Goal: Task Accomplishment & Management: Manage account settings

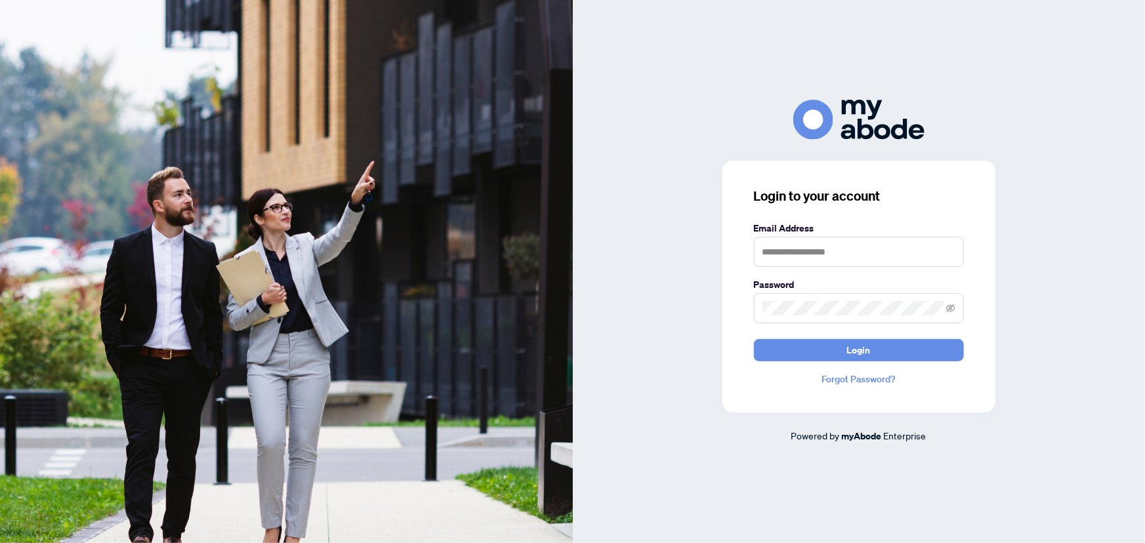
type input "**********"
click at [820, 348] on button "Login" at bounding box center [859, 350] width 210 height 22
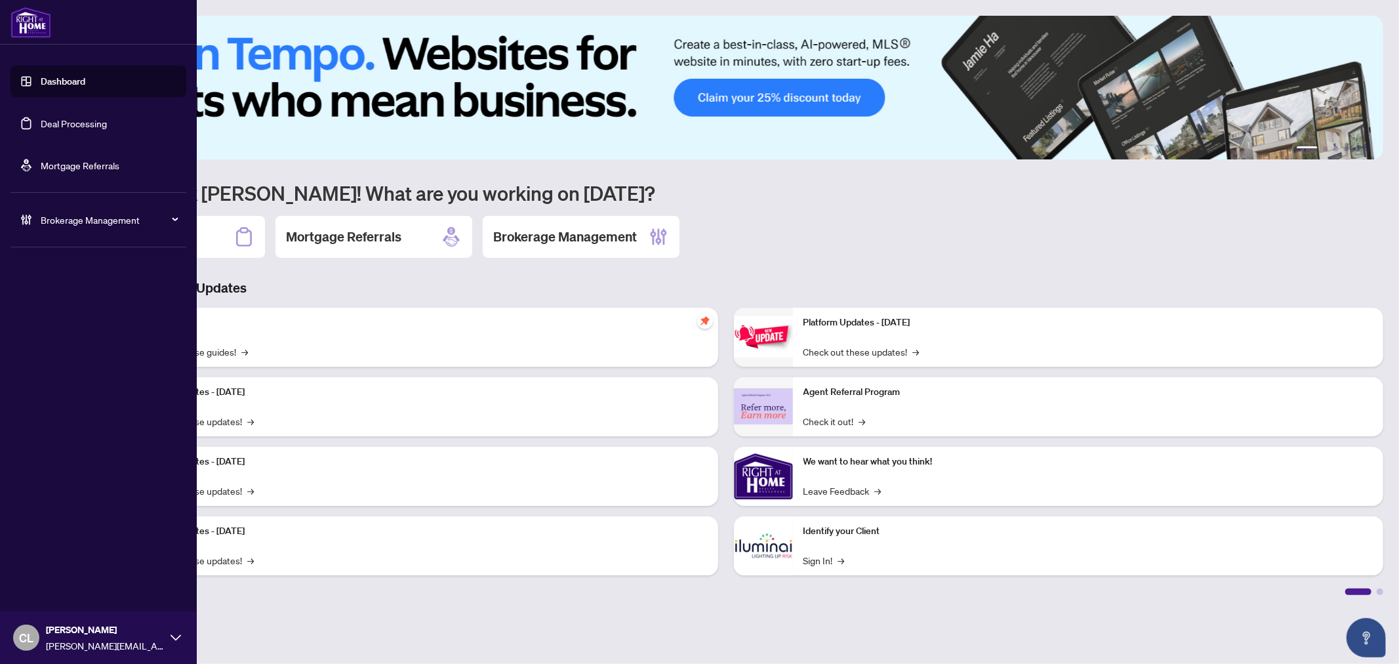
click at [41, 120] on link "Deal Processing" at bounding box center [74, 123] width 66 height 12
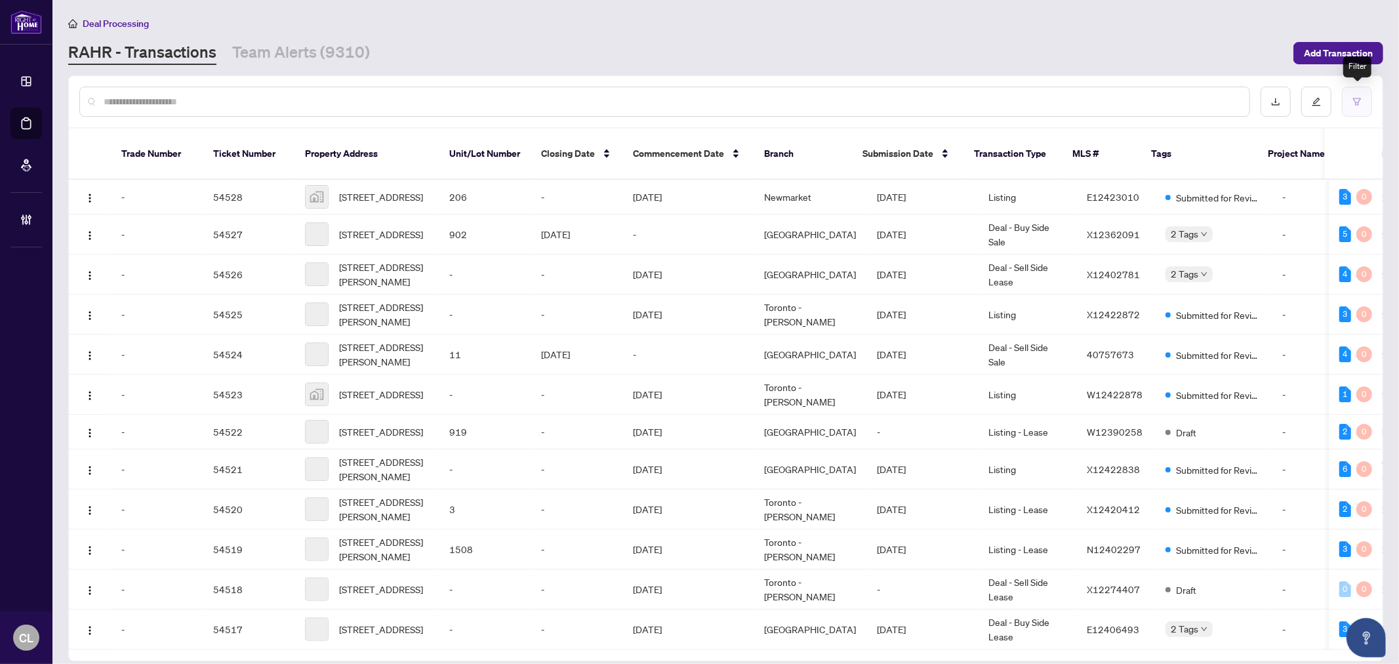
click at [1349, 98] on button "button" at bounding box center [1357, 102] width 30 height 30
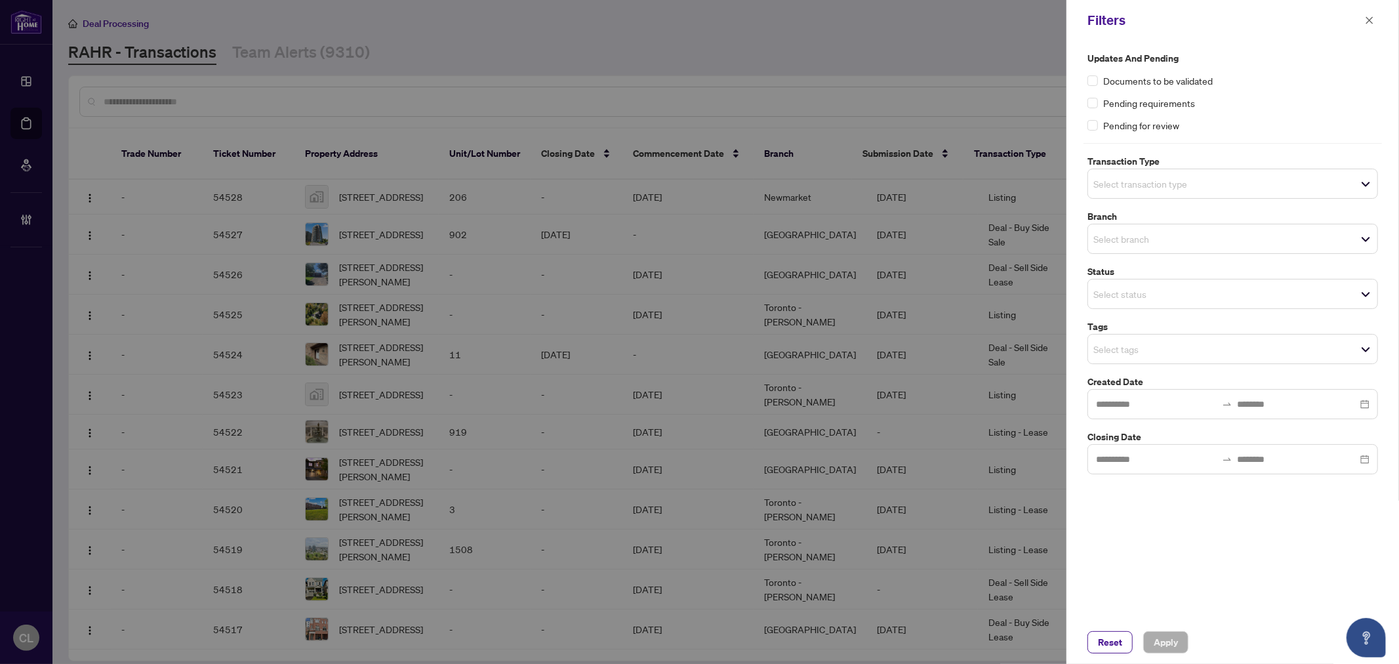
click at [1124, 188] on input "search" at bounding box center [1139, 184] width 92 height 16
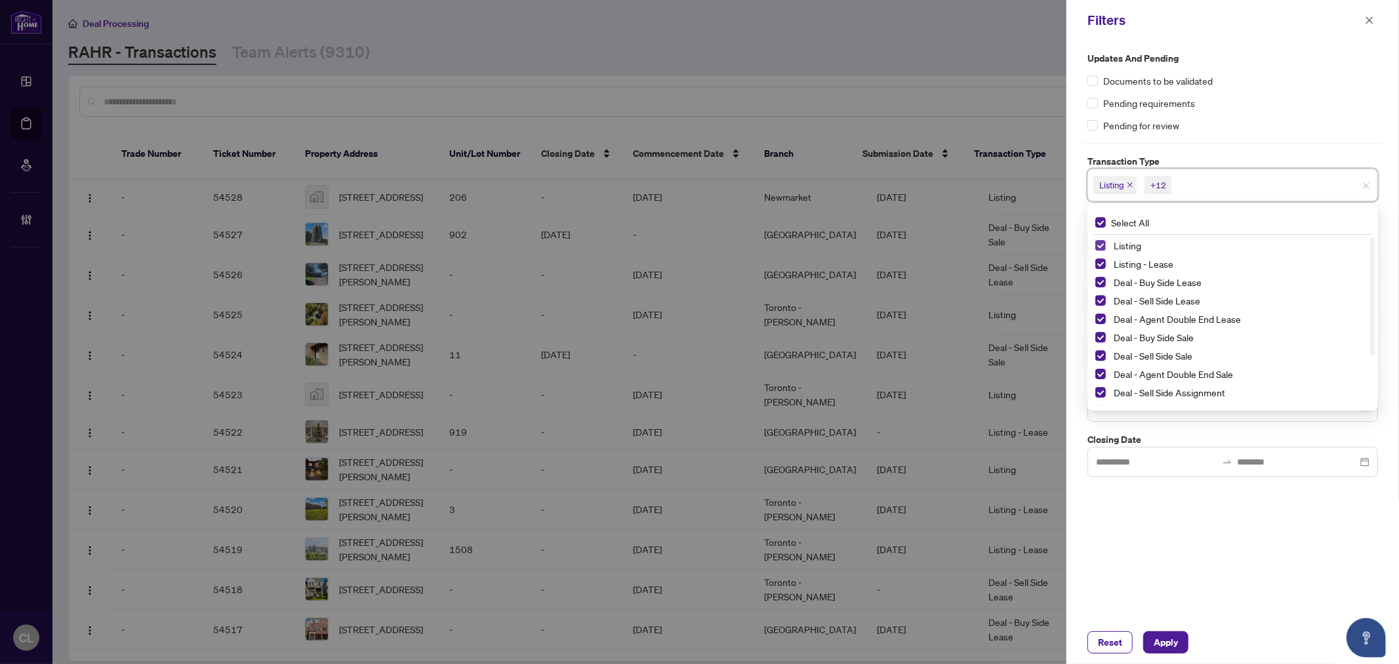
click at [1102, 245] on span "Select Listing" at bounding box center [1100, 245] width 10 height 10
click at [1100, 260] on span "Select Listing - Lease" at bounding box center [1100, 263] width 10 height 10
drag, startPoint x: 1374, startPoint y: 277, endPoint x: 1380, endPoint y: 397, distance: 119.5
click at [1380, 397] on div "Updates and Pending Documents to be validated Pending requirements Pending for …" at bounding box center [1233, 264] width 298 height 426
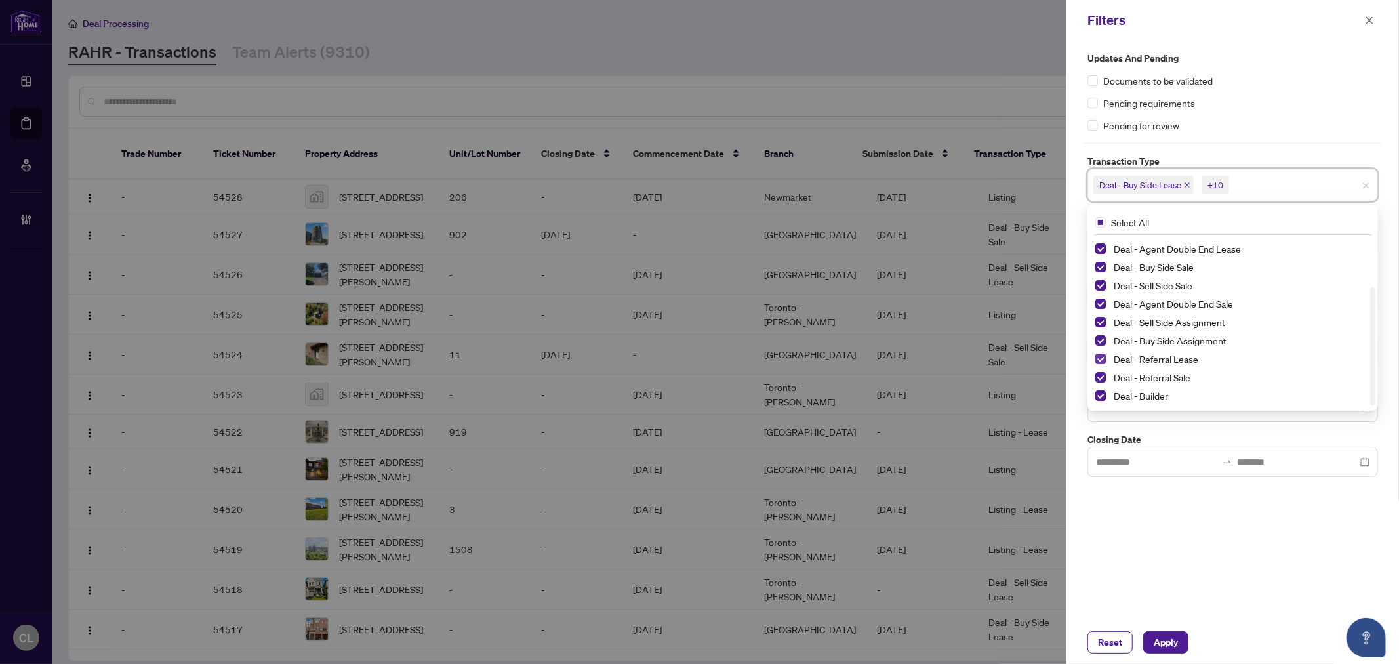
click at [1099, 358] on span "Select Deal - Referral Lease" at bounding box center [1100, 359] width 10 height 10
click at [1100, 372] on span "Select Deal - Referral Sale" at bounding box center [1100, 377] width 10 height 10
click at [1100, 385] on div "Deal - Referral Sale" at bounding box center [1232, 377] width 275 height 16
click at [1101, 392] on span "Select Deal - Builder" at bounding box center [1100, 395] width 10 height 10
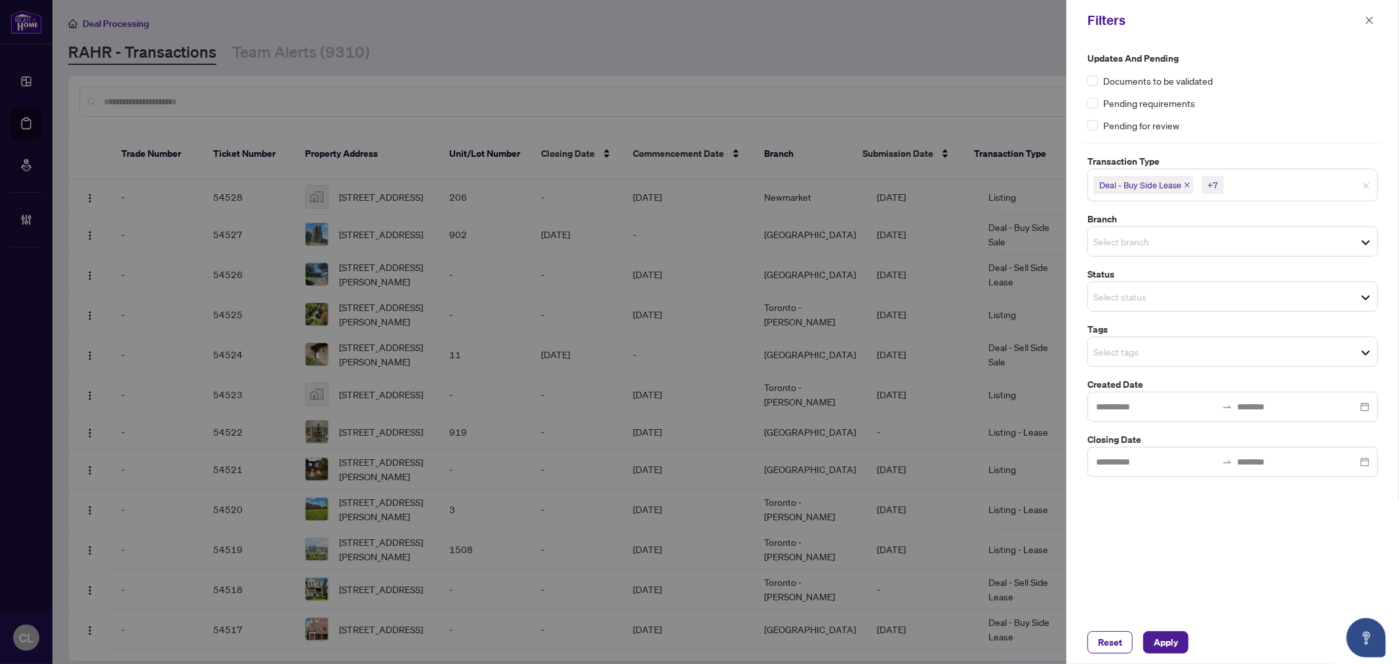
click at [1043, 307] on div at bounding box center [699, 332] width 1399 height 664
click at [1120, 245] on input "search" at bounding box center [1139, 242] width 92 height 16
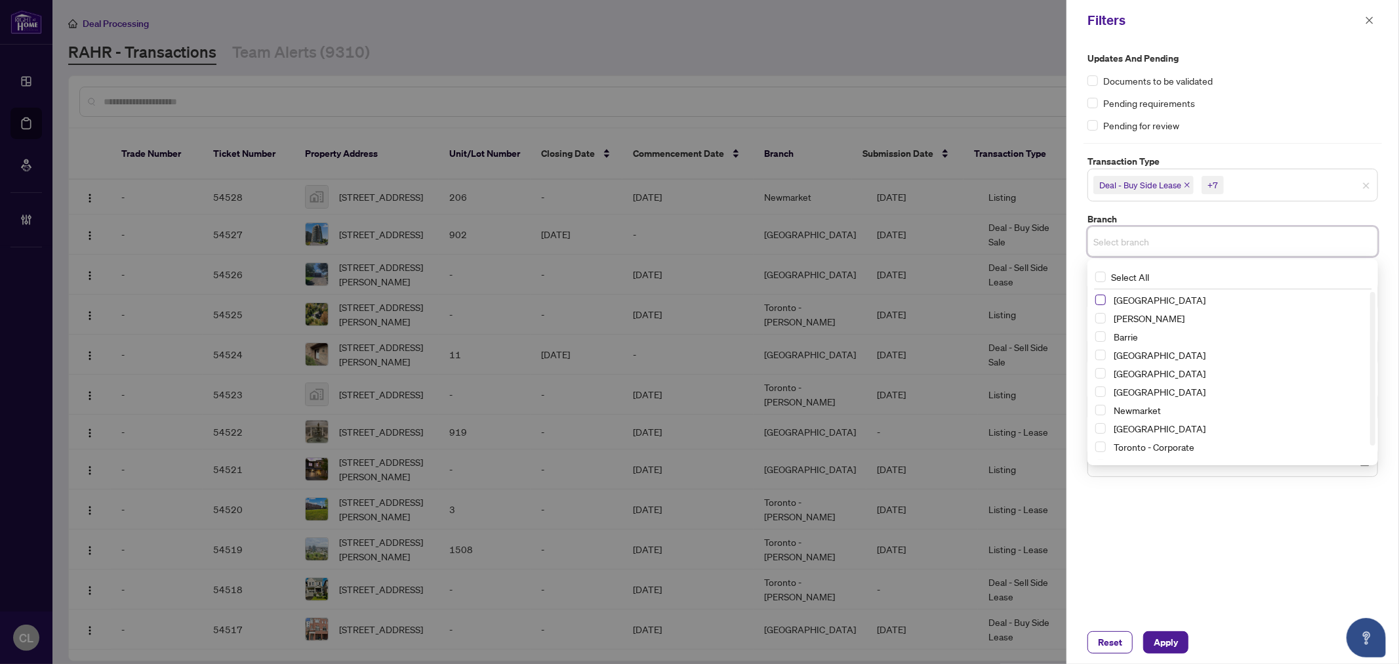
click at [1097, 299] on span "Select Richmond Hill" at bounding box center [1100, 300] width 10 height 10
click at [1097, 322] on span "Select Vaughan" at bounding box center [1100, 321] width 10 height 10
click at [1099, 338] on span "Select Barrie" at bounding box center [1100, 340] width 10 height 10
drag, startPoint x: 1101, startPoint y: 416, endPoint x: 1108, endPoint y: 440, distance: 24.9
click at [1101, 416] on span "Select Newmarket" at bounding box center [1100, 413] width 10 height 10
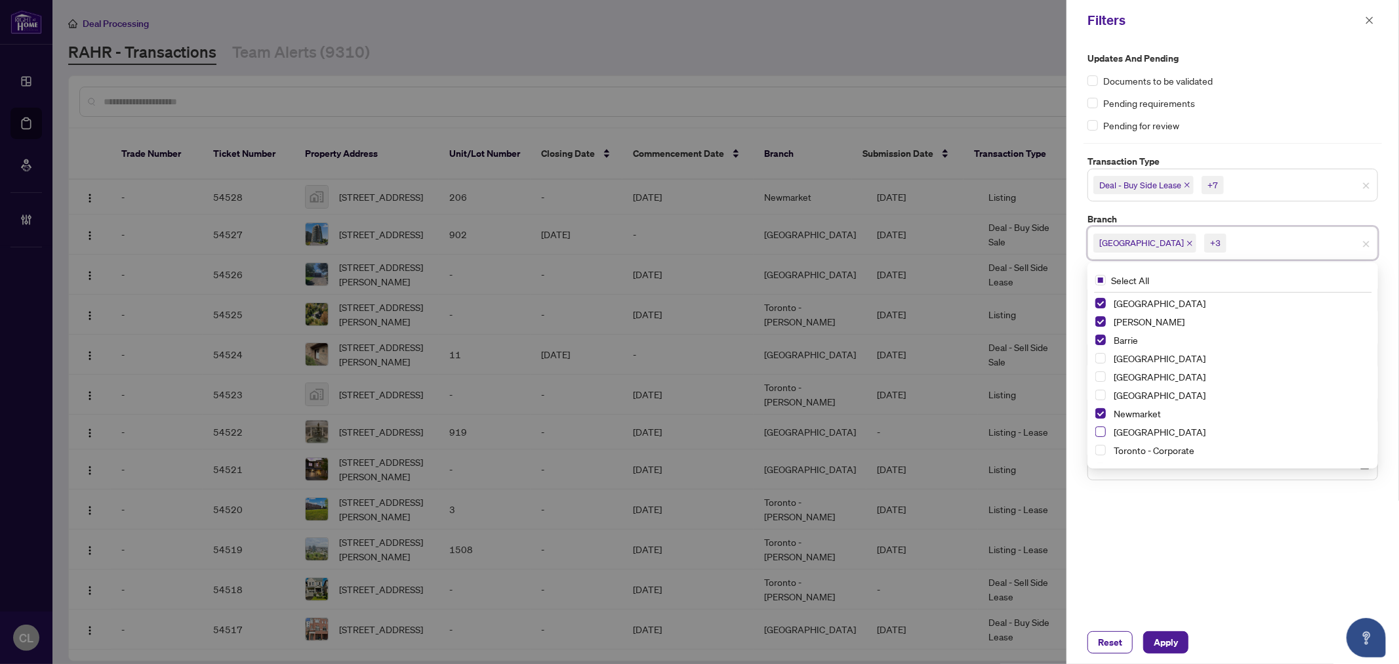
click at [1098, 434] on span "Select Ottawa" at bounding box center [1100, 431] width 10 height 10
click at [1101, 377] on span "Select Durham" at bounding box center [1100, 376] width 10 height 10
click at [1378, 233] on div "Richmond Hill +5" at bounding box center [1232, 242] width 291 height 33
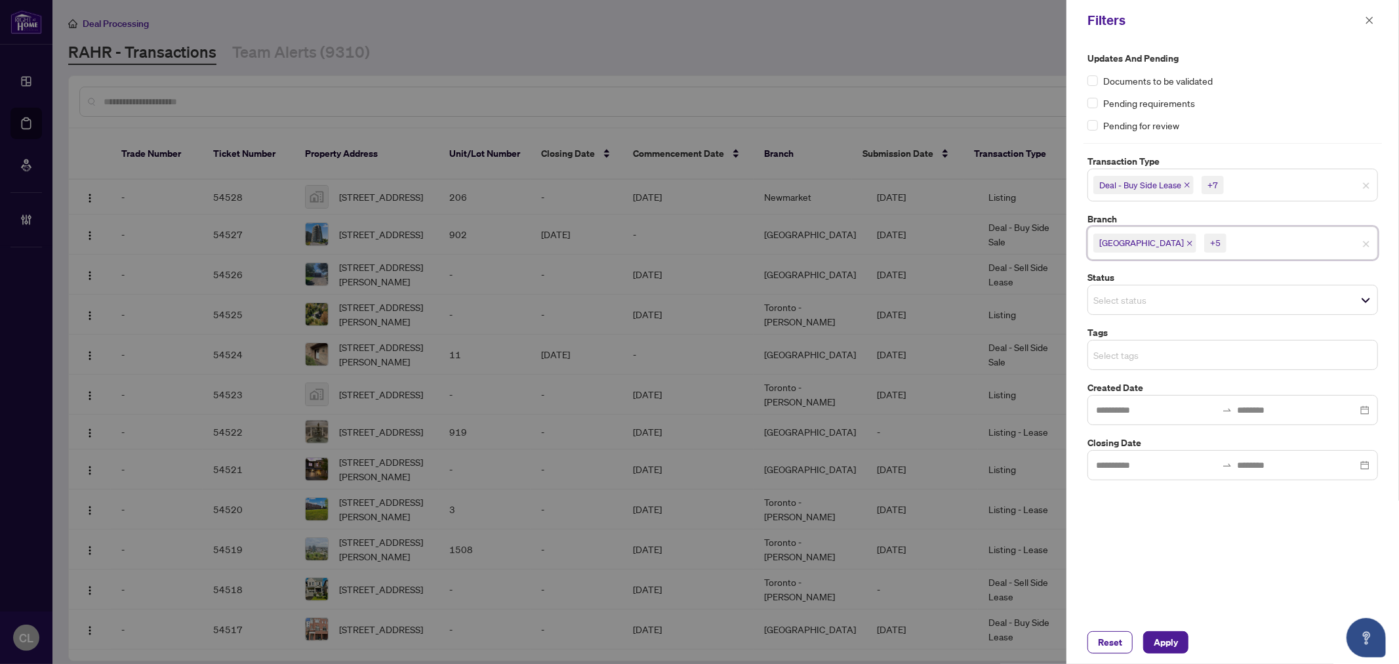
click at [1131, 359] on input "search" at bounding box center [1139, 355] width 92 height 16
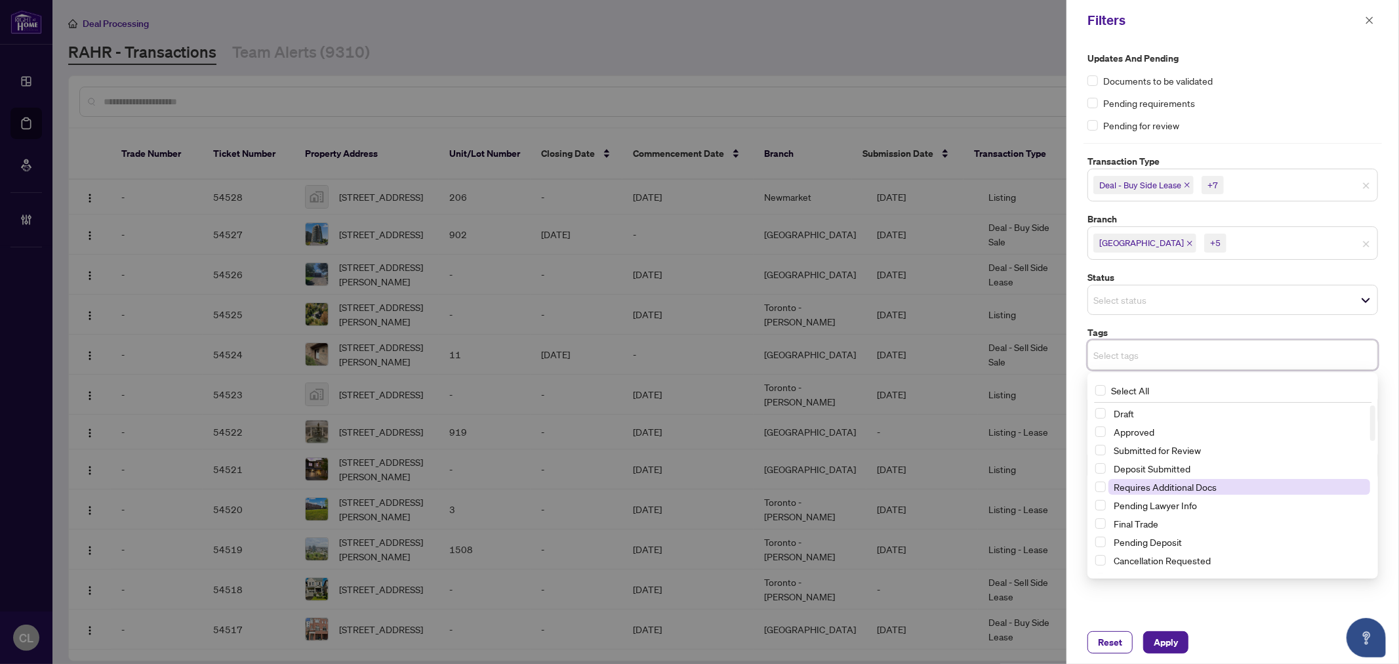
scroll to position [13, 0]
click at [1105, 436] on span "Select Submitted for Review" at bounding box center [1100, 437] width 10 height 10
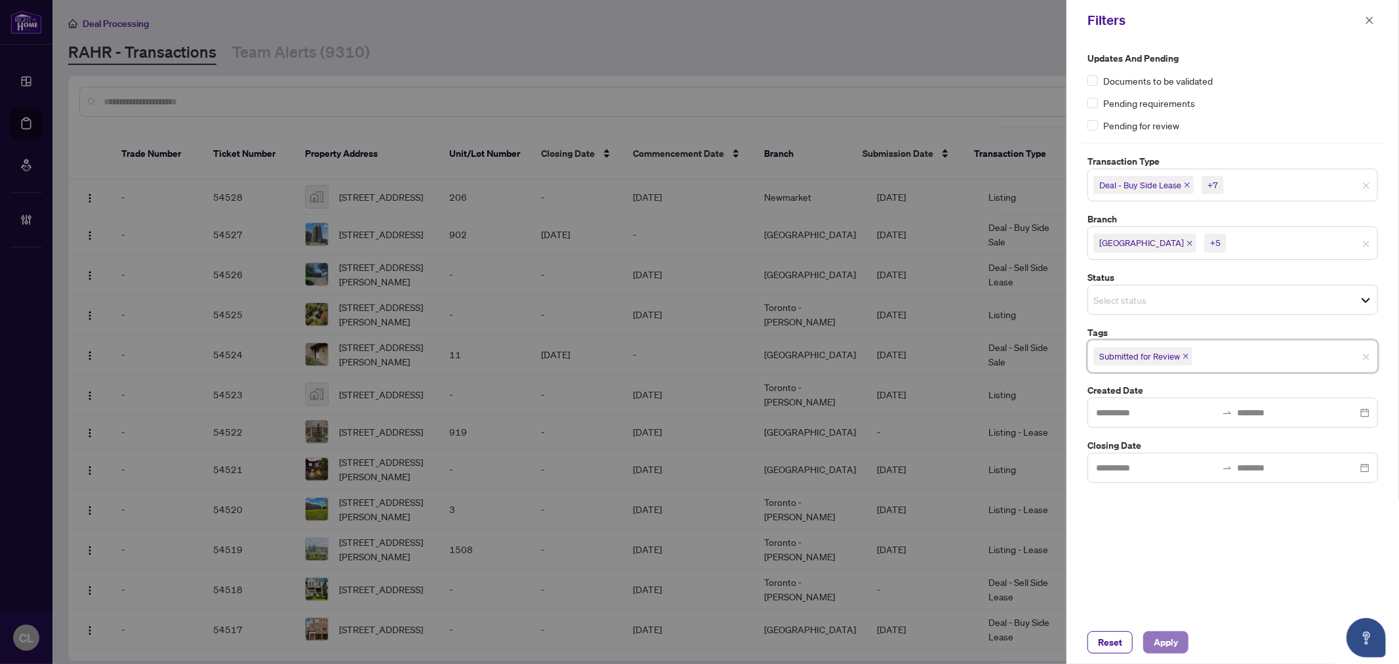
click at [1162, 639] on span "Apply" at bounding box center [1166, 642] width 24 height 21
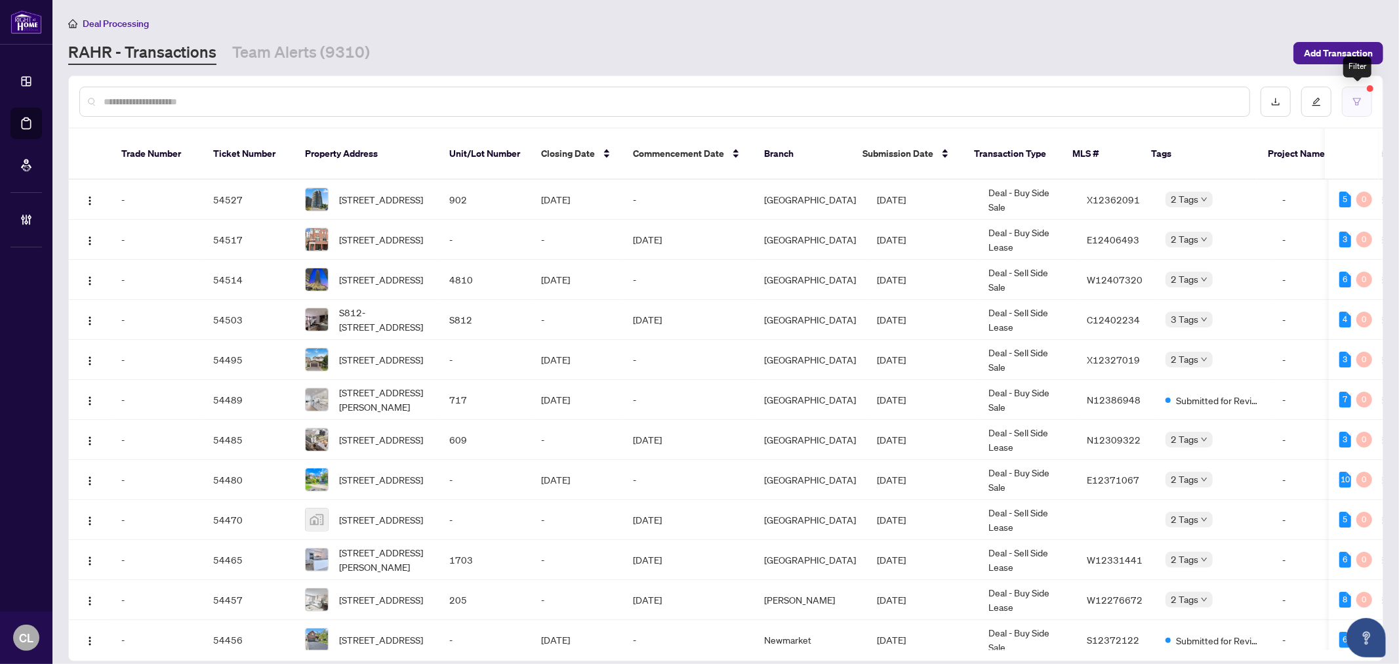
click at [1352, 104] on button "button" at bounding box center [1357, 102] width 30 height 30
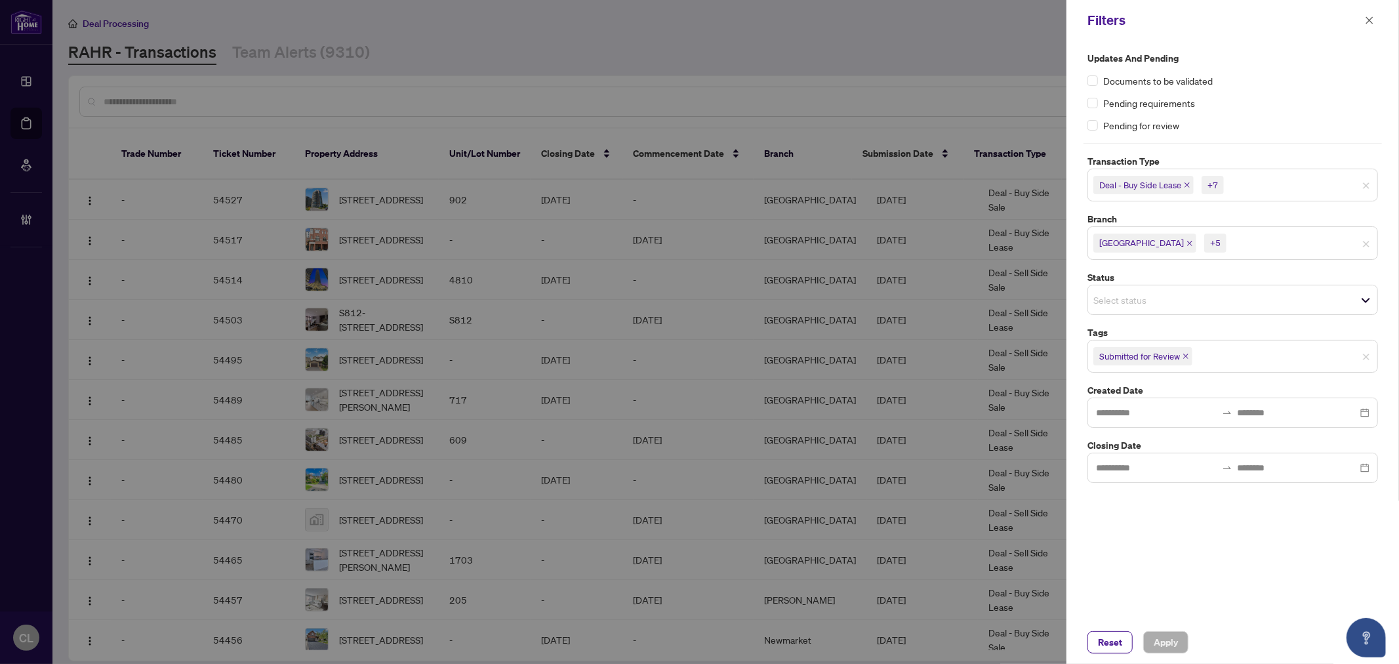
click at [930, 95] on div at bounding box center [699, 332] width 1399 height 664
click at [1013, 56] on div at bounding box center [699, 332] width 1399 height 664
click at [1367, 17] on icon "close" at bounding box center [1369, 19] width 7 height 7
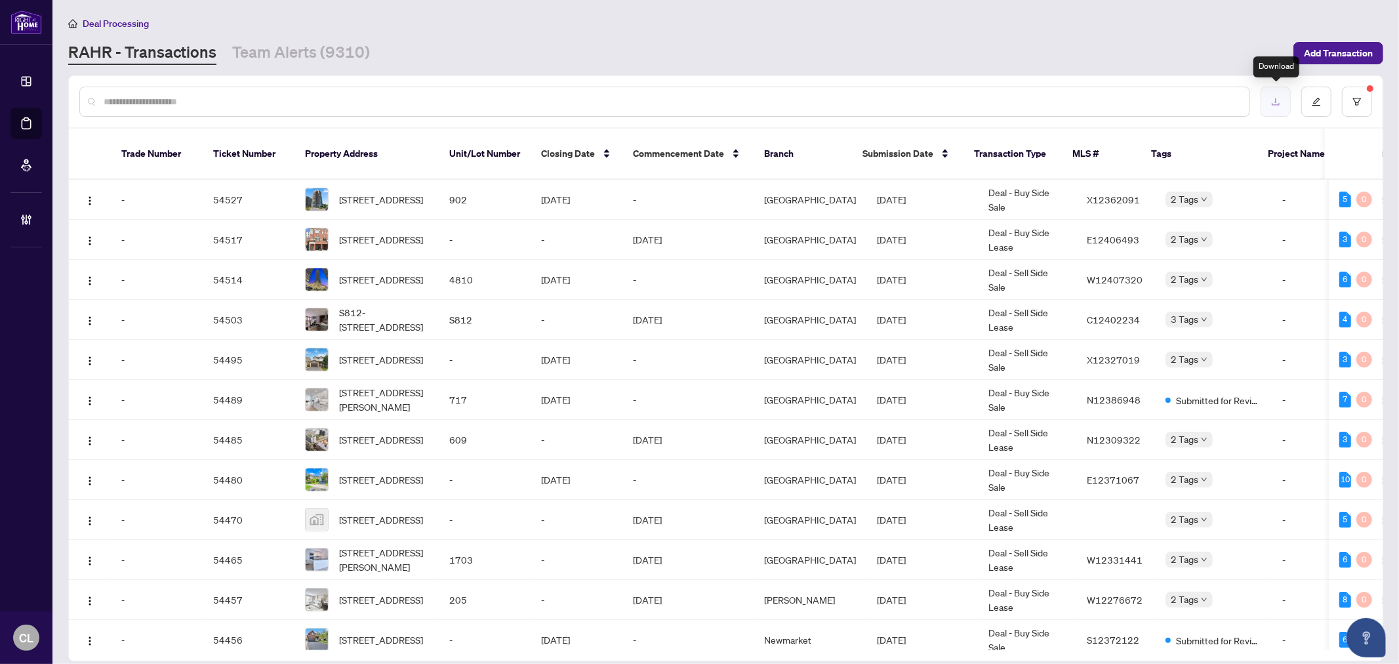
click at [1271, 104] on icon "download" at bounding box center [1275, 101] width 9 height 9
click at [139, 96] on input "text" at bounding box center [671, 101] width 1135 height 14
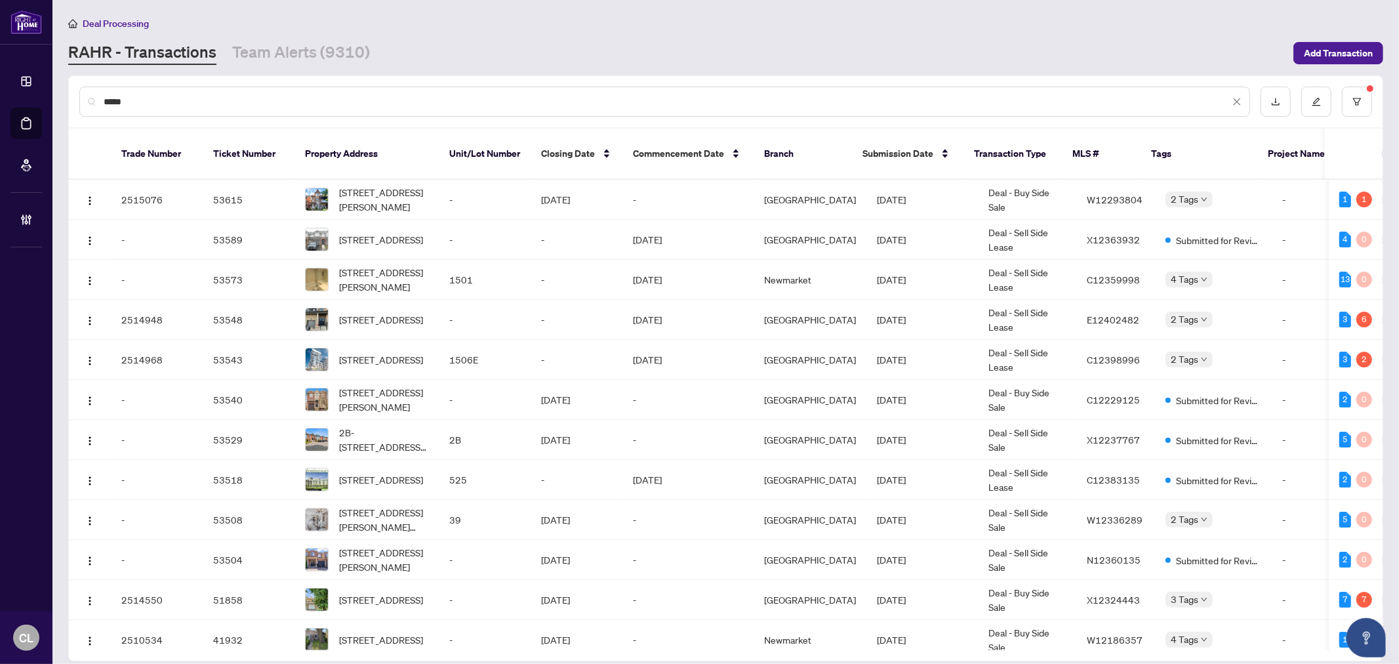
type input "*****"
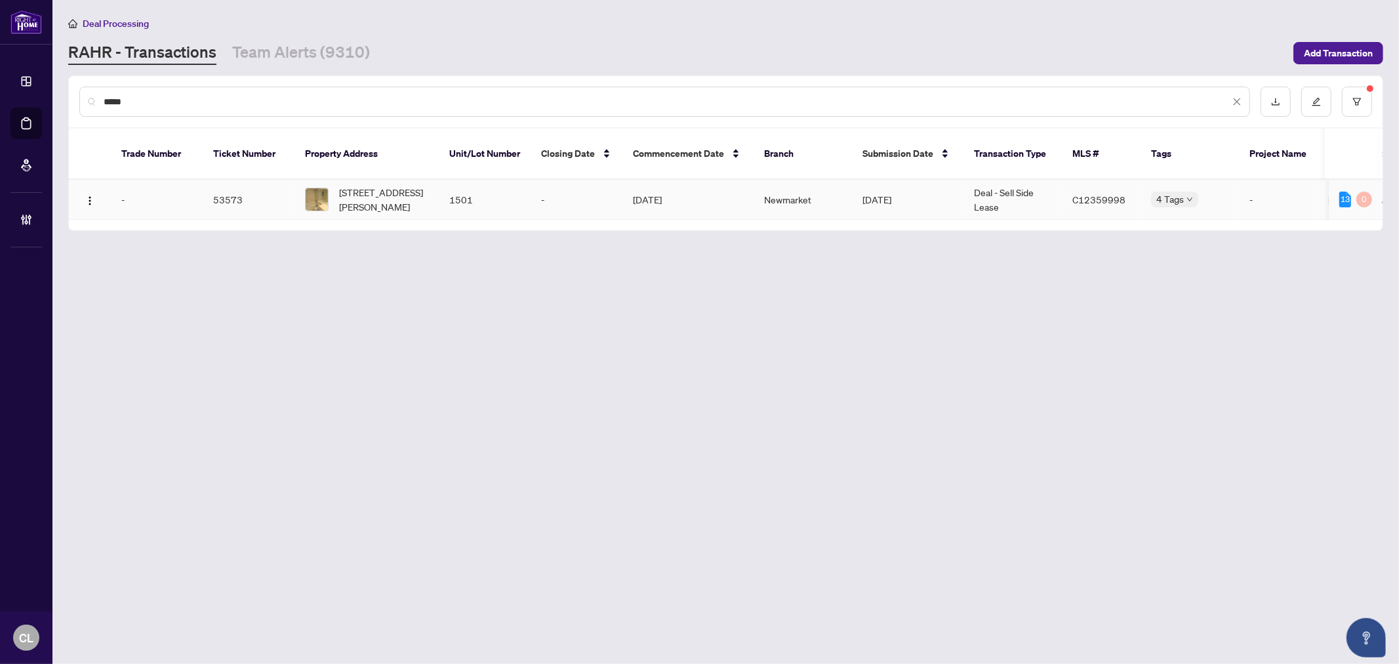
click at [366, 190] on span "1501-8 Mckee Ave, Toronto, Ontario M2N 7E5, Canada" at bounding box center [383, 199] width 89 height 29
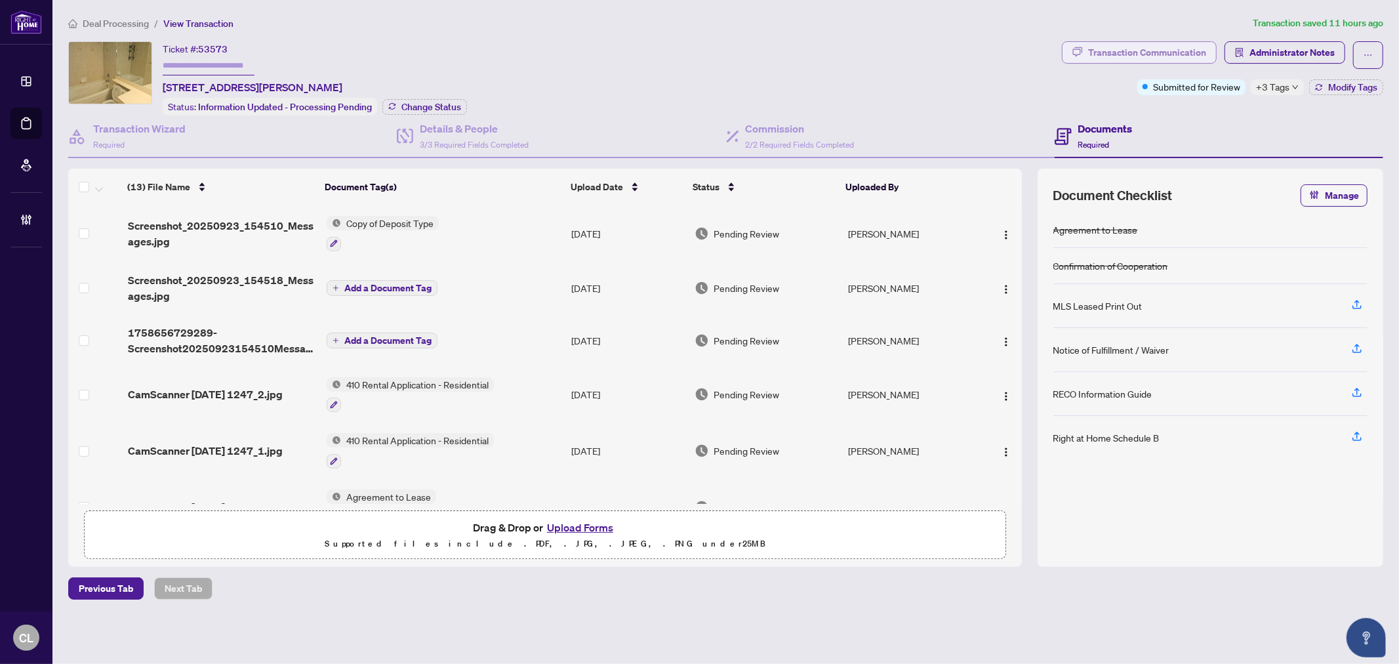
click at [1170, 51] on div "Transaction Communication" at bounding box center [1147, 52] width 118 height 21
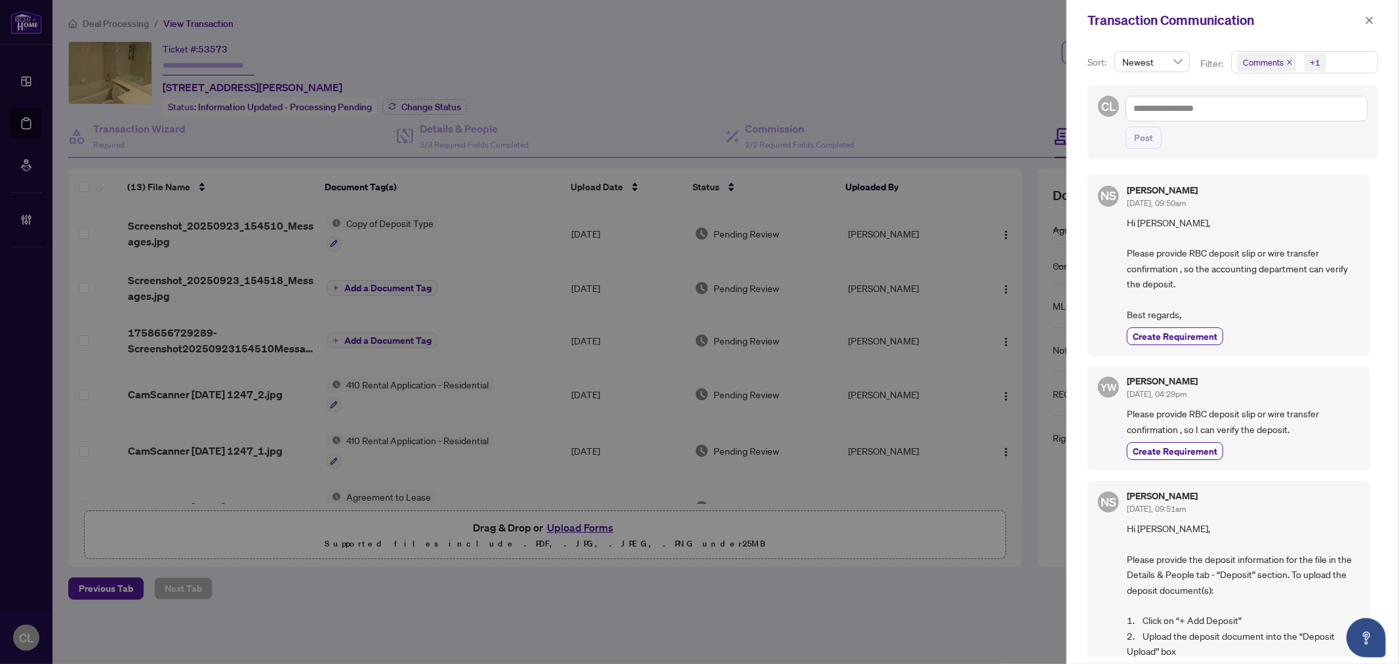
click at [856, 73] on div at bounding box center [699, 332] width 1399 height 664
click at [1361, 18] on button "button" at bounding box center [1369, 20] width 17 height 16
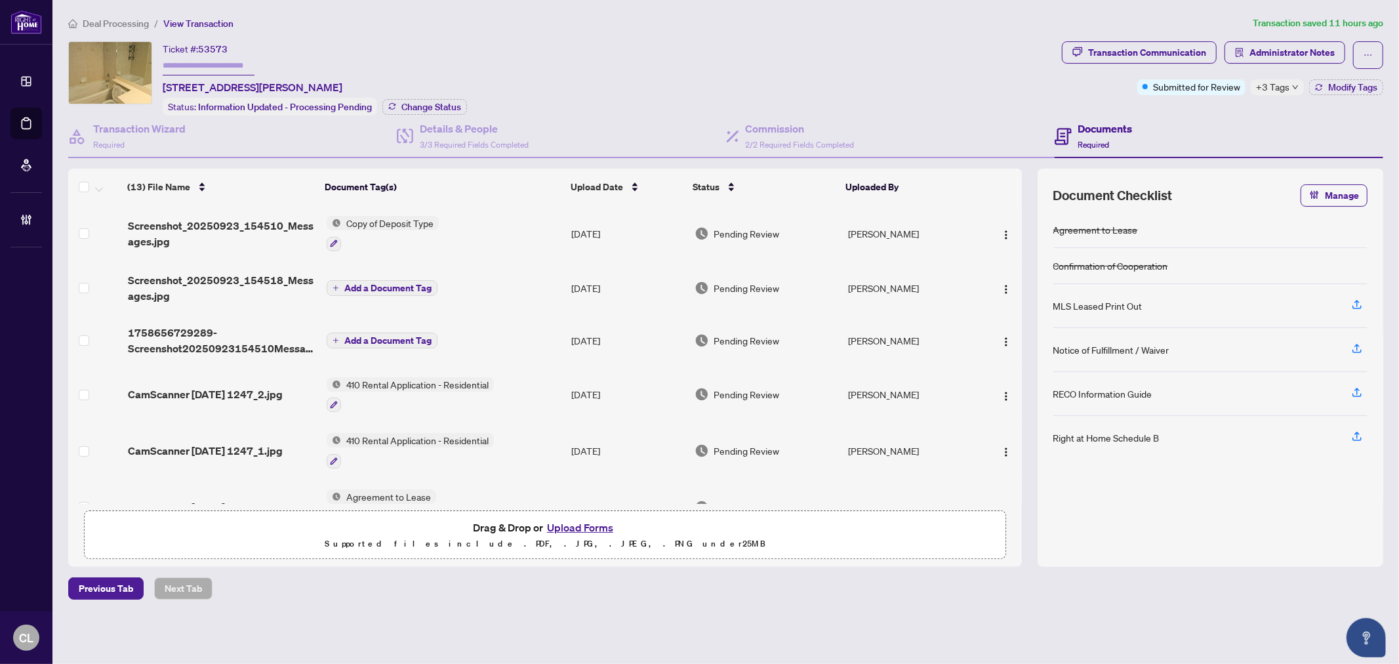
click at [1262, 88] on span "+3 Tags" at bounding box center [1272, 86] width 33 height 15
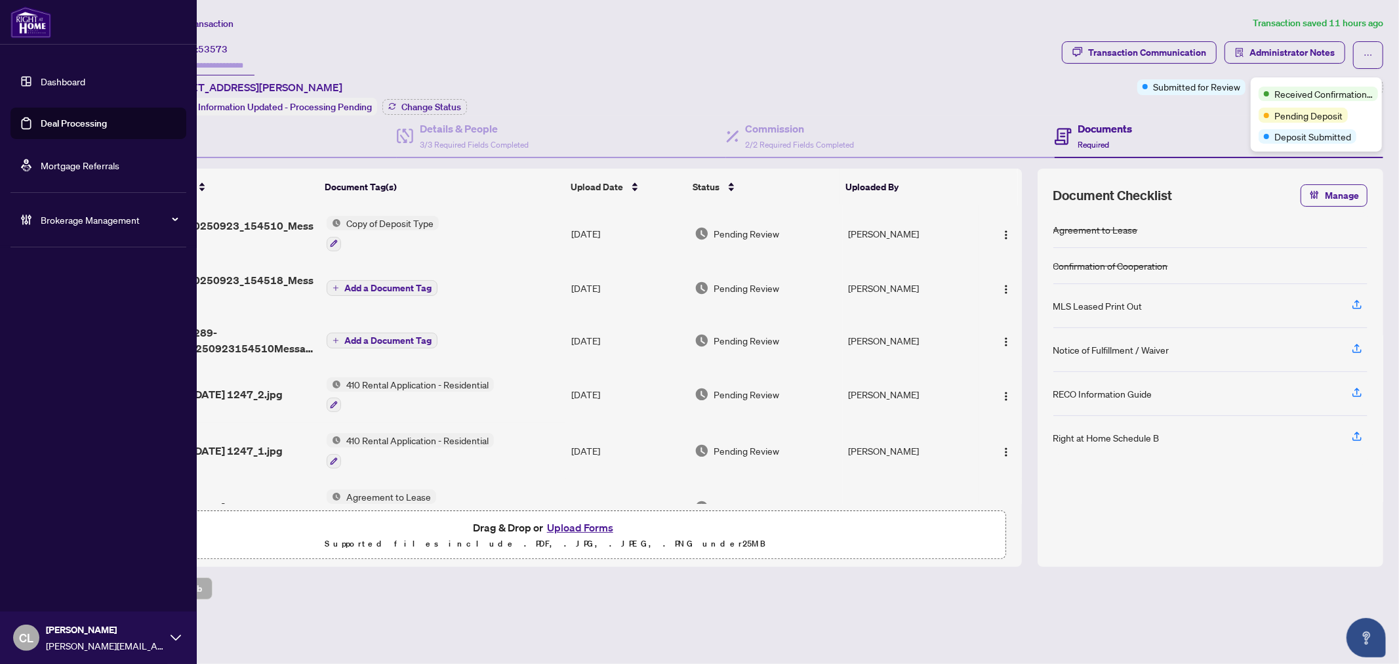
click at [62, 121] on link "Deal Processing" at bounding box center [74, 123] width 66 height 12
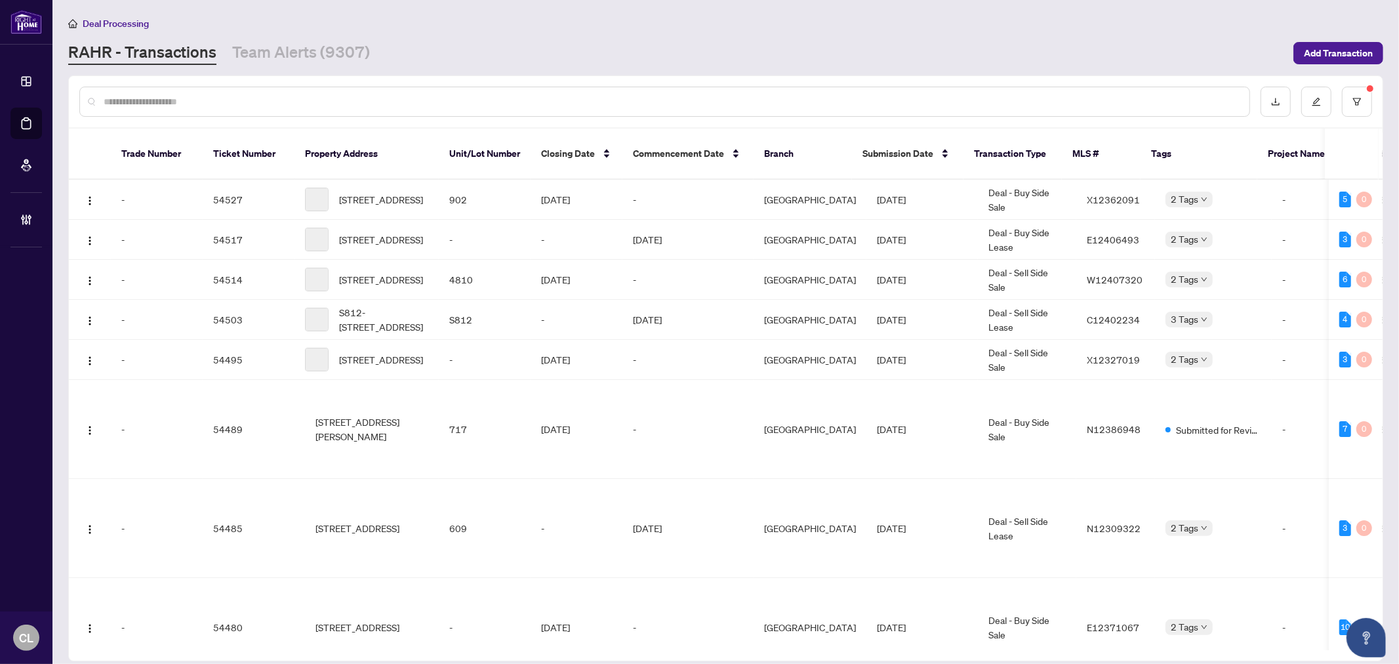
click at [250, 94] on input "text" at bounding box center [671, 101] width 1135 height 14
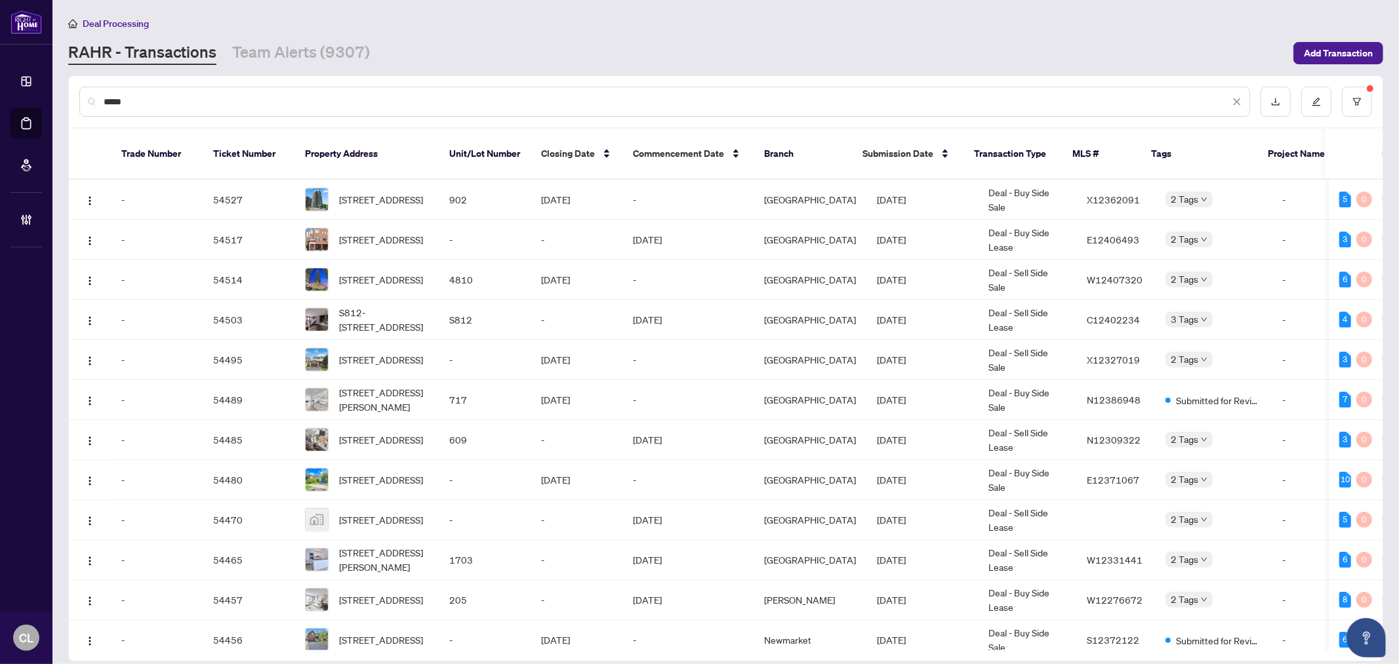
type input "*****"
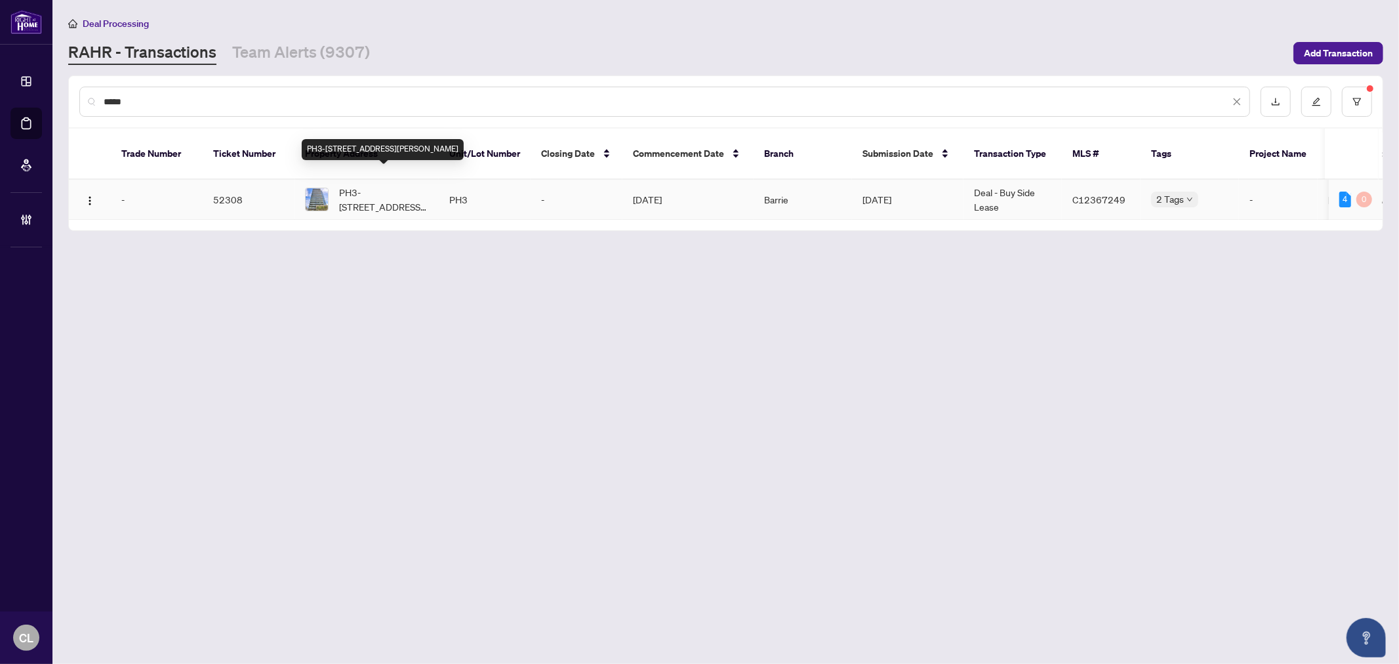
click at [367, 186] on span "PH3-105 George St, Toronto, Ontario M5A 0L4, Canada" at bounding box center [383, 199] width 89 height 29
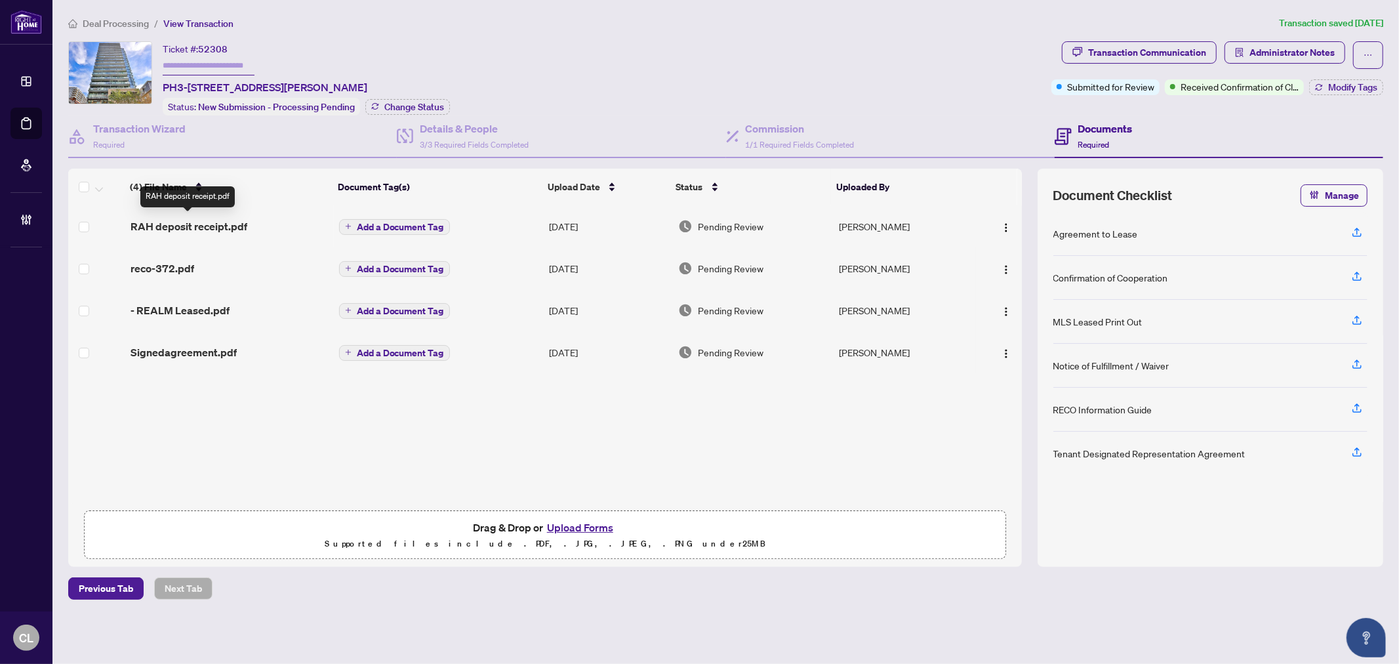
click at [184, 224] on span "RAH deposit receipt.pdf" at bounding box center [189, 226] width 117 height 16
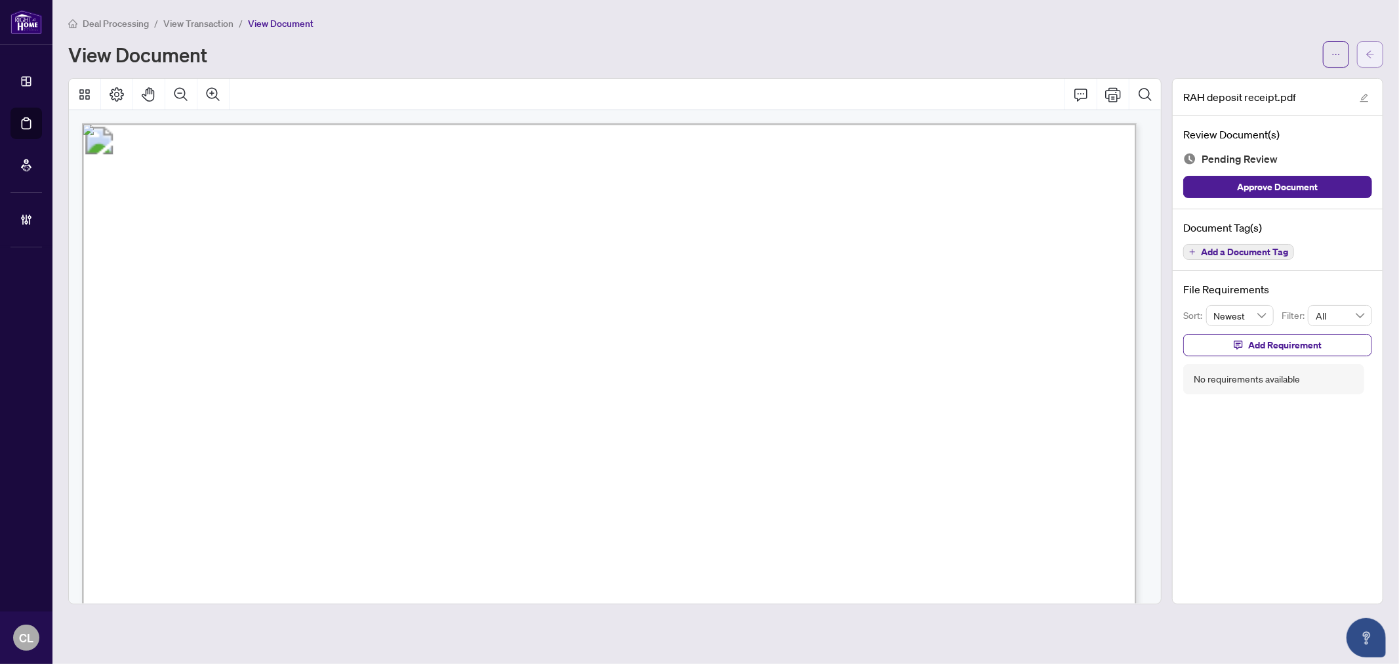
click at [1374, 50] on icon "arrow-left" at bounding box center [1370, 54] width 9 height 9
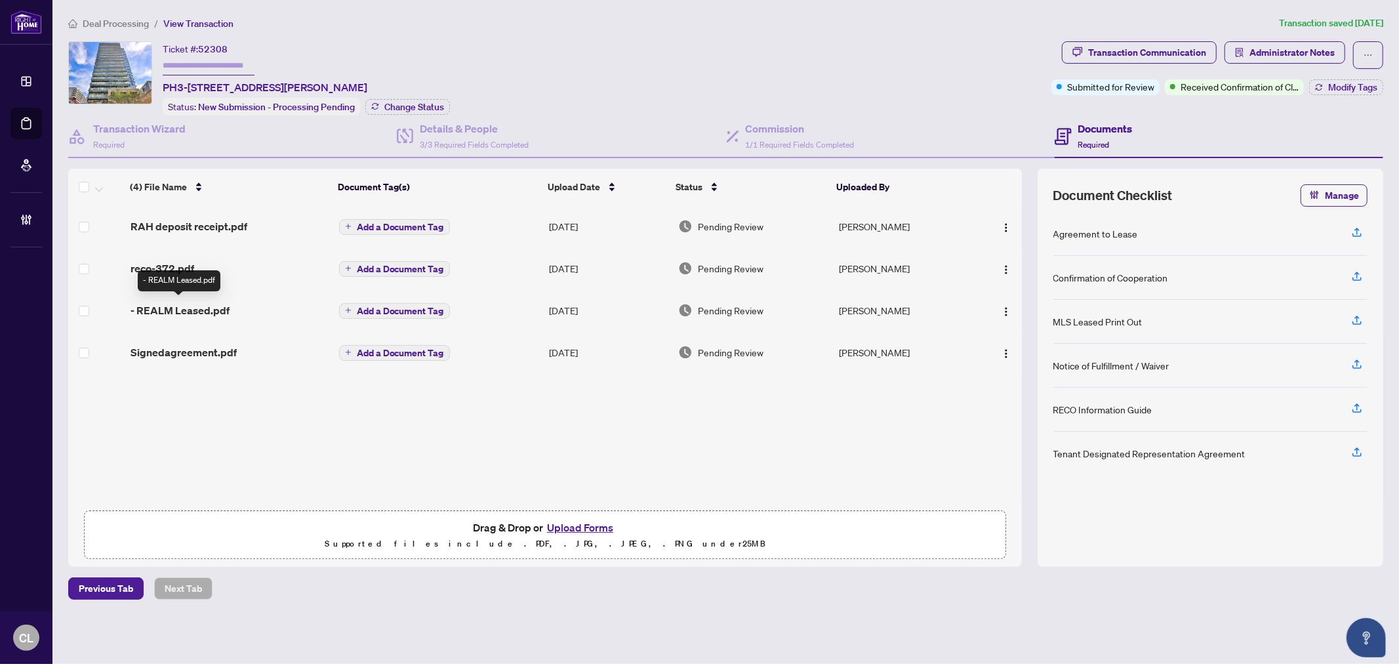
click at [198, 308] on span "- REALM Leased.pdf" at bounding box center [180, 310] width 99 height 16
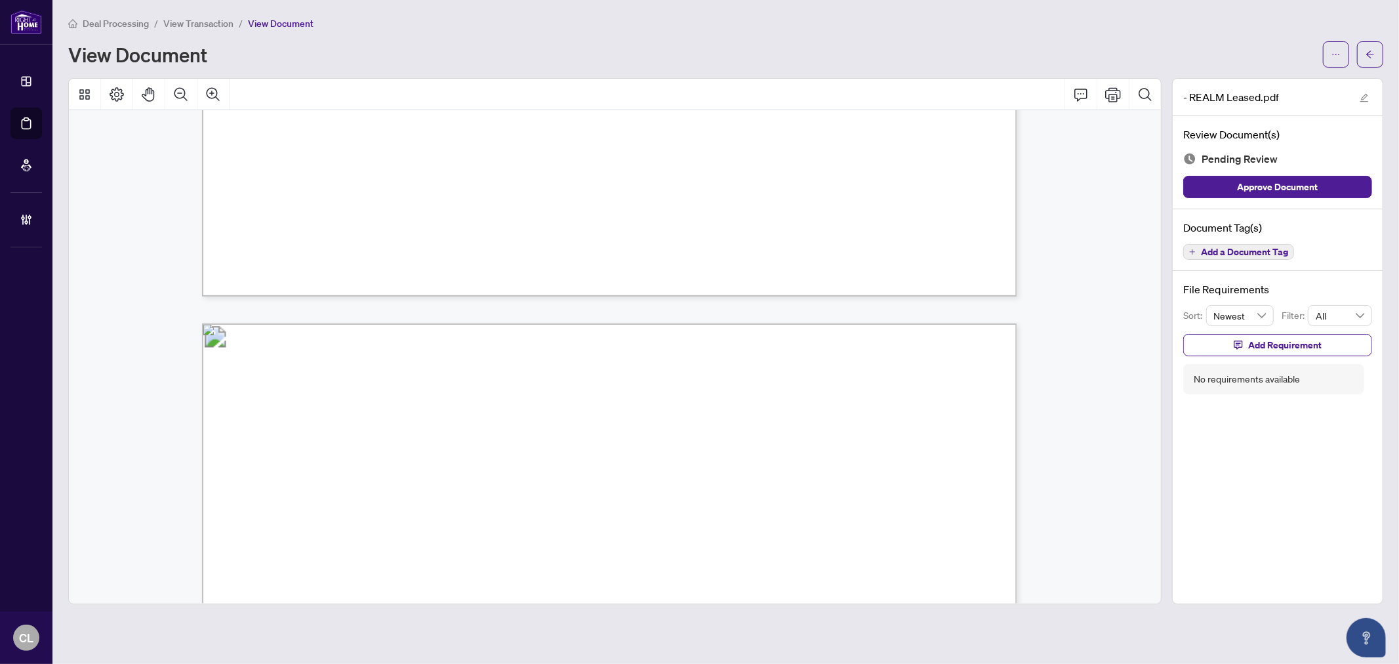
scroll to position [3415, 0]
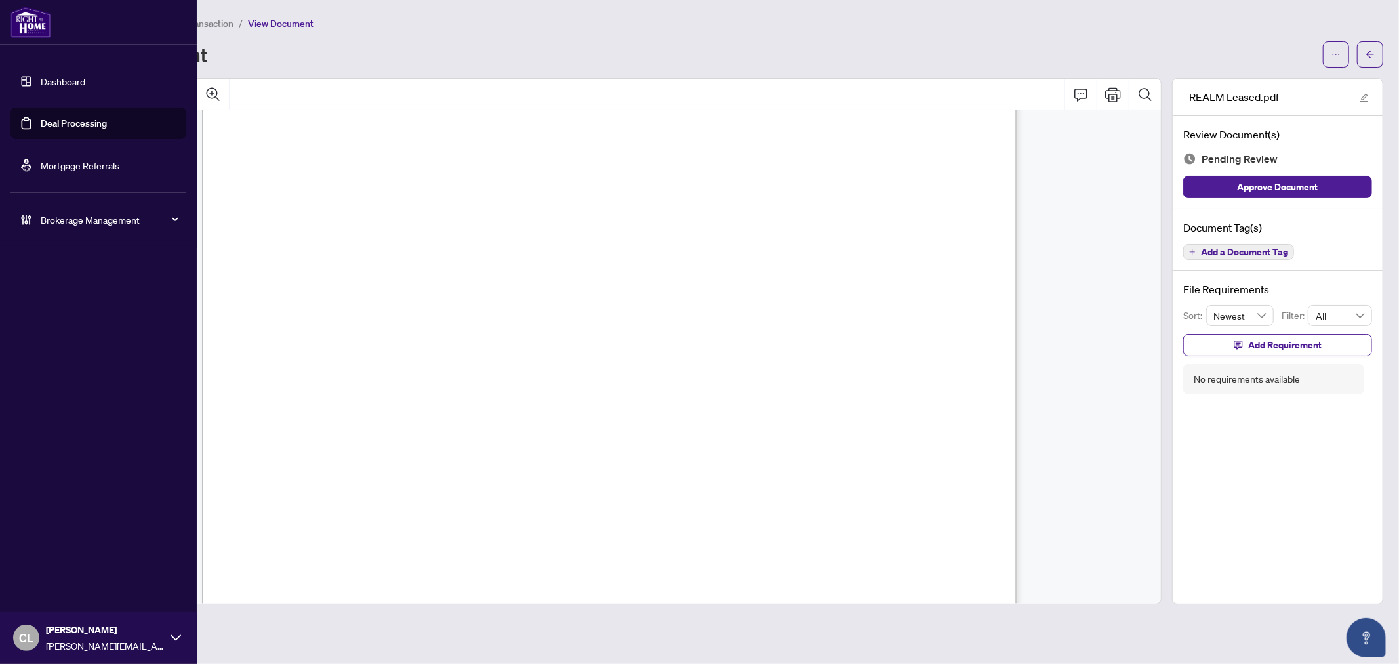
drag, startPoint x: 58, startPoint y: 119, endPoint x: 113, endPoint y: 121, distance: 55.2
click at [58, 119] on link "Deal Processing" at bounding box center [74, 123] width 66 height 12
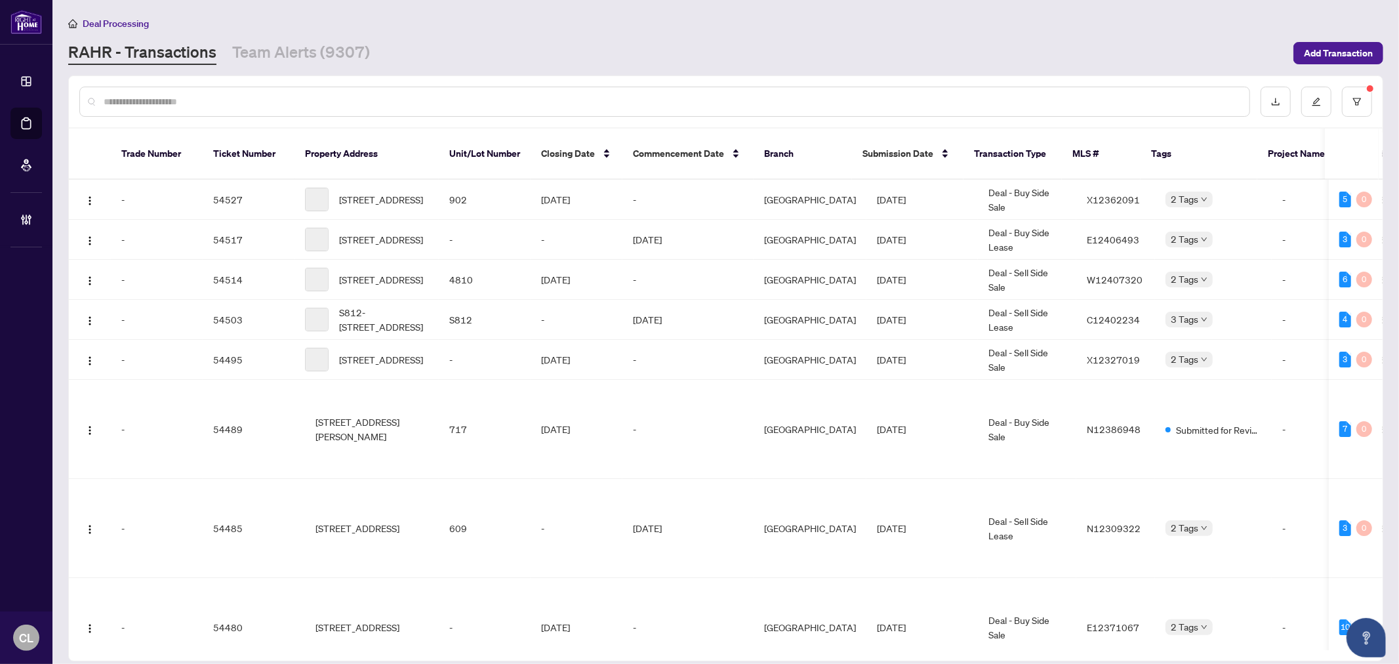
click at [264, 94] on input "text" at bounding box center [671, 101] width 1135 height 14
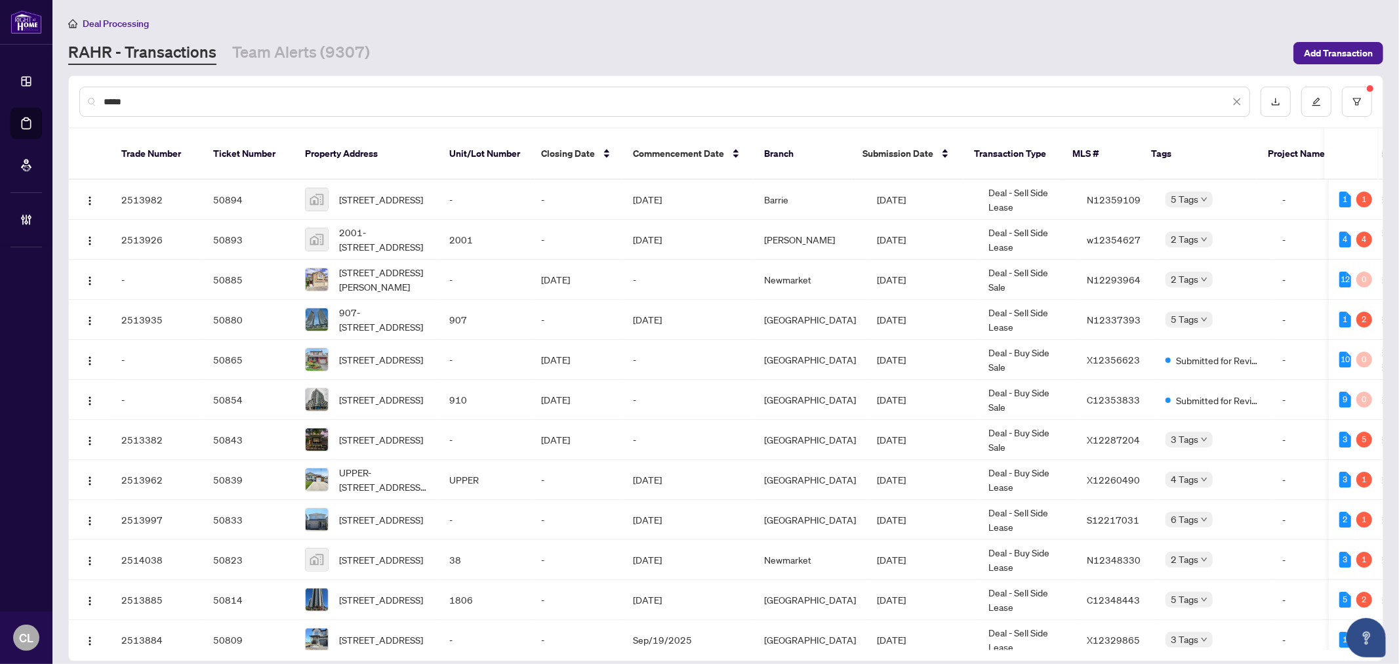
type input "*****"
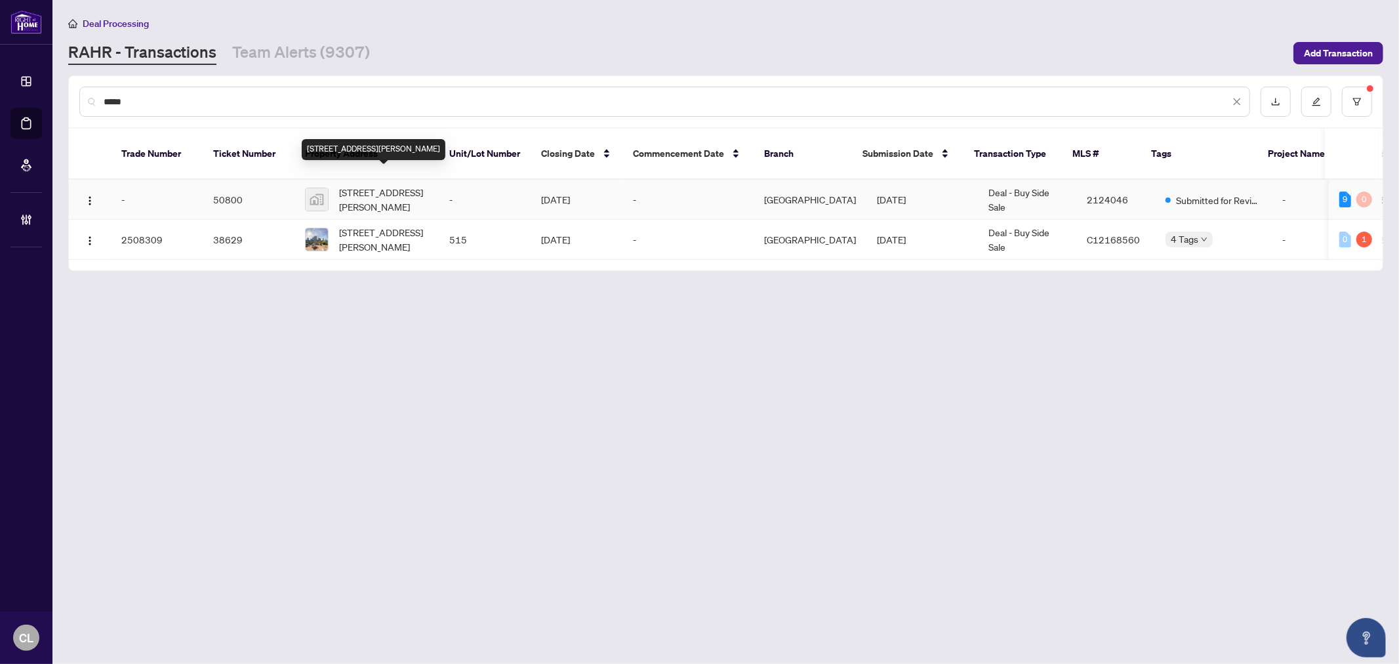
click at [371, 185] on span "163 Lighthouse Road, Gore Bay, ON, Canada" at bounding box center [383, 199] width 89 height 29
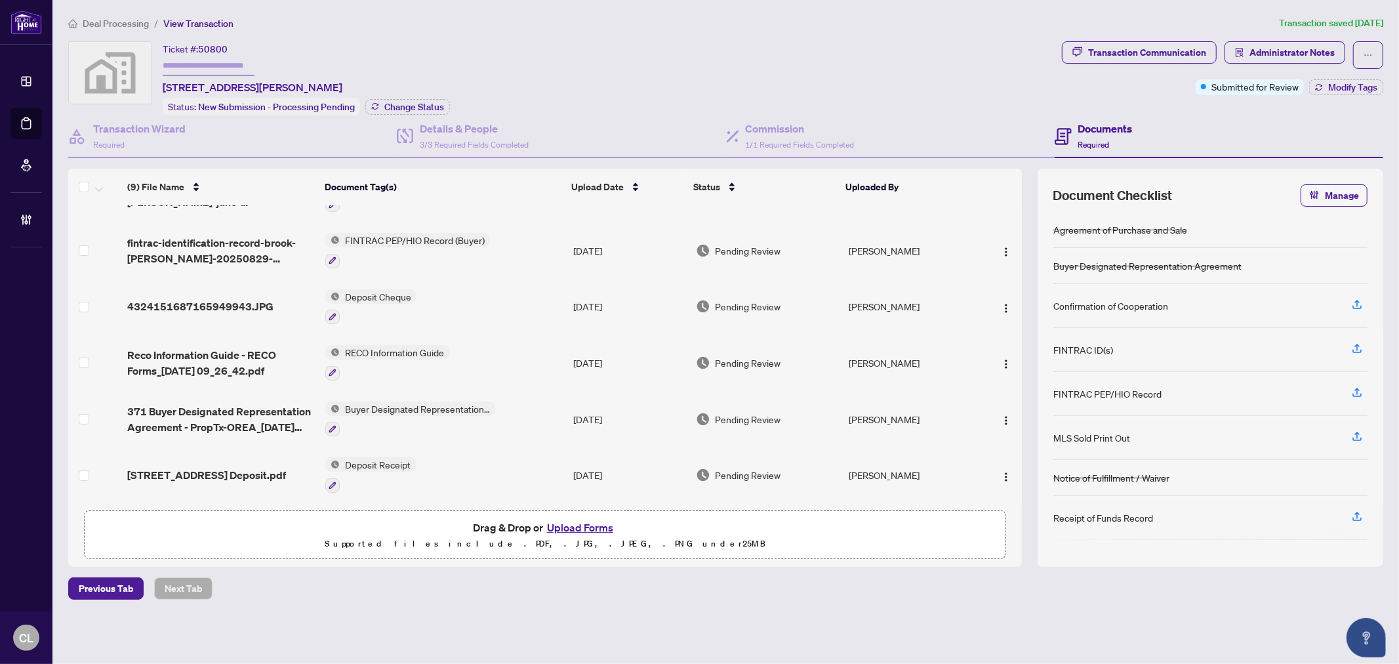
scroll to position [201, 0]
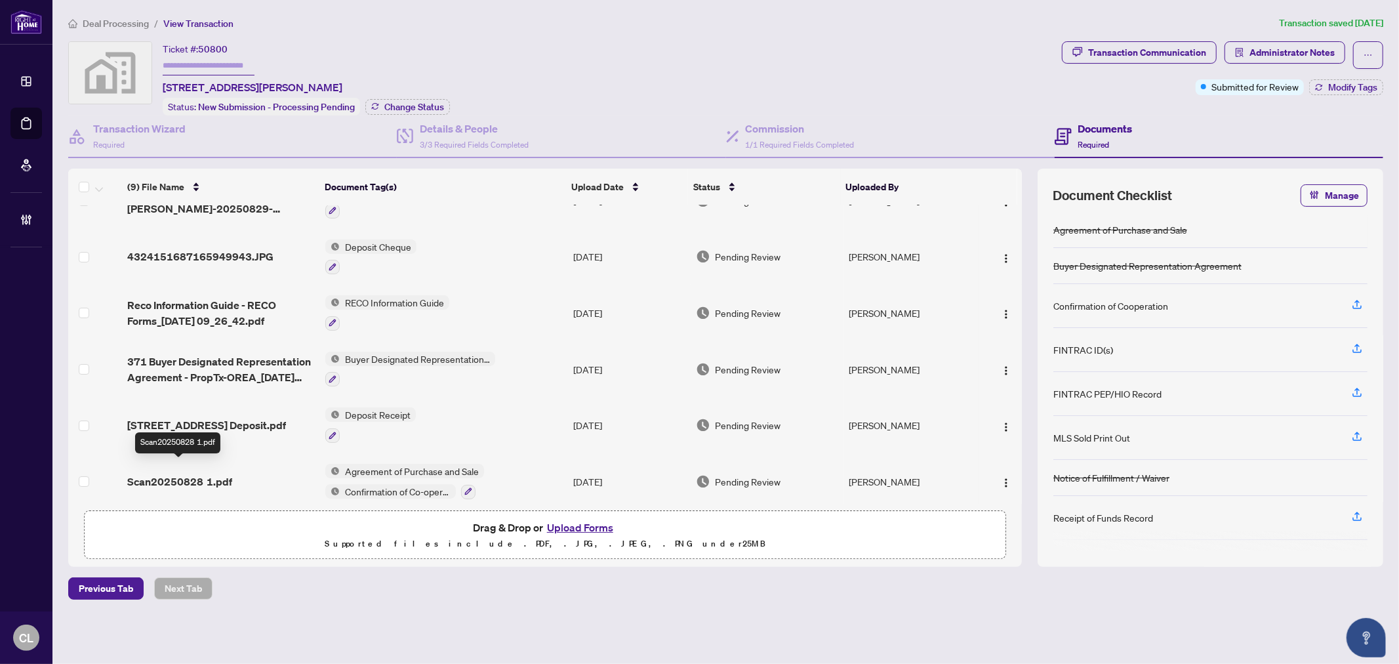
click at [180, 474] on span "Scan20250828 1.pdf" at bounding box center [179, 482] width 105 height 16
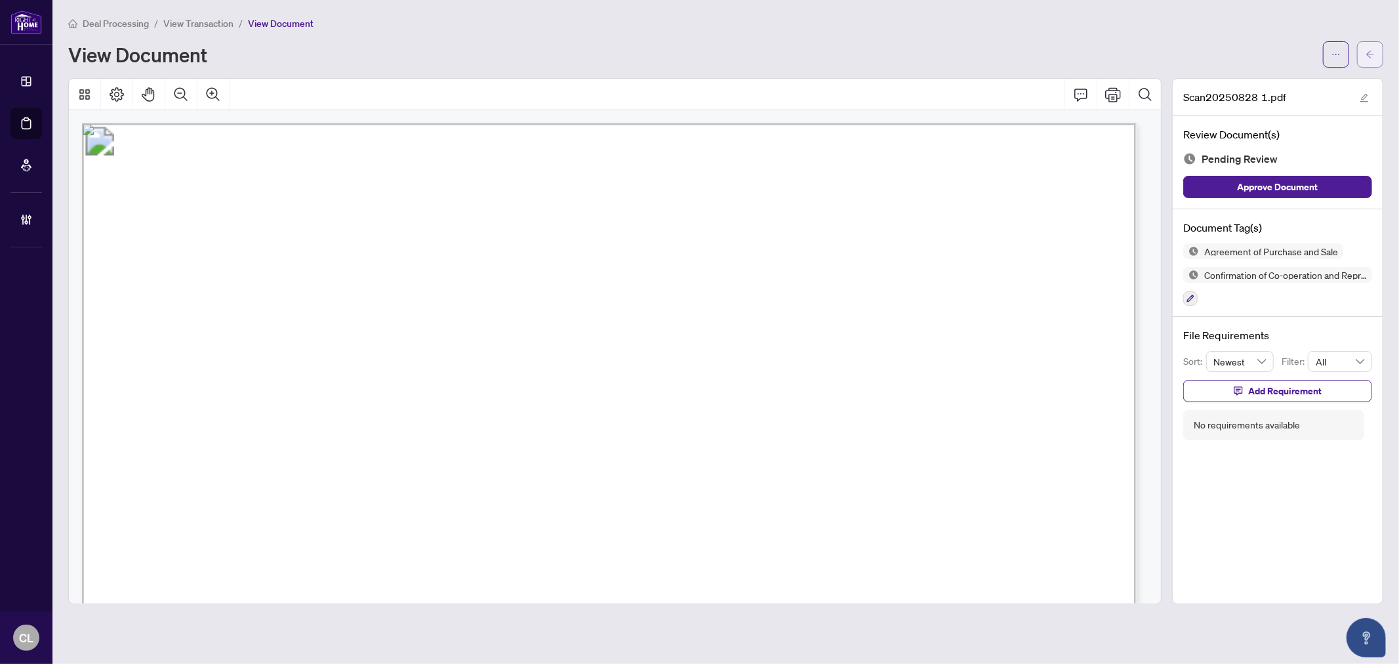
click at [1370, 50] on icon "arrow-left" at bounding box center [1370, 54] width 9 height 9
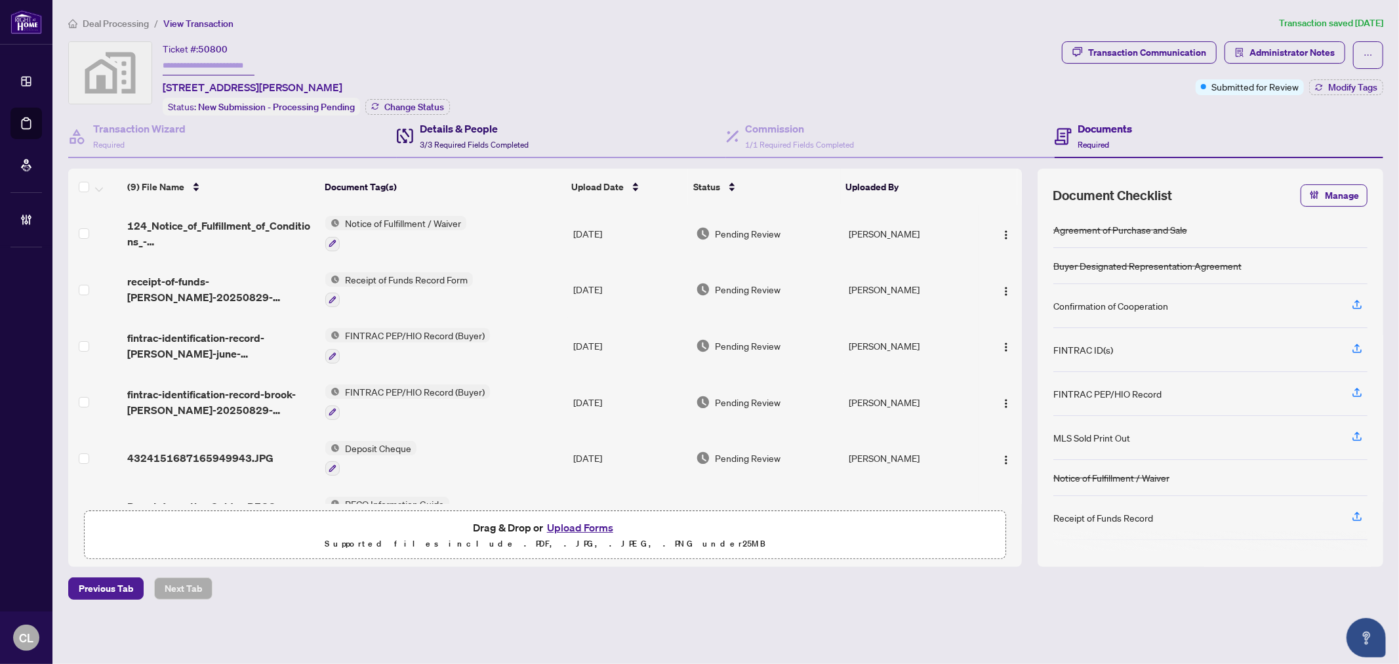
click at [420, 123] on h4 "Details & People" at bounding box center [474, 129] width 109 height 16
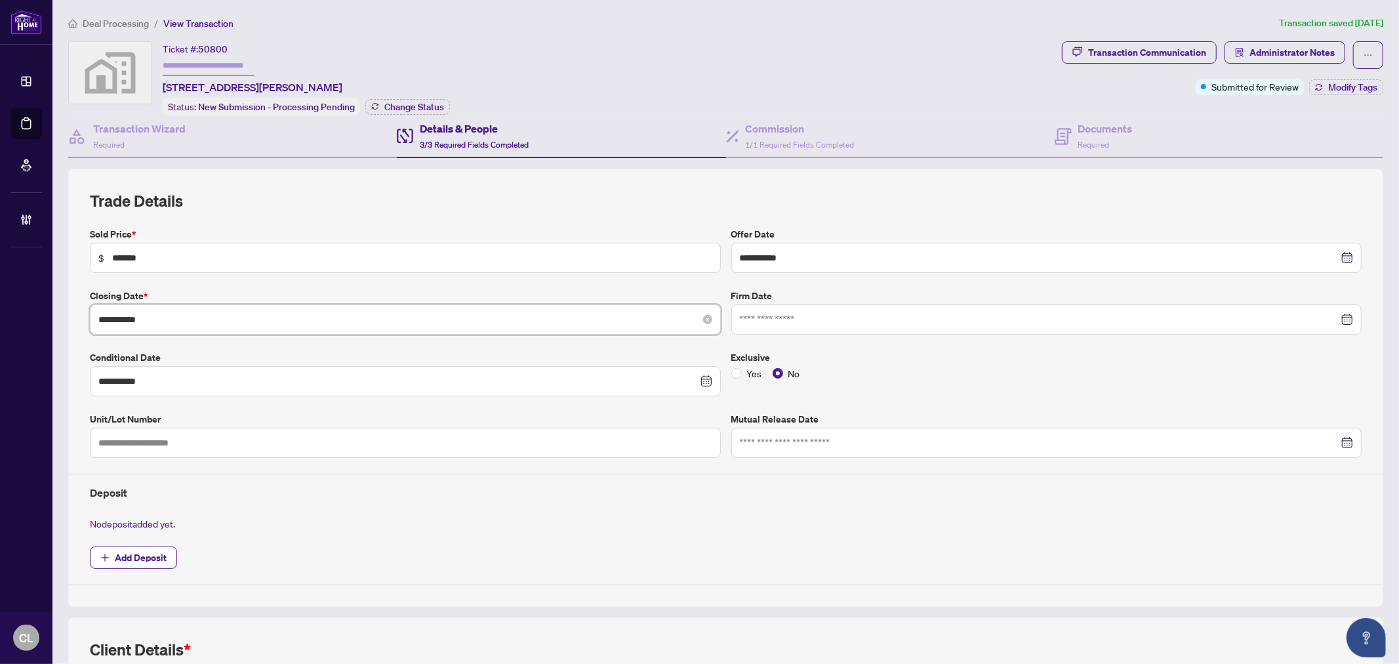
click at [182, 321] on input "**********" at bounding box center [397, 319] width 599 height 14
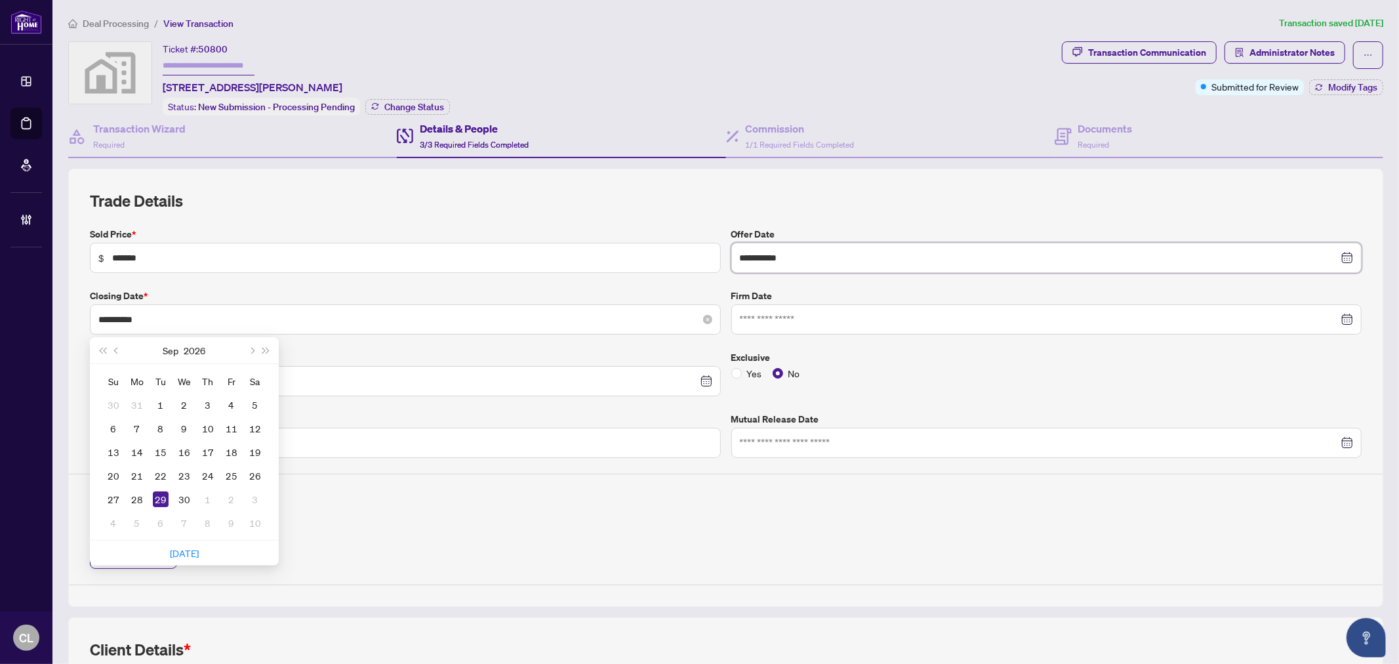
type input "**********"
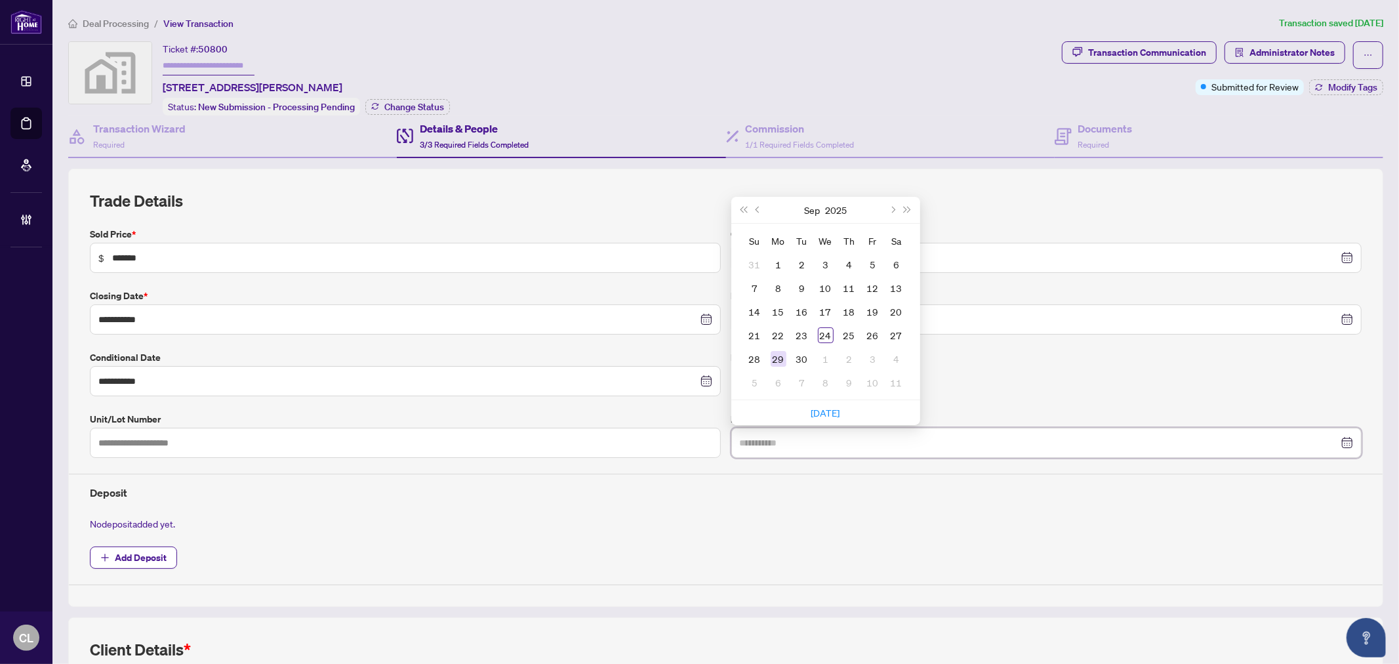
type input "**********"
click at [772, 354] on div "29" at bounding box center [779, 359] width 16 height 16
click at [772, 354] on label "Exclusive" at bounding box center [1046, 357] width 631 height 14
click at [219, 322] on input "**********" at bounding box center [397, 319] width 599 height 14
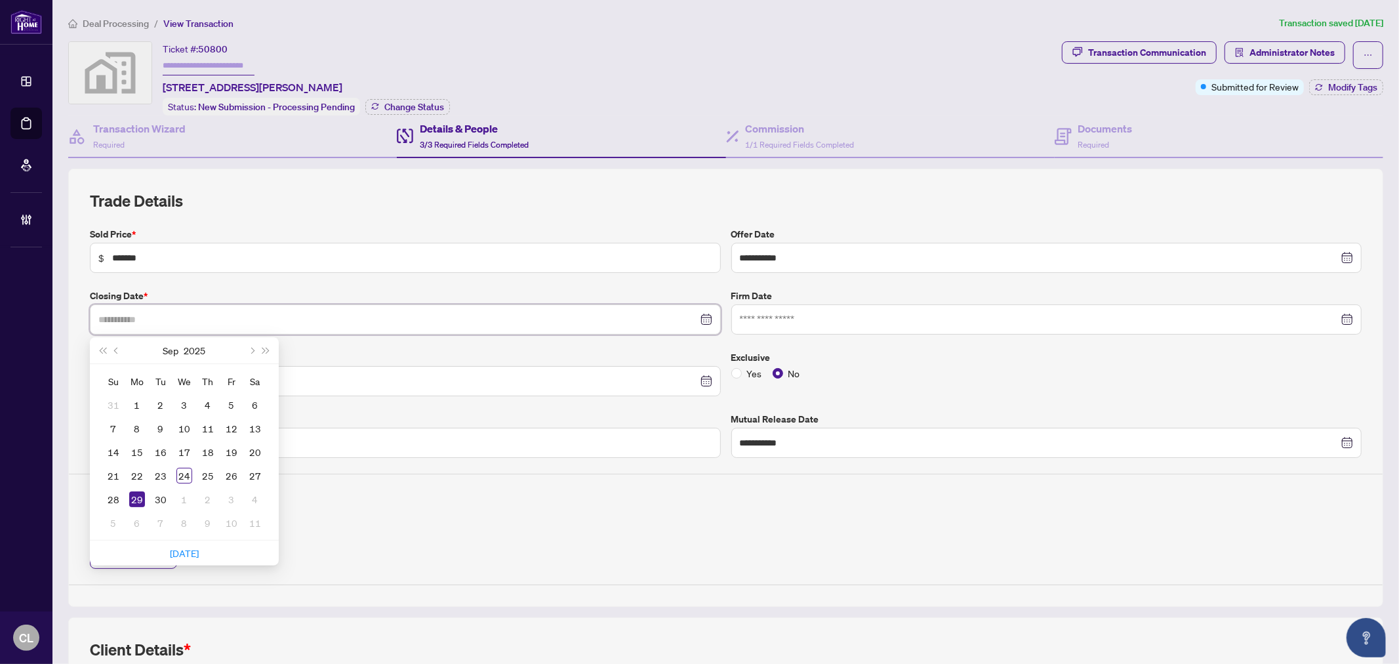
type input "**********"
click at [140, 498] on div "29" at bounding box center [137, 499] width 16 height 16
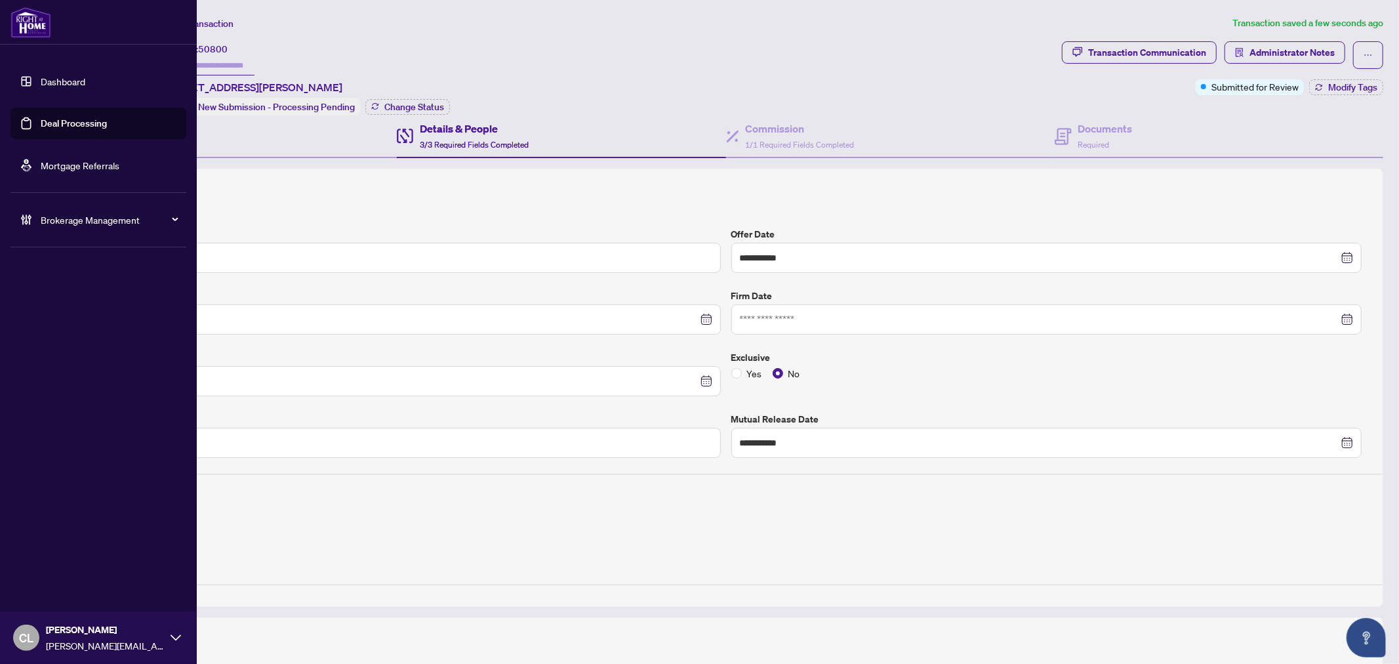
click at [54, 126] on link "Deal Processing" at bounding box center [74, 123] width 66 height 12
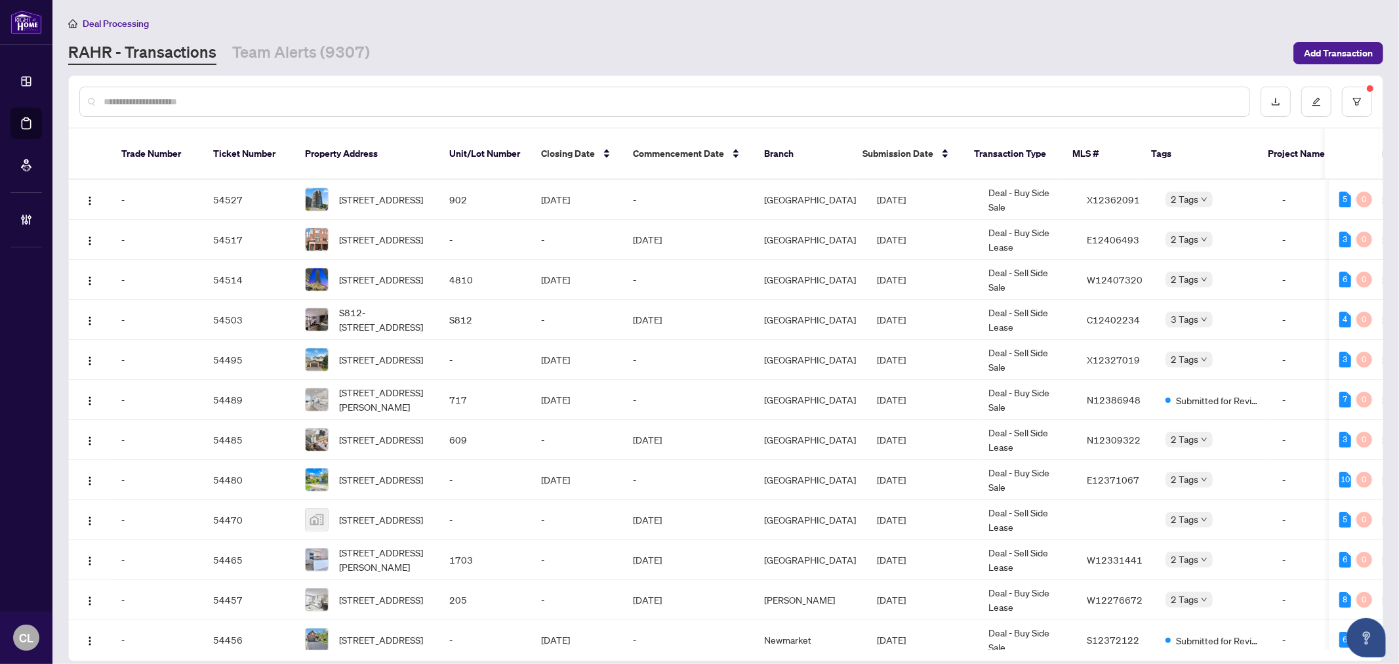
click at [216, 102] on input "text" at bounding box center [671, 101] width 1135 height 14
type input "*****"
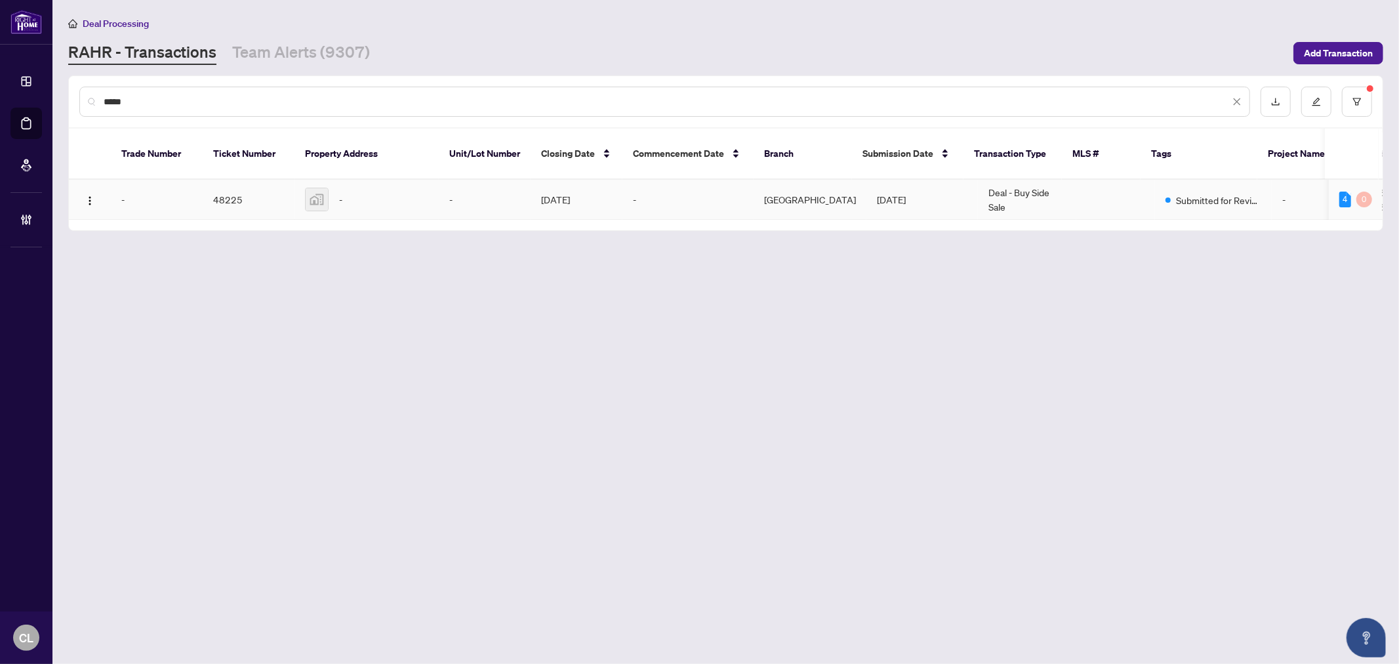
click at [234, 185] on td "48225" at bounding box center [249, 200] width 92 height 40
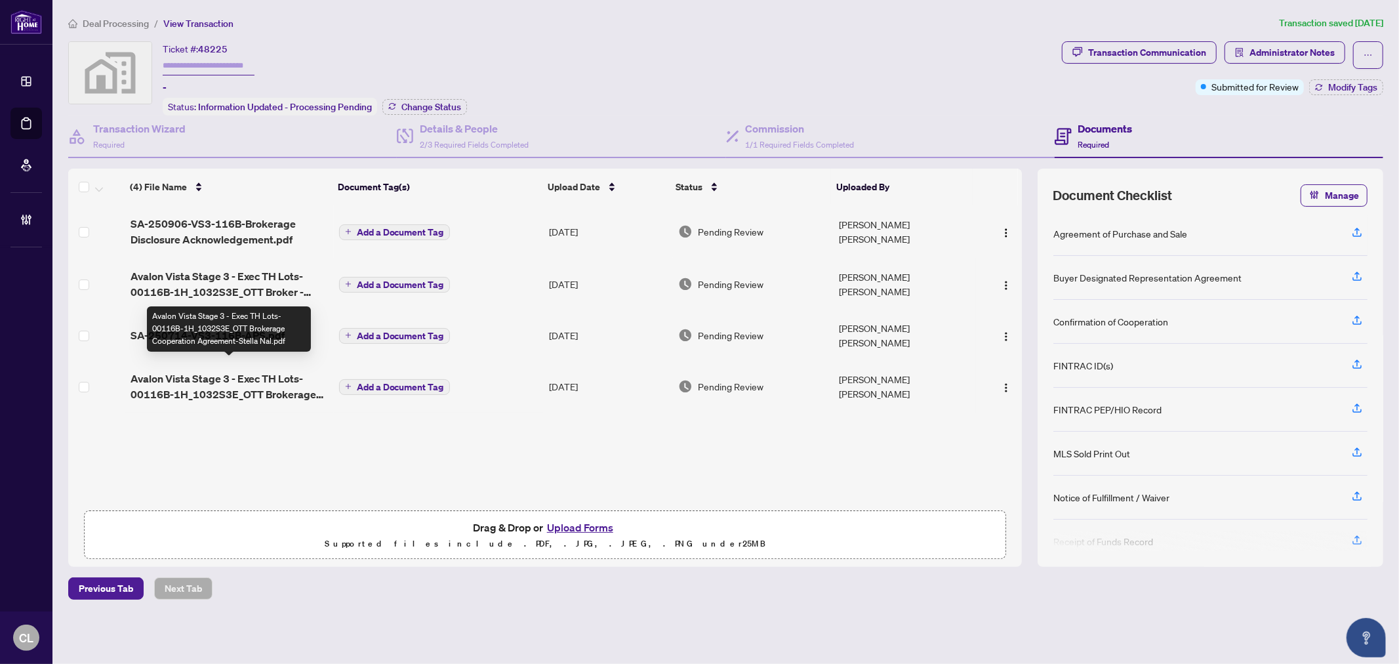
click at [198, 371] on span "Avalon Vista Stage 3 - Exec TH Lots-00116B-1H_1032S3E_OTT Brokerage Cooperation…" at bounding box center [230, 386] width 198 height 31
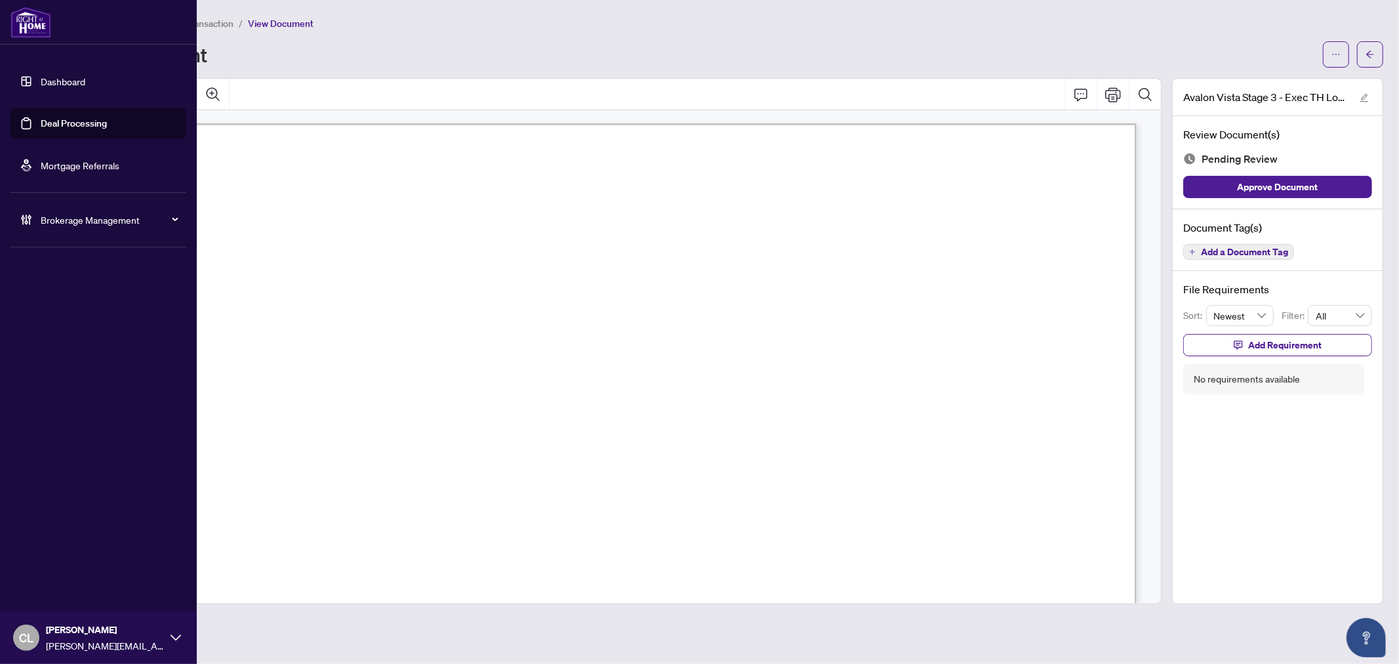
drag, startPoint x: 35, startPoint y: 120, endPoint x: 147, endPoint y: 123, distance: 112.2
click at [41, 120] on link "Deal Processing" at bounding box center [74, 123] width 66 height 12
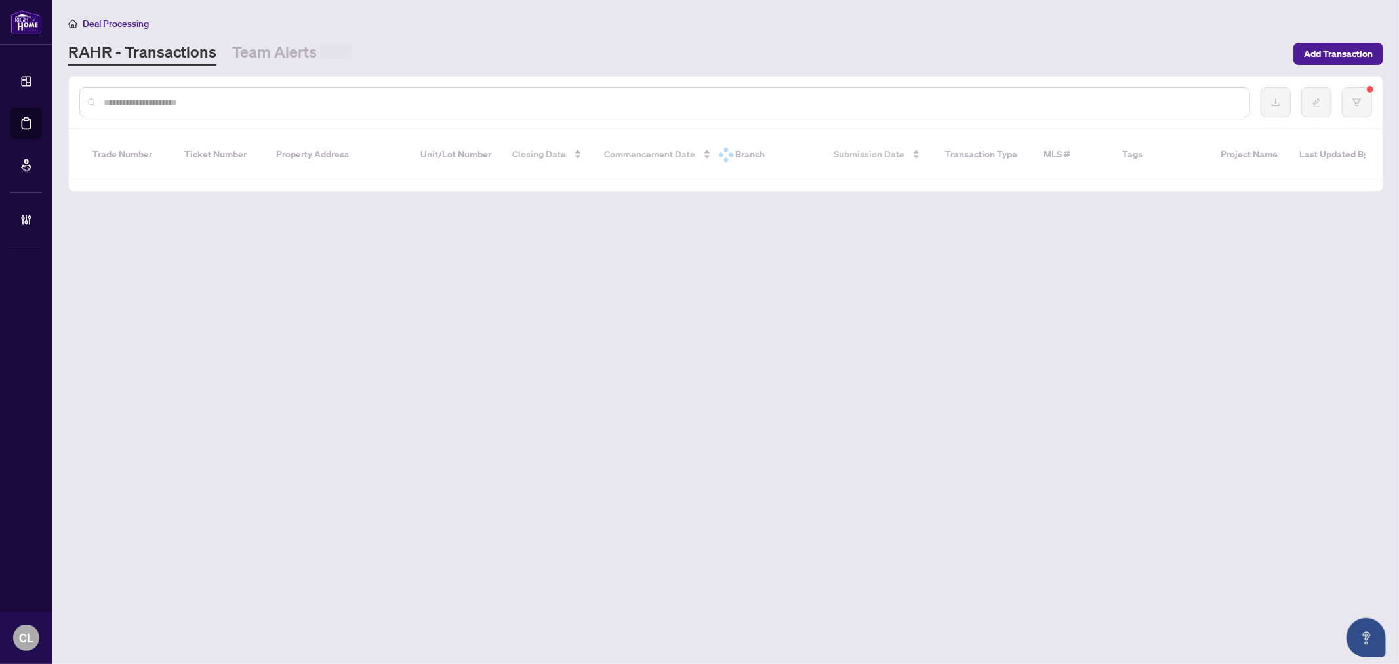
click at [310, 104] on input "text" at bounding box center [671, 102] width 1135 height 14
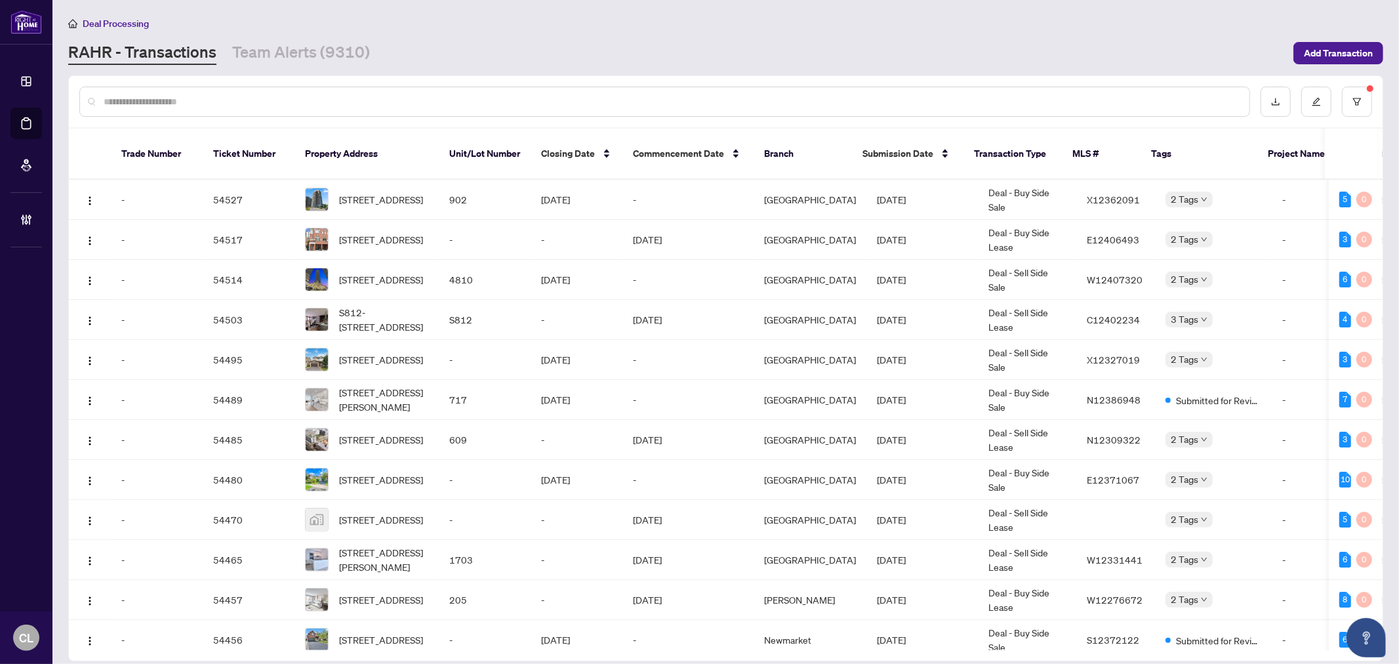
paste input "*****"
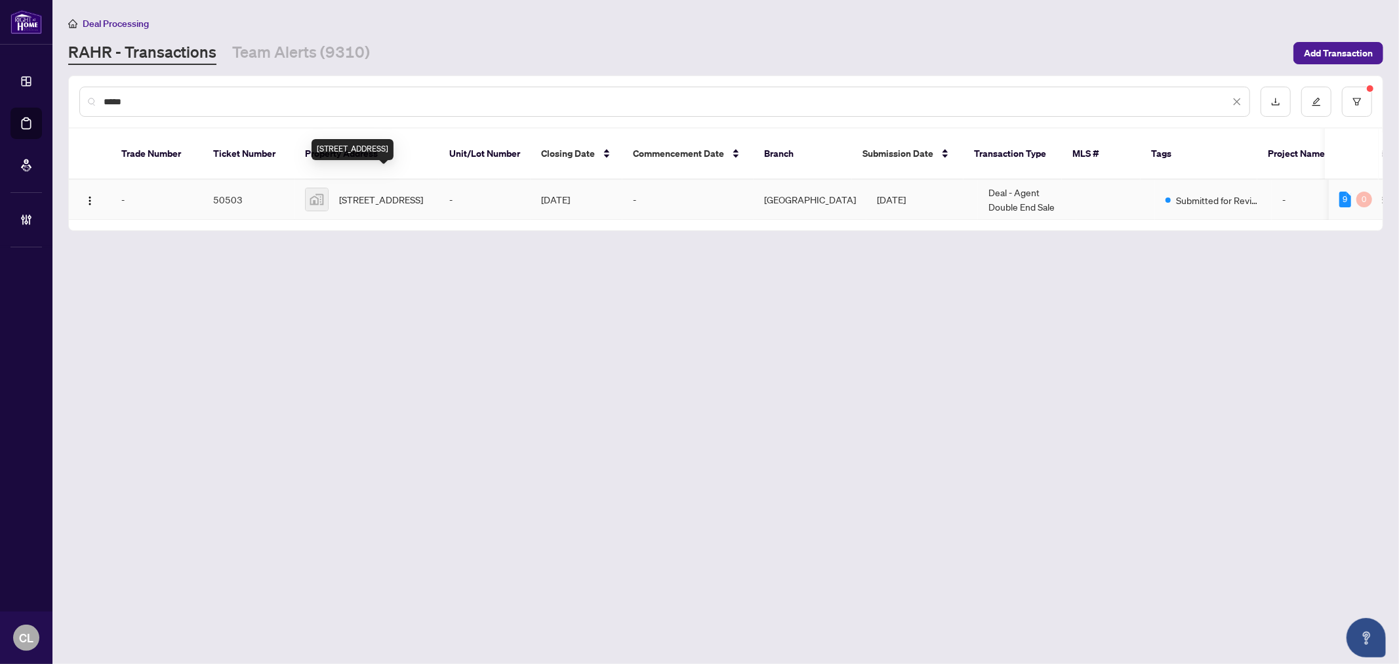
type input "*****"
click at [357, 192] on span "422 Front Street, Oshawa, ON, Canada" at bounding box center [381, 199] width 84 height 14
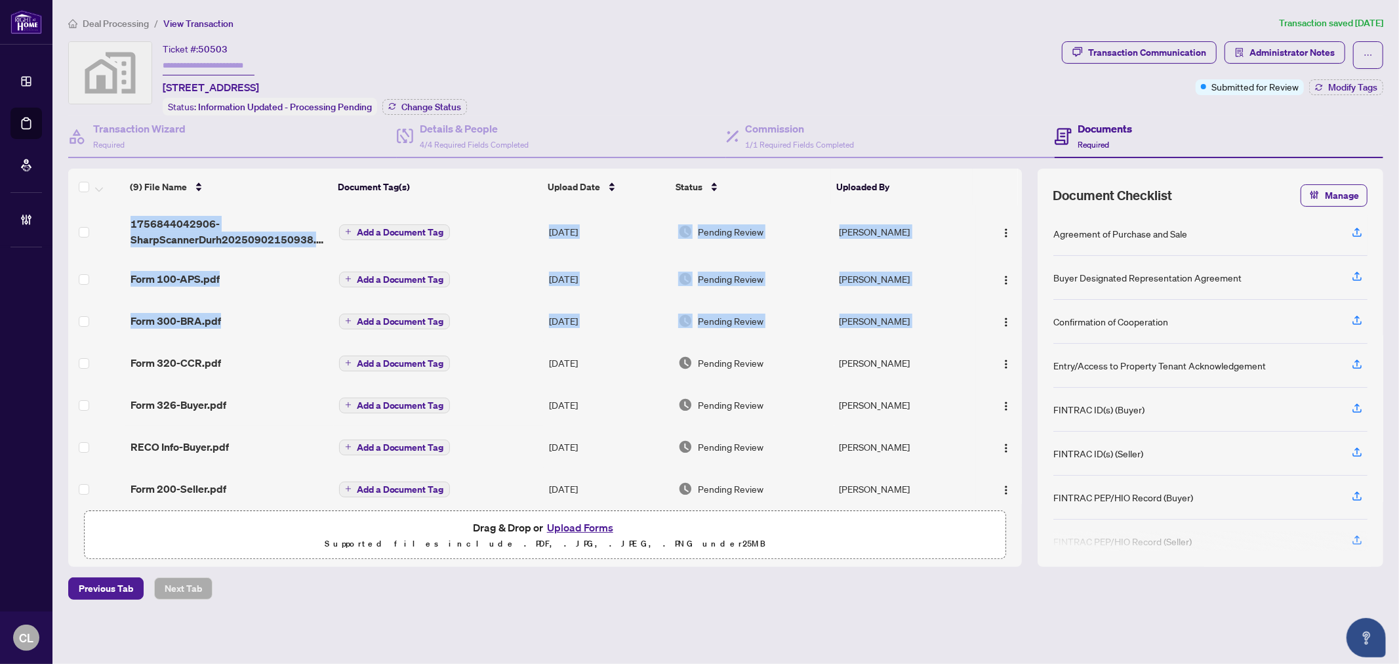
drag, startPoint x: 1017, startPoint y: 327, endPoint x: 1025, endPoint y: 431, distance: 104.6
click at [1025, 431] on div "(9) File Name Document Tag(s) Upload Date Status Uploaded By 1756844042906-Shar…" at bounding box center [725, 368] width 1315 height 398
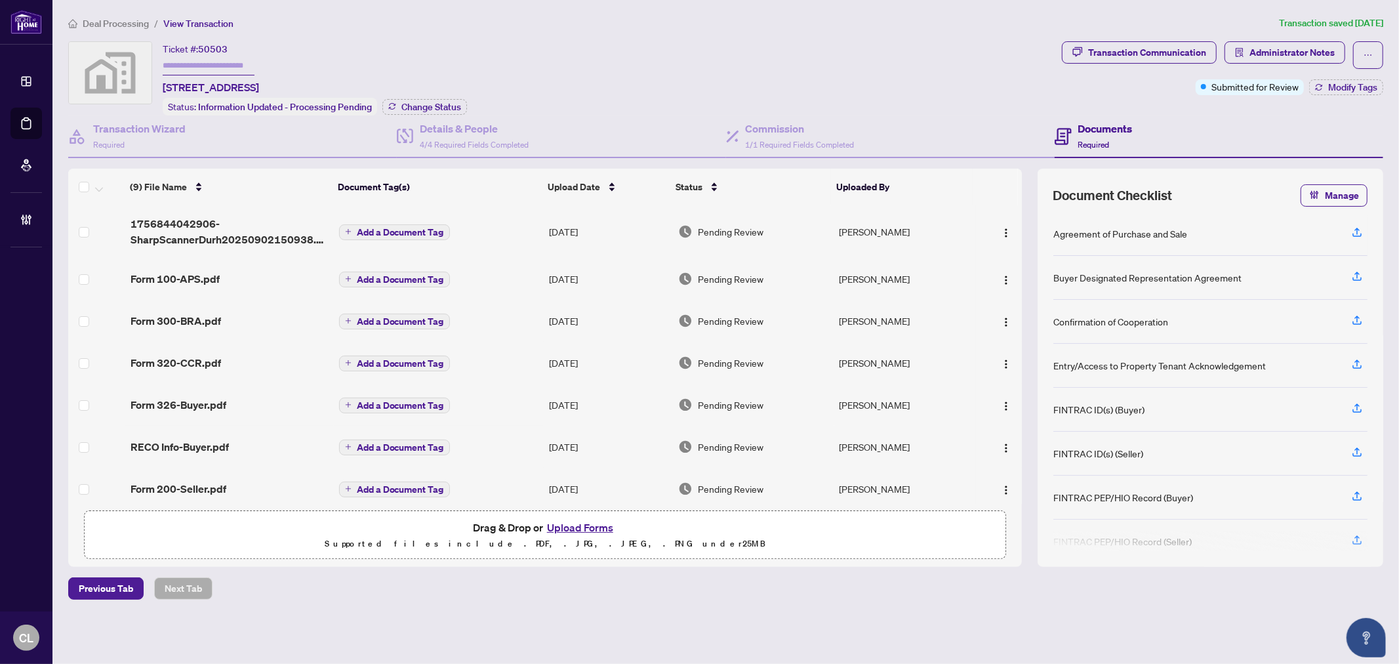
click at [276, 307] on td "Form 300-BRA.pdf" at bounding box center [229, 321] width 209 height 42
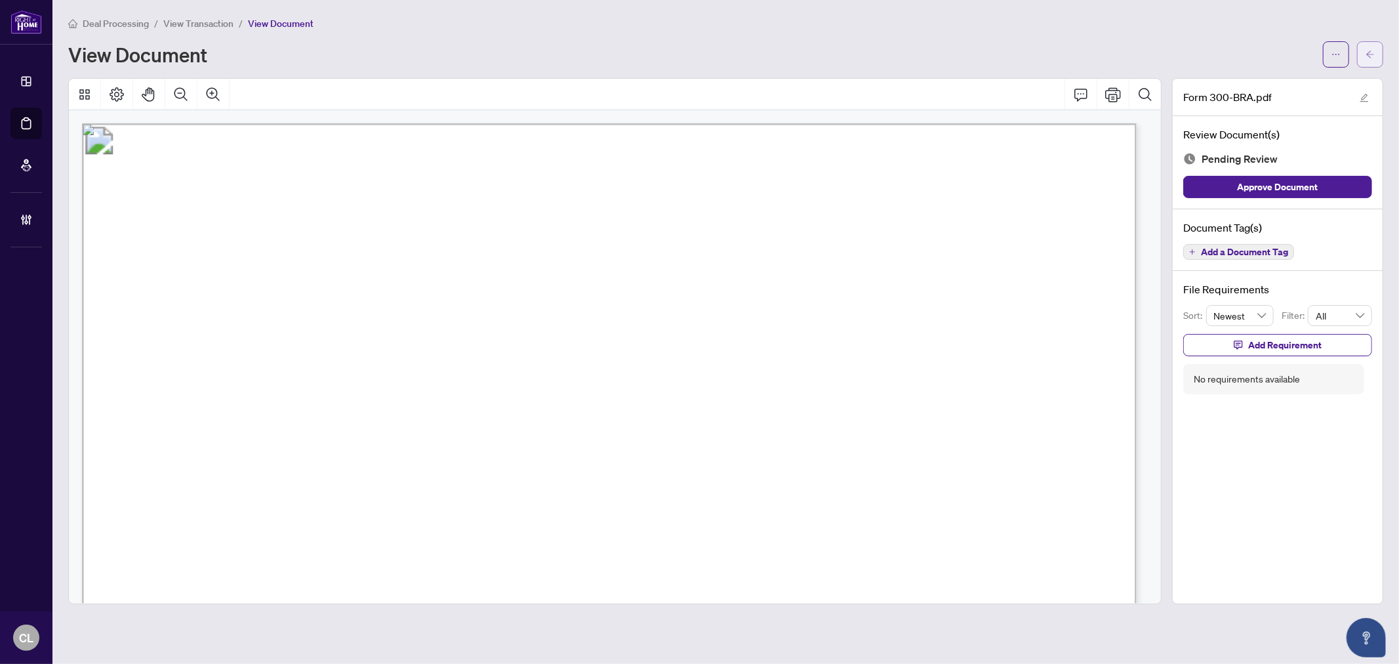
click at [1361, 56] on button "button" at bounding box center [1370, 54] width 26 height 26
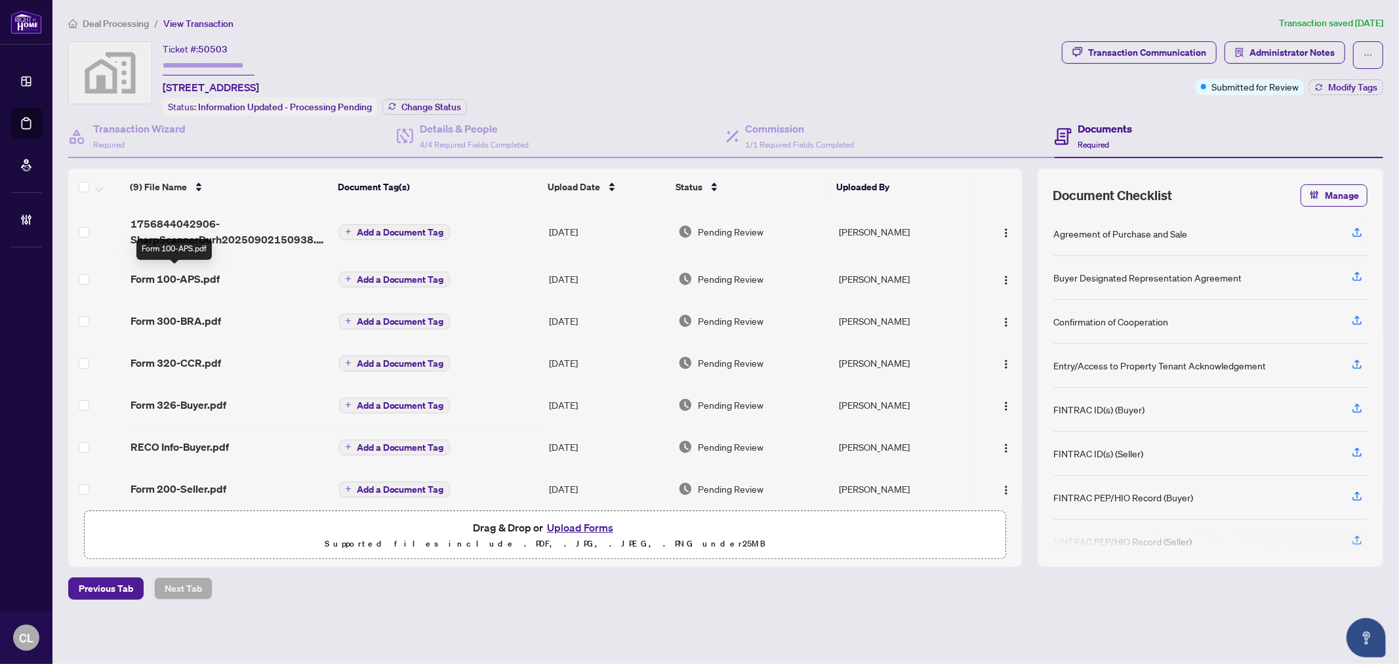
click at [205, 279] on span "Form 100-APS.pdf" at bounding box center [175, 279] width 89 height 16
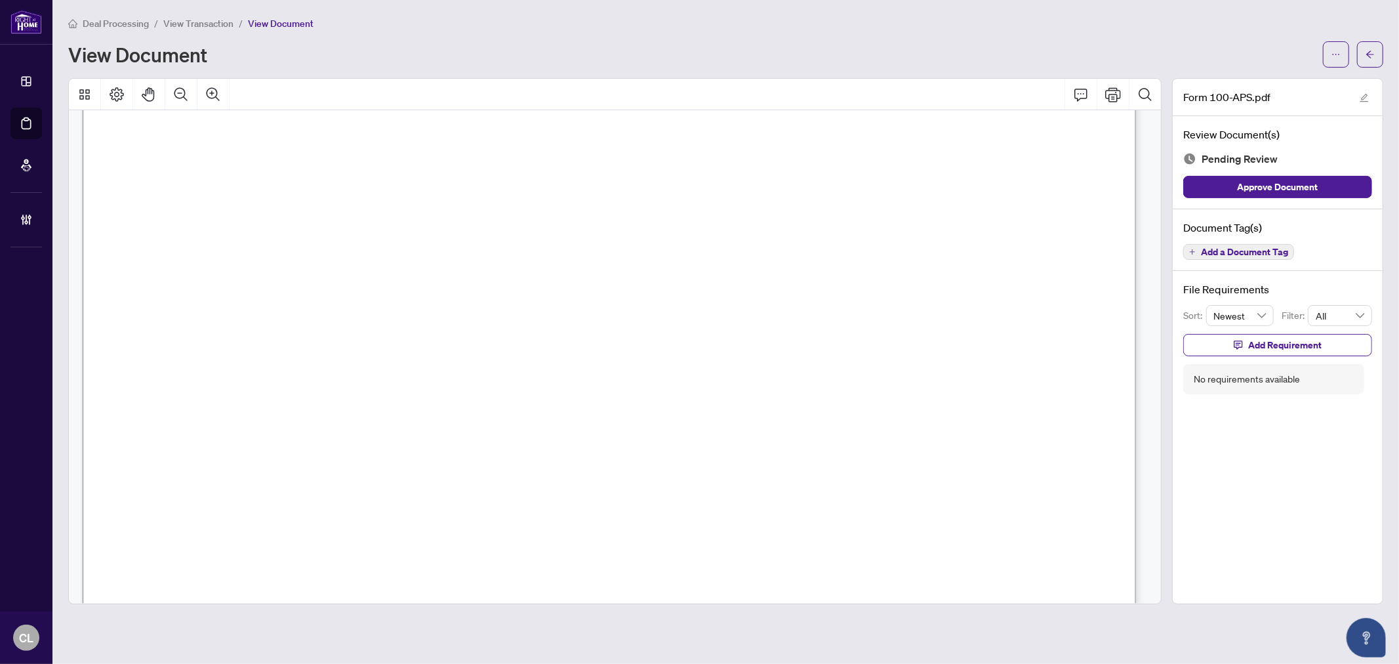
scroll to position [537, 0]
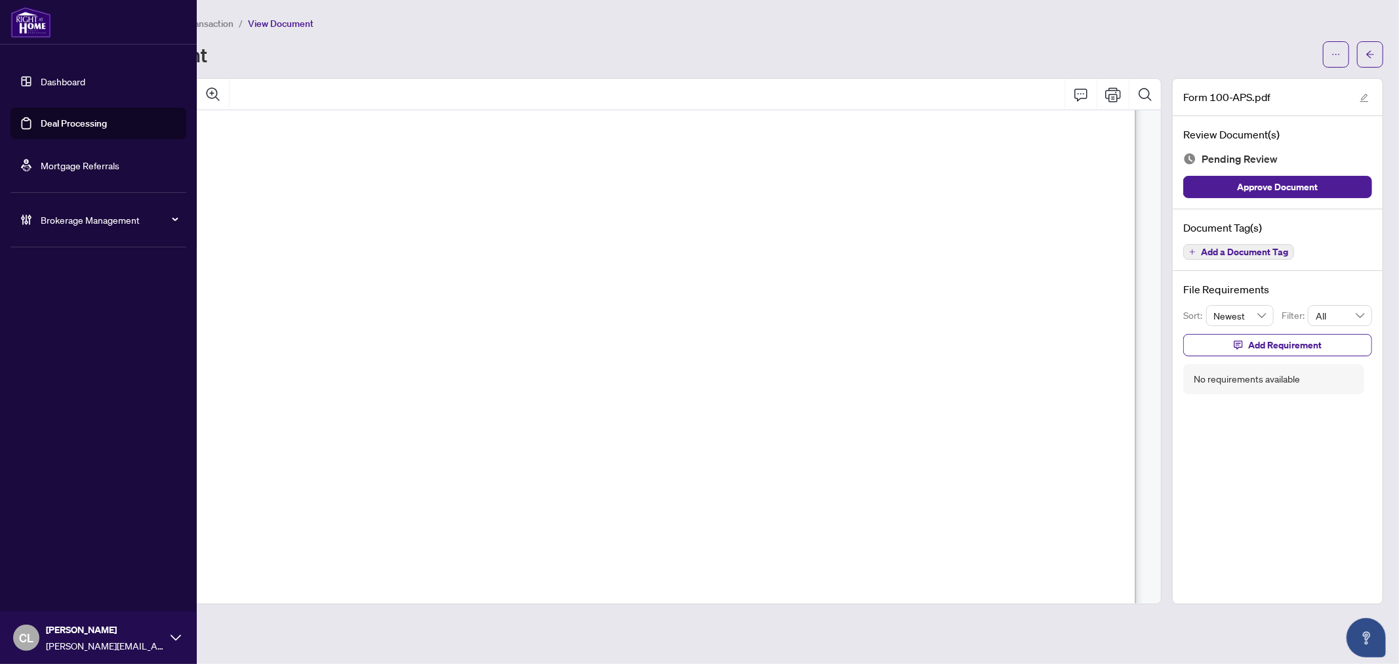
click at [64, 117] on link "Deal Processing" at bounding box center [74, 123] width 66 height 12
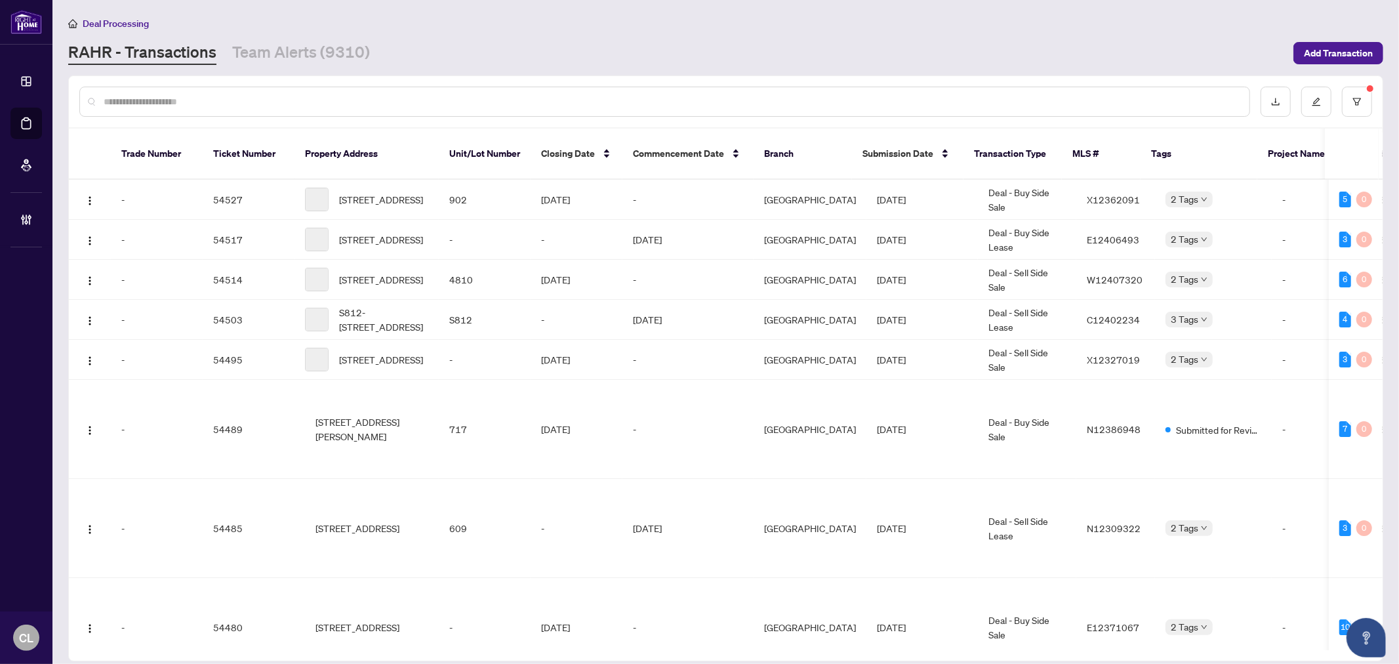
click at [238, 102] on input "text" at bounding box center [671, 101] width 1135 height 14
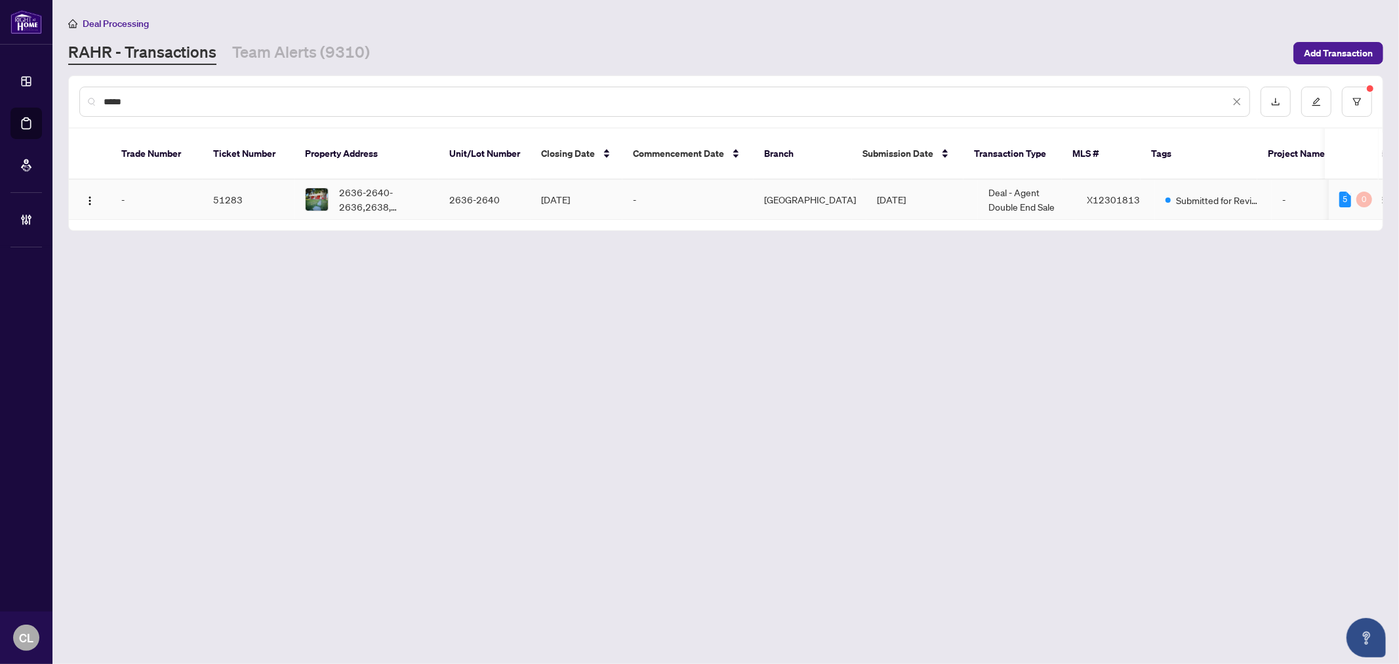
type input "*****"
click at [382, 186] on span "2636-2640-2636,2638,2640 Carling Ave, Ottawa, Ontario K2B 7H9, Canada" at bounding box center [383, 199] width 89 height 29
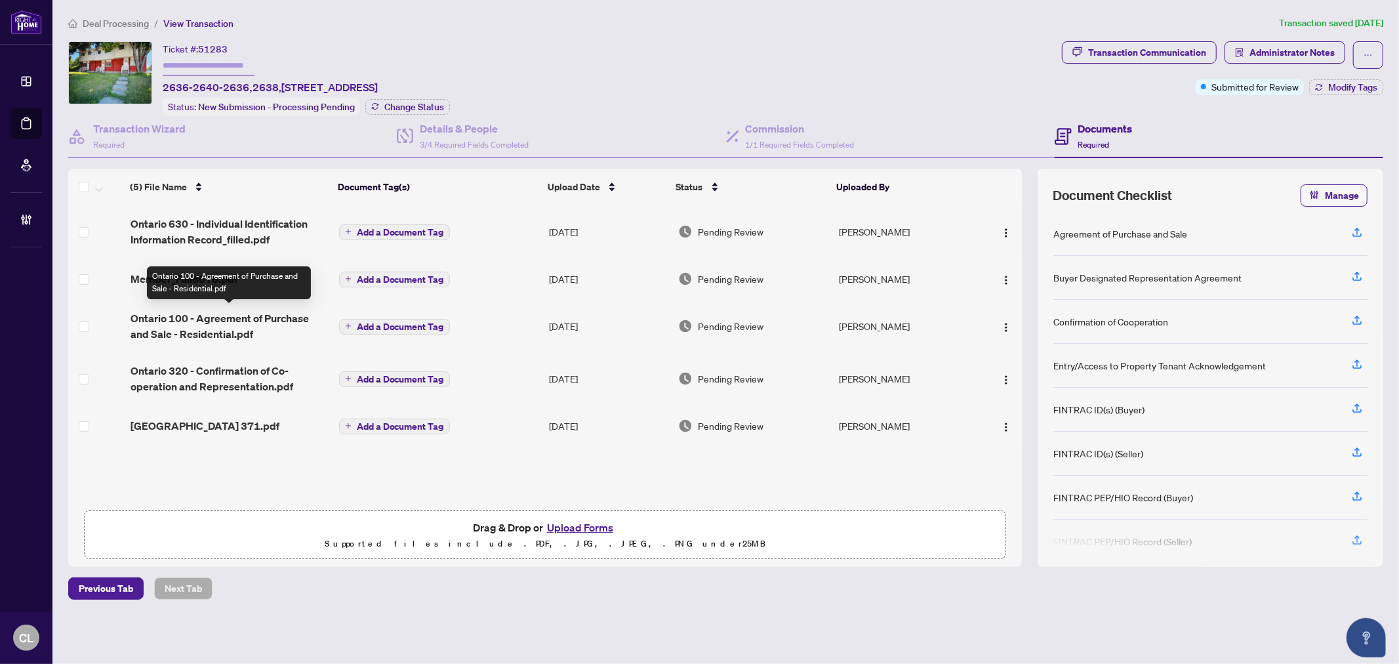
click at [174, 319] on span "Ontario 100 - Agreement of Purchase and Sale - Residential.pdf" at bounding box center [230, 325] width 198 height 31
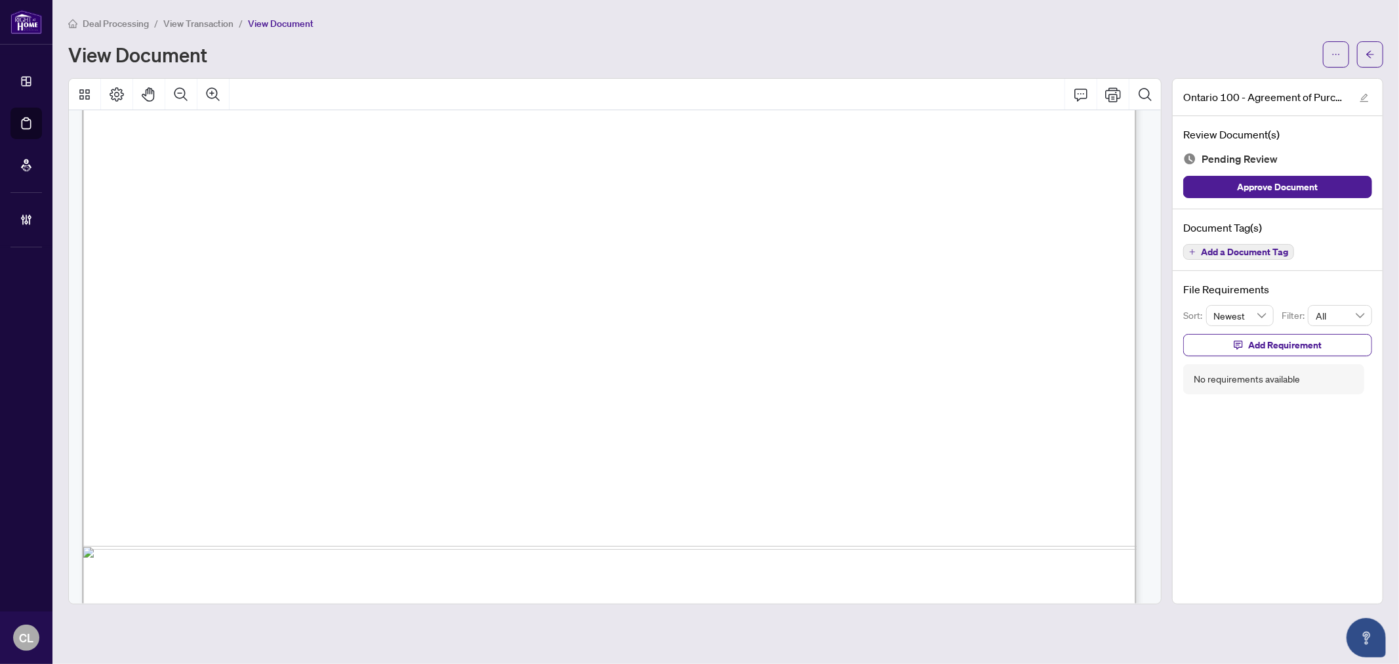
scroll to position [720, 0]
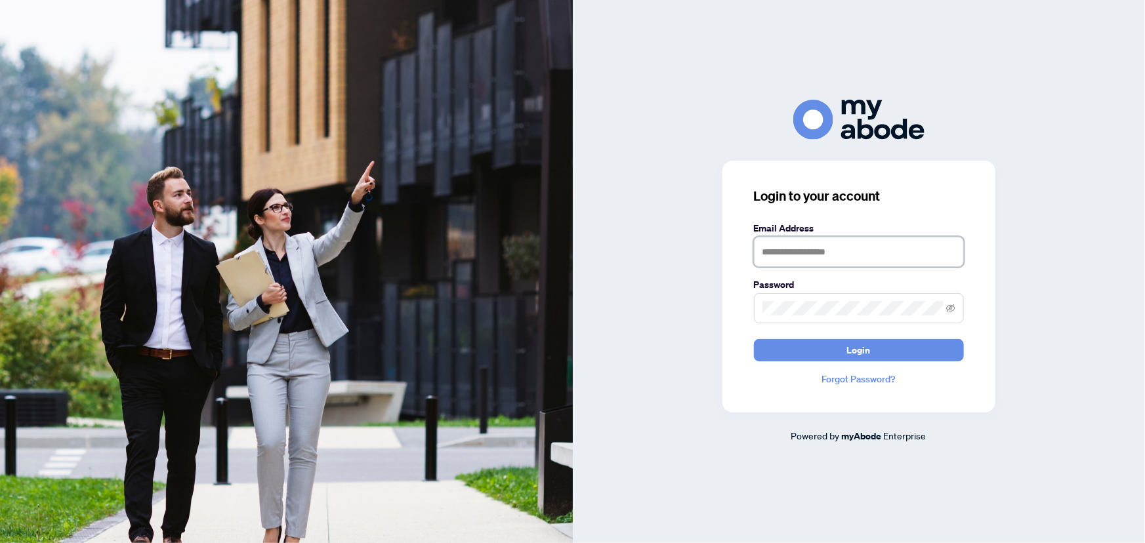
type input "**********"
click at [845, 356] on button "Login" at bounding box center [859, 350] width 210 height 22
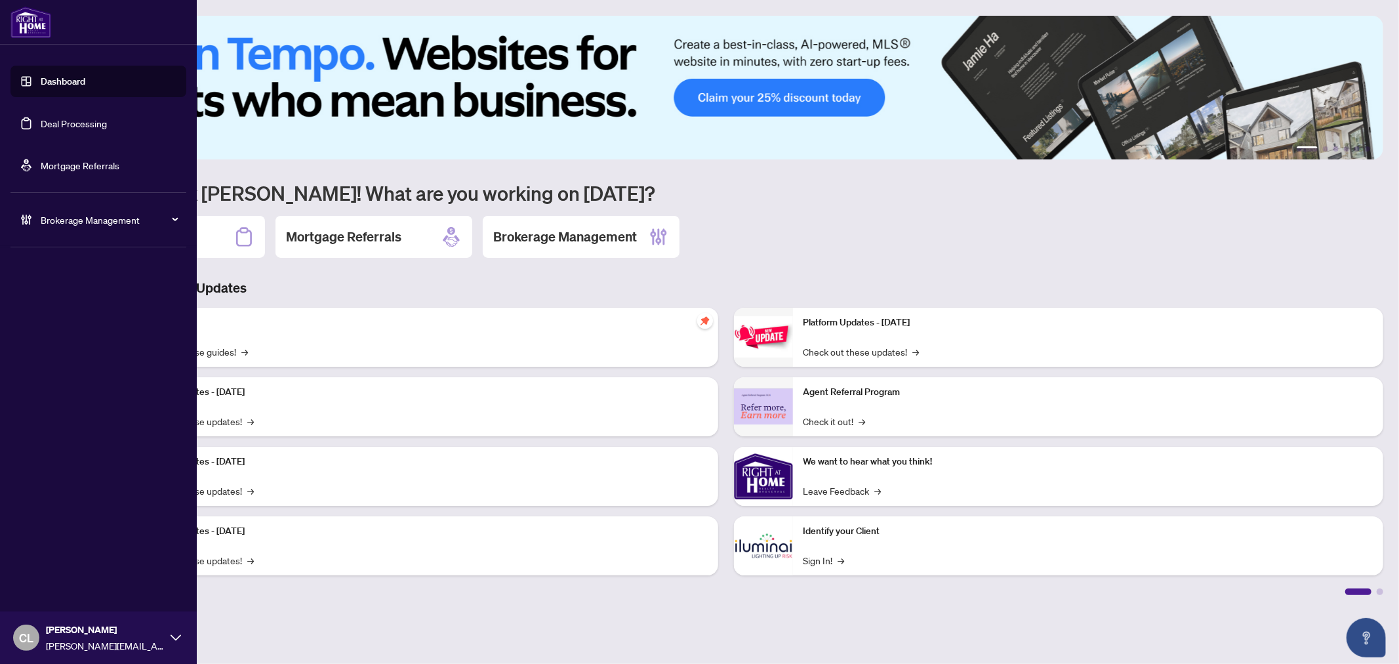
click at [60, 121] on link "Deal Processing" at bounding box center [74, 123] width 66 height 12
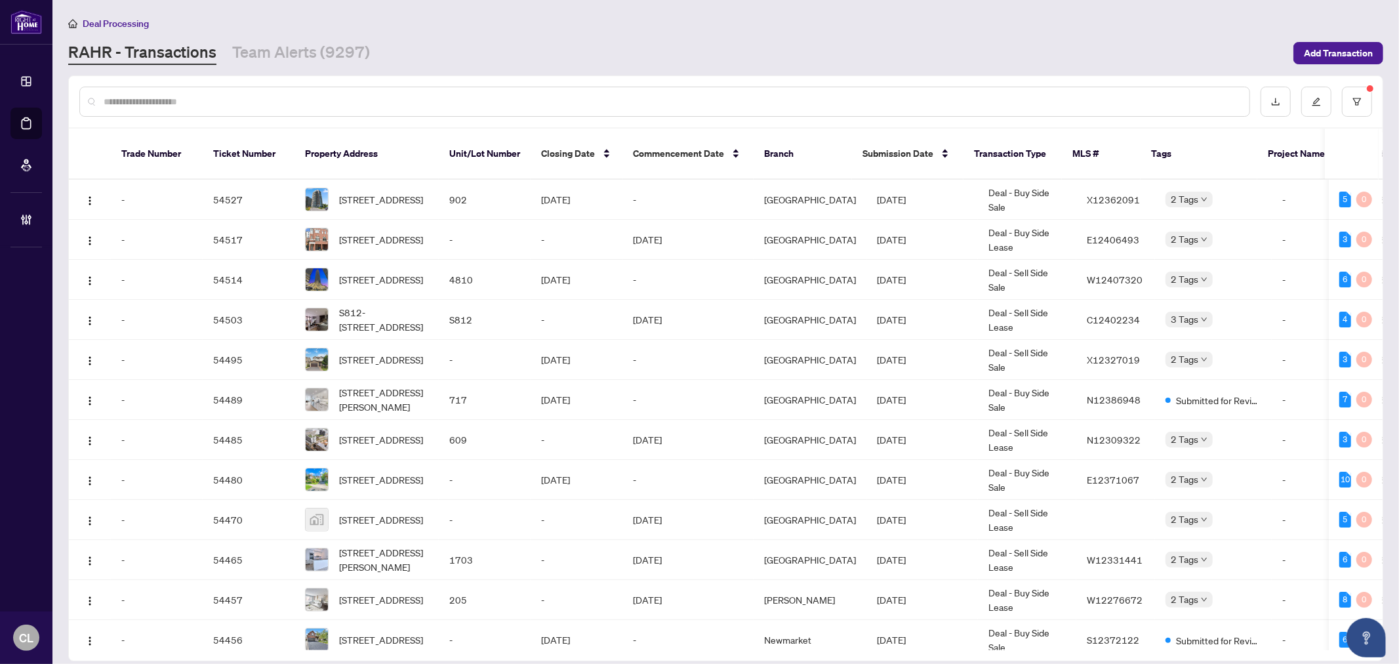
click at [153, 102] on input "text" at bounding box center [671, 101] width 1135 height 14
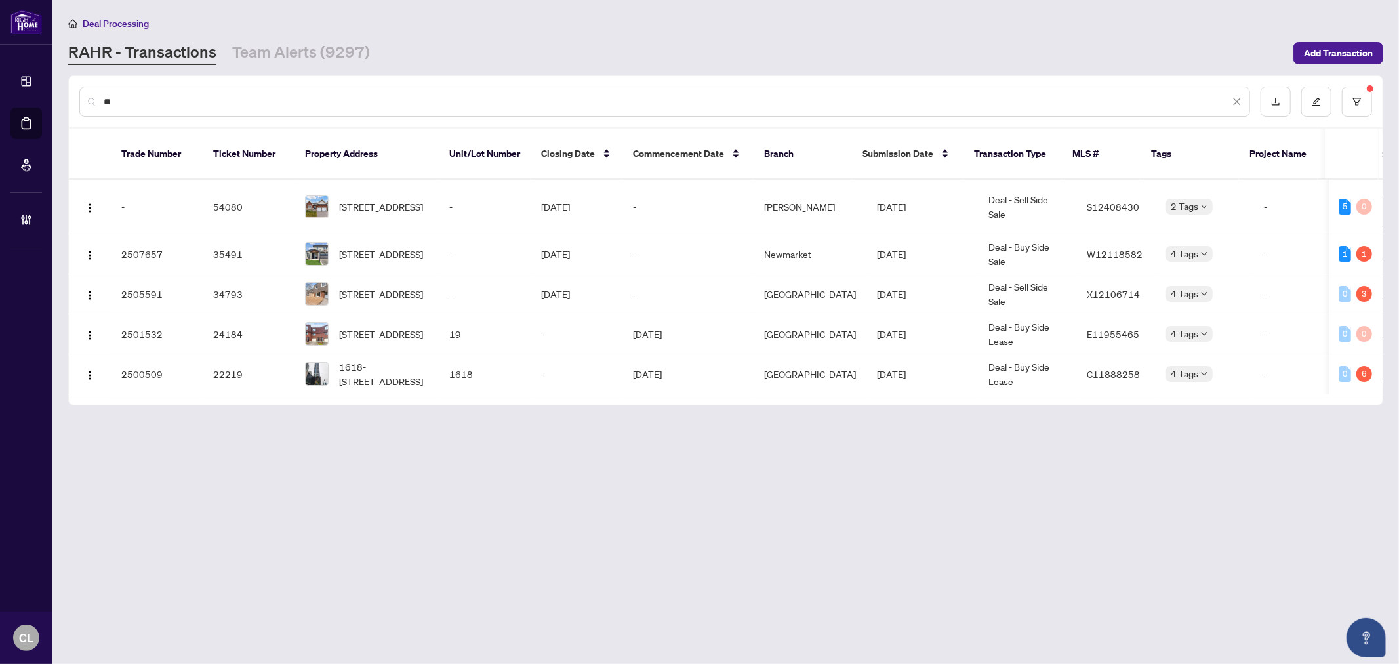
type input "*"
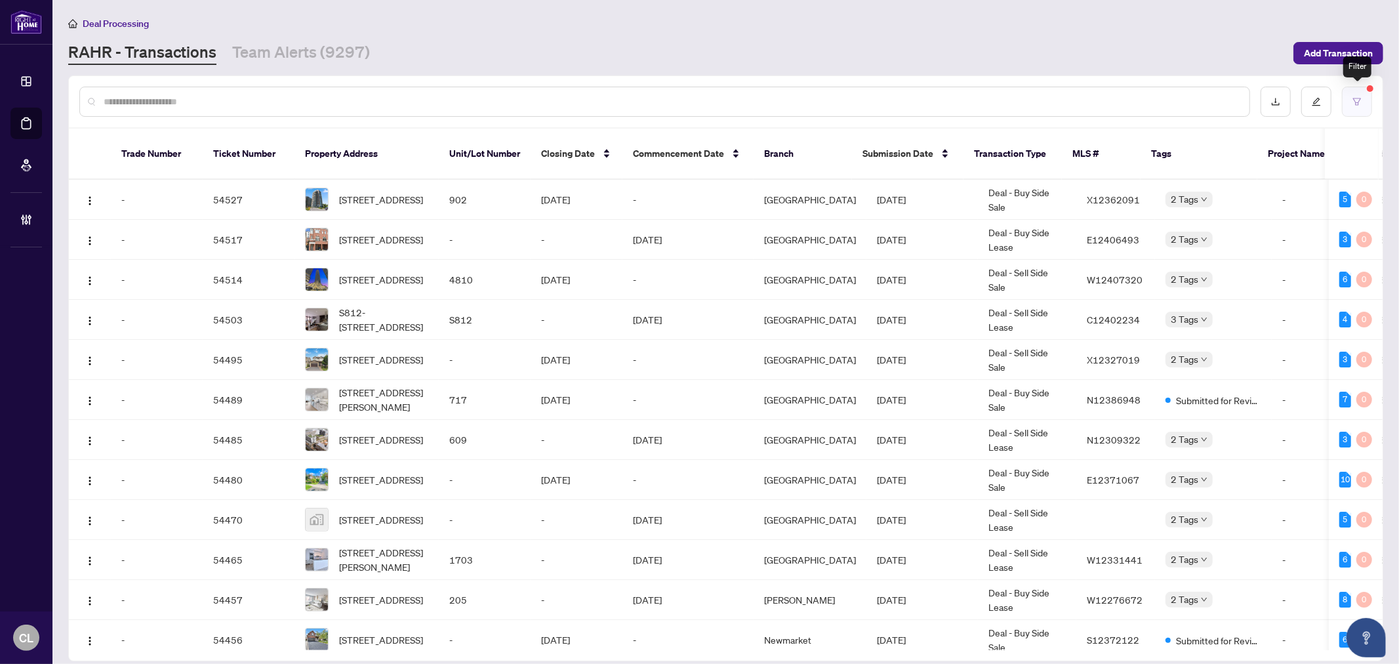
click at [1347, 95] on button "button" at bounding box center [1357, 102] width 30 height 30
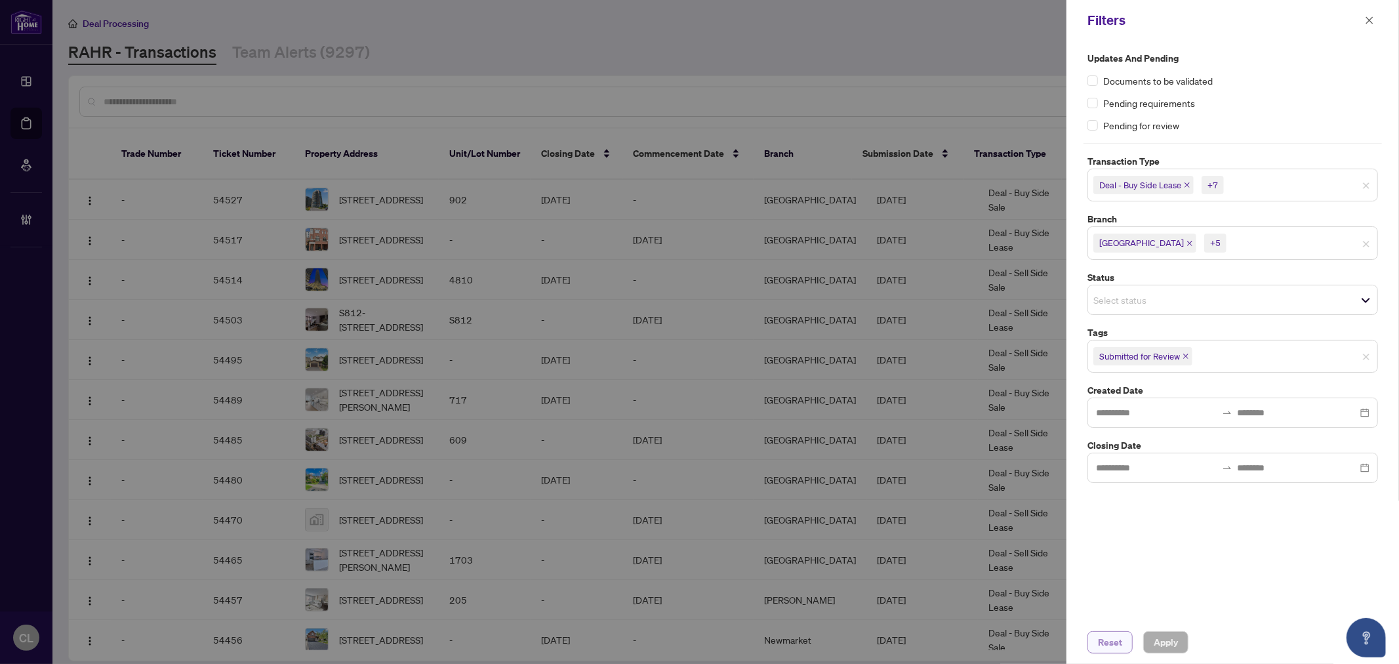
click at [1102, 637] on span "Reset" at bounding box center [1110, 642] width 24 height 21
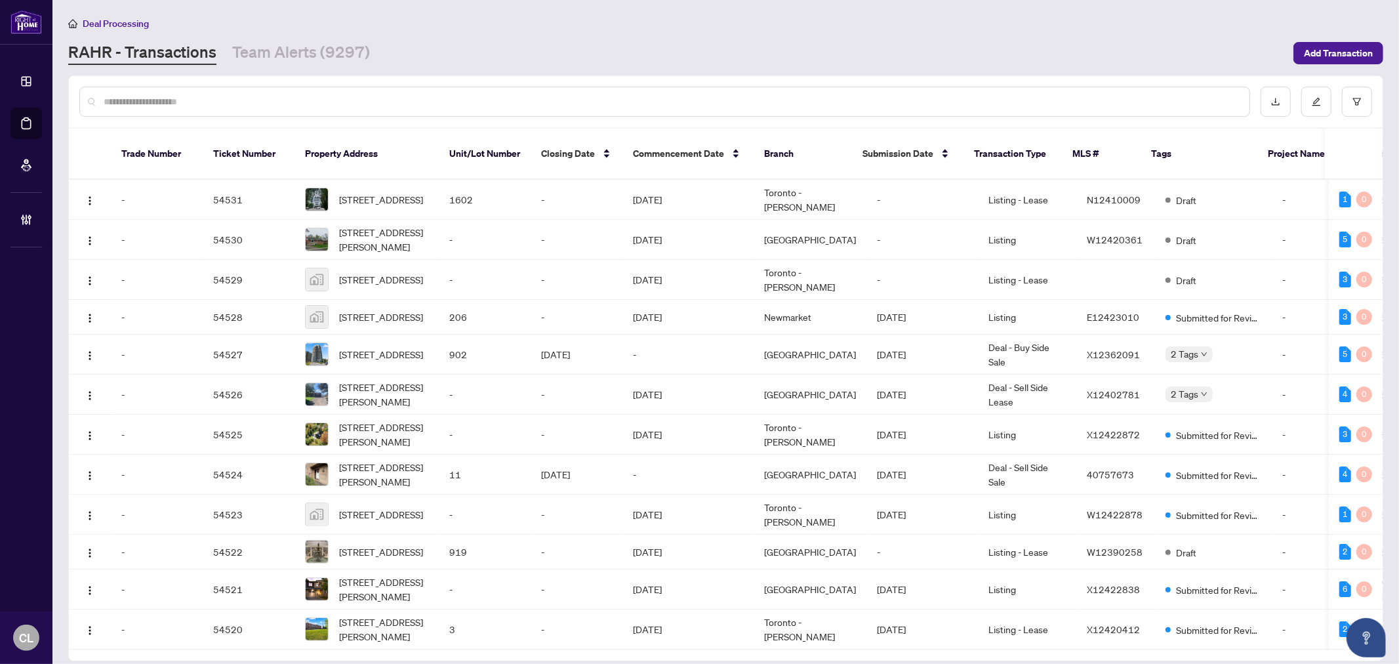
click at [211, 94] on input "text" at bounding box center [671, 101] width 1135 height 14
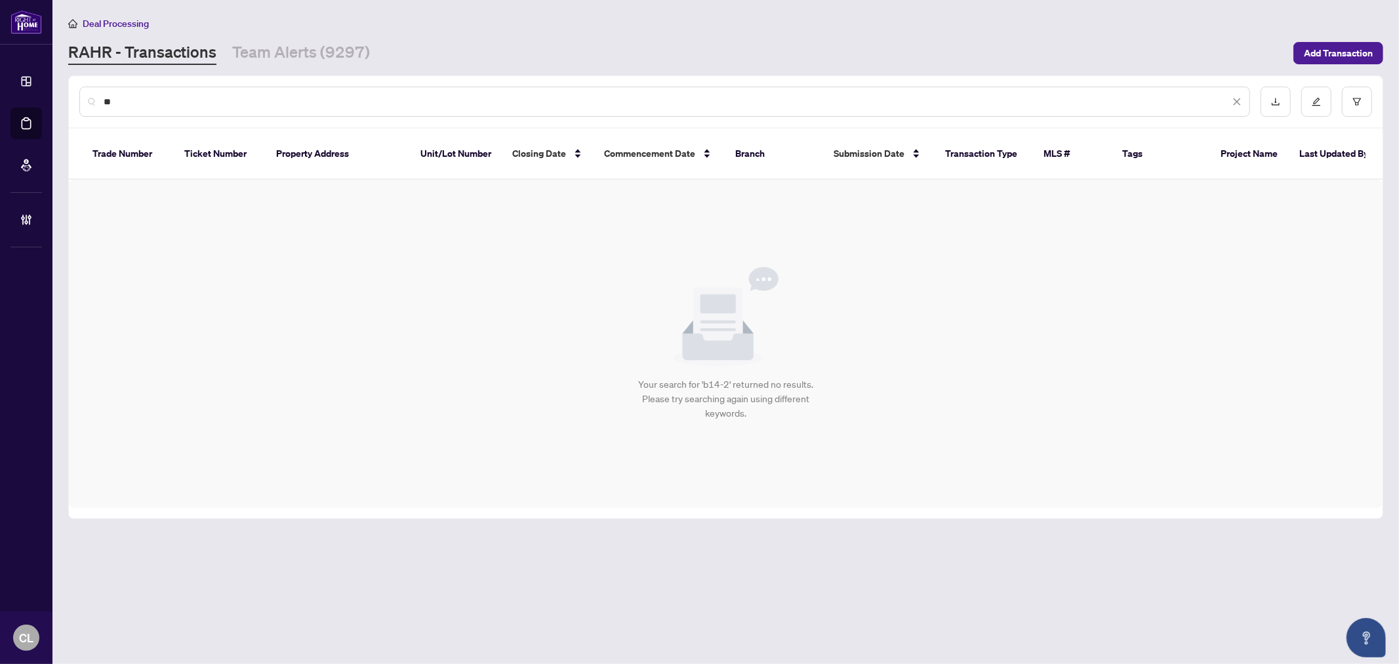
type input "*"
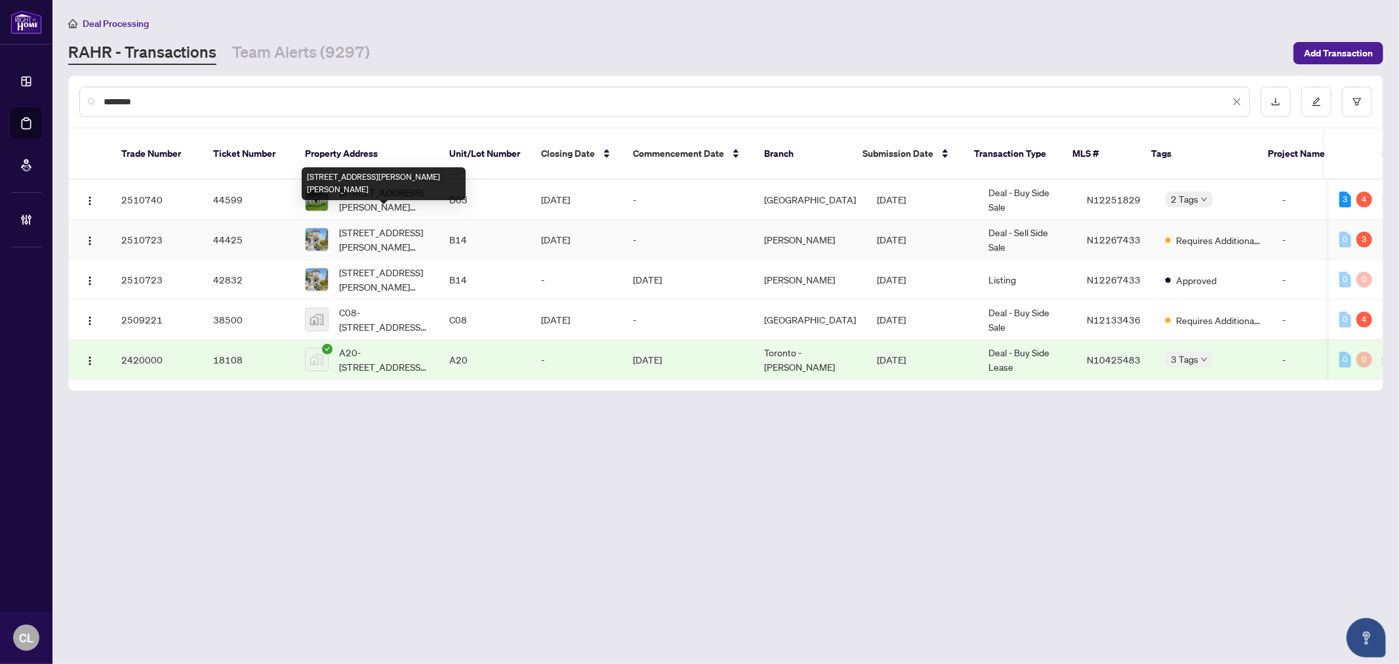
type input "********"
click at [390, 226] on span "B14-26 Bruce St, Vaughan, Ontario L4L 0H4, Canada" at bounding box center [383, 239] width 89 height 29
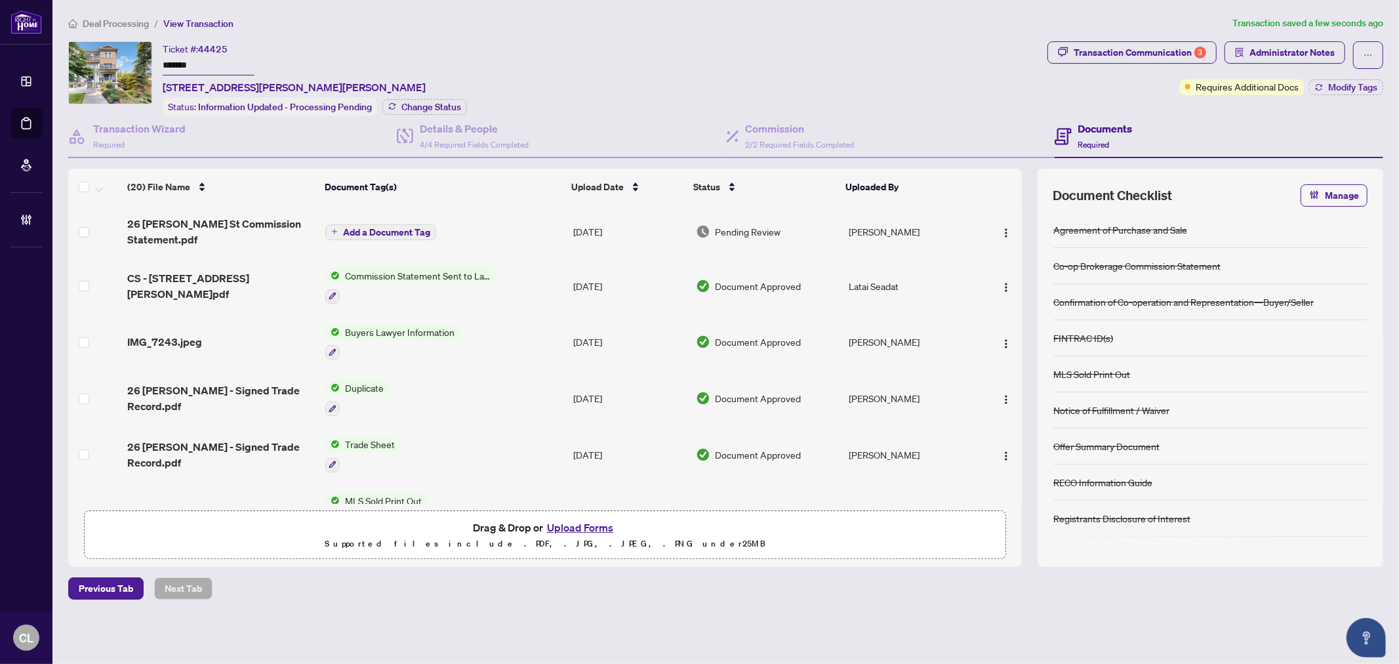
click at [388, 233] on span "Add a Document Tag" at bounding box center [386, 232] width 87 height 9
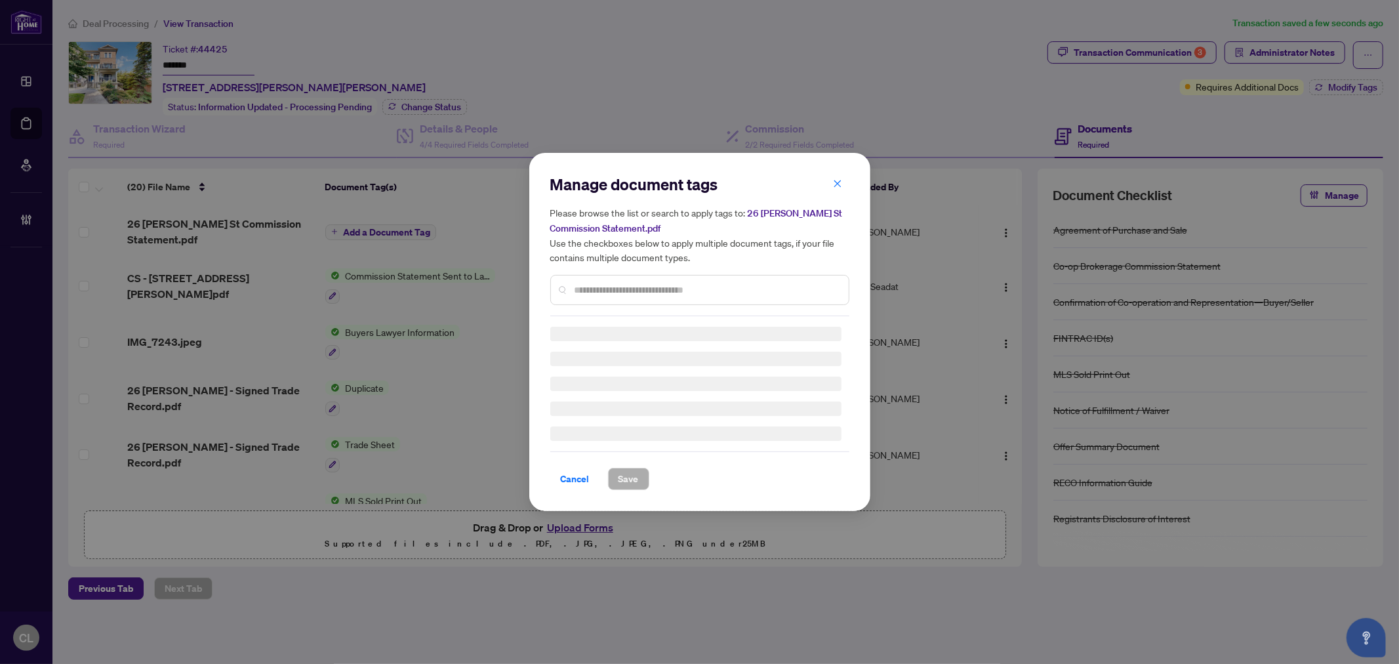
click at [592, 289] on div "Manage document tags Please browse the list or search to apply tags to: 26 Bruc…" at bounding box center [699, 245] width 299 height 142
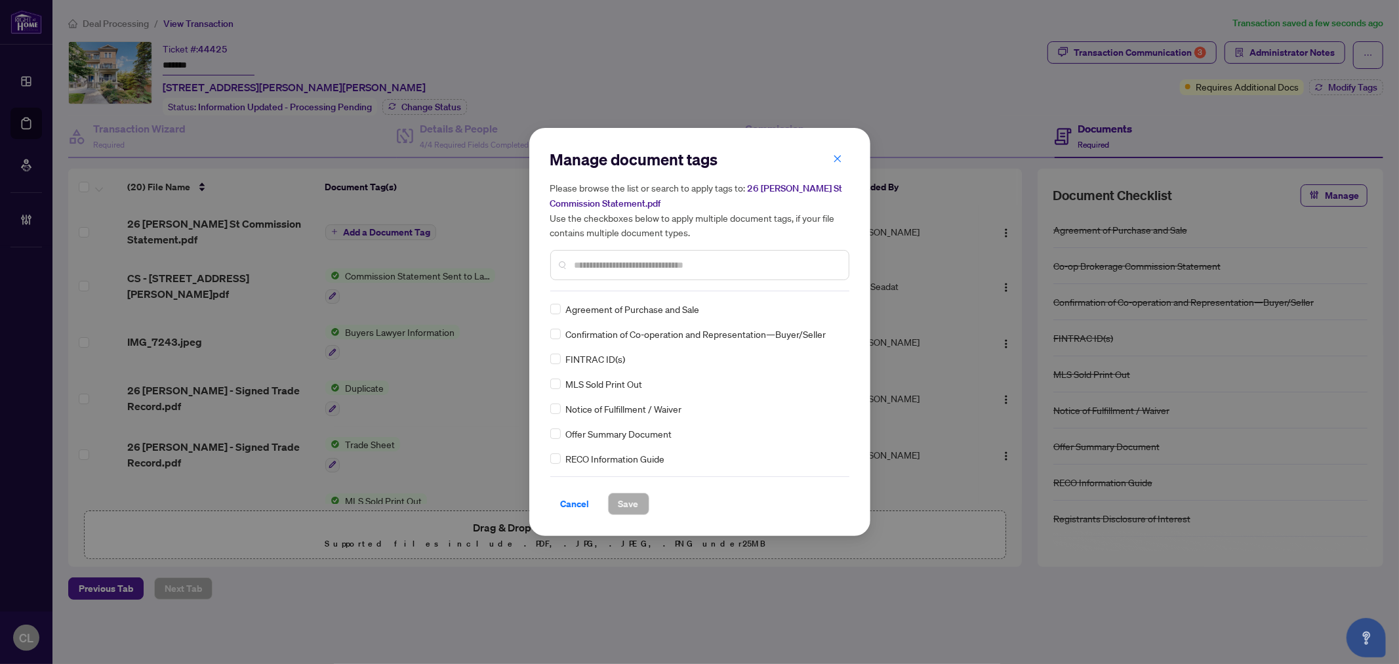
click at [628, 265] on input "text" at bounding box center [707, 265] width 264 height 14
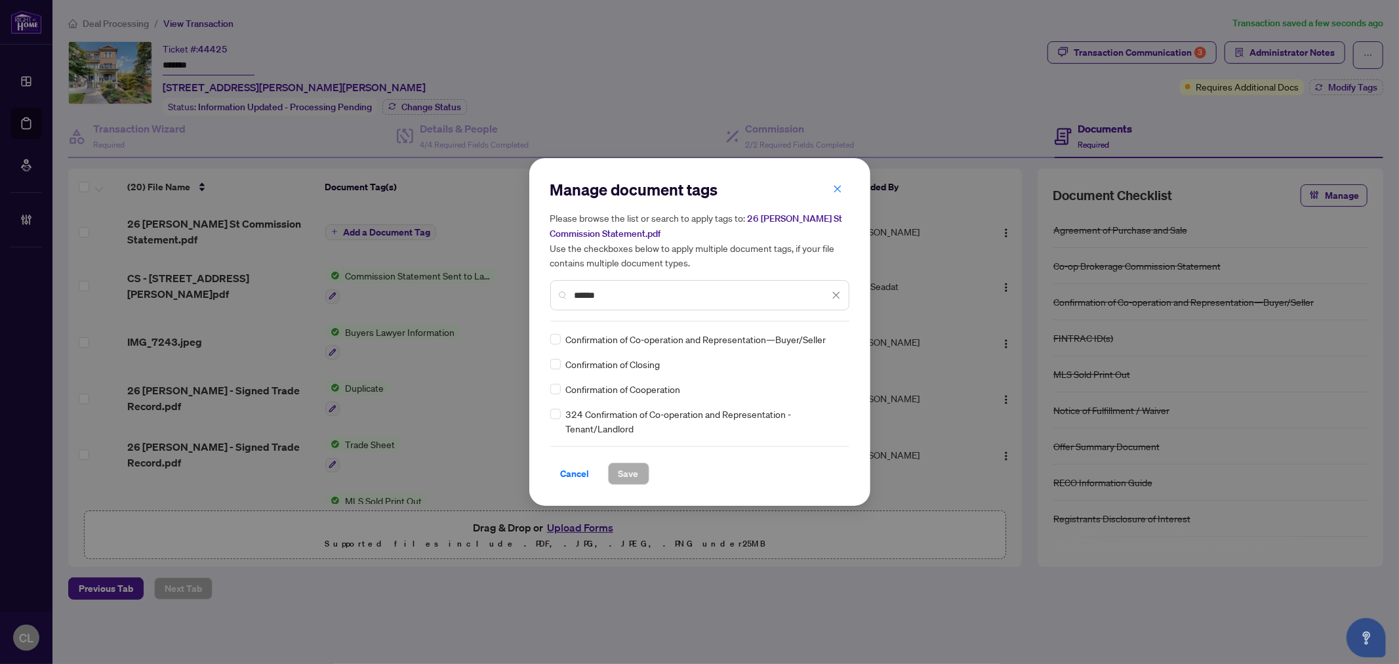
type input "******"
click at [838, 342] on div at bounding box center [828, 339] width 25 height 13
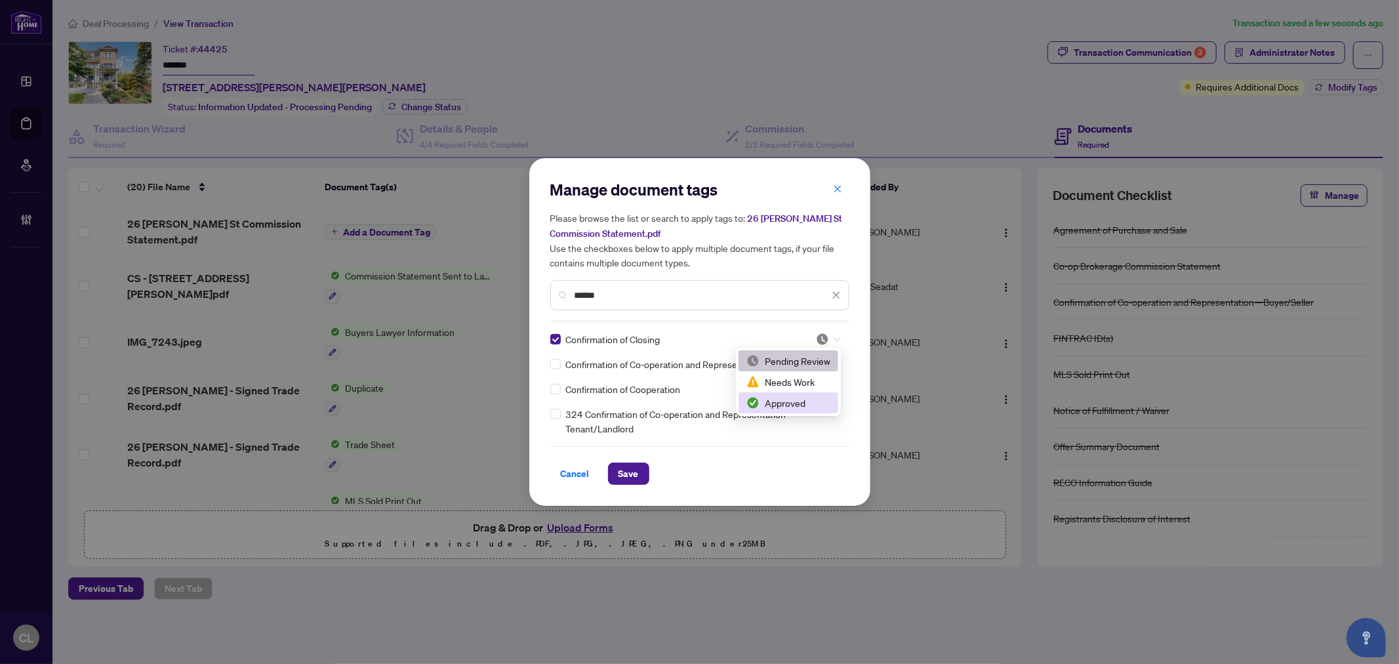
click at [815, 404] on div "Approved" at bounding box center [788, 403] width 84 height 14
click at [628, 468] on span "Save" at bounding box center [629, 473] width 20 height 21
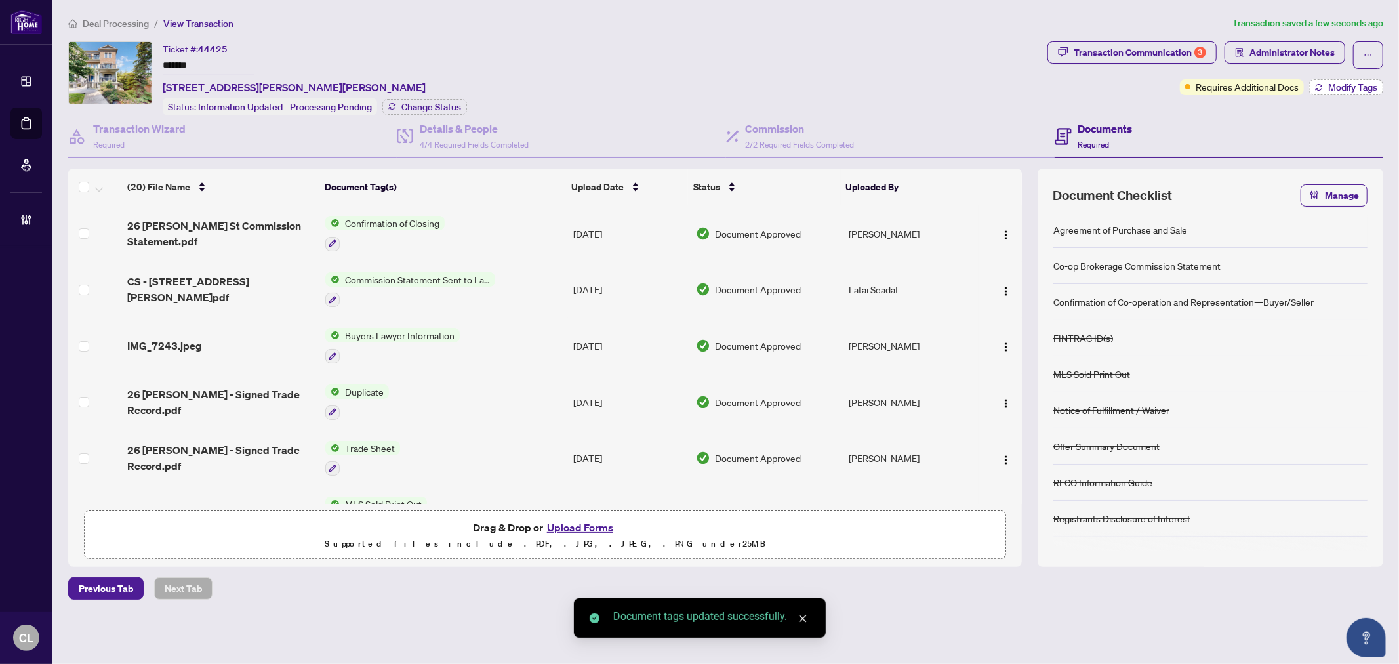
click at [1360, 87] on span "Modify Tags" at bounding box center [1352, 87] width 49 height 9
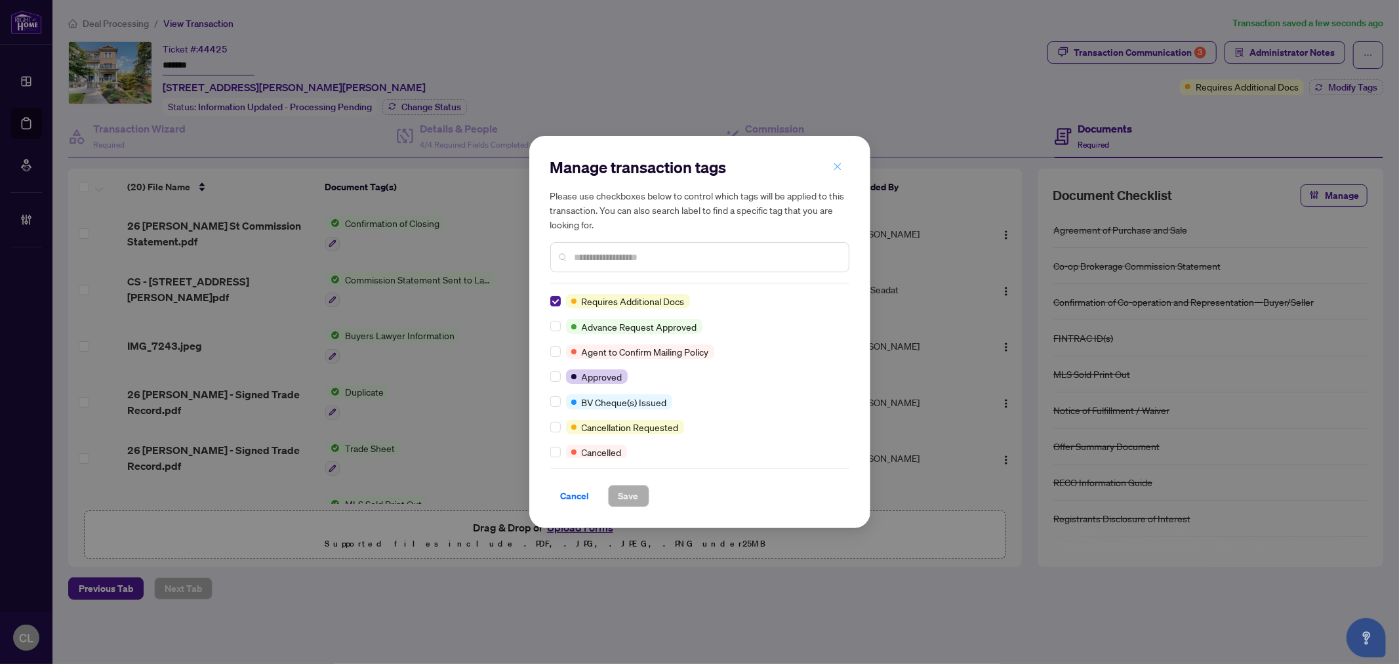
drag, startPoint x: 837, startPoint y: 167, endPoint x: 922, endPoint y: 144, distance: 88.3
click at [838, 167] on icon "close" at bounding box center [837, 166] width 9 height 9
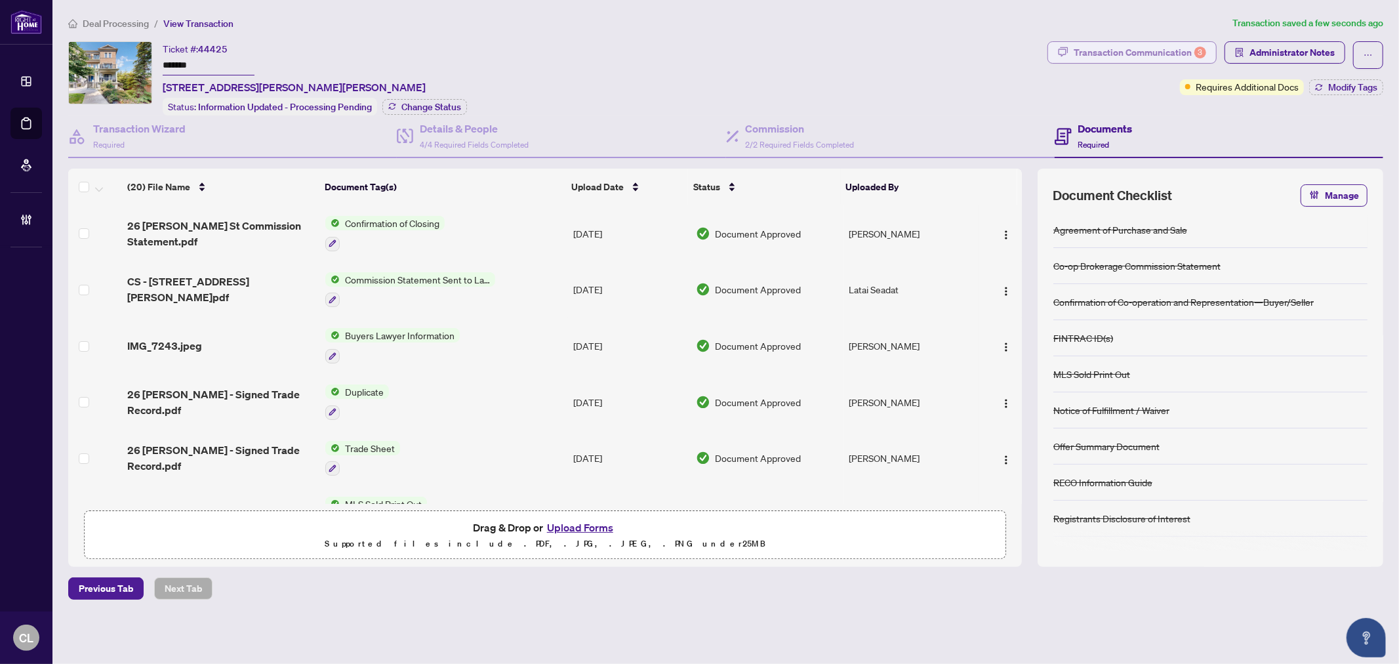
click at [1078, 50] on div "Transaction Communication 3" at bounding box center [1140, 52] width 132 height 21
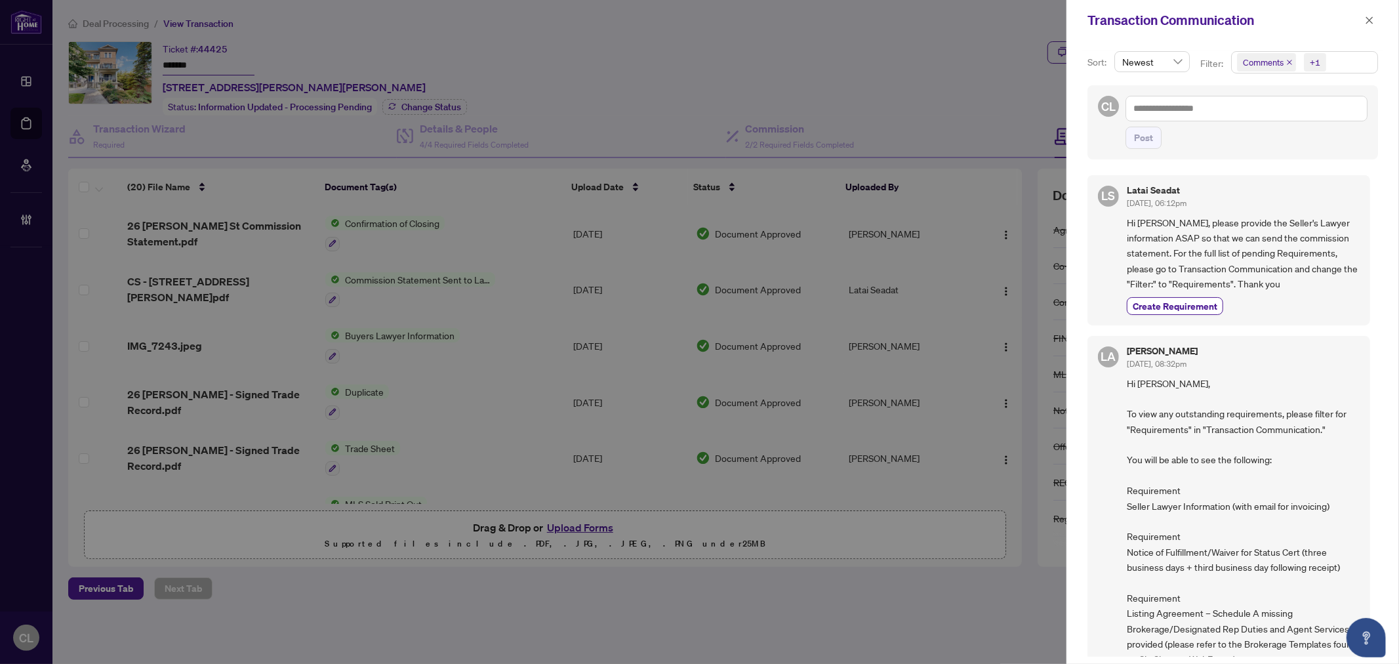
click at [1264, 60] on span "Comments" at bounding box center [1263, 62] width 41 height 13
click at [1240, 115] on span "Select Comments" at bounding box center [1244, 117] width 10 height 10
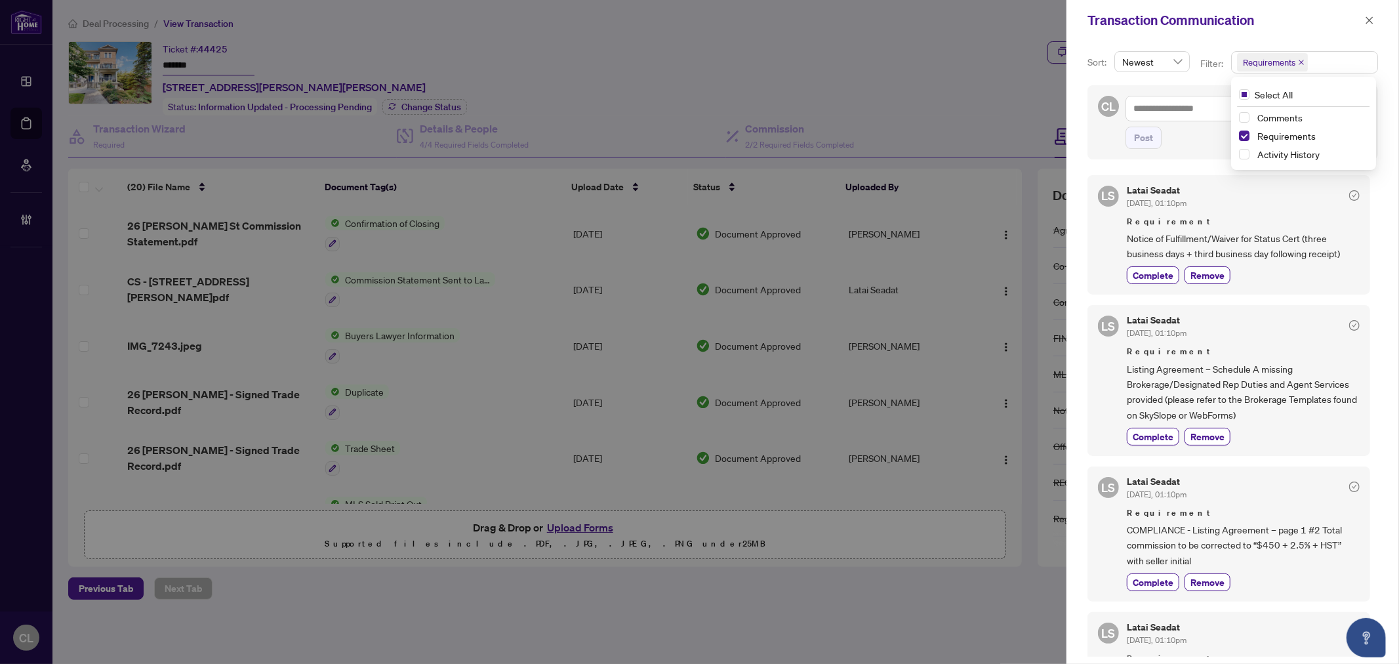
click at [946, 66] on div at bounding box center [699, 332] width 1399 height 664
click at [1364, 21] on button "button" at bounding box center [1369, 20] width 17 height 16
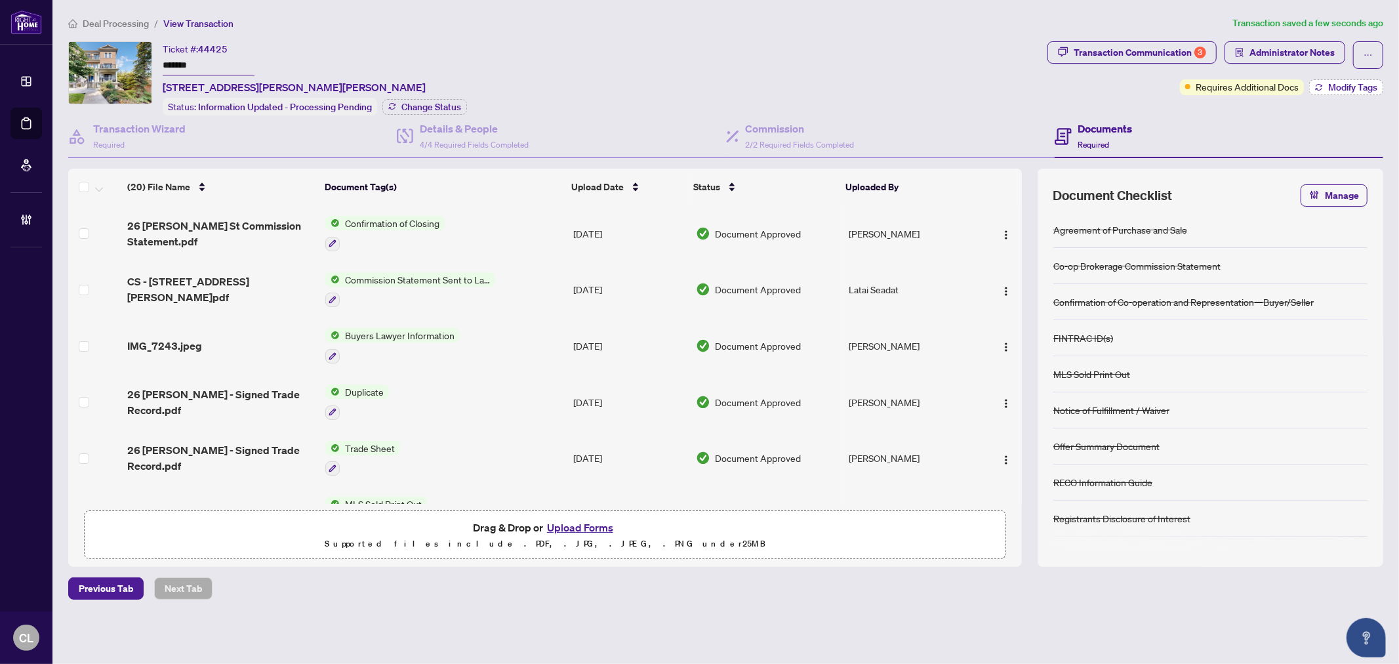
click at [1351, 89] on span "Modify Tags" at bounding box center [1352, 87] width 49 height 9
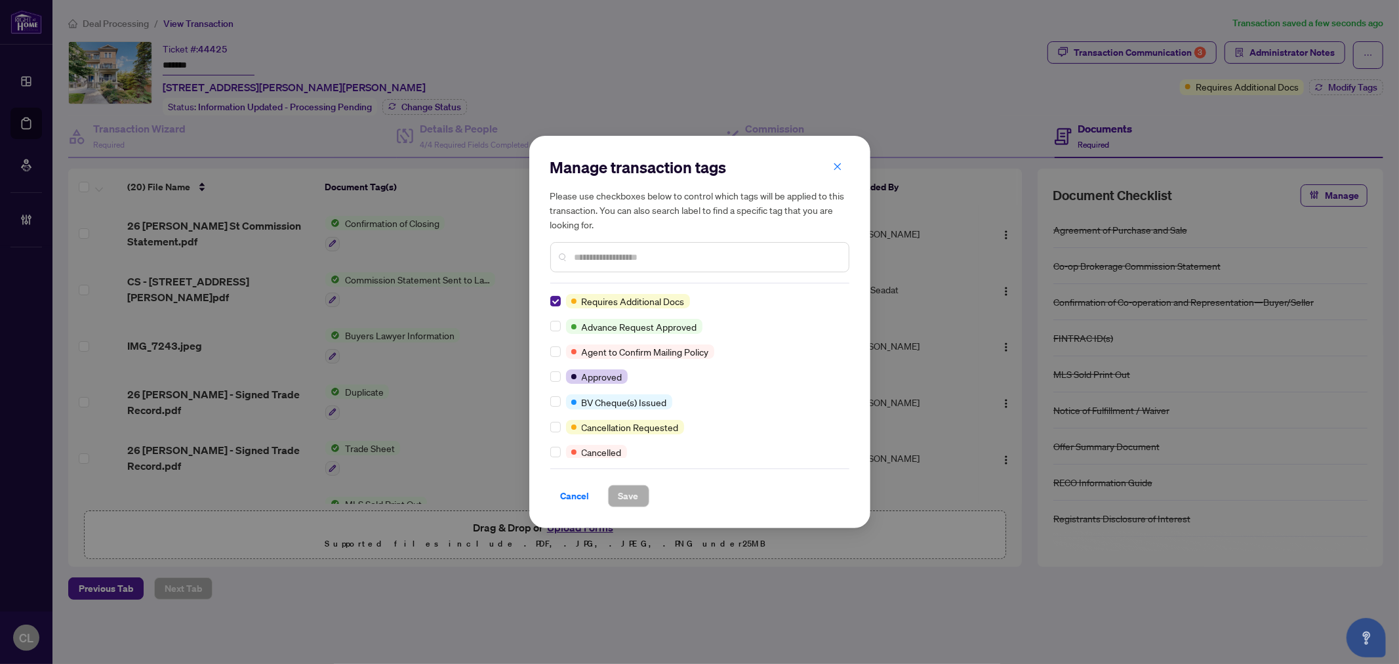
click at [626, 256] on input "text" at bounding box center [707, 257] width 264 height 14
click at [841, 168] on icon "close" at bounding box center [837, 166] width 9 height 9
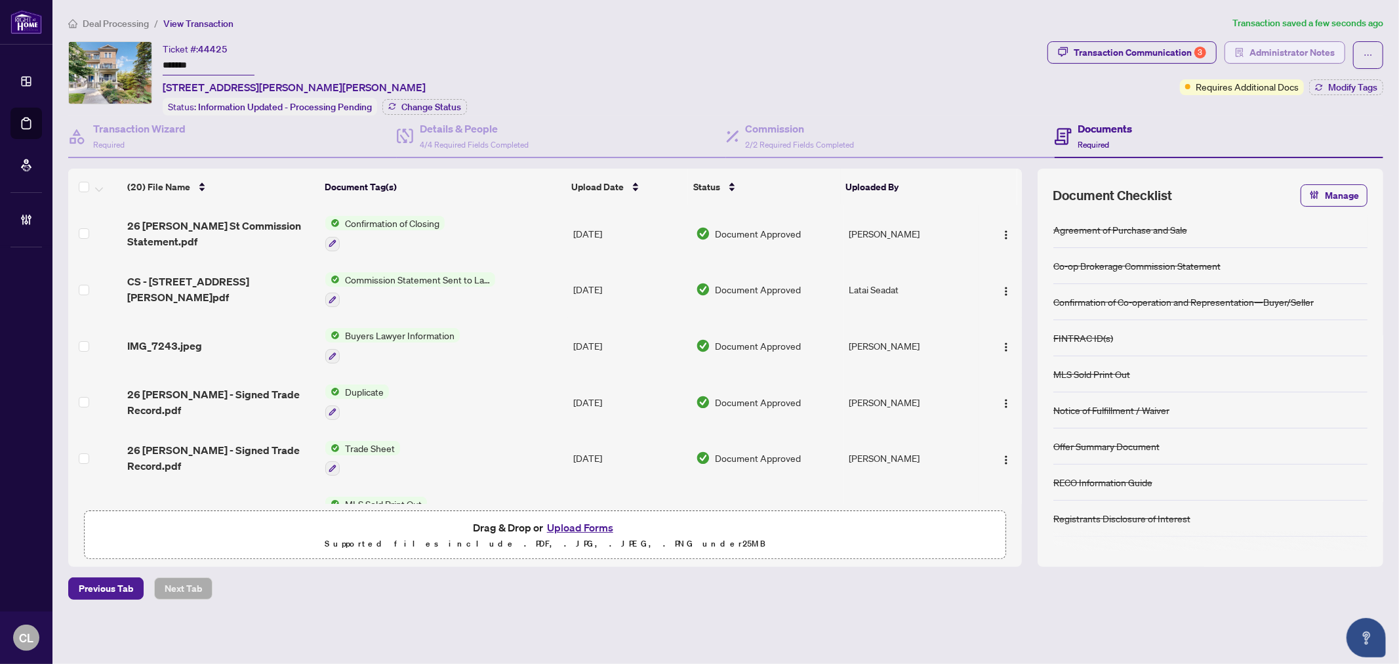
click at [1272, 48] on span "Administrator Notes" at bounding box center [1291, 52] width 85 height 21
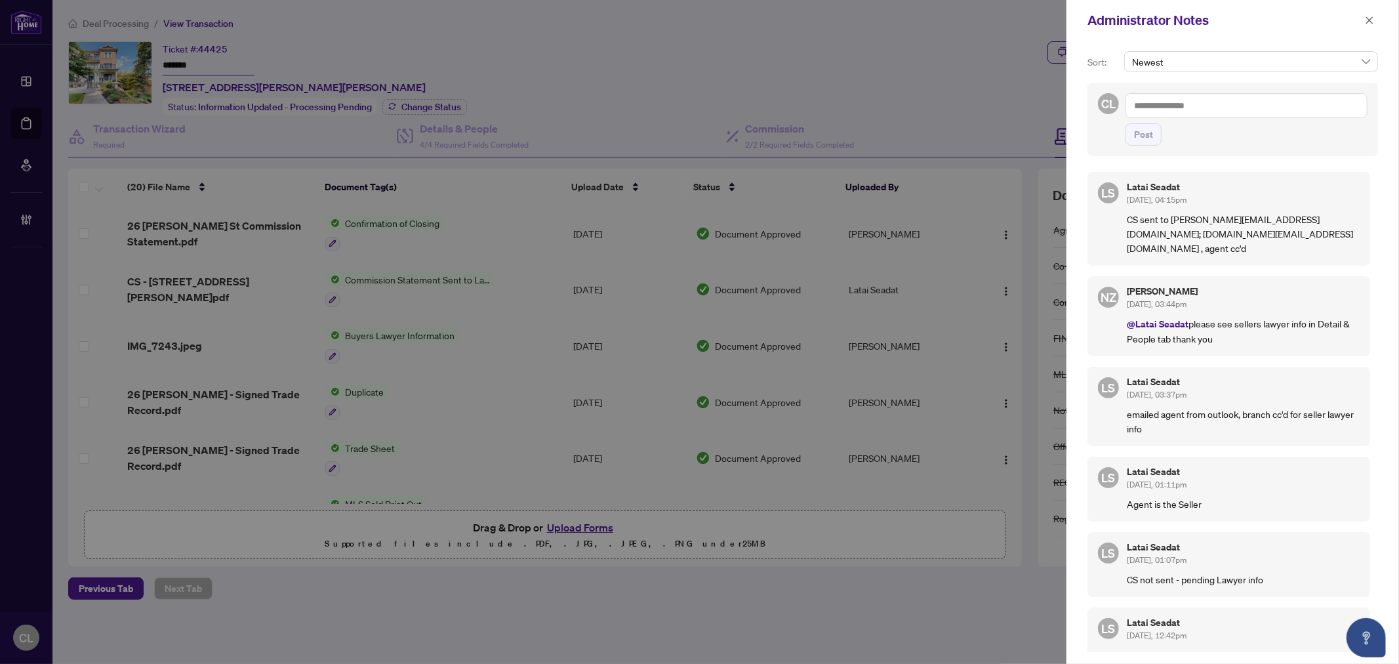
click at [1165, 102] on textarea at bounding box center [1247, 105] width 242 height 25
click at [1203, 107] on li "RAHR Acc ounting" at bounding box center [1217, 115] width 134 height 22
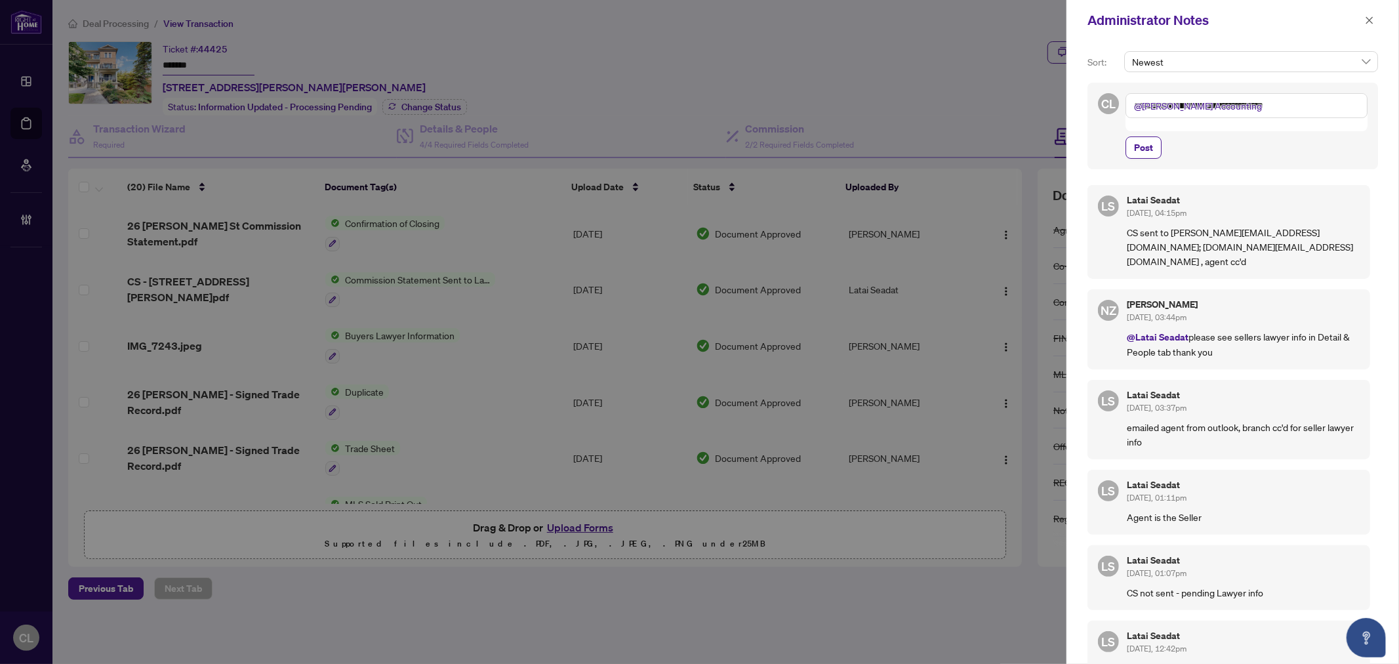
drag, startPoint x: 1244, startPoint y: 101, endPoint x: 1396, endPoint y: 91, distance: 152.5
click at [1396, 91] on div "**********" at bounding box center [1233, 352] width 333 height 623
click at [1162, 118] on textarea "**********" at bounding box center [1245, 112] width 238 height 38
type textarea "**********"
click at [1147, 147] on span "Post" at bounding box center [1143, 147] width 19 height 21
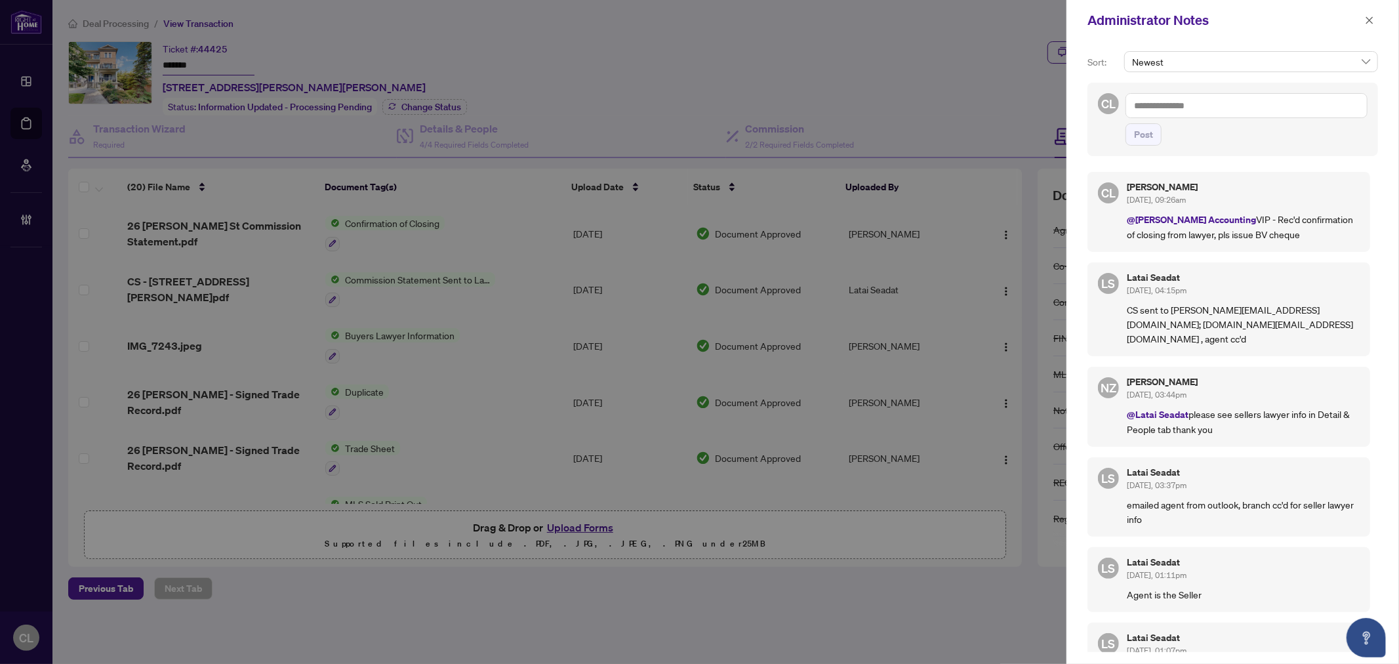
drag, startPoint x: 1372, startPoint y: 18, endPoint x: 1328, endPoint y: 16, distance: 44.0
click at [1372, 18] on icon "close" at bounding box center [1369, 20] width 9 height 9
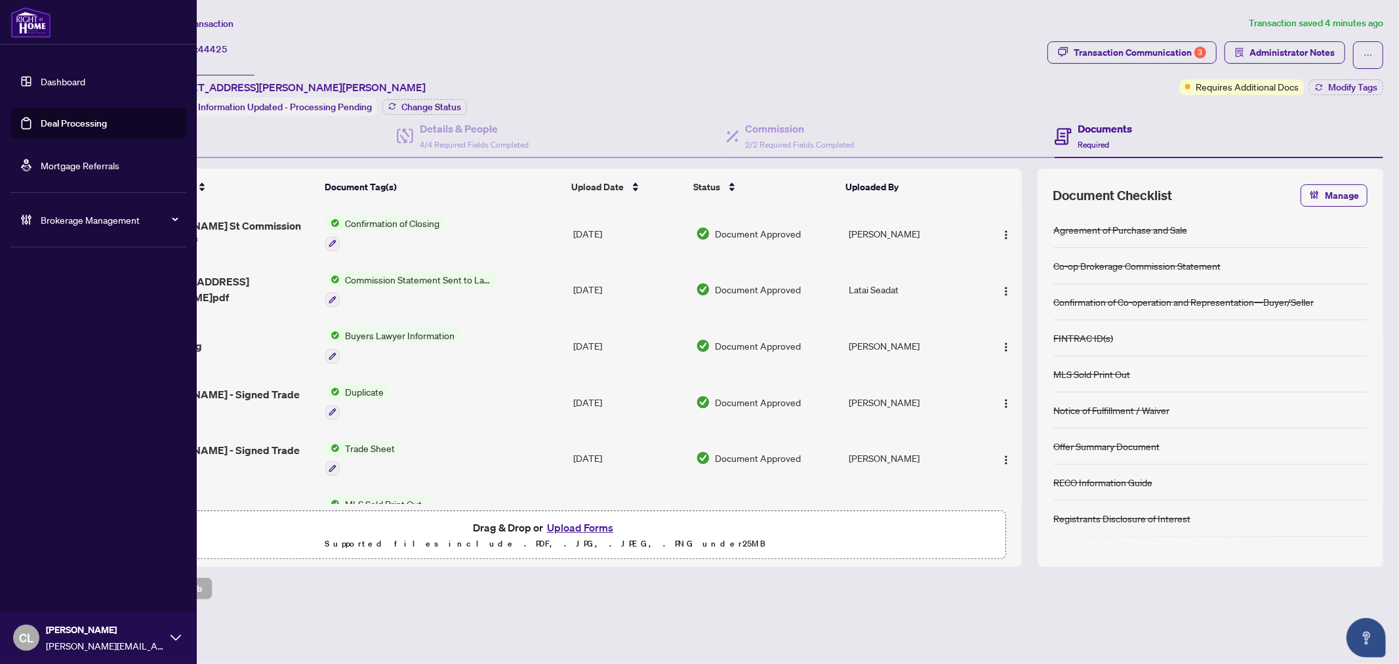
click at [75, 122] on link "Deal Processing" at bounding box center [74, 123] width 66 height 12
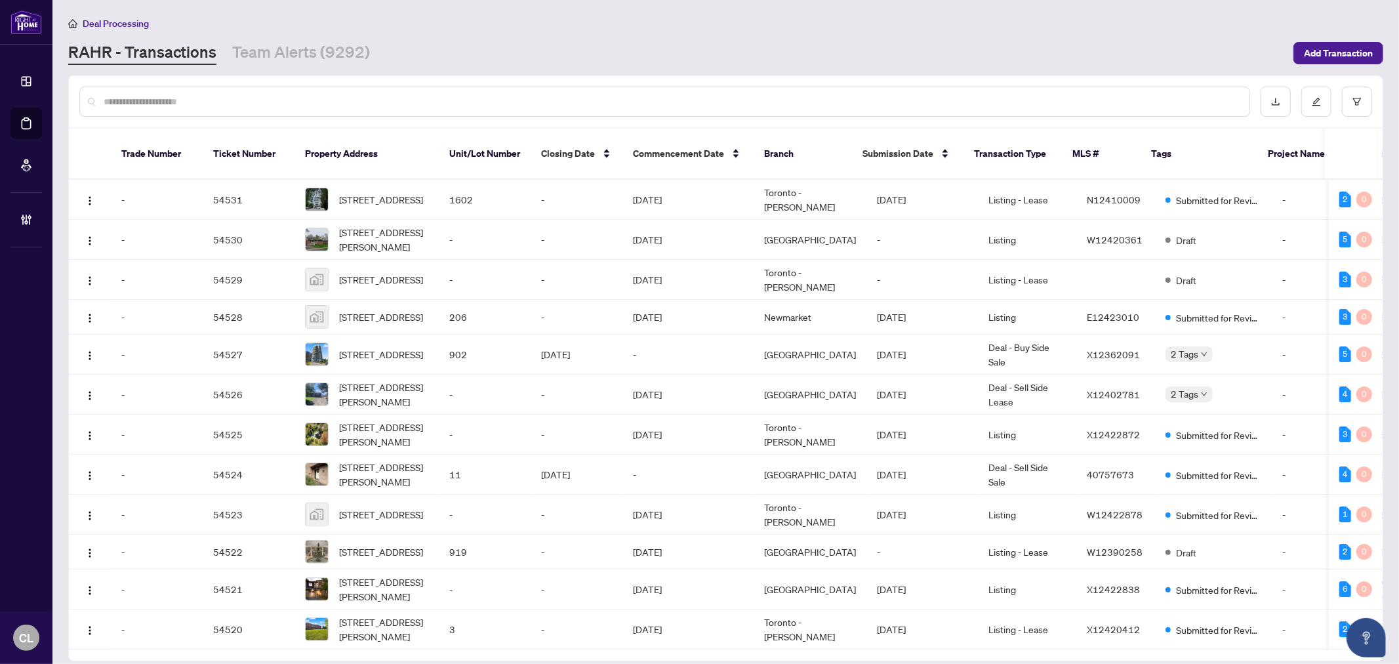
click at [243, 115] on div at bounding box center [664, 102] width 1171 height 30
click at [248, 108] on div at bounding box center [664, 102] width 1171 height 30
click at [232, 108] on div at bounding box center [664, 102] width 1171 height 30
click at [158, 106] on input "text" at bounding box center [671, 101] width 1135 height 14
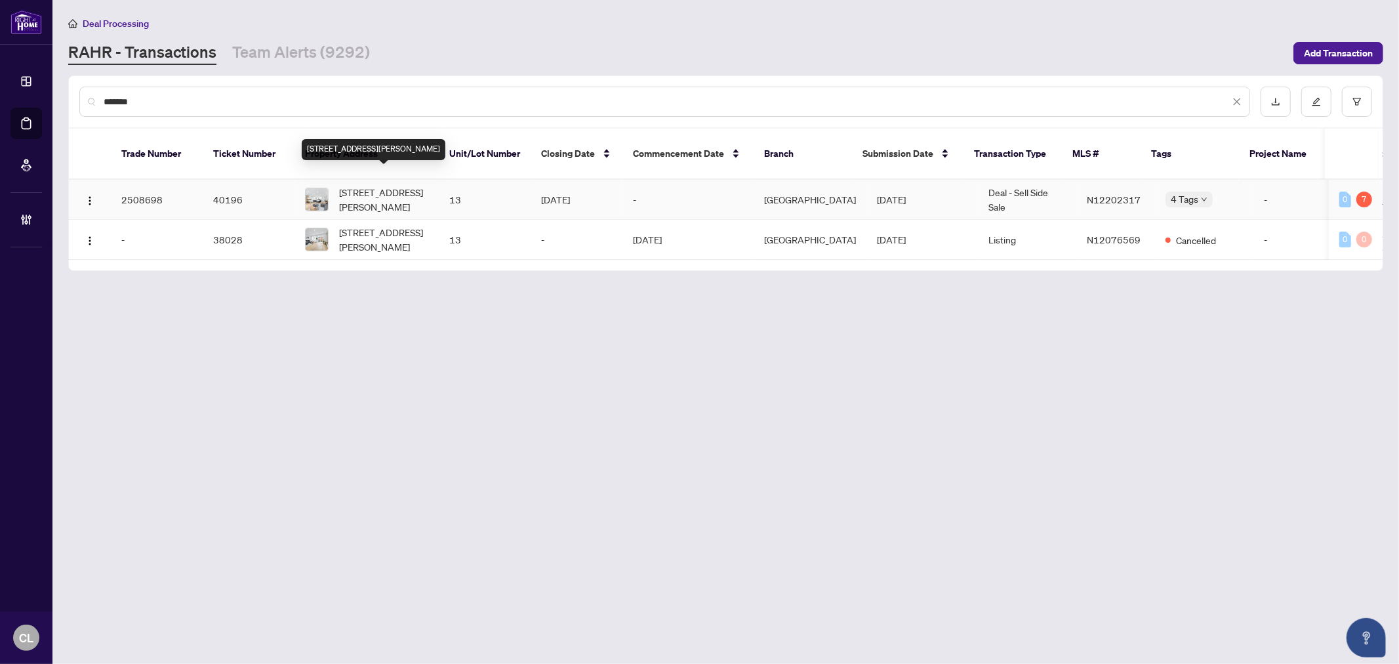
type input "*******"
click at [386, 185] on span "13-8777 Dufferin St, Vaughan, Ontario L4J 8W3, Canada" at bounding box center [383, 199] width 89 height 29
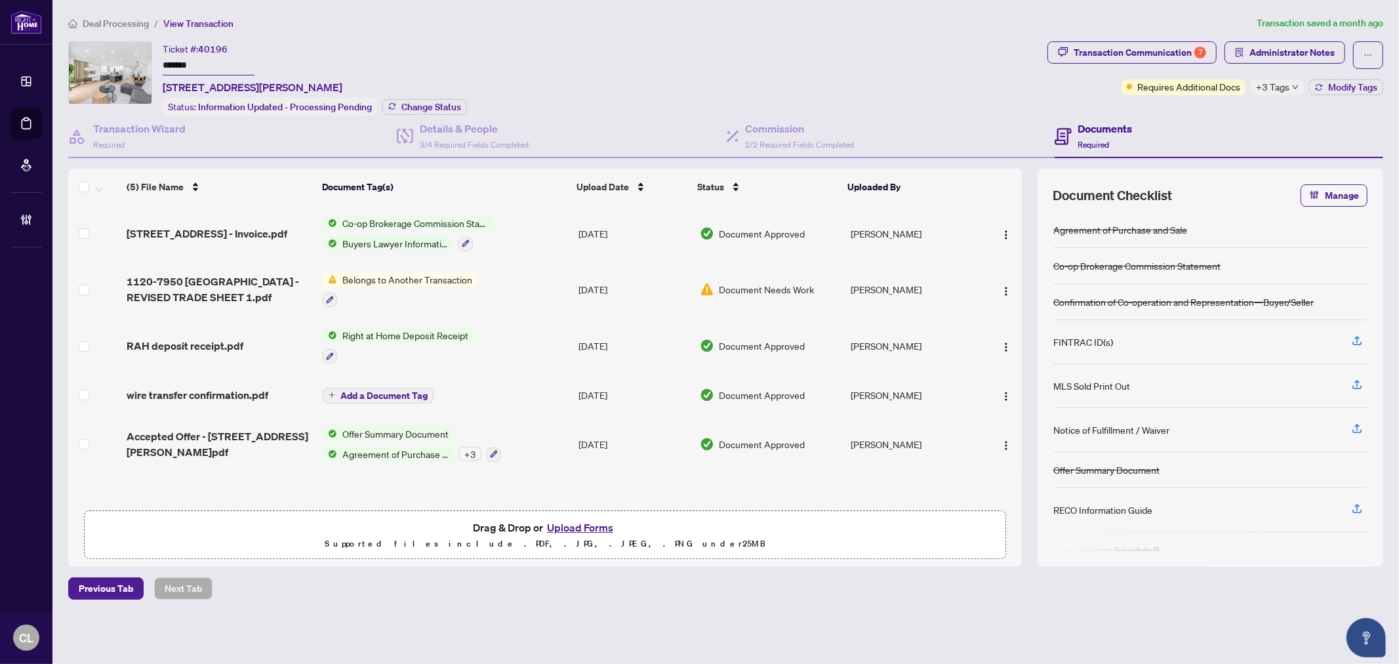
click at [1273, 96] on div "Transaction Communication 7 Administrator Notes Requires Additional Docs +3 Tag…" at bounding box center [1215, 78] width 341 height 74
click at [1271, 87] on span "+3 Tags" at bounding box center [1272, 86] width 33 height 15
click at [740, 66] on div "Ticket #: 40196 ******* 13-8777 Dufferin St, Vaughan, Ontario L4J 8W3, Canada S…" at bounding box center [555, 78] width 974 height 74
click at [887, 56] on div "Ticket #: 40196 ******* 13-8777 Dufferin St, Vaughan, Ontario L4J 8W3, Canada S…" at bounding box center [555, 78] width 974 height 74
click at [227, 374] on td "wire transfer confirmation.pdf" at bounding box center [218, 395] width 195 height 42
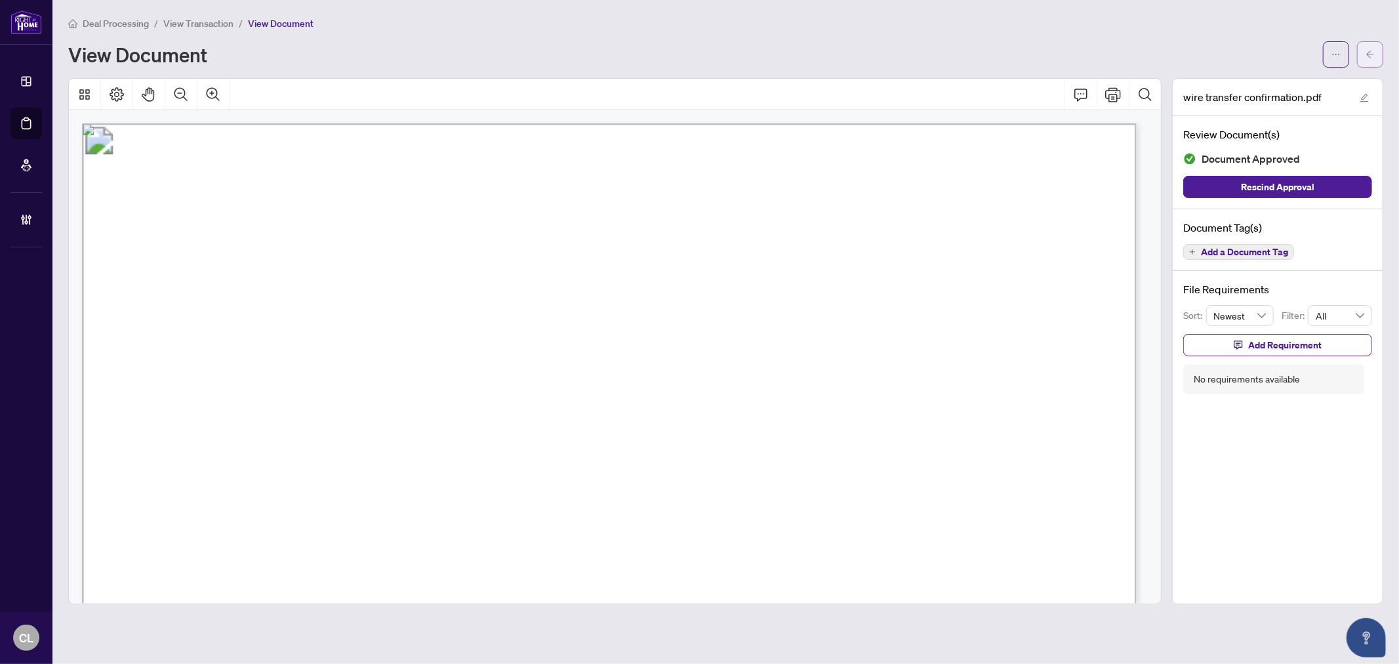
click at [1374, 52] on icon "arrow-left" at bounding box center [1370, 54] width 9 height 9
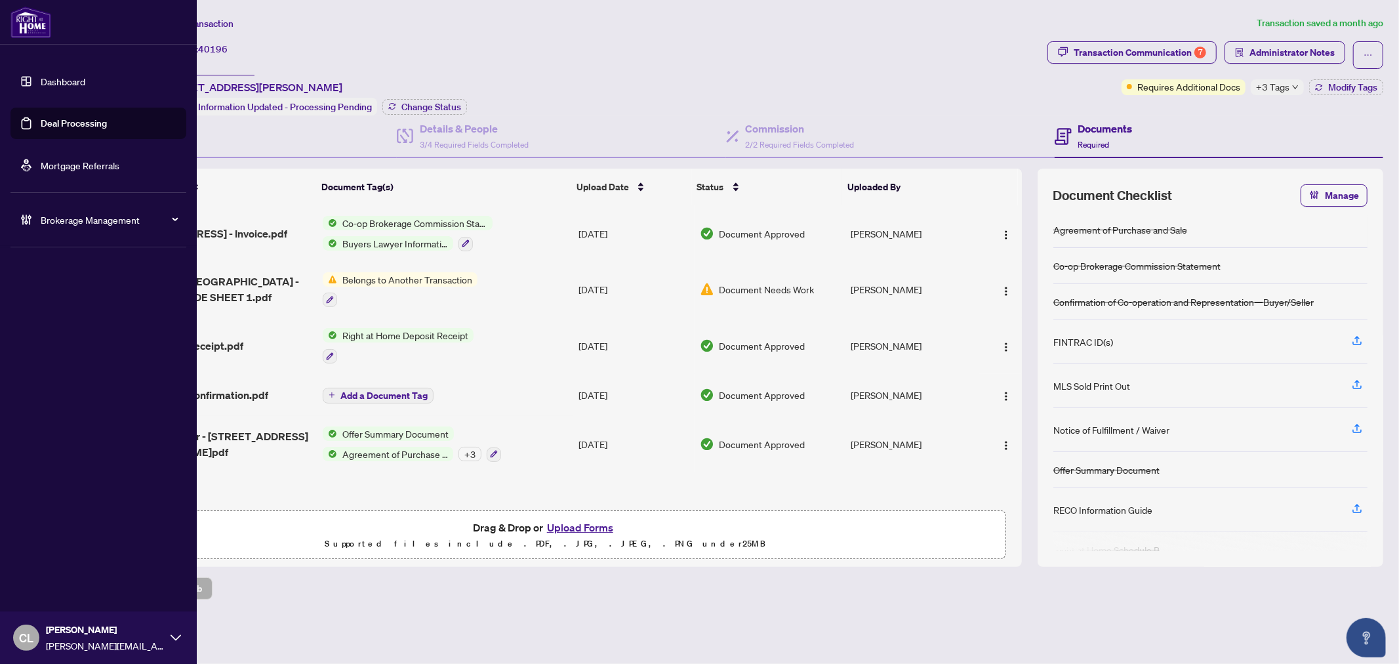
click at [54, 127] on link "Deal Processing" at bounding box center [74, 123] width 66 height 12
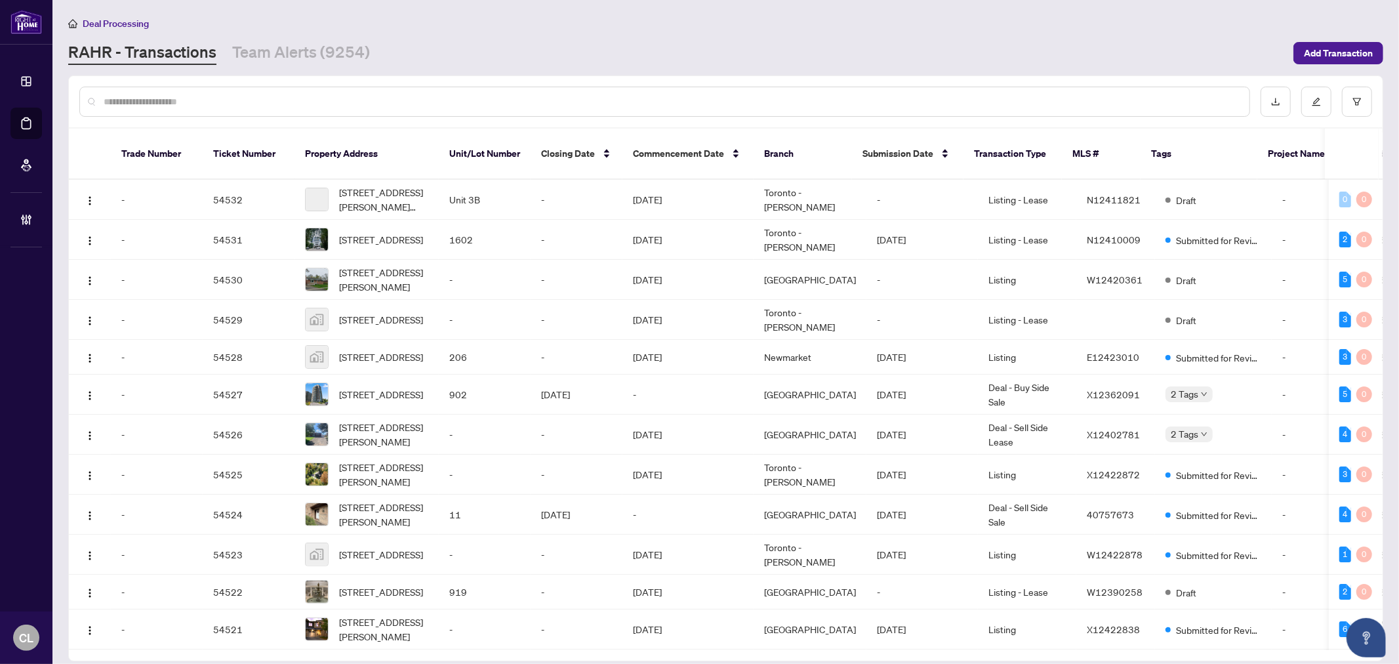
click at [235, 94] on input "text" at bounding box center [671, 101] width 1135 height 14
type input "*******"
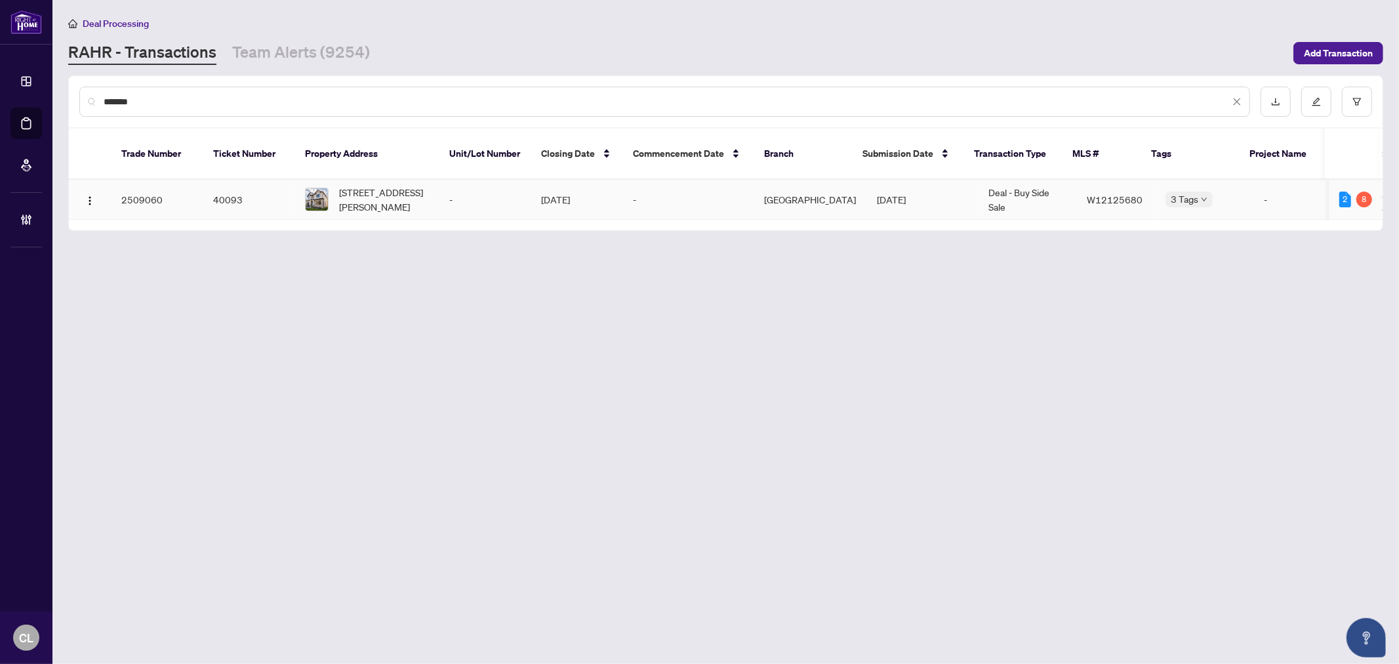
click at [148, 186] on td "2509060" at bounding box center [157, 200] width 92 height 40
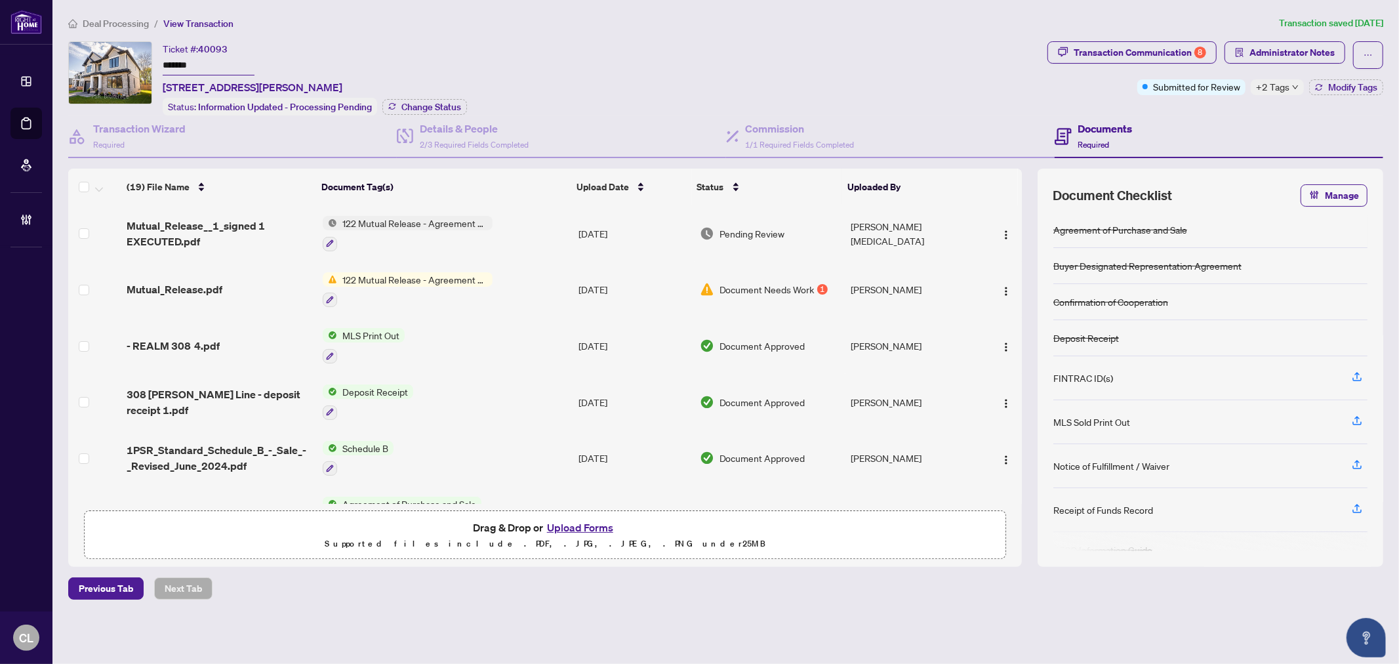
drag, startPoint x: 1018, startPoint y: 251, endPoint x: 1033, endPoint y: 289, distance: 41.5
click at [1032, 346] on div "(19) File Name Document Tag(s) Upload Date Status Uploaded By Mutual_Release__1…" at bounding box center [725, 368] width 1315 height 398
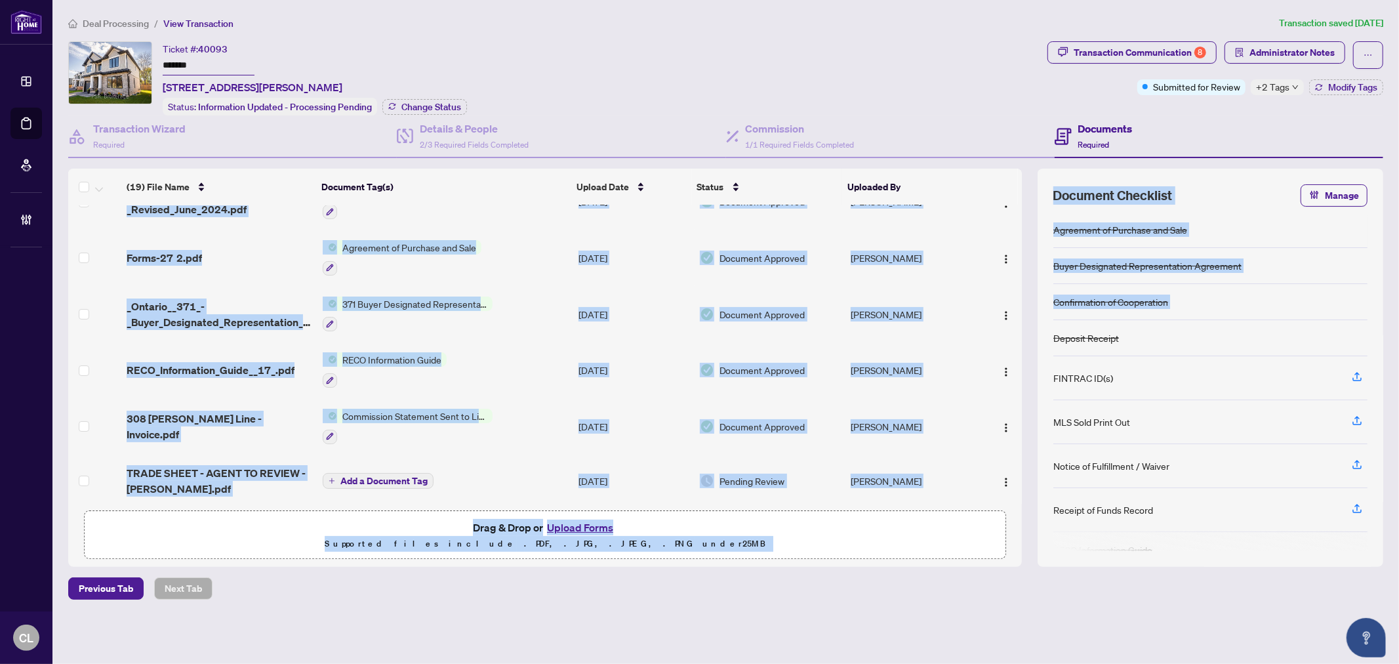
scroll to position [466, 0]
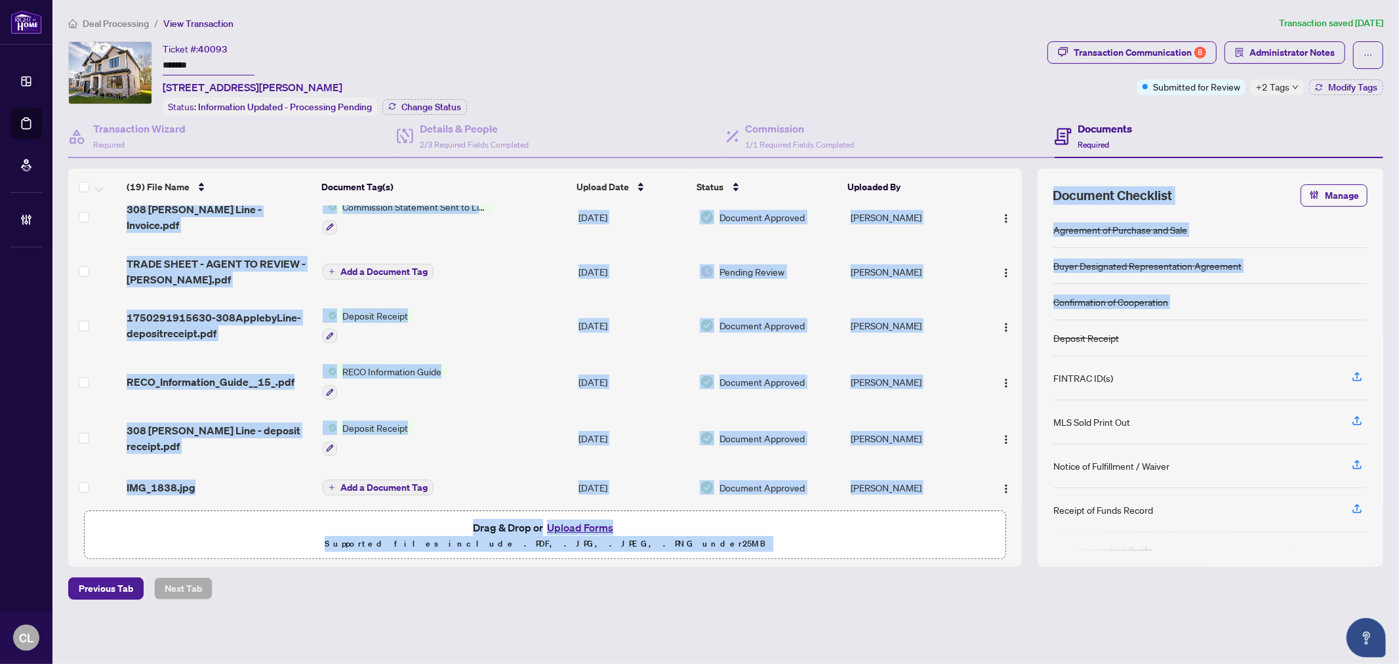
click at [234, 479] on div "IMG_1838.jpg" at bounding box center [219, 487] width 185 height 16
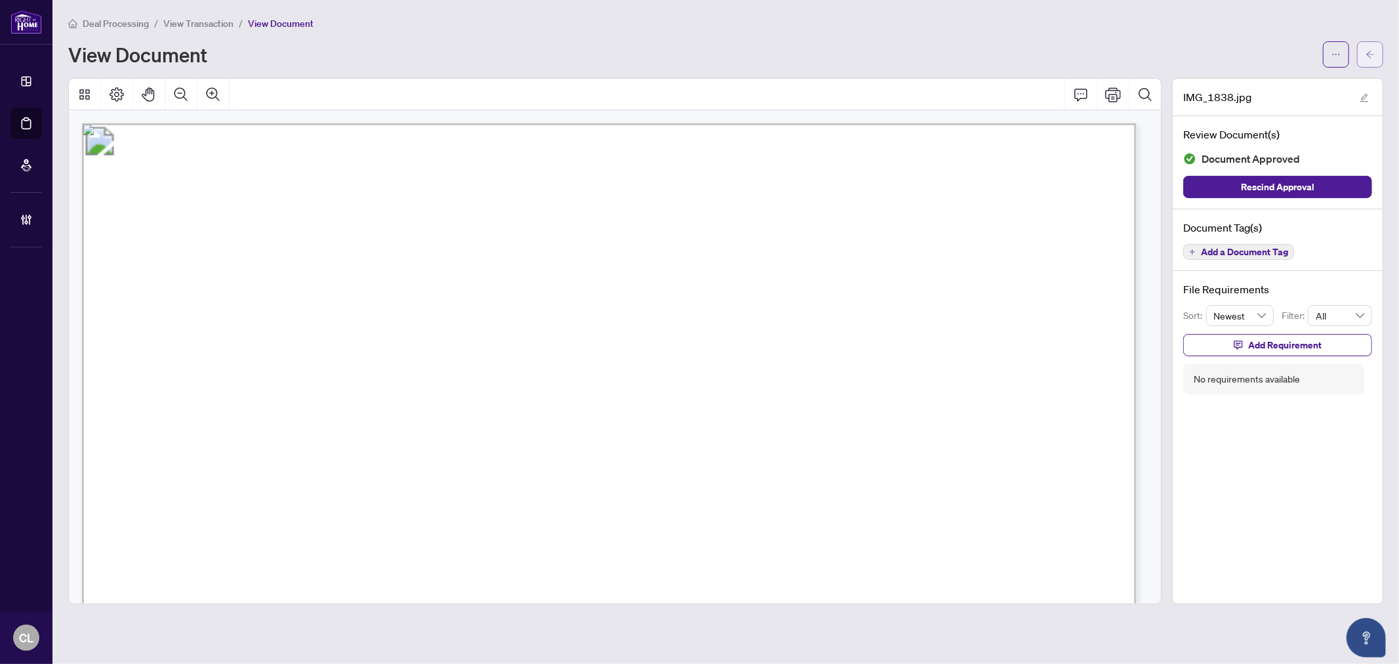
click at [1375, 50] on button "button" at bounding box center [1370, 54] width 26 height 26
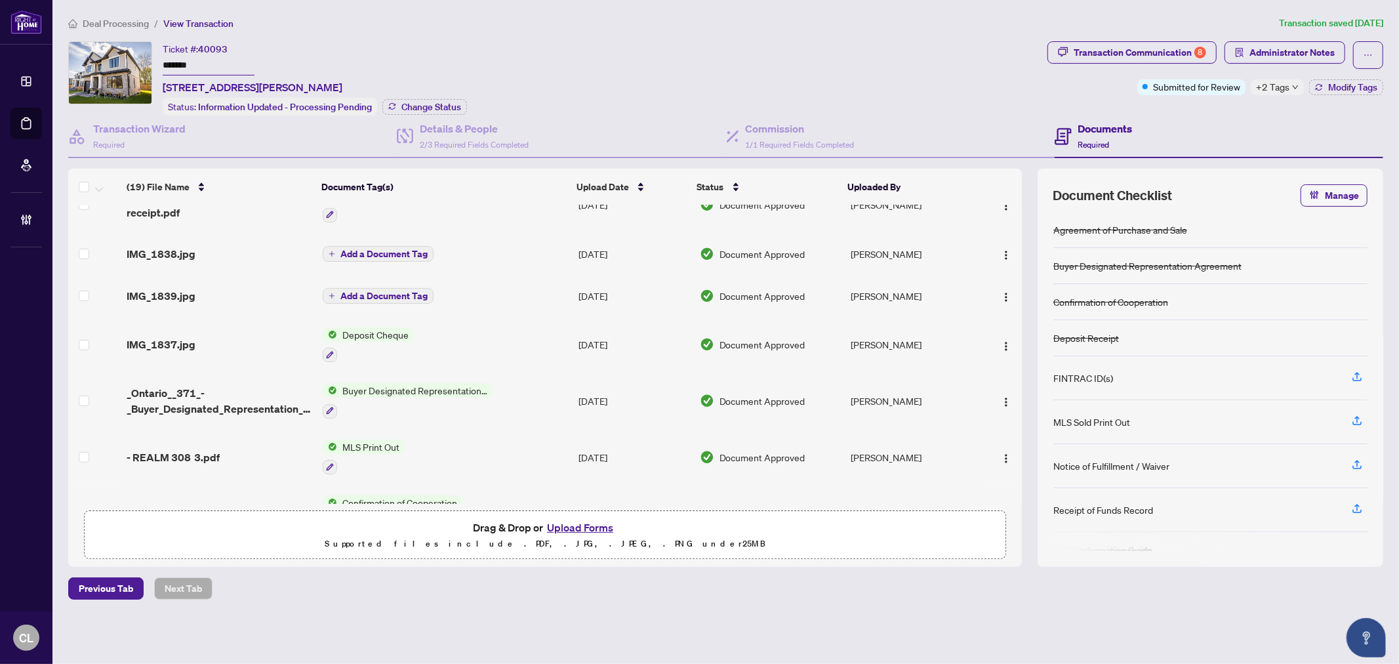
scroll to position [725, 0]
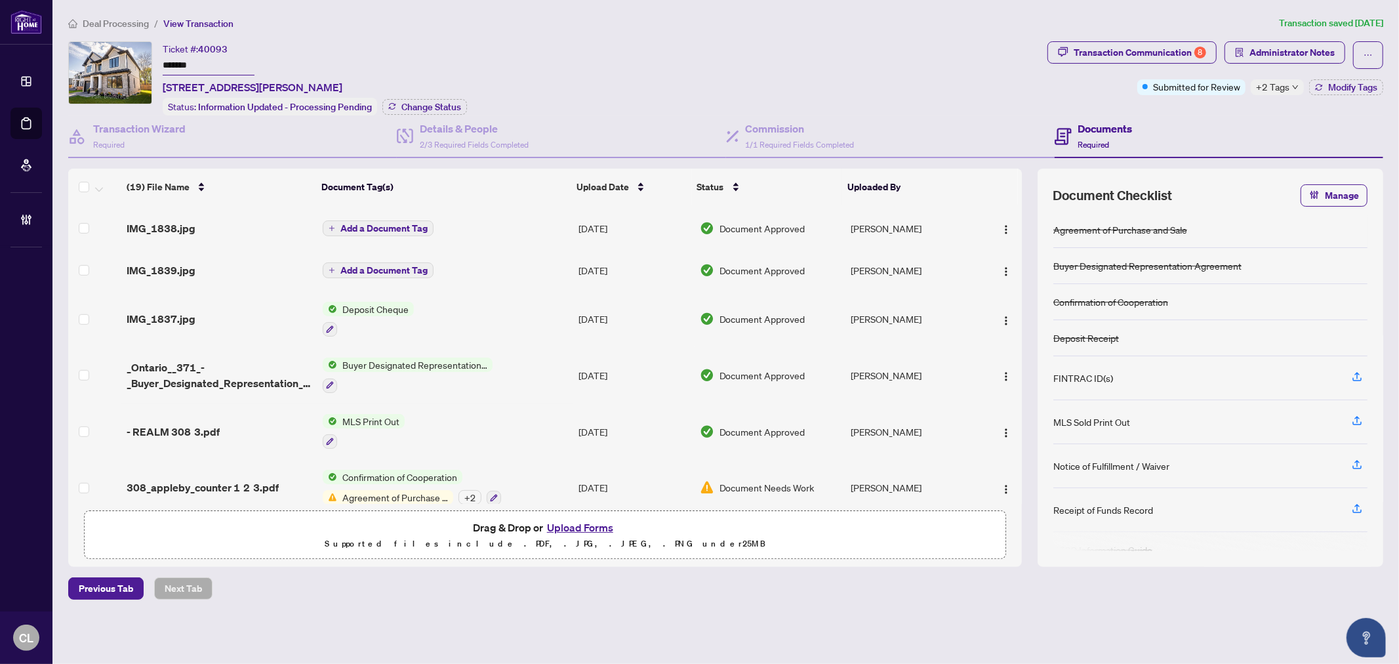
click at [1019, 413] on div "(19) File Name Document Tag(s) Upload Date Status Uploaded By Mutual_Release__1…" at bounding box center [725, 368] width 1315 height 398
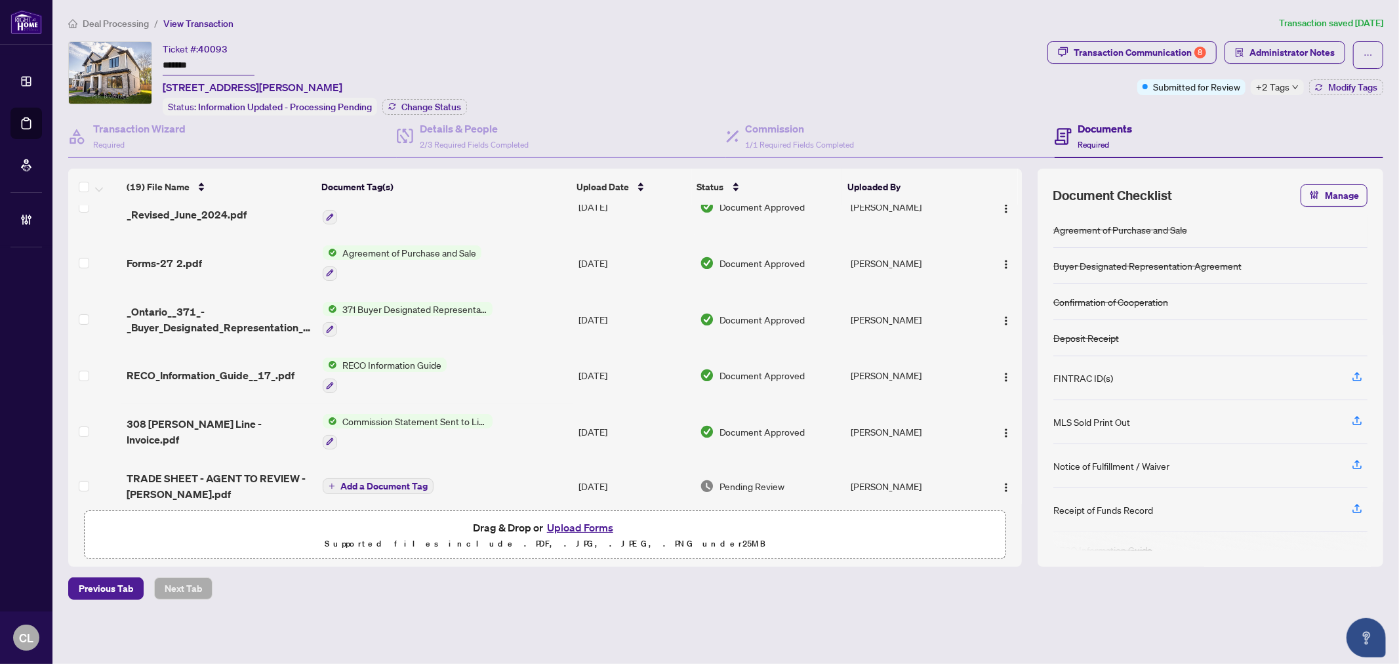
scroll to position [216, 0]
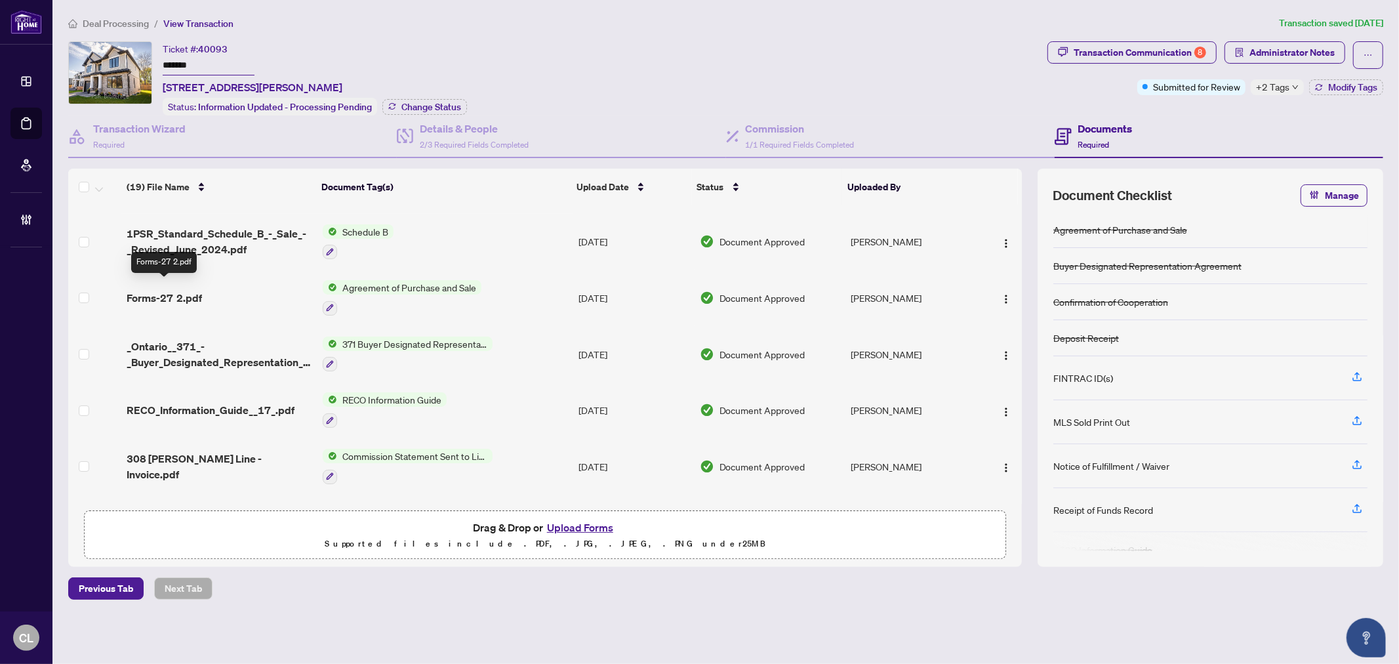
click at [197, 290] on span "Forms-27 2.pdf" at bounding box center [164, 298] width 75 height 16
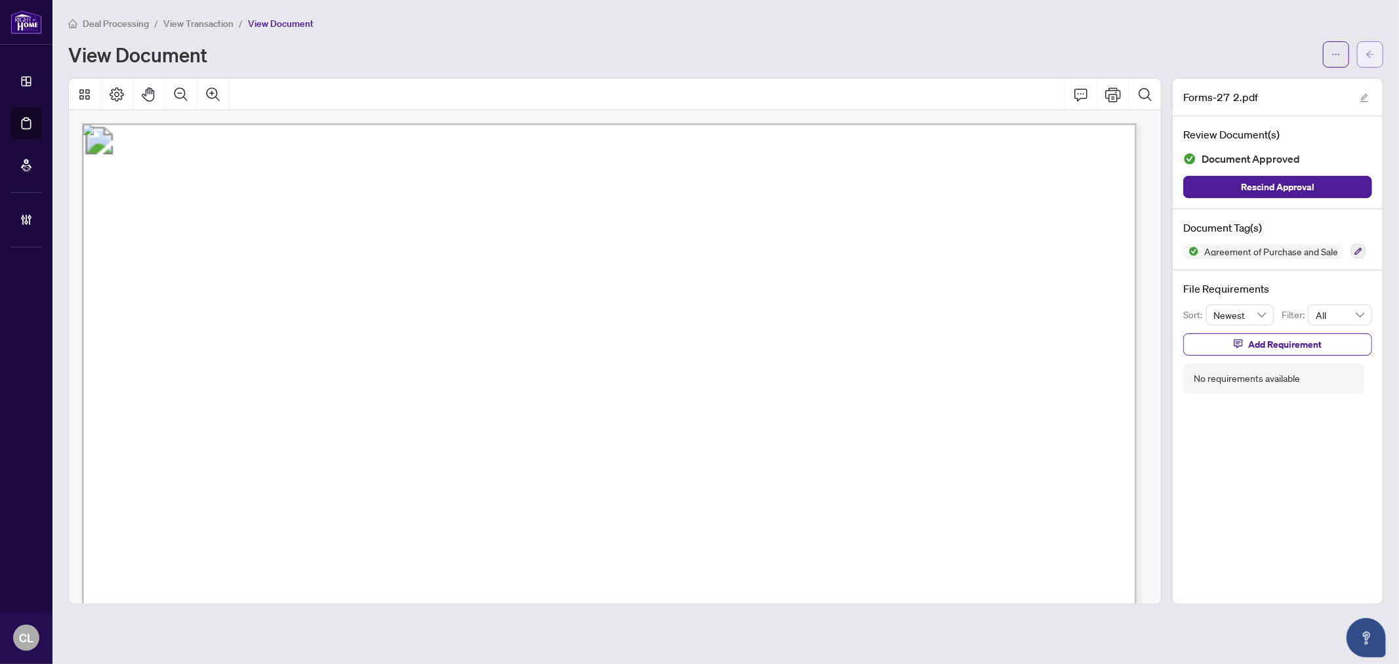
click at [1371, 55] on icon "arrow-left" at bounding box center [1370, 54] width 9 height 9
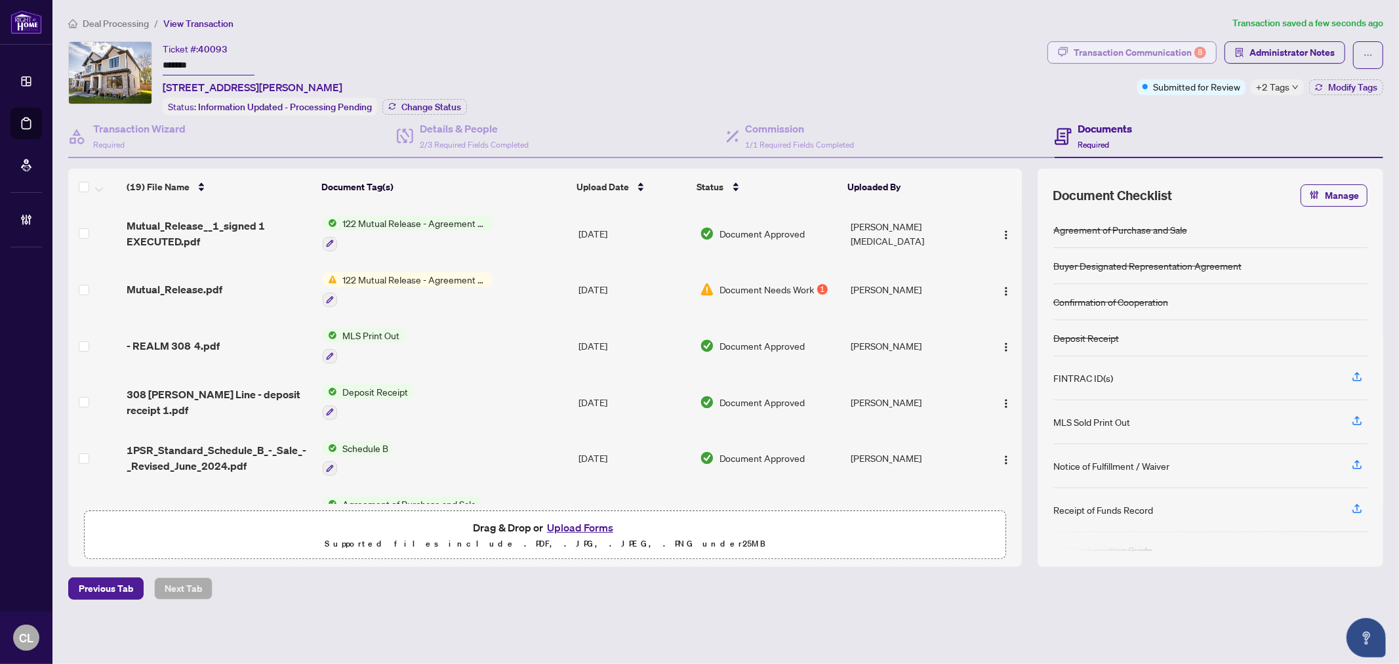
click at [1081, 47] on div "Transaction Communication 8" at bounding box center [1140, 52] width 132 height 21
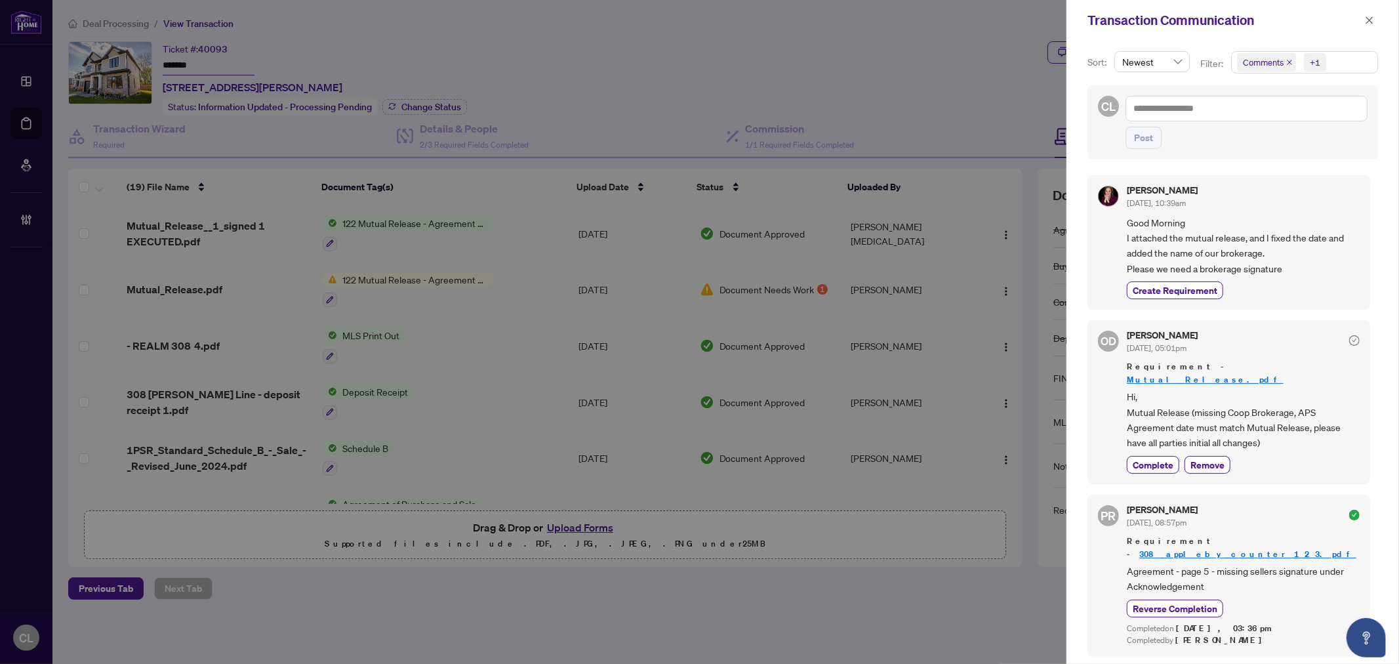
drag, startPoint x: 1248, startPoint y: 57, endPoint x: 1263, endPoint y: 64, distance: 17.3
click at [1249, 57] on span "Comments" at bounding box center [1263, 62] width 41 height 13
click at [1245, 113] on span "Select Comments" at bounding box center [1244, 117] width 10 height 10
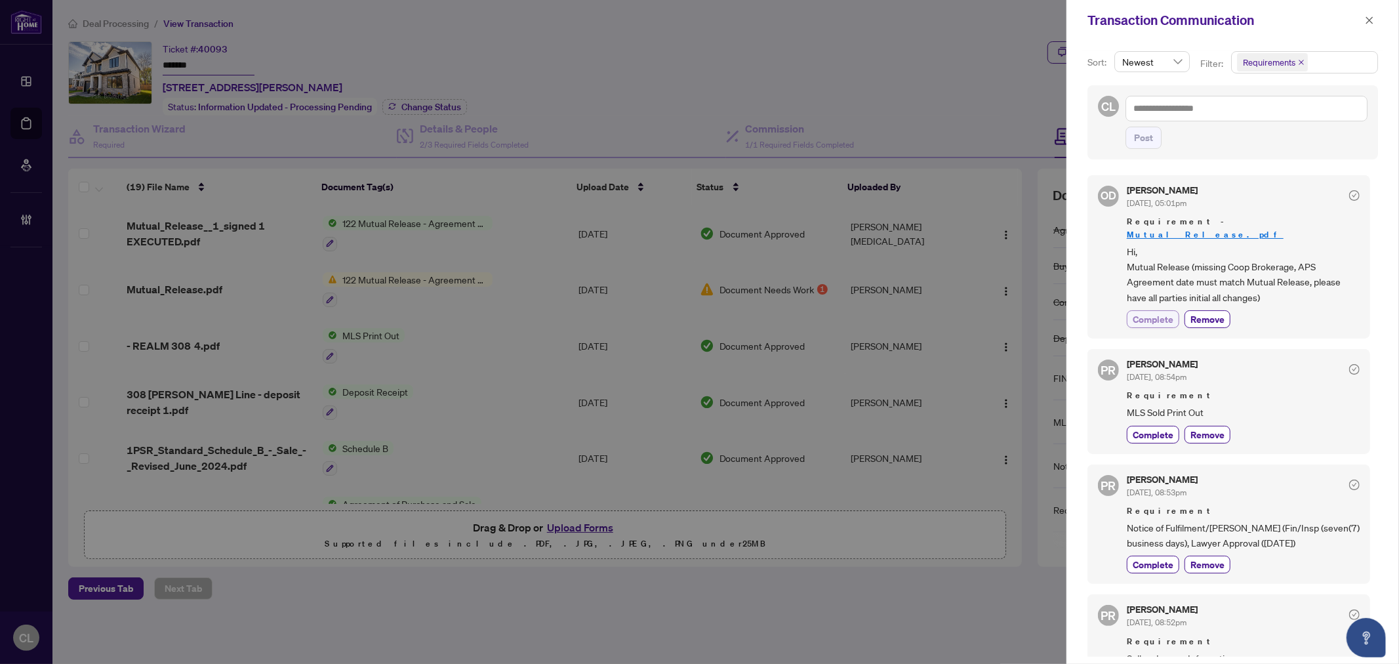
click at [1155, 312] on span "Complete" at bounding box center [1153, 319] width 41 height 14
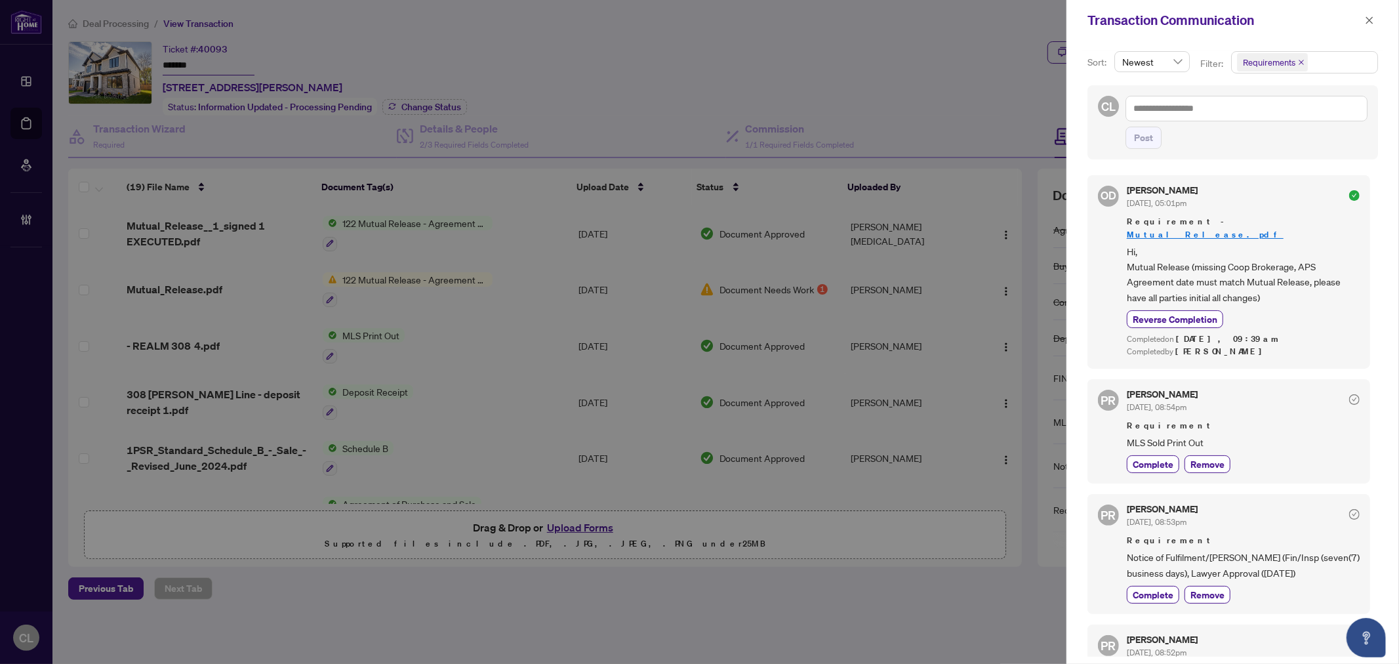
drag, startPoint x: 1374, startPoint y: 363, endPoint x: 1379, endPoint y: 390, distance: 28.0
click at [1379, 390] on div "Sort: Newest Filter: Requirements Select All Comments Requirements Activity His…" at bounding box center [1233, 352] width 333 height 623
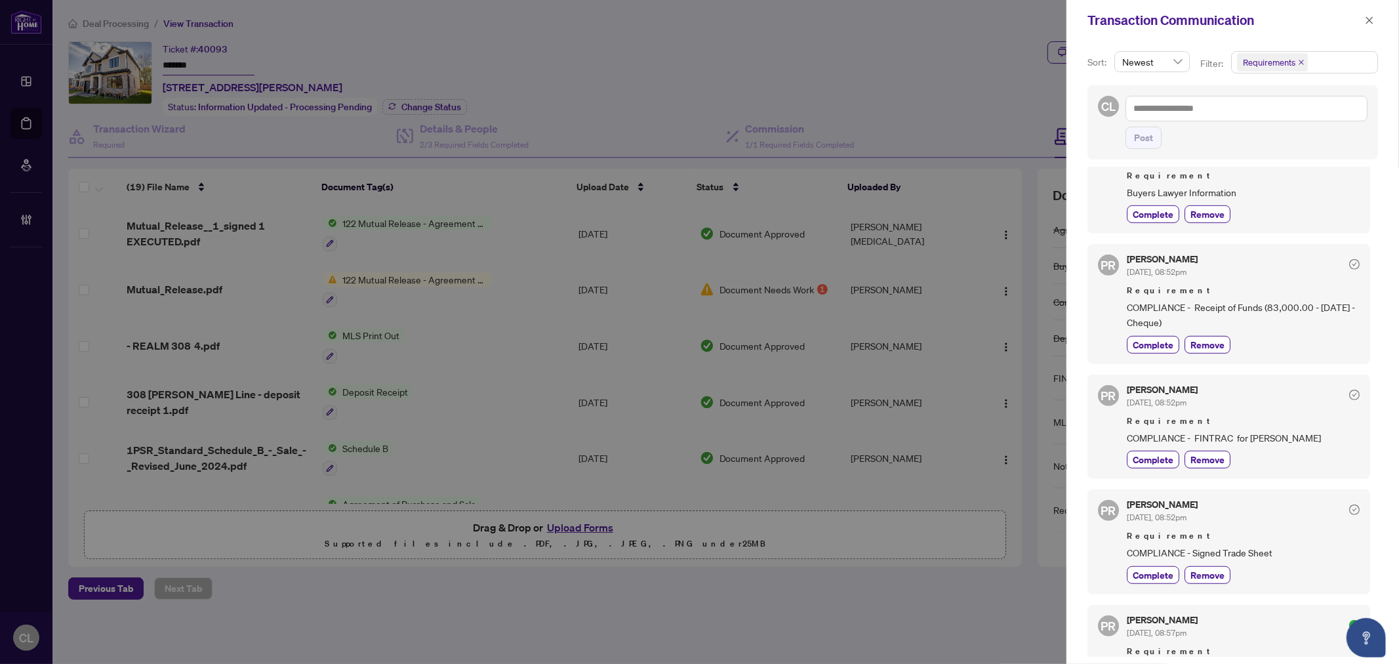
scroll to position [624, 0]
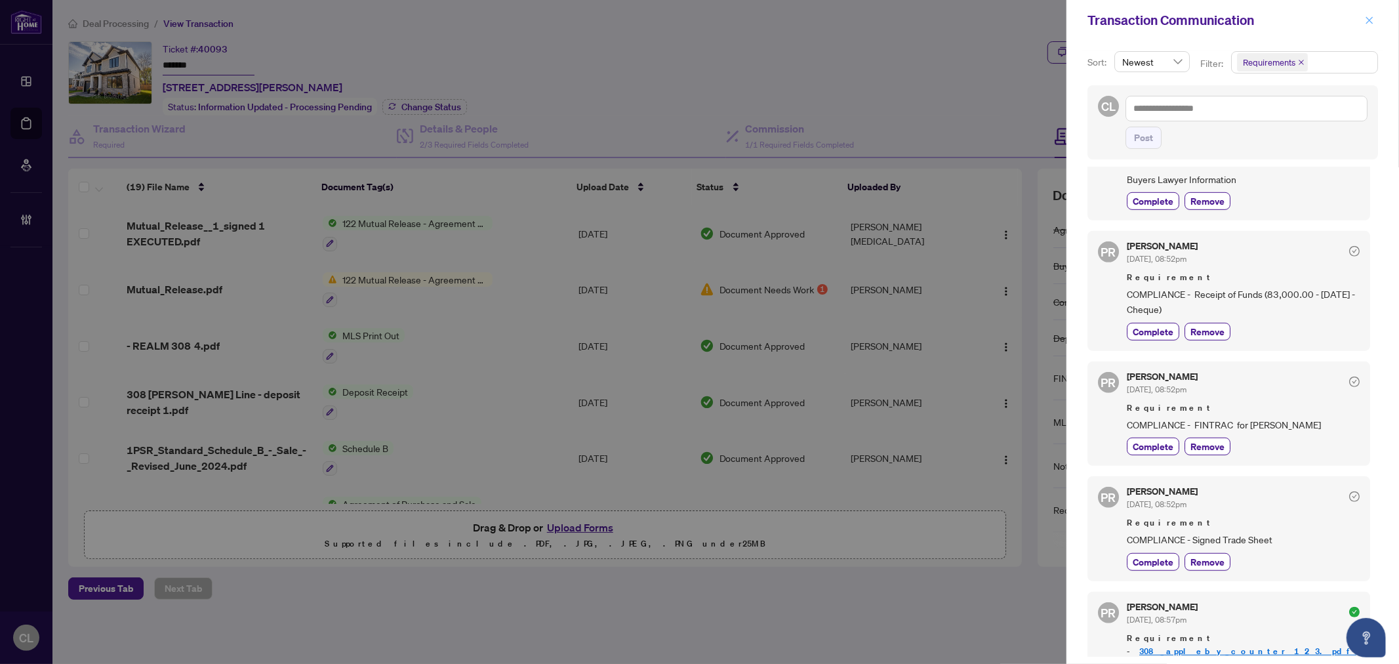
click at [1371, 21] on icon "close" at bounding box center [1369, 20] width 9 height 9
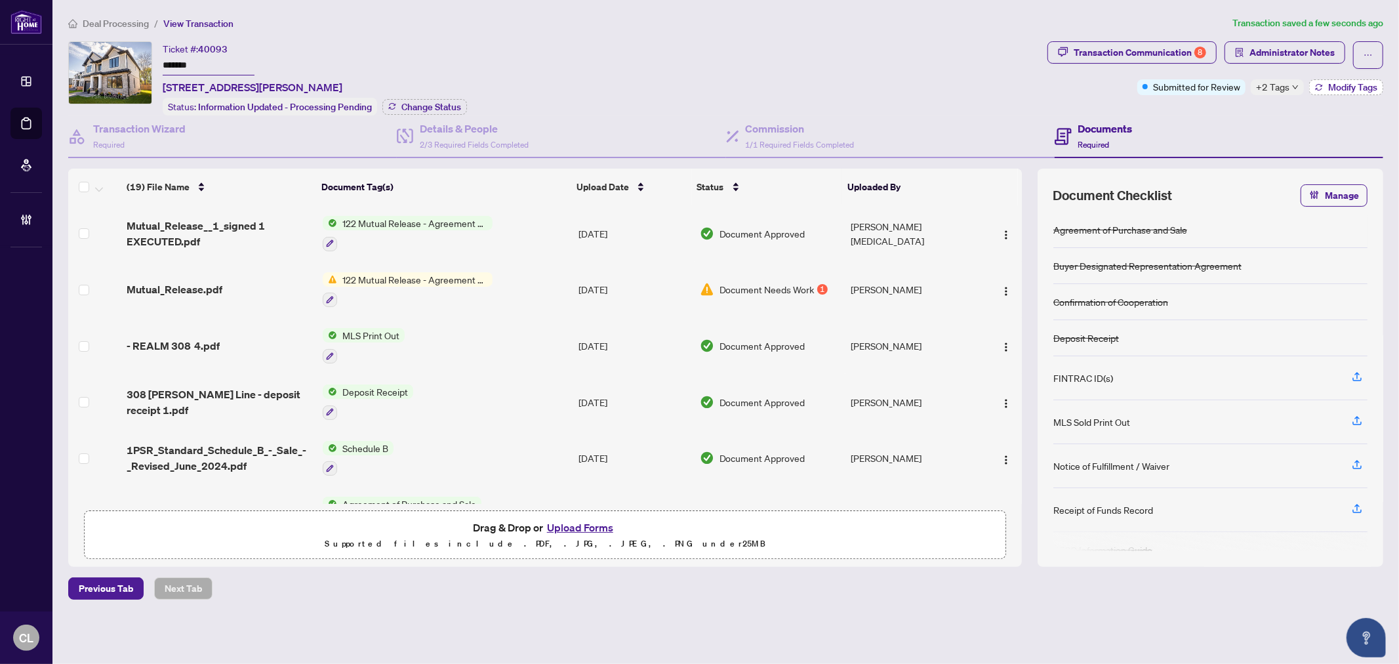
click at [1341, 90] on span "Modify Tags" at bounding box center [1352, 87] width 49 height 9
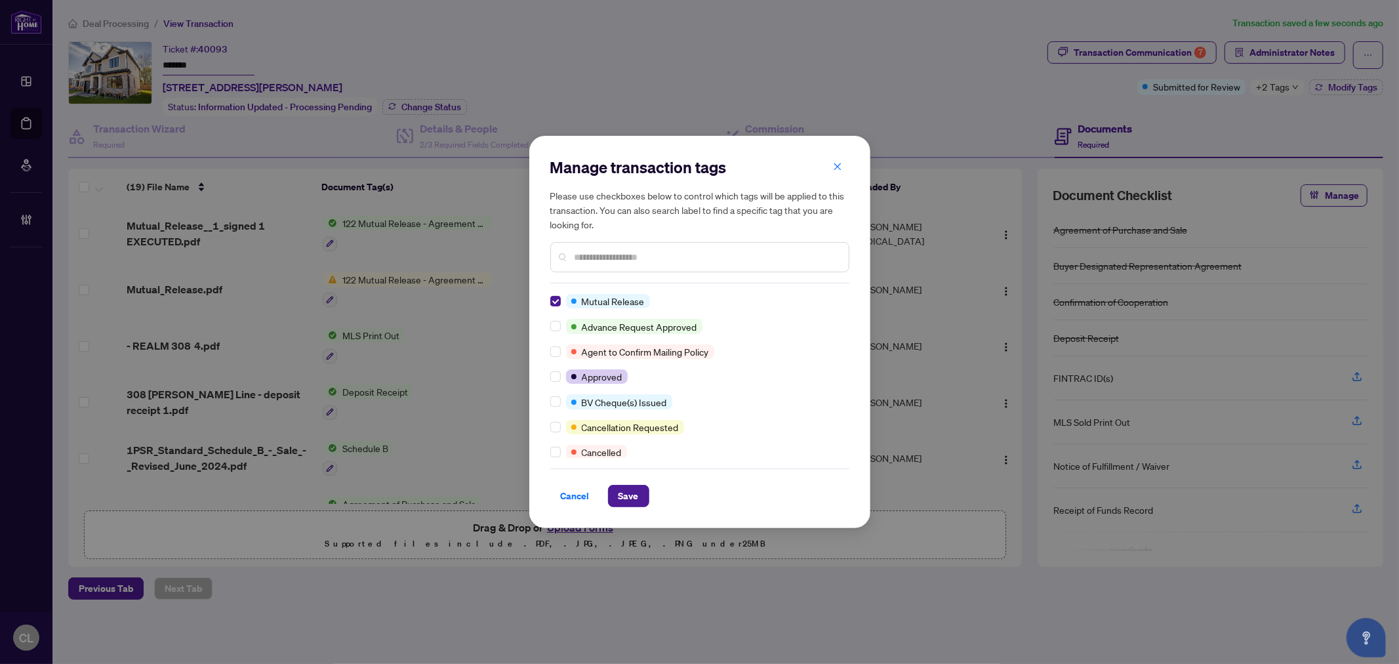
scroll to position [0, 0]
click at [609, 259] on input "text" at bounding box center [707, 257] width 264 height 14
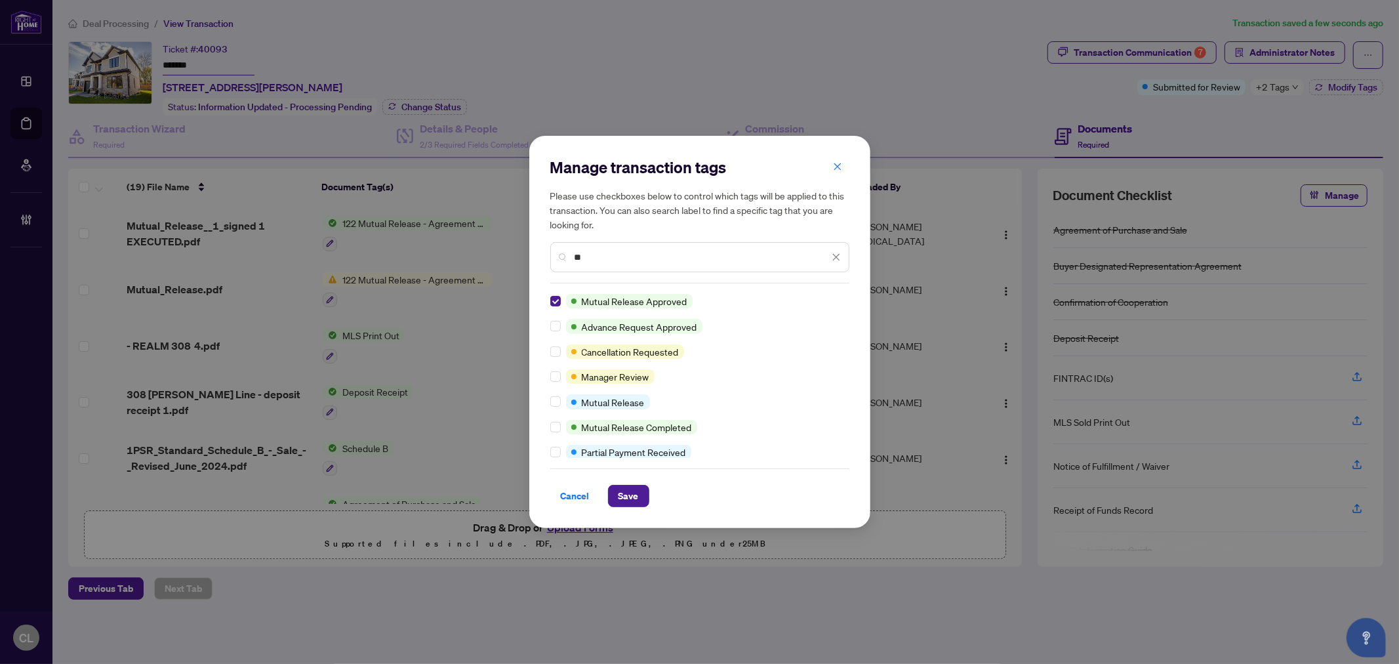
click at [610, 266] on div "**" at bounding box center [699, 257] width 299 height 30
click at [610, 265] on div "**" at bounding box center [699, 257] width 299 height 30
click at [610, 260] on input "**" at bounding box center [702, 257] width 254 height 14
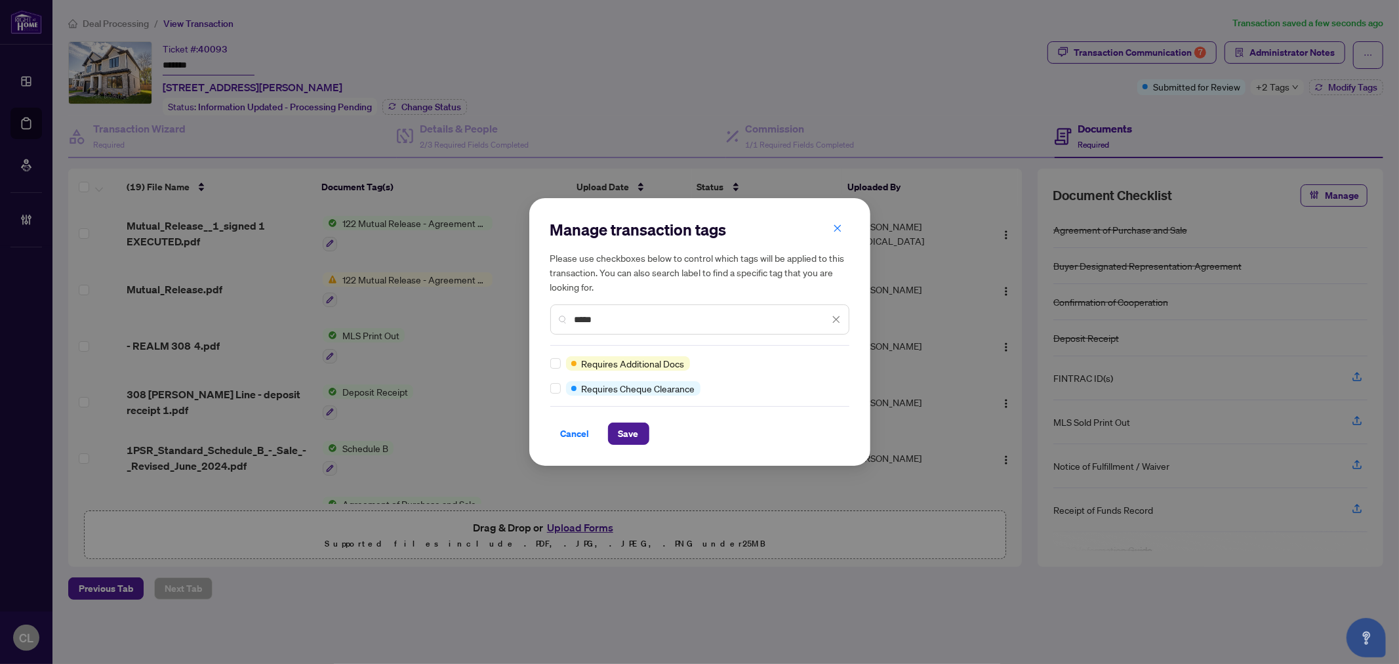
type input "*****"
drag, startPoint x: 610, startPoint y: 322, endPoint x: 565, endPoint y: 320, distance: 45.3
click at [565, 320] on div "*****" at bounding box center [699, 319] width 299 height 30
type input "***"
click at [628, 433] on span "Save" at bounding box center [629, 433] width 20 height 21
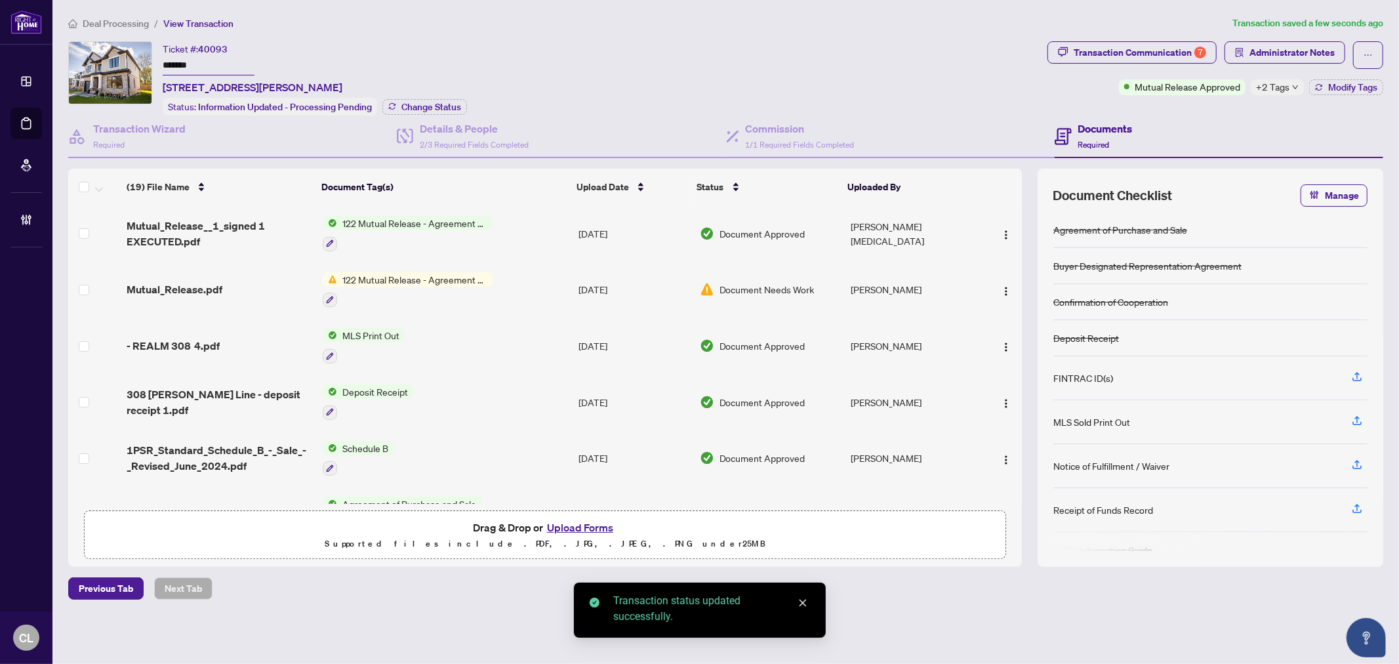
click at [1293, 88] on icon "down" at bounding box center [1295, 87] width 7 height 7
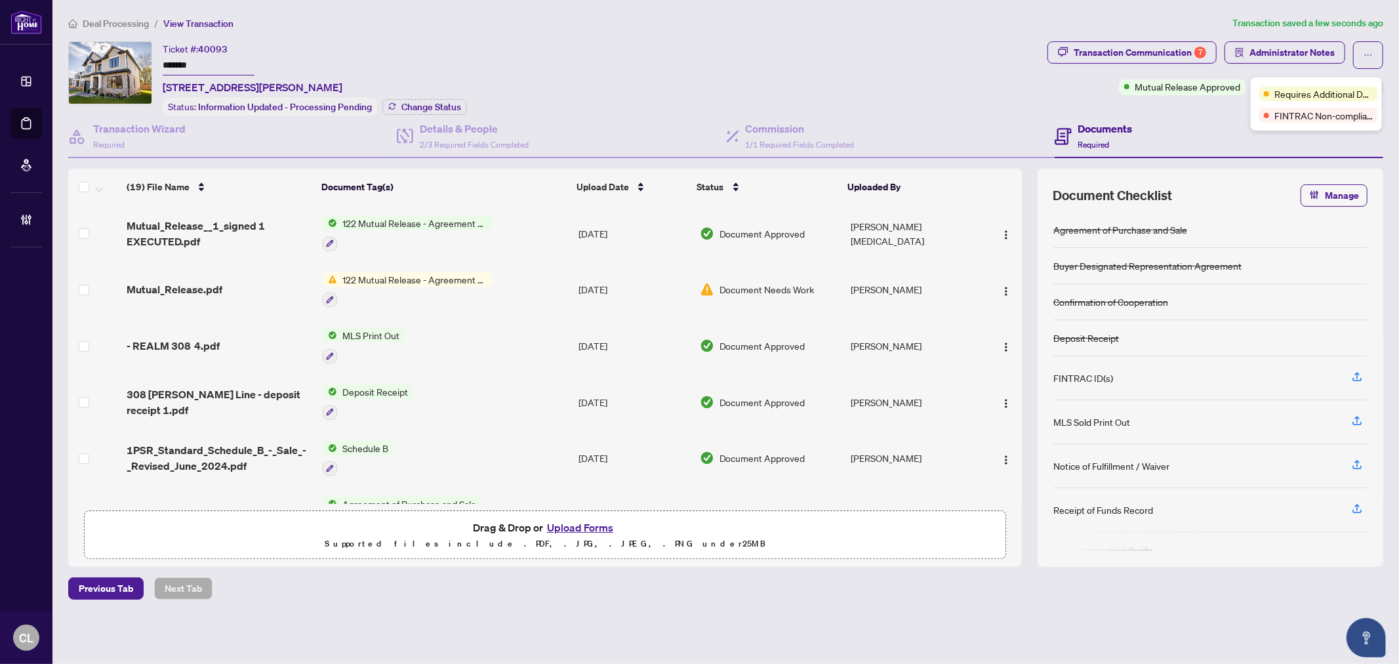
click at [868, 69] on div "Ticket #: 40093 ******* 308 Appleby Line, Burlington, Ontario L7L 2X5, Canada S…" at bounding box center [555, 78] width 974 height 74
click at [451, 106] on span "Change Status" at bounding box center [431, 106] width 60 height 9
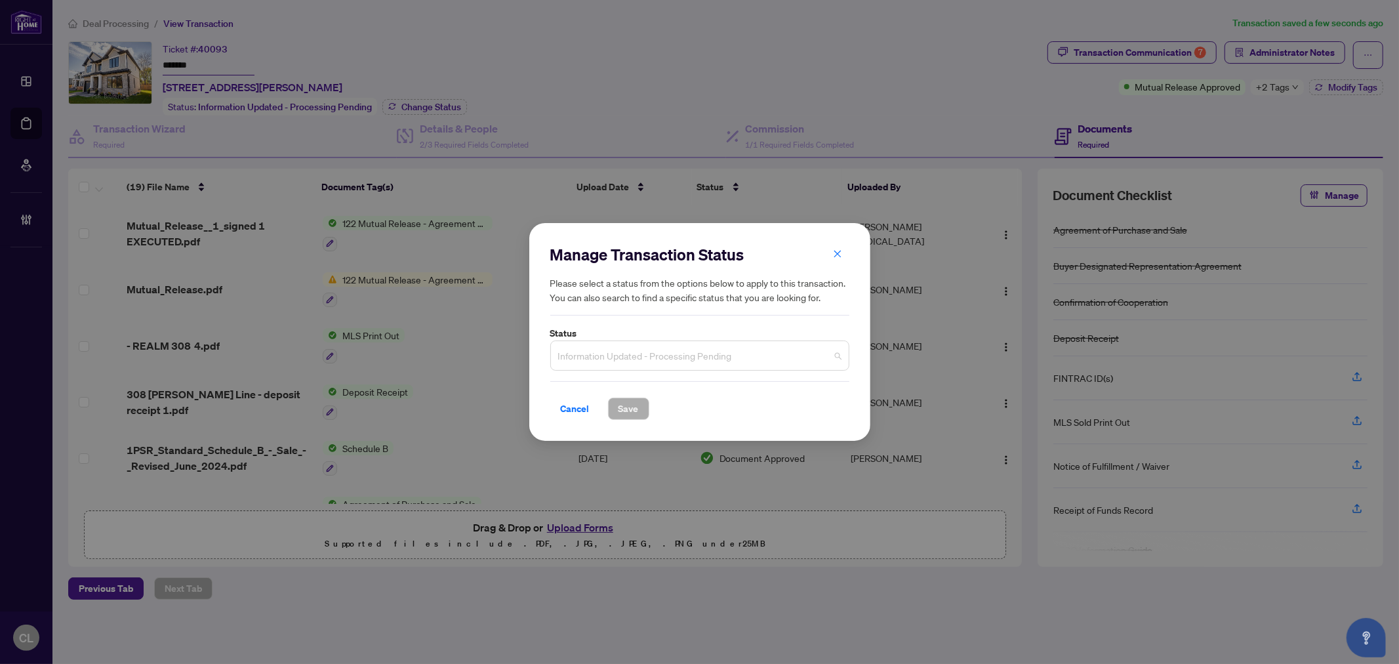
click at [738, 363] on span "Information Updated - Processing Pending" at bounding box center [699, 355] width 283 height 25
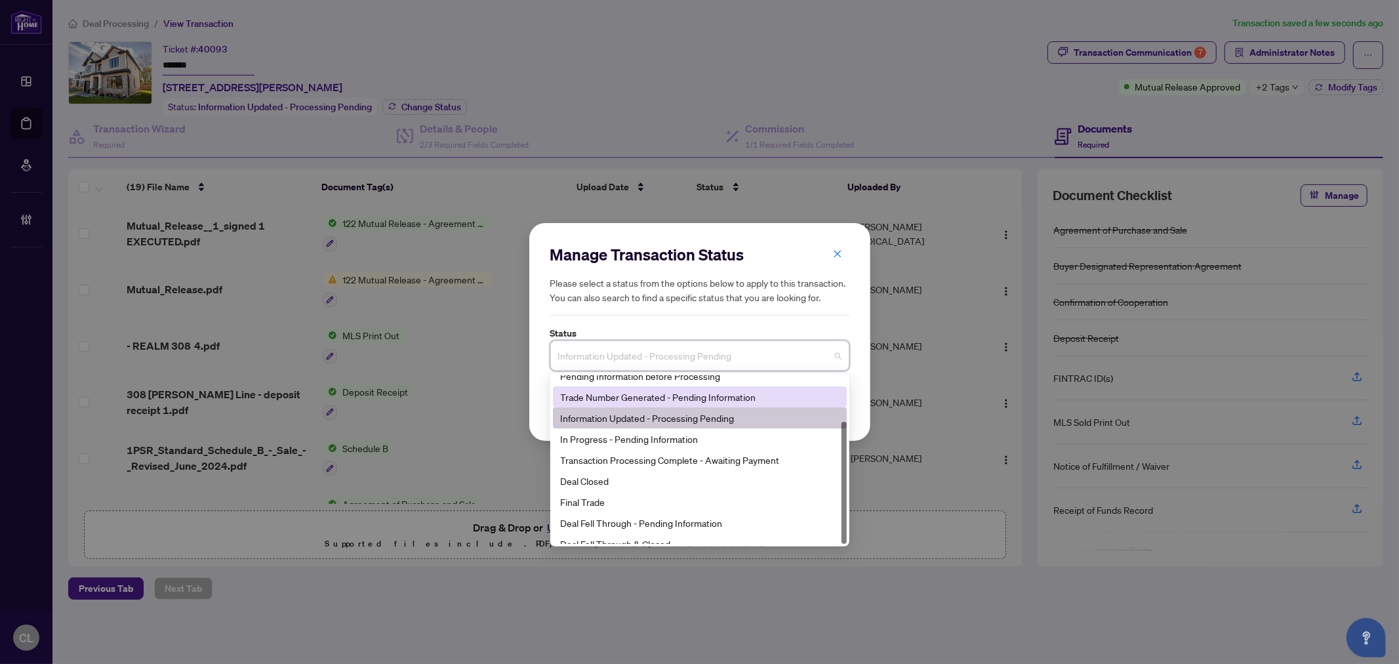
scroll to position [62, 0]
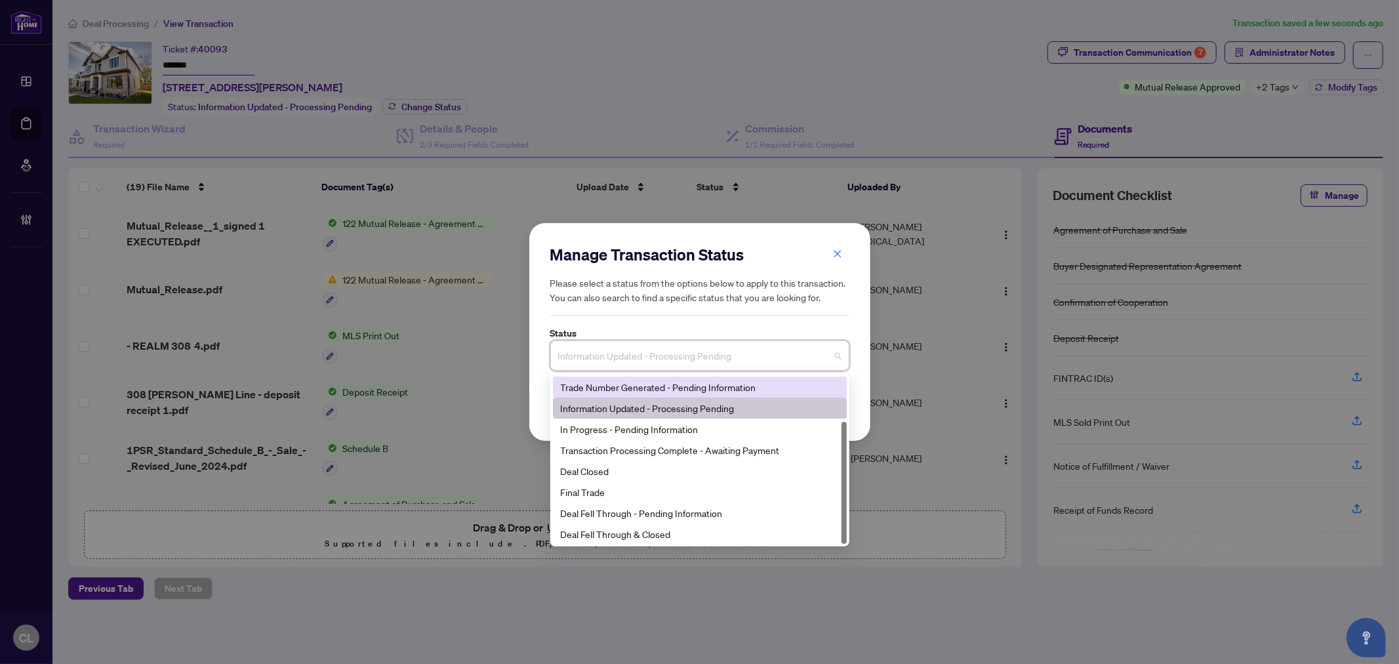
drag, startPoint x: 844, startPoint y: 455, endPoint x: 851, endPoint y: 502, distance: 47.8
click at [851, 502] on div "Manage Transaction Status Please select a status from the options below to appl…" at bounding box center [699, 332] width 1399 height 664
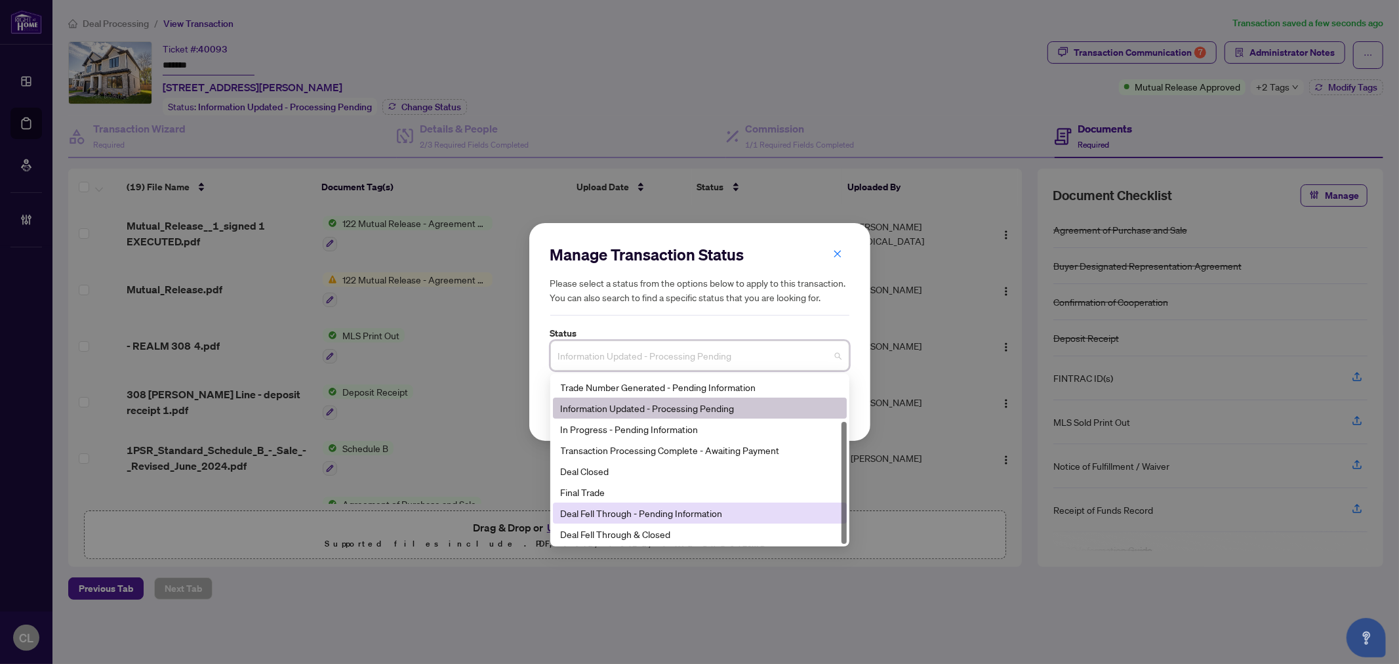
click at [703, 516] on div "Deal Fell Through - Pending Information" at bounding box center [700, 513] width 278 height 14
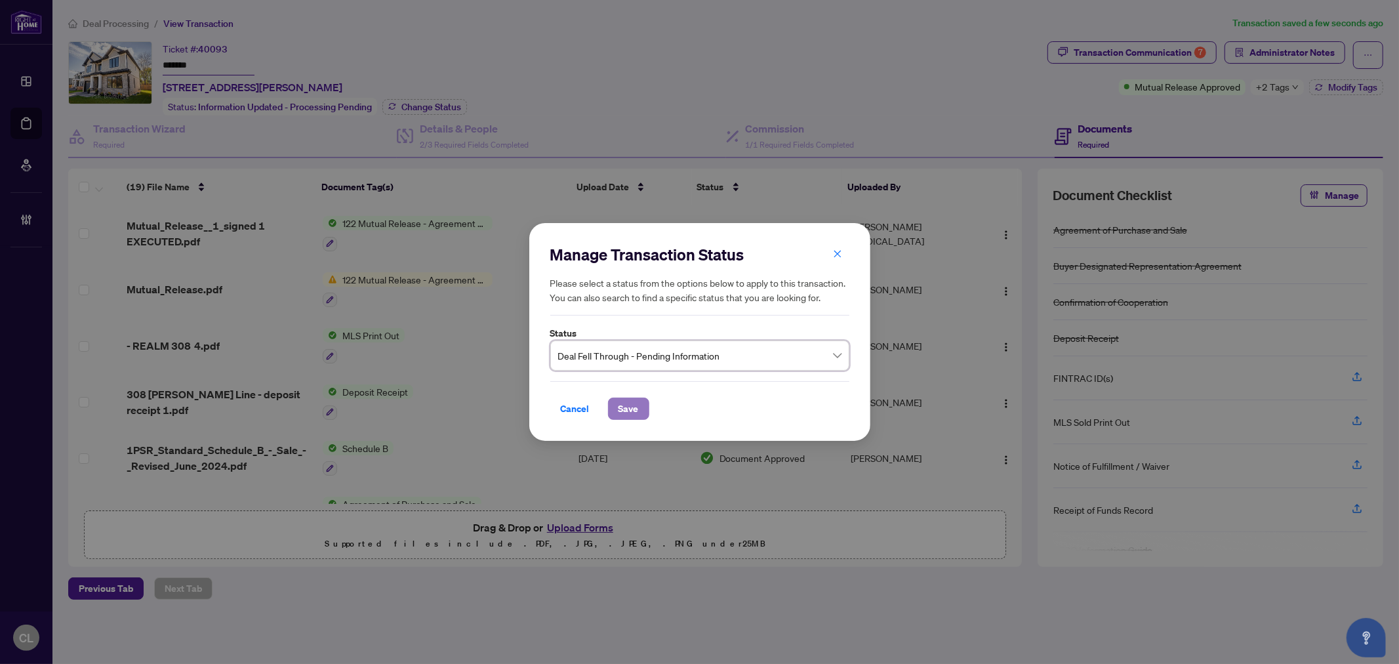
click at [628, 409] on span "Save" at bounding box center [629, 408] width 20 height 21
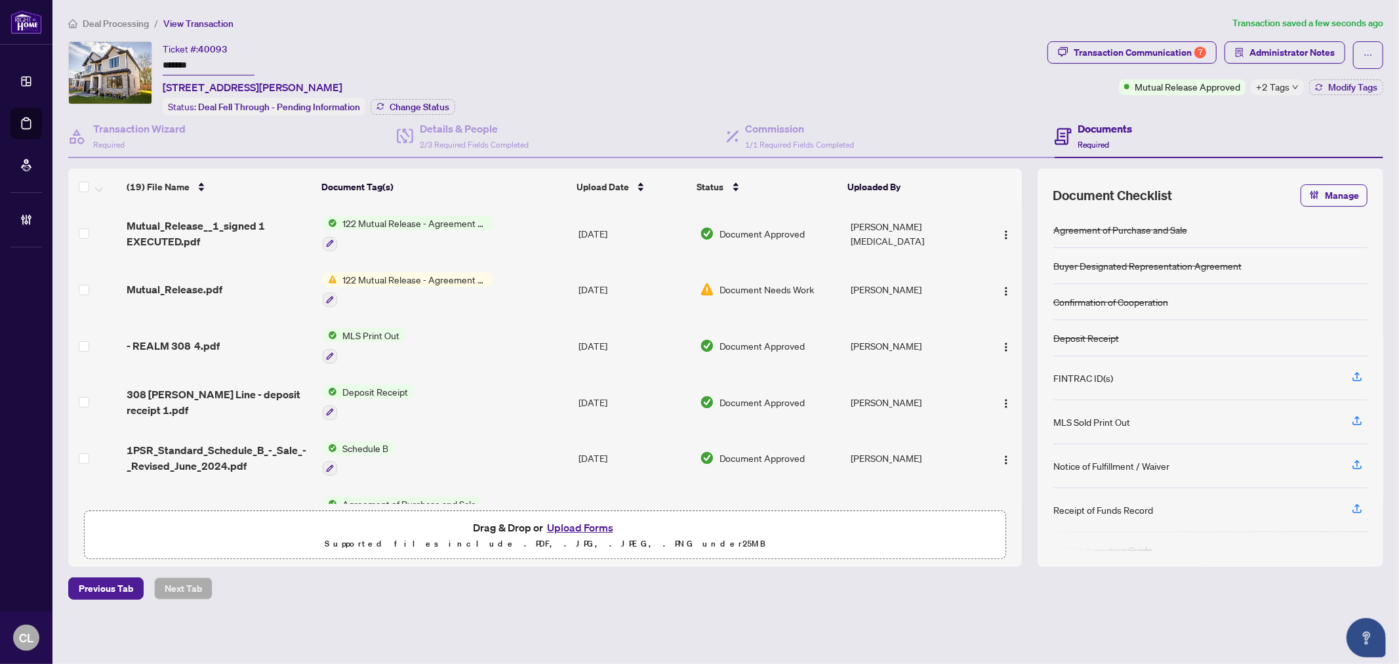
click at [783, 54] on div "Ticket #: 40093 ******* 308 Appleby Line, Burlington, Ontario L7L 2X5, Canada S…" at bounding box center [555, 78] width 974 height 74
drag, startPoint x: 1022, startPoint y: 267, endPoint x: 1025, endPoint y: 306, distance: 38.8
click at [1025, 306] on div "(19) File Name Document Tag(s) Upload Date Status Uploaded By Mutual_Release__1…" at bounding box center [725, 368] width 1315 height 398
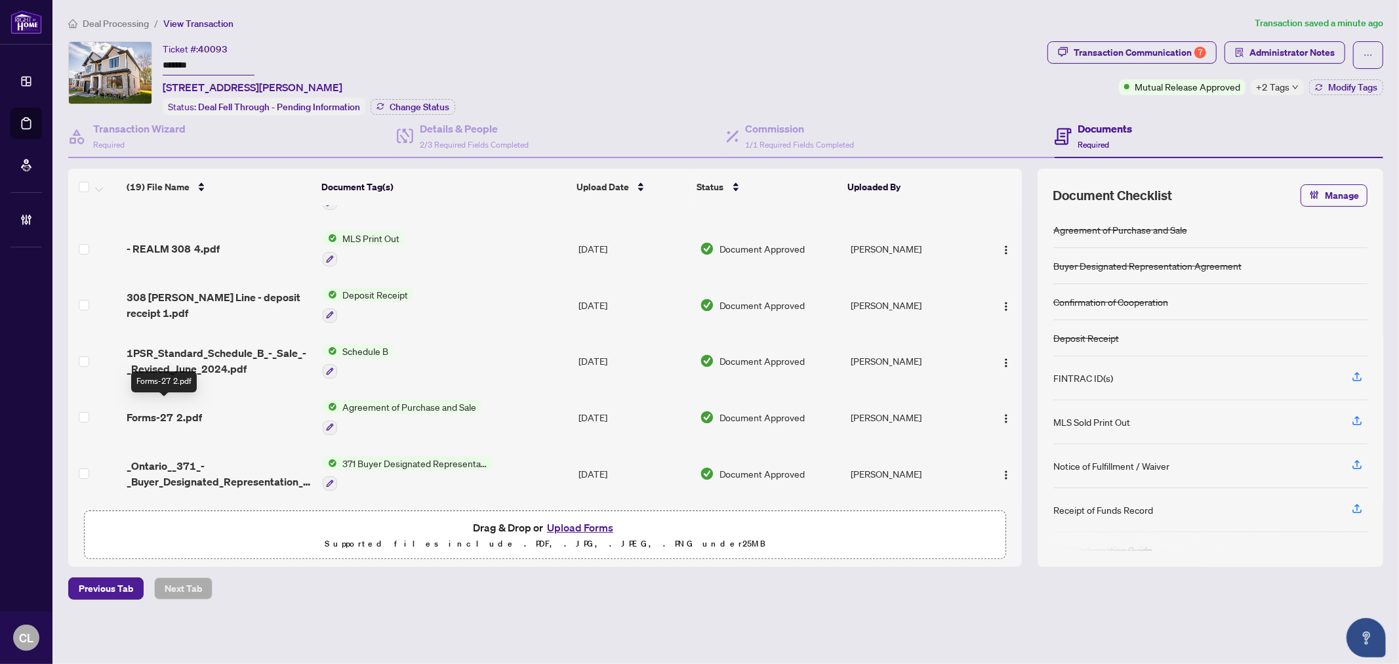
click at [197, 409] on span "Forms-27 2.pdf" at bounding box center [164, 417] width 75 height 16
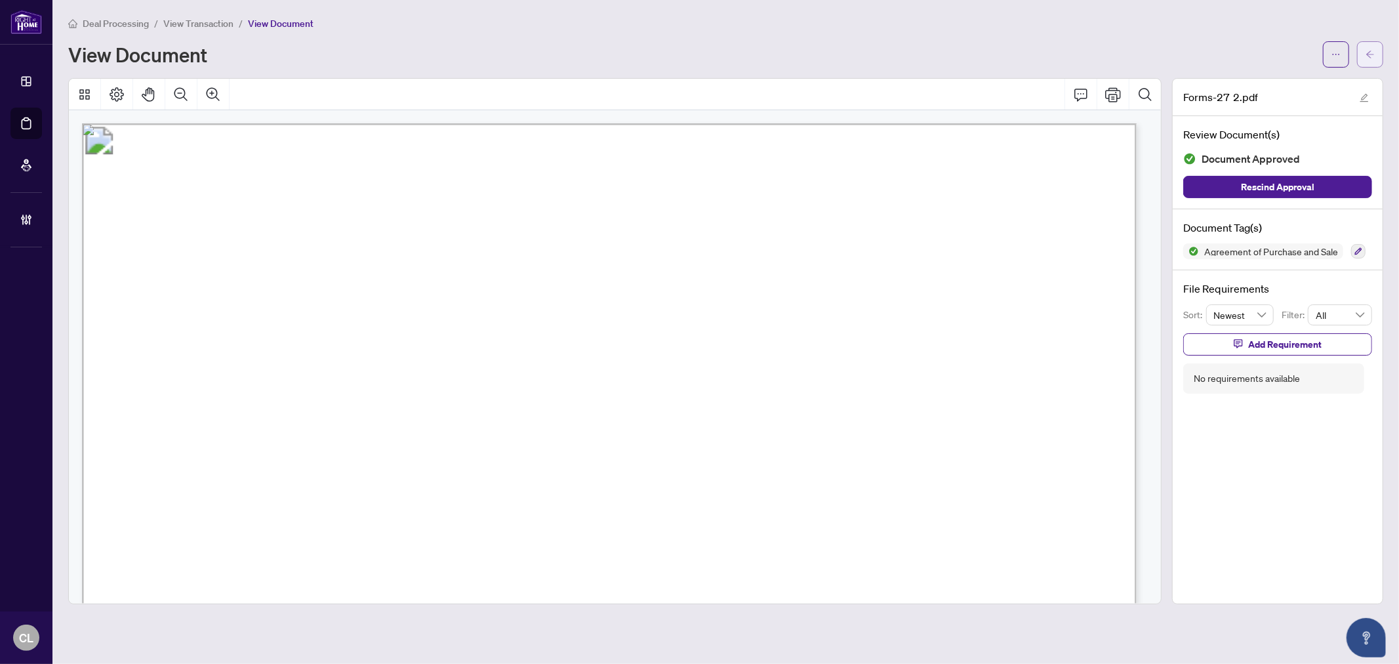
click at [1381, 47] on button "button" at bounding box center [1370, 54] width 26 height 26
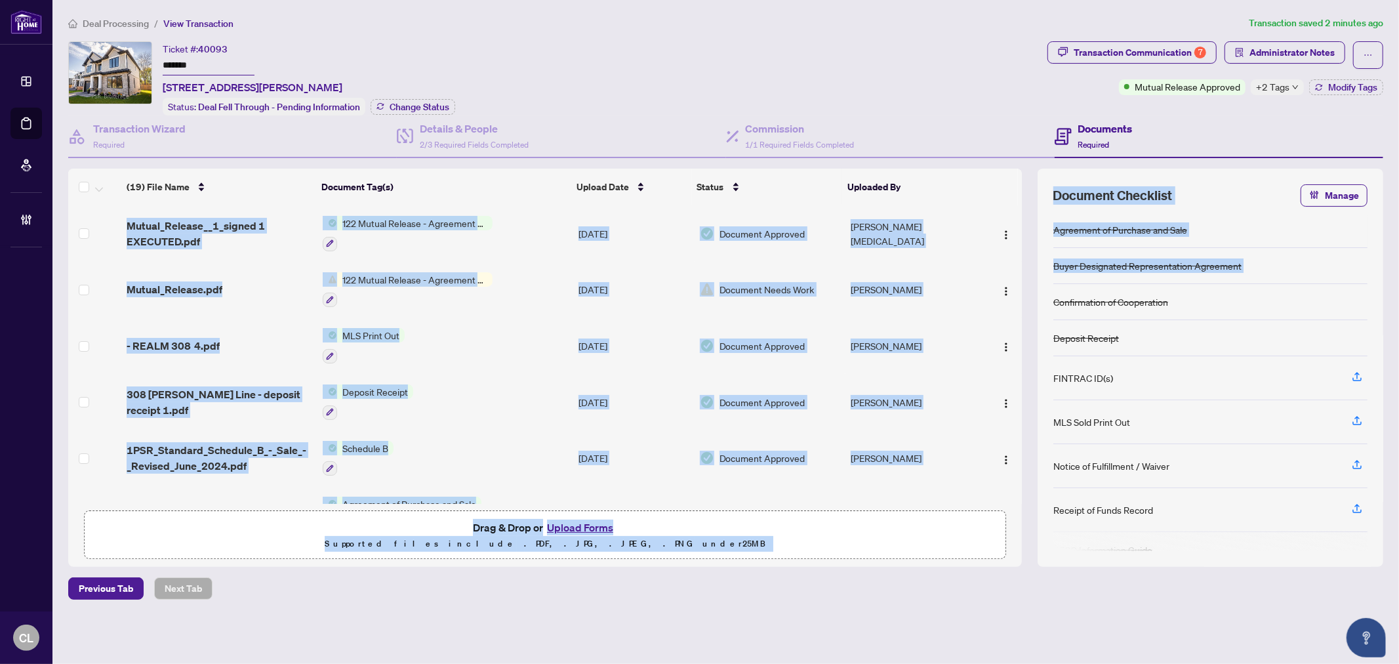
drag, startPoint x: 1023, startPoint y: 226, endPoint x: 1031, endPoint y: 300, distance: 75.2
click at [1031, 300] on div "(19) File Name Document Tag(s) Upload Date Status Uploaded By Mutual_Release__1…" at bounding box center [725, 368] width 1315 height 398
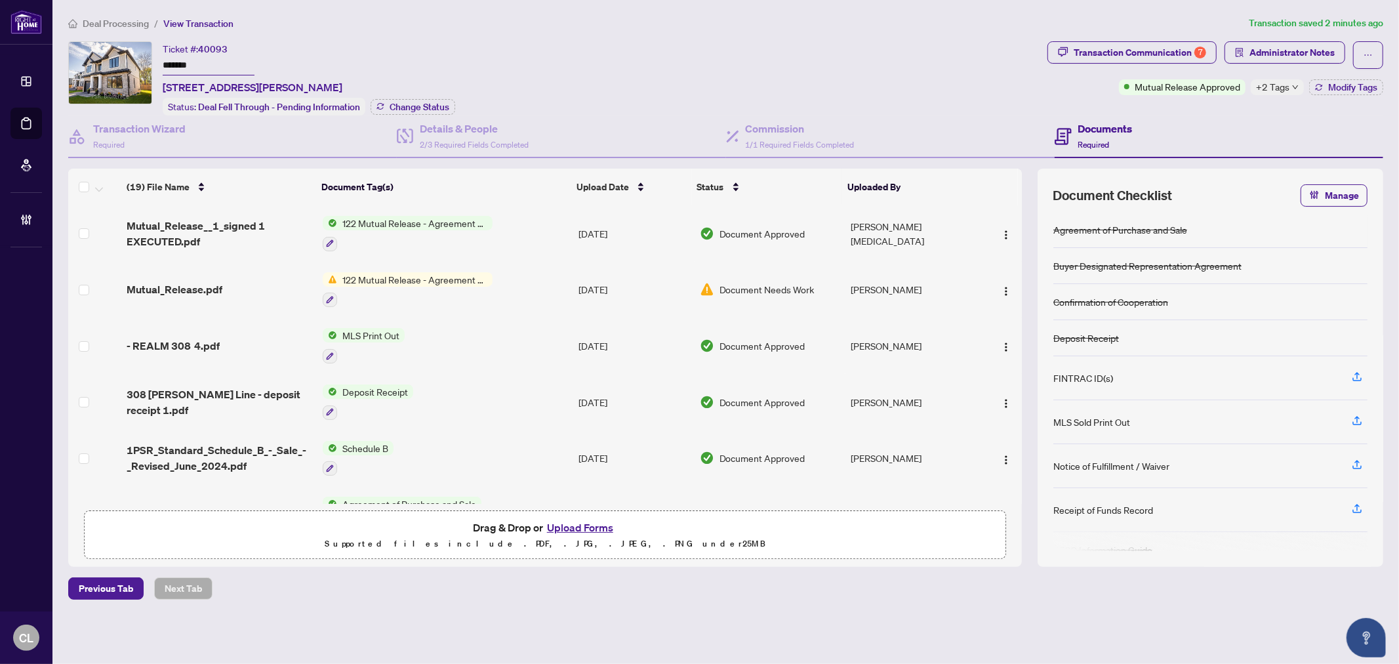
click at [1023, 271] on div "(19) File Name Document Tag(s) Upload Date Status Uploaded By Mutual_Release__1…" at bounding box center [725, 368] width 1315 height 398
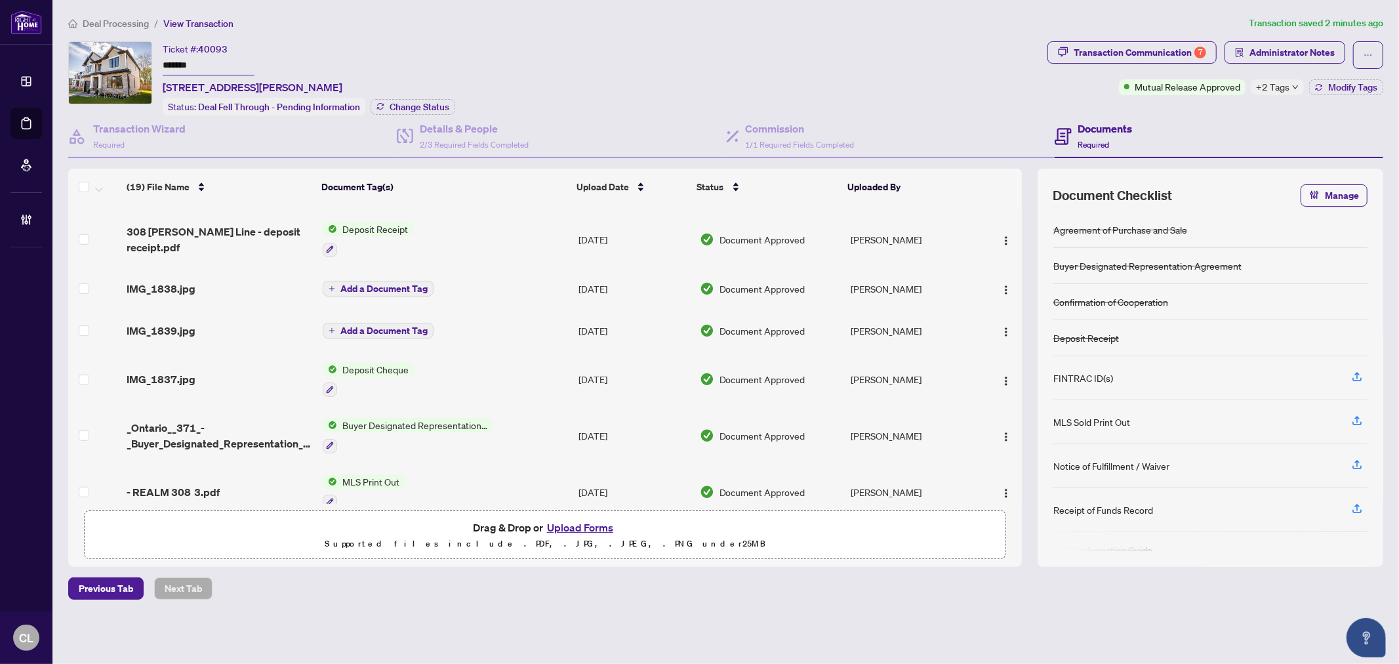
scroll to position [725, 0]
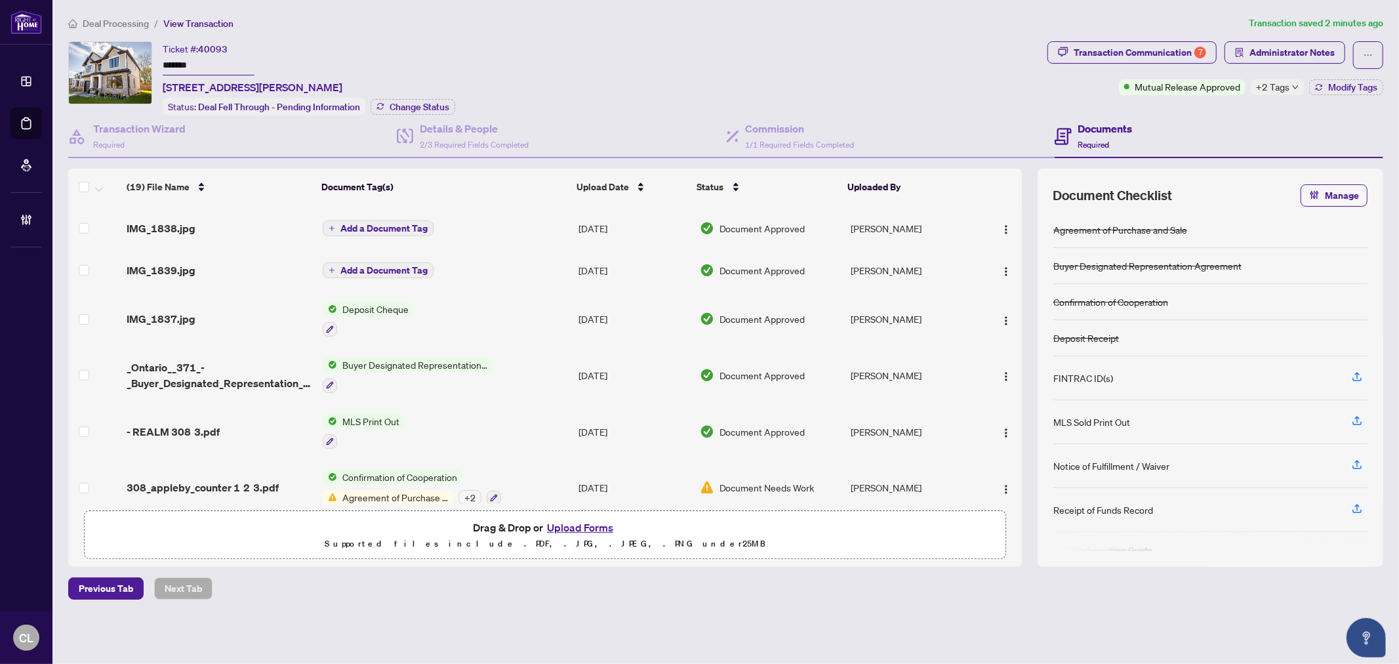
click at [357, 490] on span "Agreement of Purchase and Sale" at bounding box center [395, 497] width 116 height 14
click at [246, 479] on span "308_appleby_counter 1 2 3.pdf" at bounding box center [203, 487] width 152 height 16
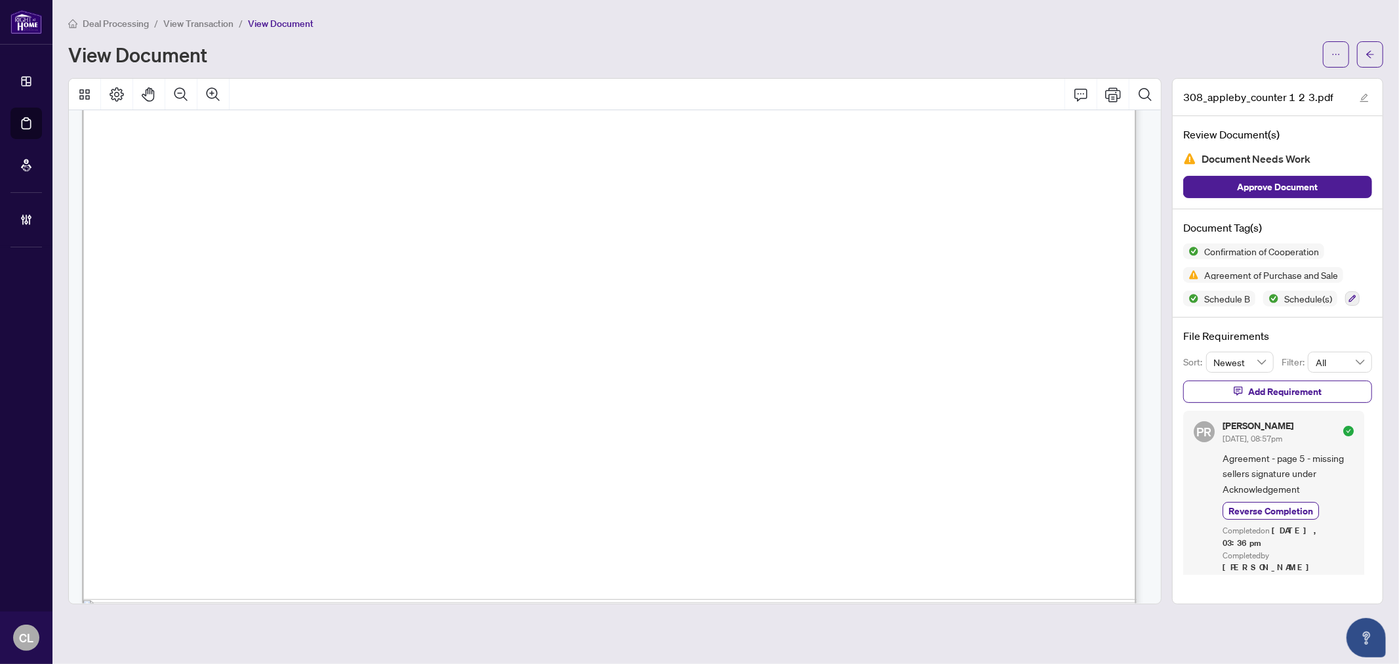
scroll to position [10086, 0]
click at [1370, 47] on span "button" at bounding box center [1370, 54] width 9 height 21
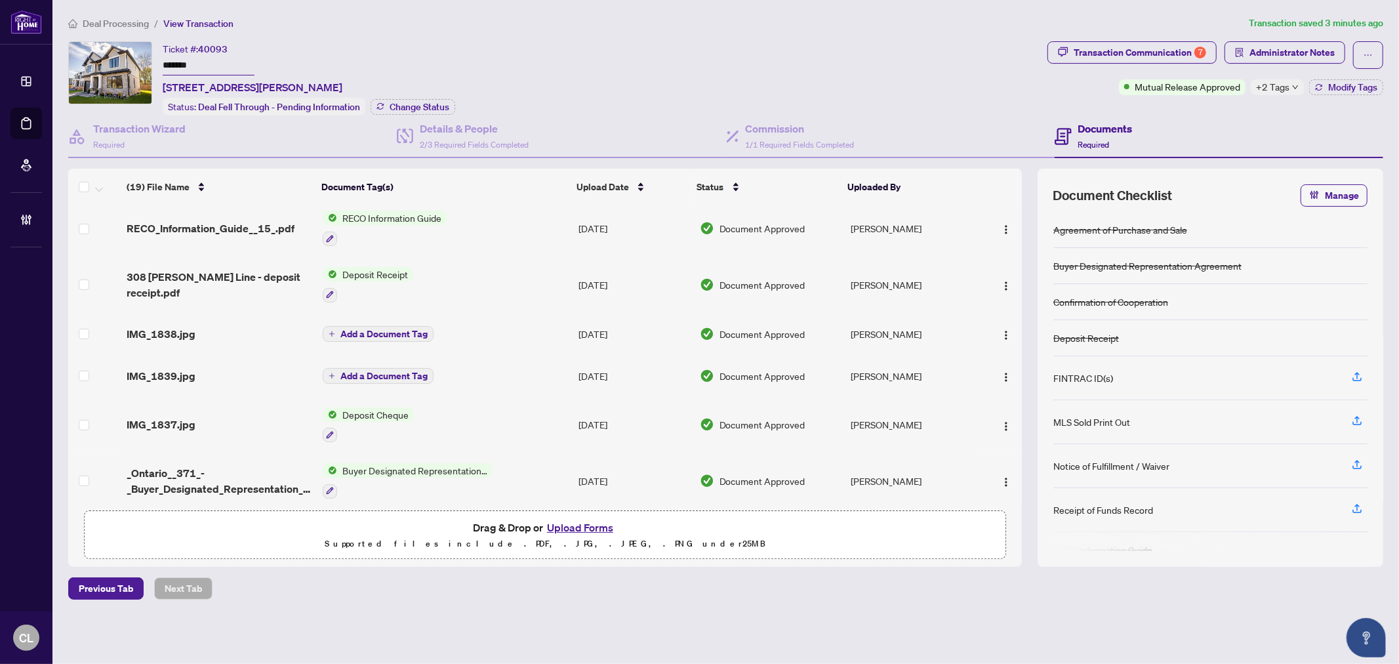
scroll to position [725, 0]
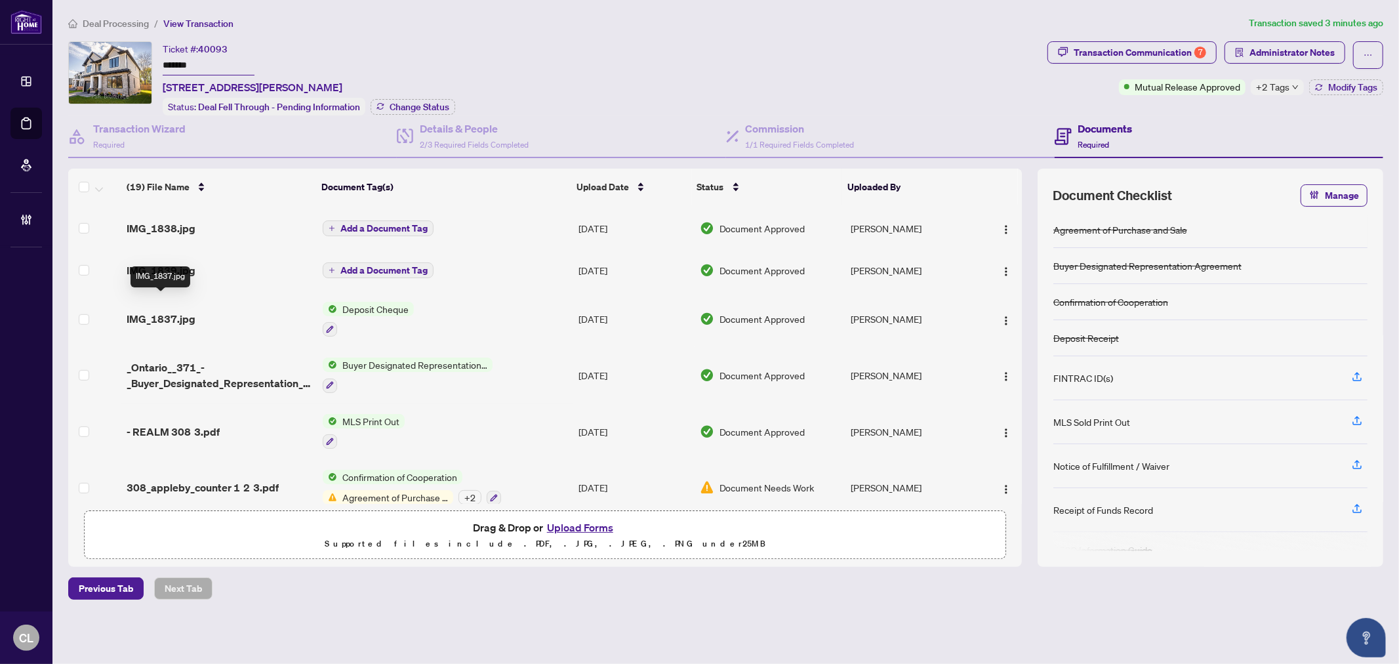
click at [161, 311] on span "IMG_1837.jpg" at bounding box center [161, 319] width 69 height 16
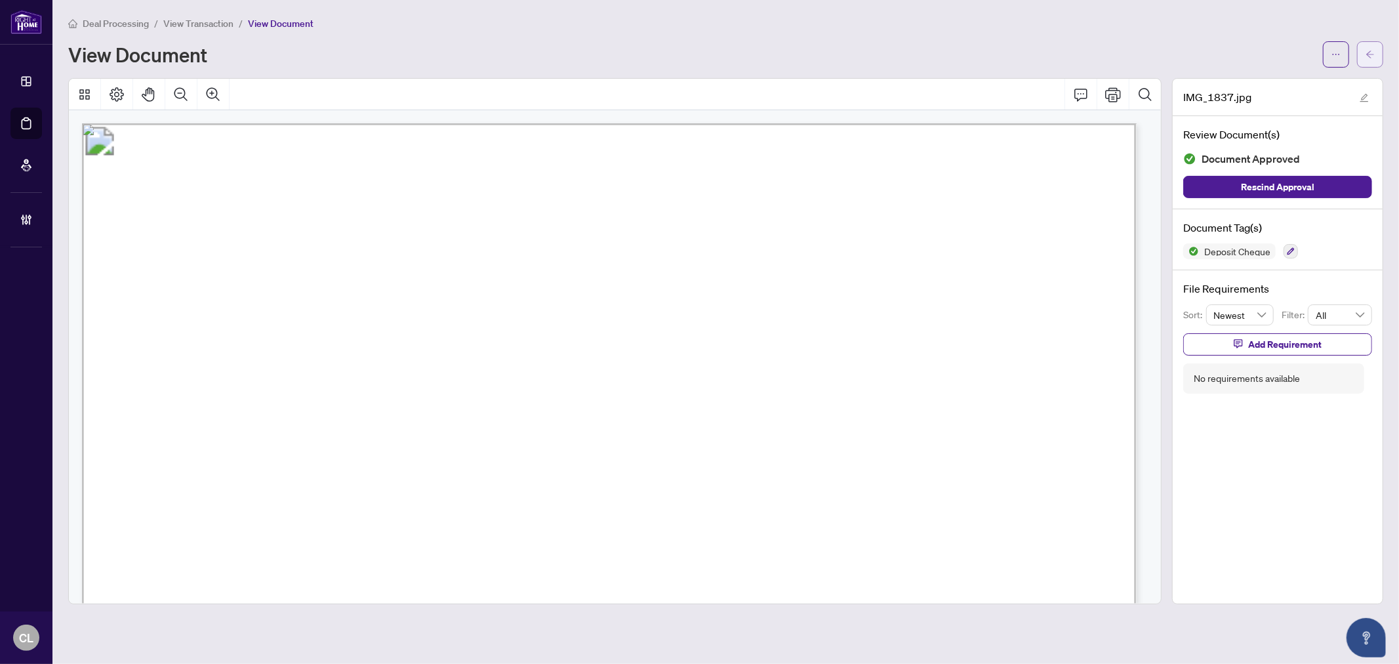
click at [1379, 47] on button "button" at bounding box center [1370, 54] width 26 height 26
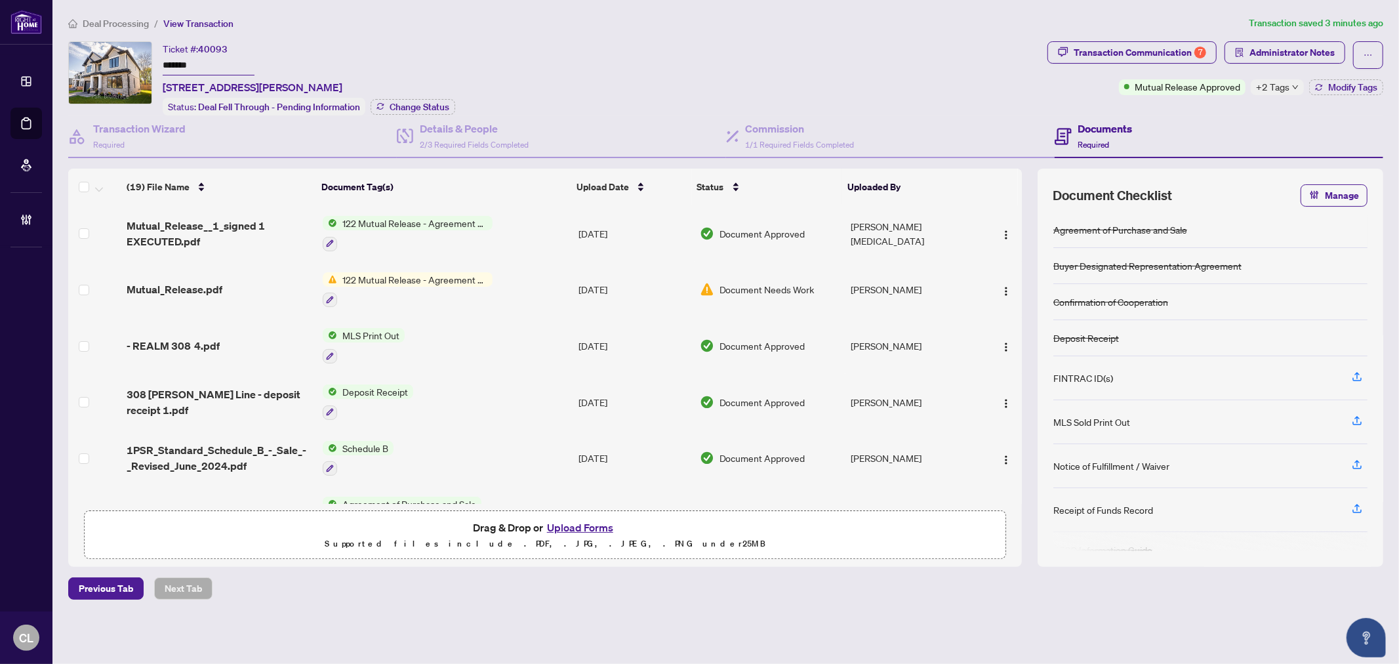
click at [179, 330] on td "- REALM 308 4.pdf" at bounding box center [218, 345] width 195 height 56
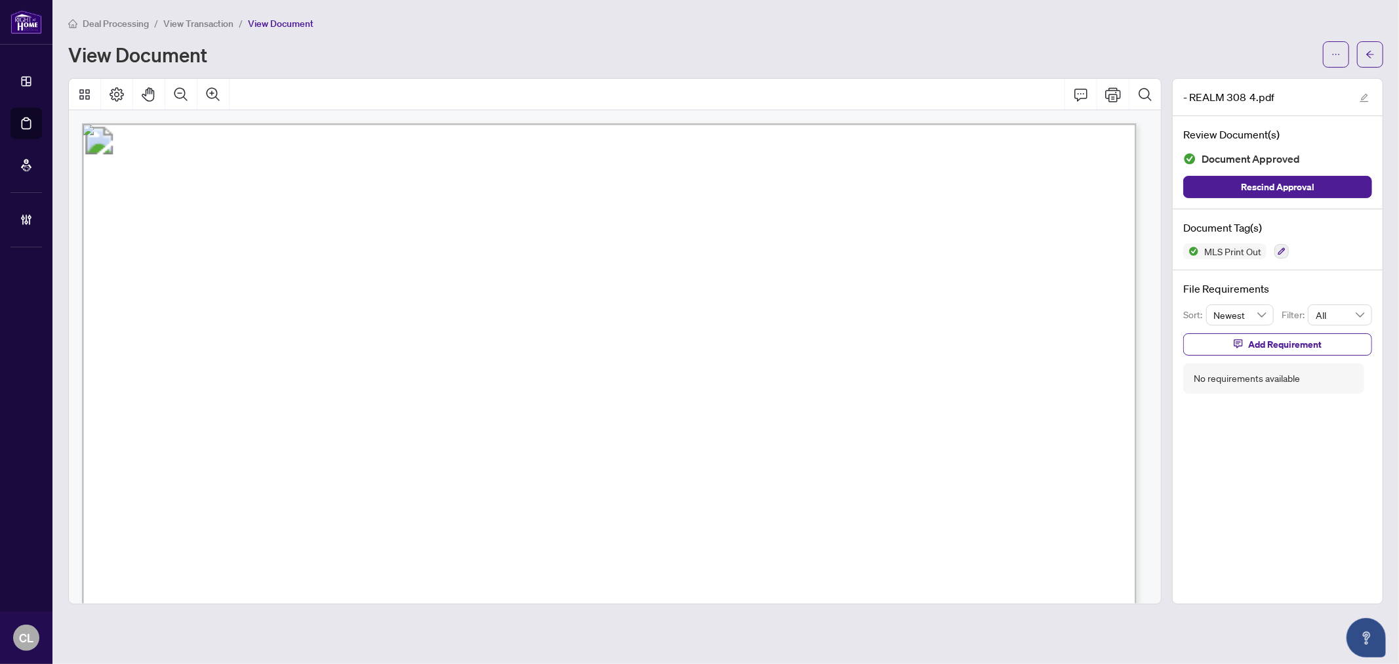
click at [1162, 236] on div at bounding box center [615, 341] width 1104 height 526
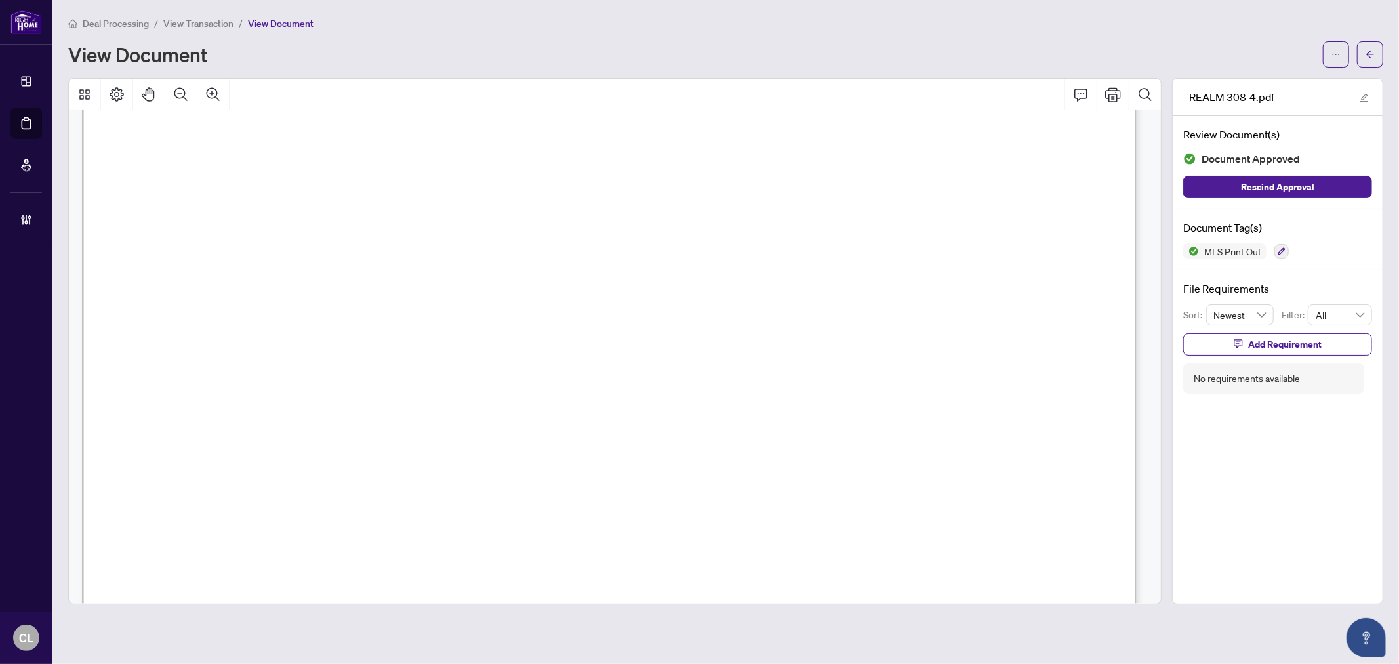
scroll to position [26, 0]
click at [1367, 62] on span "button" at bounding box center [1370, 54] width 9 height 21
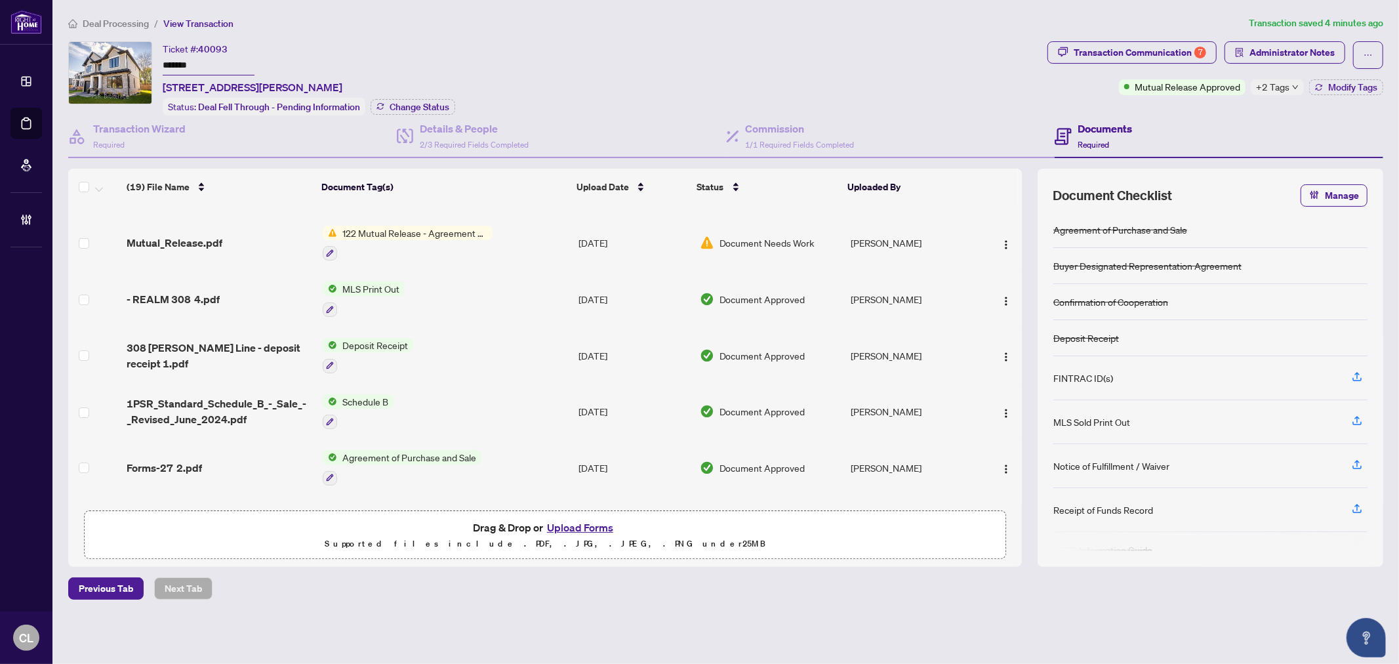
scroll to position [33, 0]
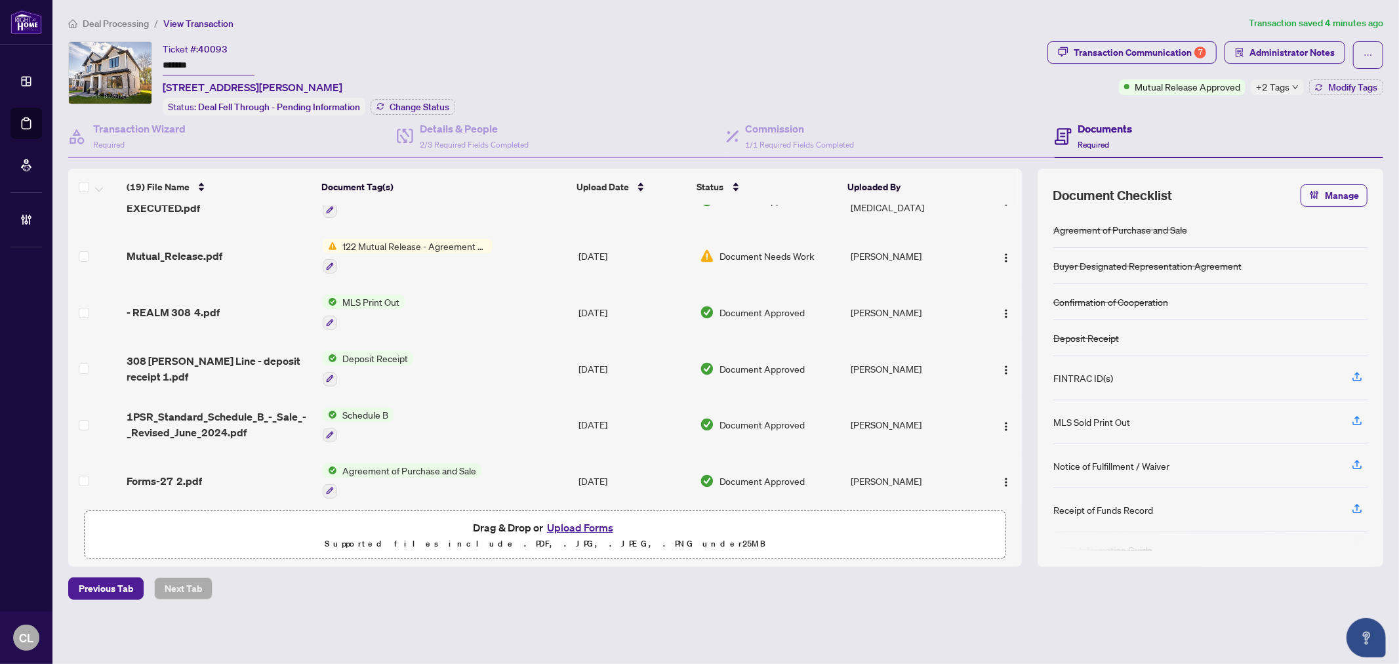
click at [394, 463] on span "Agreement of Purchase and Sale" at bounding box center [409, 470] width 144 height 14
drag, startPoint x: 1022, startPoint y: 239, endPoint x: 1019, endPoint y: 299, distance: 59.7
click at [1019, 299] on div "(19) File Name Document Tag(s) Upload Date Status Uploaded By Mutual_Release__1…" at bounding box center [725, 368] width 1315 height 398
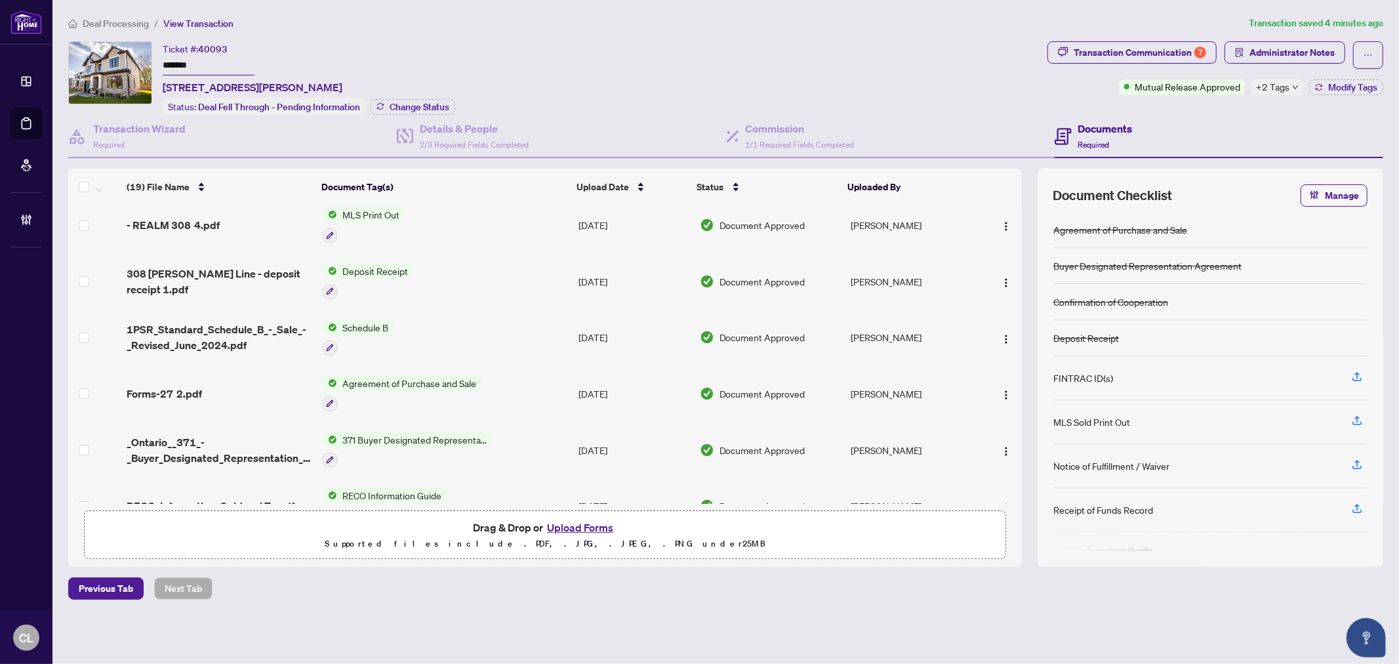
scroll to position [123, 0]
click at [157, 384] on span "Forms-27 2.pdf" at bounding box center [164, 392] width 75 height 16
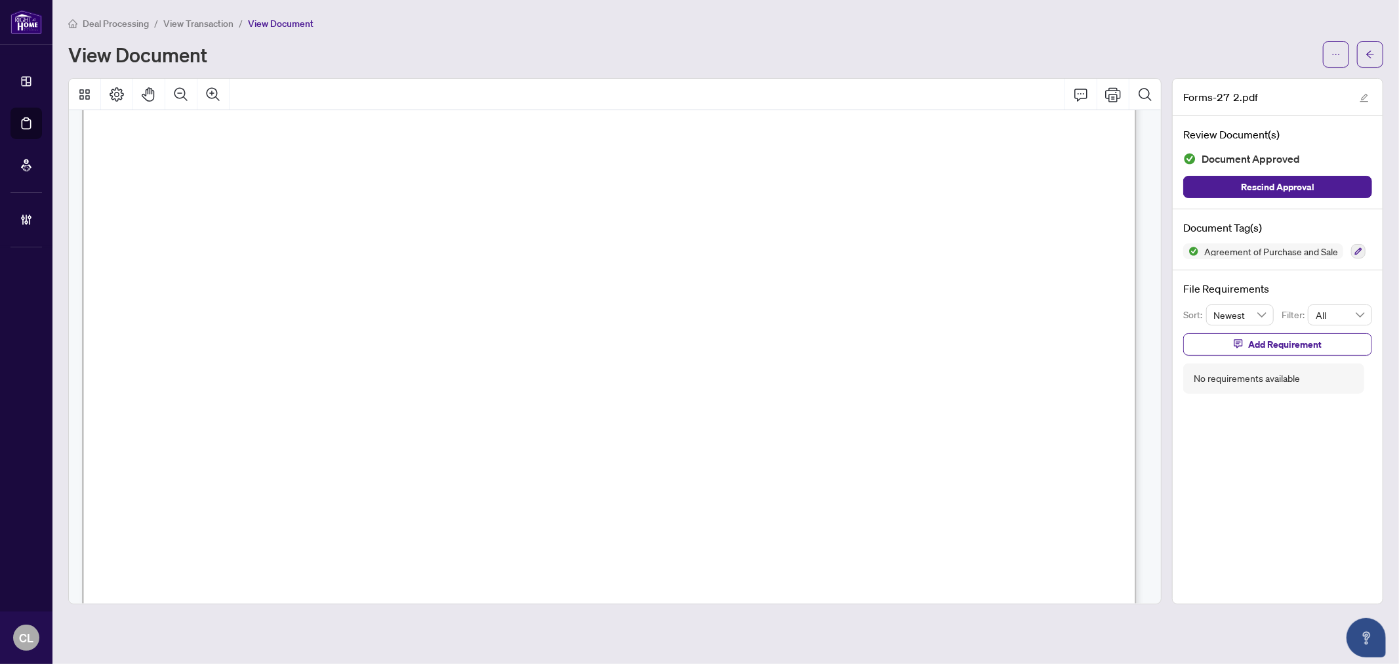
scroll to position [8879, 0]
click at [1369, 56] on icon "arrow-left" at bounding box center [1370, 54] width 9 height 9
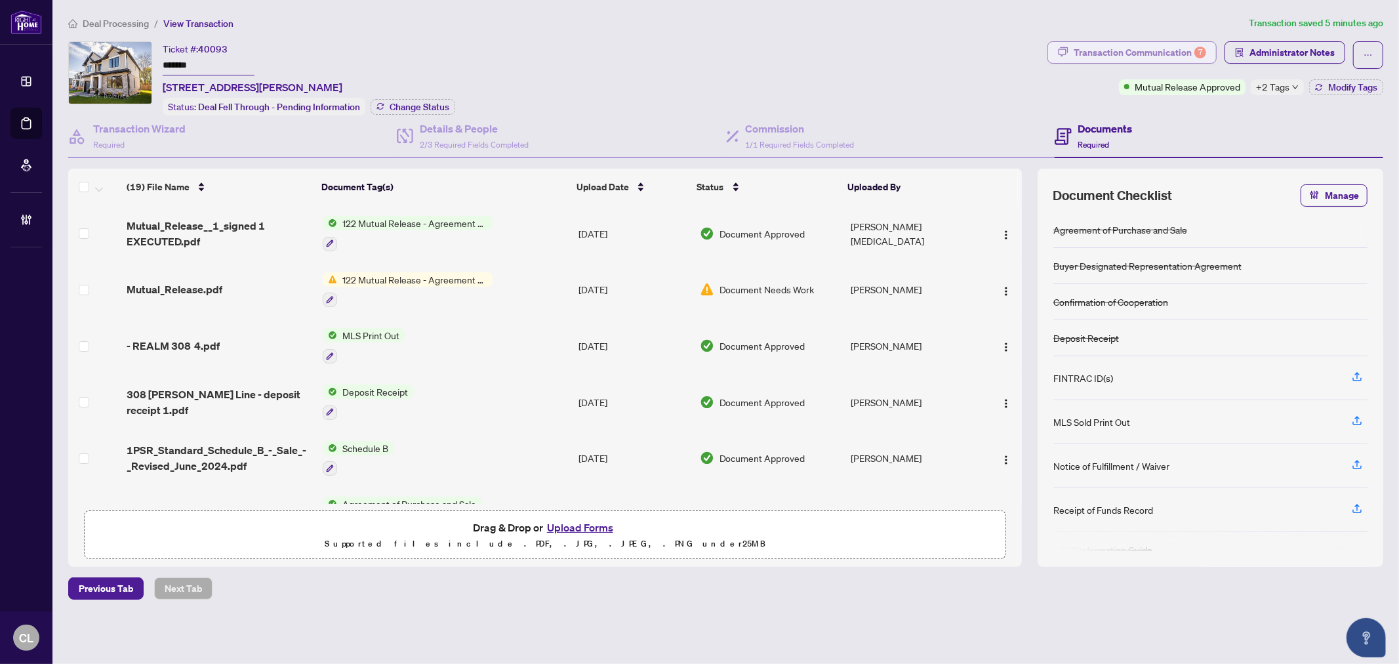
click at [1131, 43] on div "Transaction Communication 7" at bounding box center [1140, 52] width 132 height 21
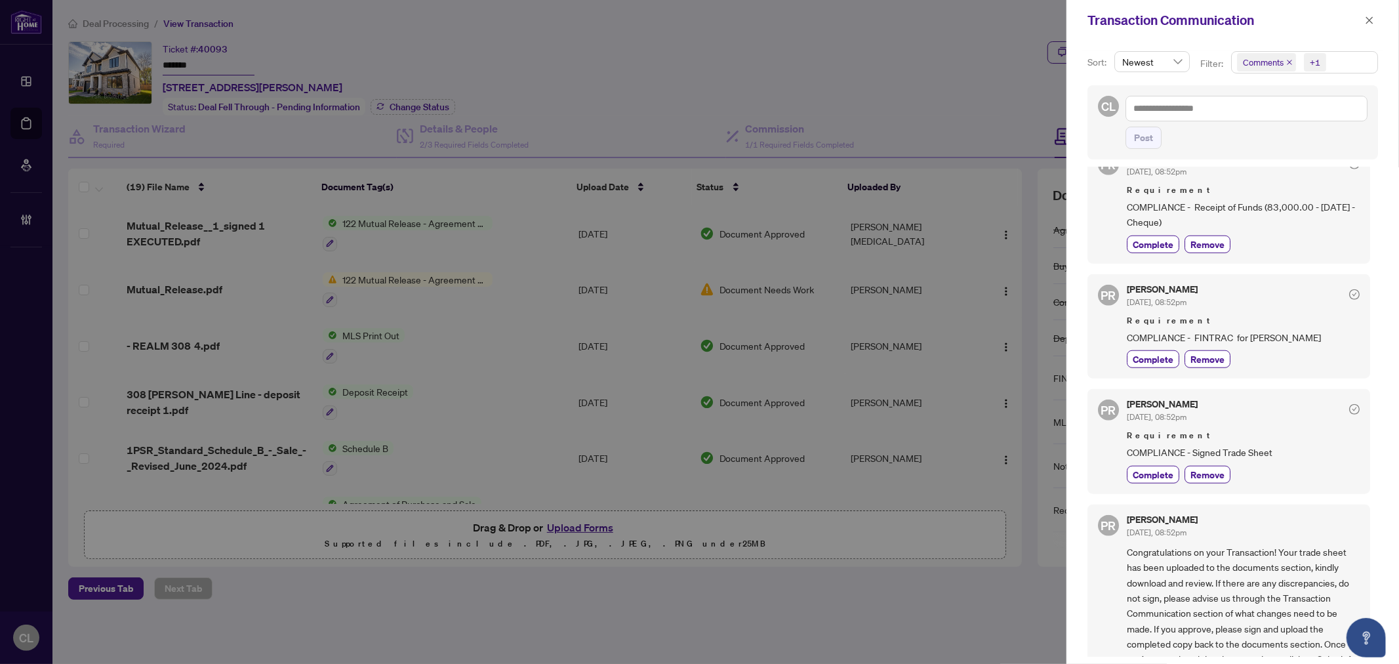
scroll to position [1055, 0]
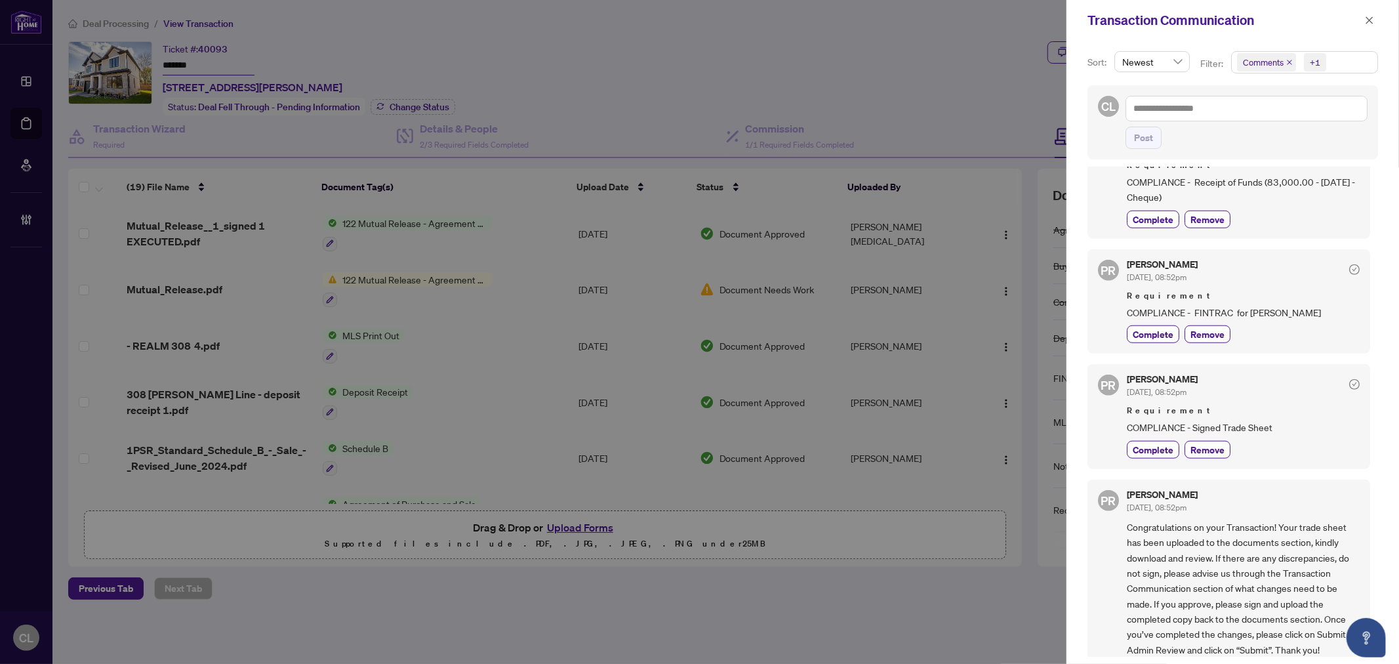
click at [1286, 60] on icon "close" at bounding box center [1289, 62] width 7 height 7
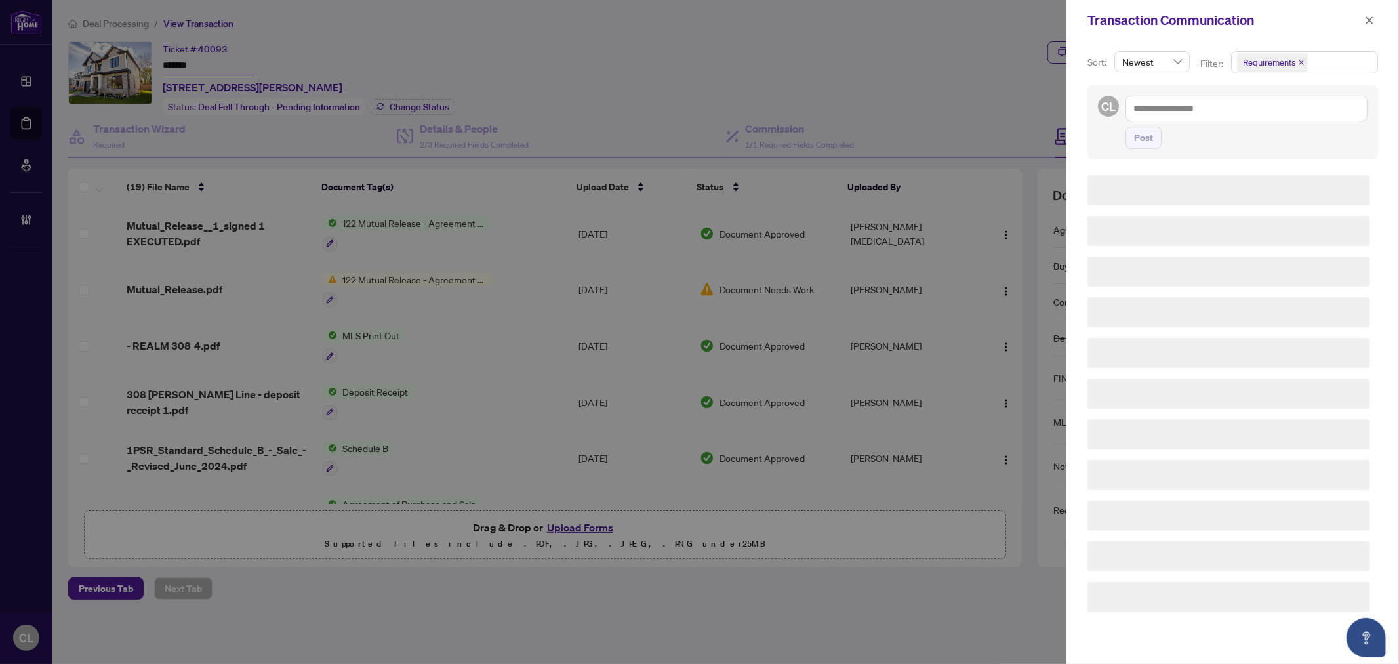
scroll to position [0, 0]
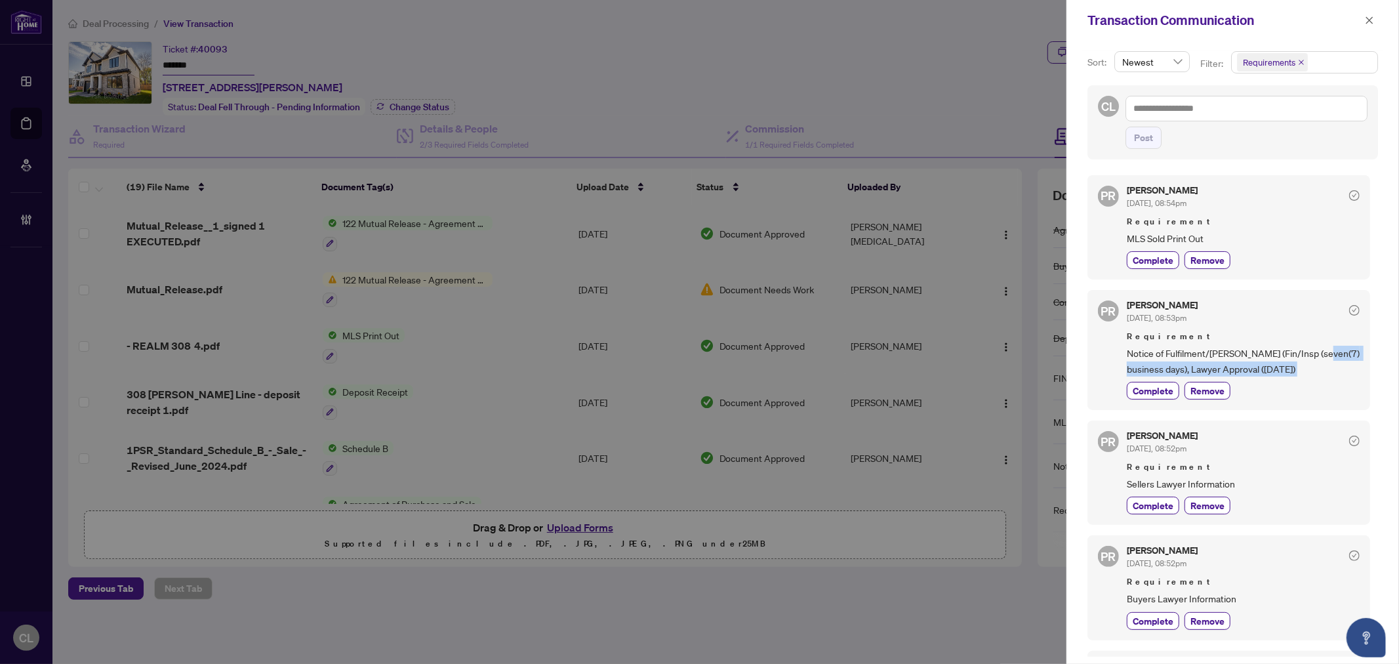
drag, startPoint x: 1373, startPoint y: 346, endPoint x: 1377, endPoint y: 386, distance: 40.2
click at [1376, 386] on div "Sort: Newest Filter: Requirements CL Post PR Puvitha Ramachandran Jun/25/2025, …" at bounding box center [1233, 352] width 333 height 623
click at [1270, 60] on span "Requirements" at bounding box center [1269, 62] width 52 height 13
click at [1240, 133] on span "Select Requirements" at bounding box center [1244, 136] width 10 height 10
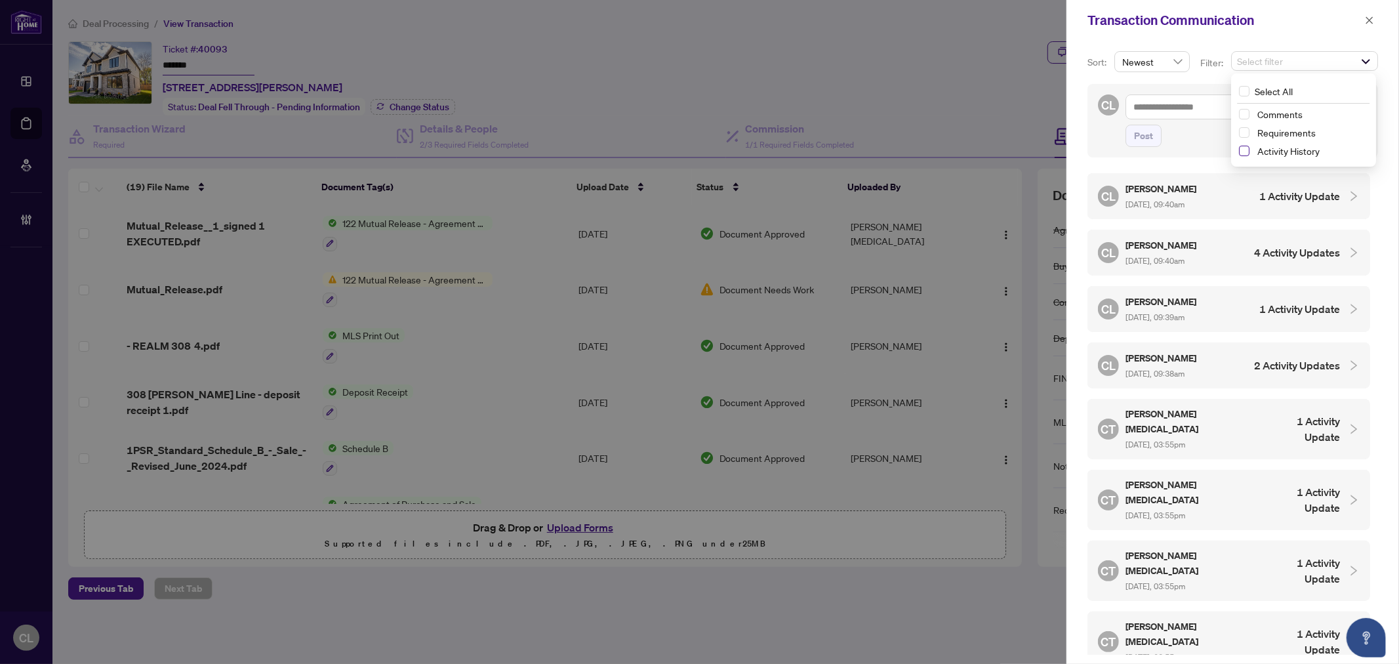
click at [1245, 146] on span "Select Activity History" at bounding box center [1244, 151] width 10 height 10
click at [1020, 275] on div at bounding box center [699, 332] width 1399 height 664
drag, startPoint x: 1020, startPoint y: 276, endPoint x: 1020, endPoint y: 296, distance: 19.7
click at [1020, 296] on div at bounding box center [699, 332] width 1399 height 664
drag, startPoint x: 1019, startPoint y: 275, endPoint x: 1021, endPoint y: 312, distance: 36.2
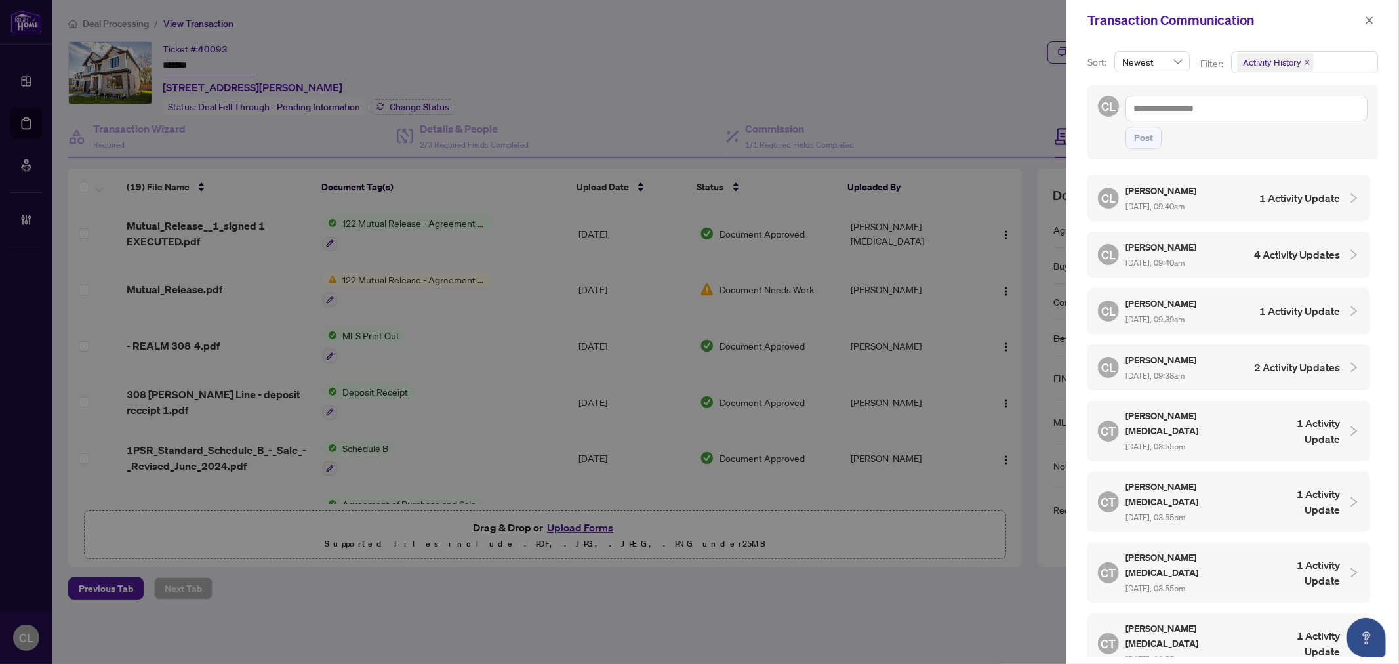
click at [1021, 312] on div at bounding box center [699, 332] width 1399 height 664
click at [353, 497] on div at bounding box center [699, 332] width 1399 height 664
click at [1376, 18] on button "button" at bounding box center [1369, 20] width 17 height 16
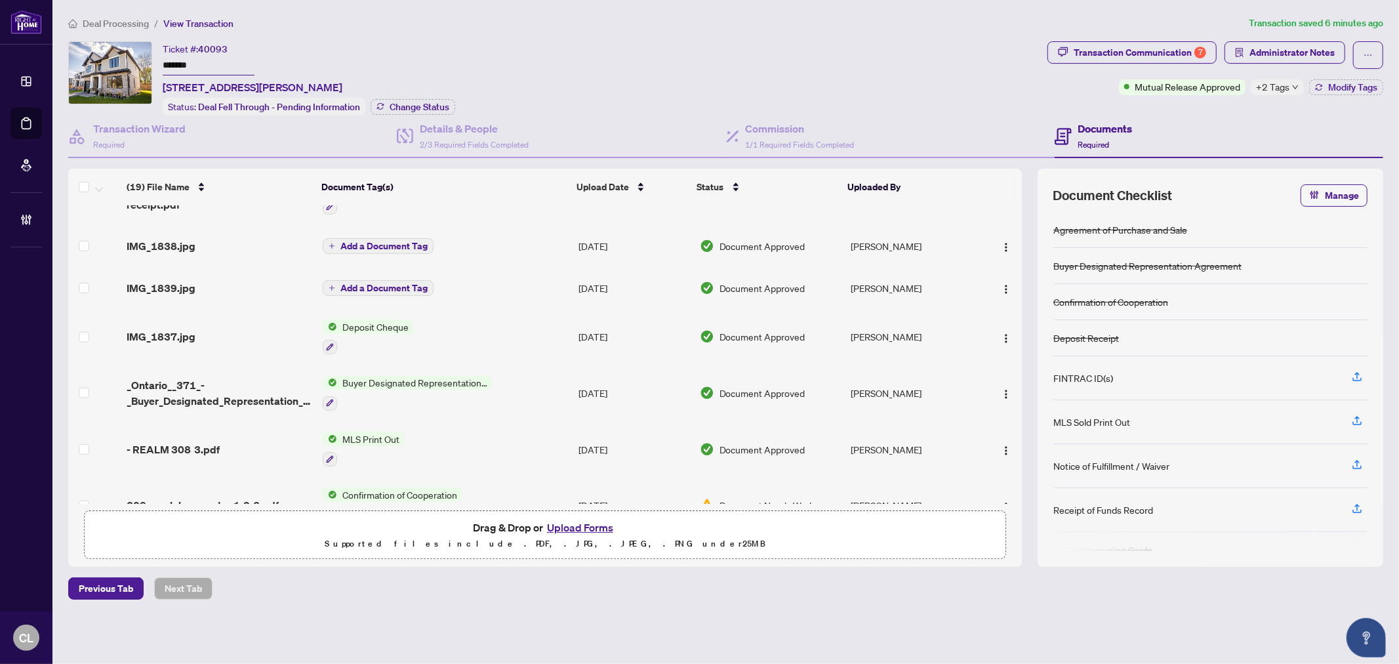
scroll to position [725, 0]
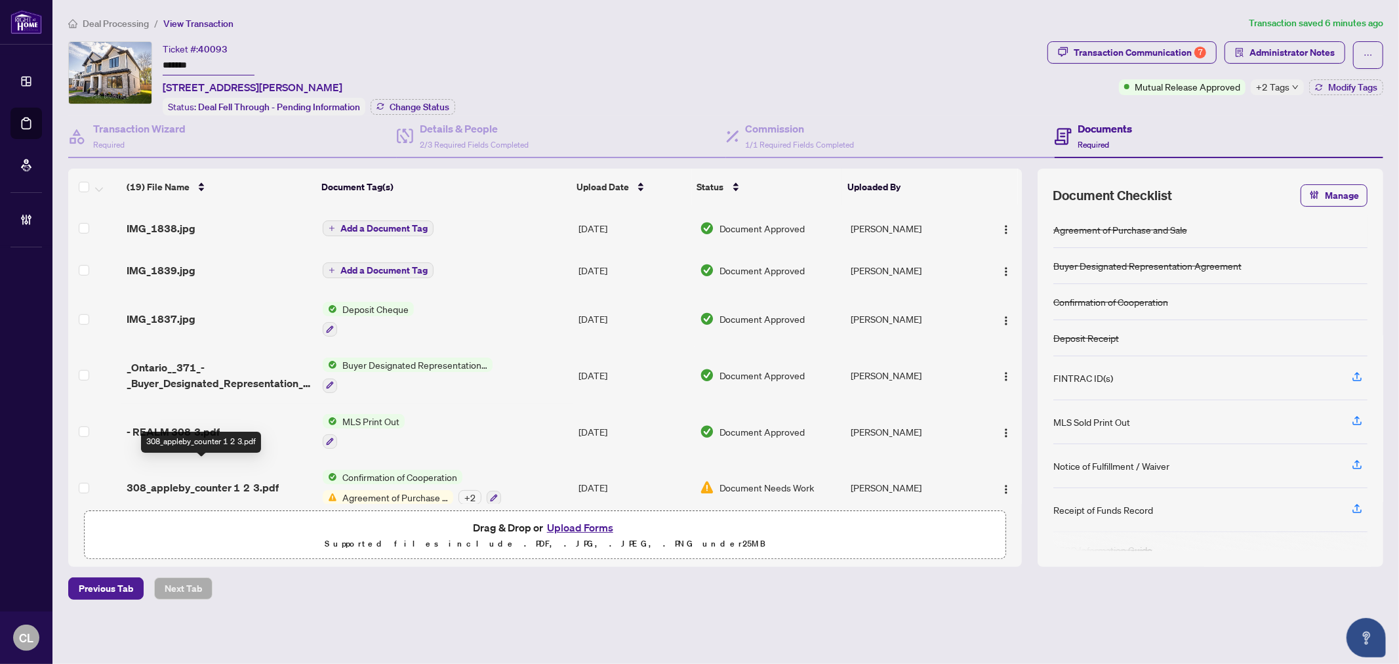
click at [228, 479] on span "308_appleby_counter 1 2 3.pdf" at bounding box center [203, 487] width 152 height 16
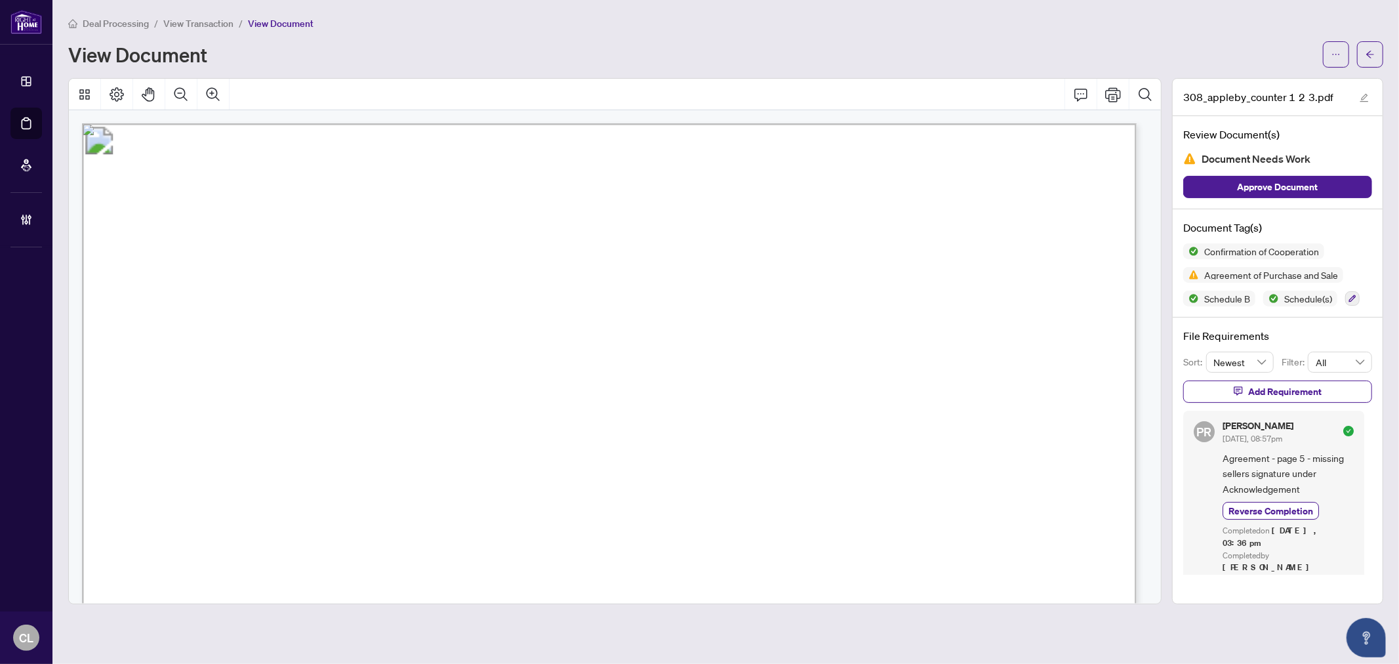
click at [1384, 57] on main "Deal Processing / View Transaction / View Document View Document 308_appleby_co…" at bounding box center [725, 332] width 1347 height 664
click at [1362, 52] on button "button" at bounding box center [1370, 54] width 26 height 26
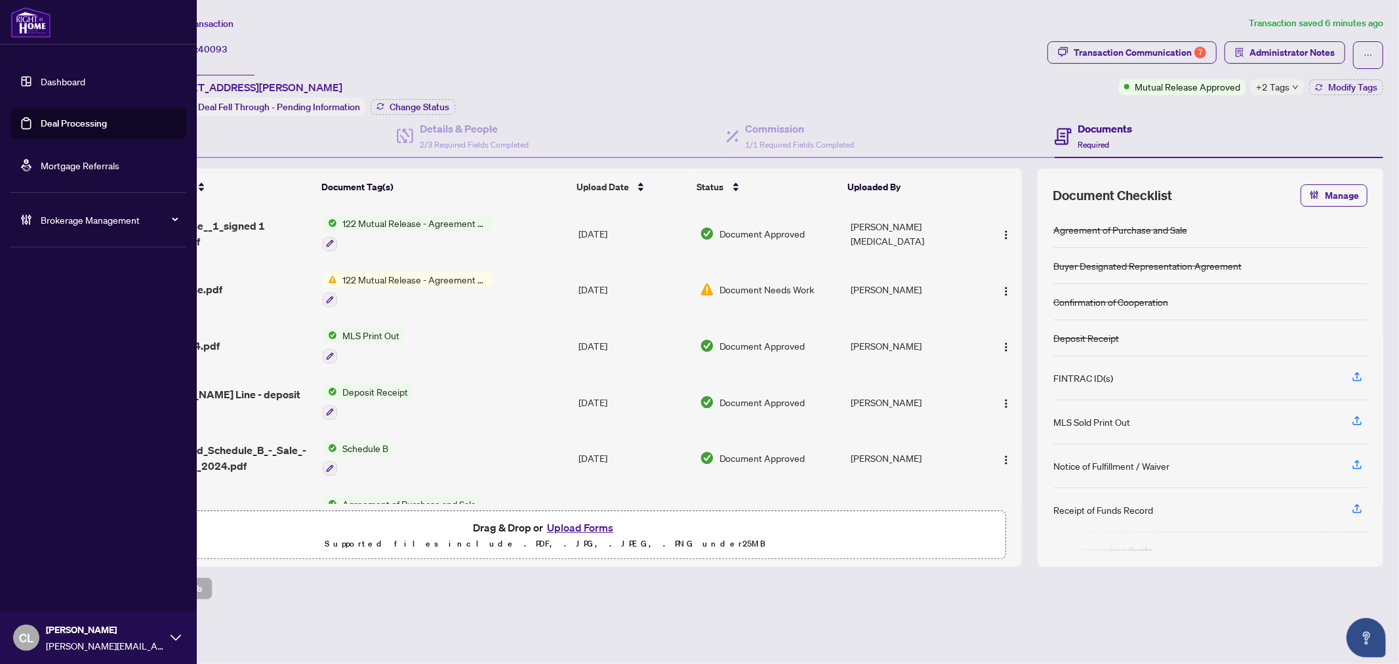
click at [73, 123] on link "Deal Processing" at bounding box center [74, 123] width 66 height 12
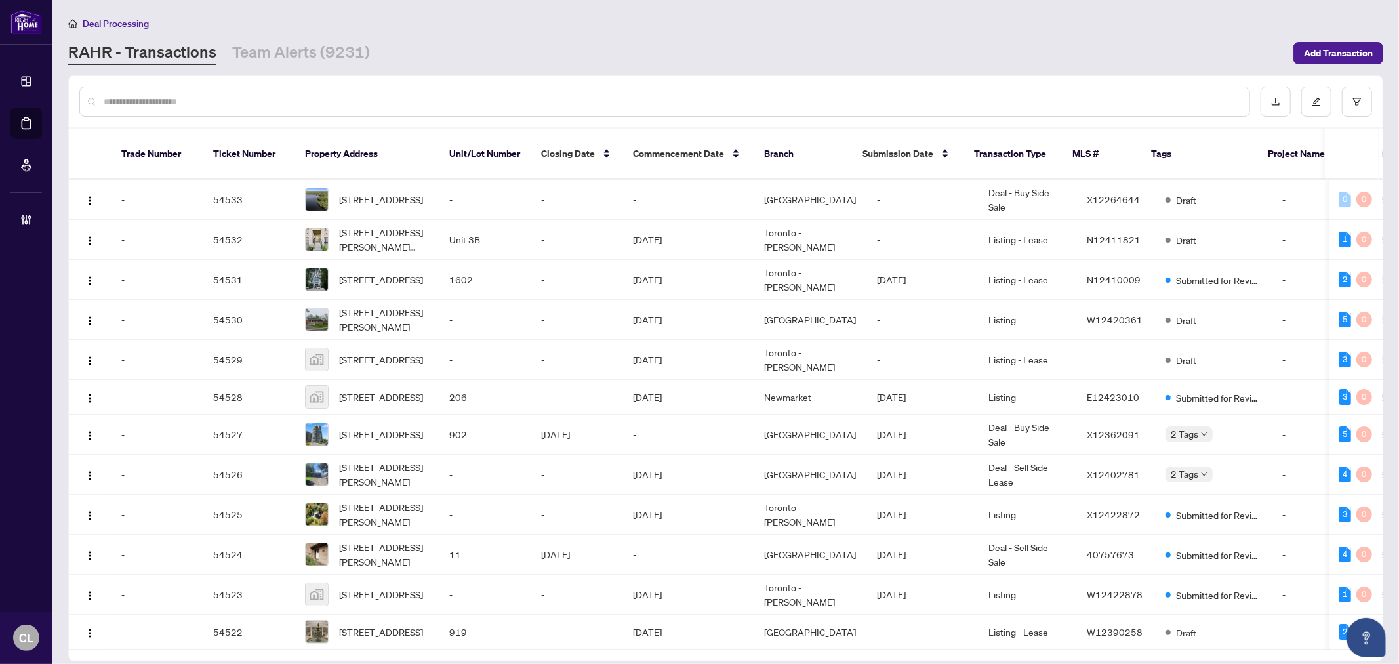
click at [214, 106] on input "text" at bounding box center [671, 101] width 1135 height 14
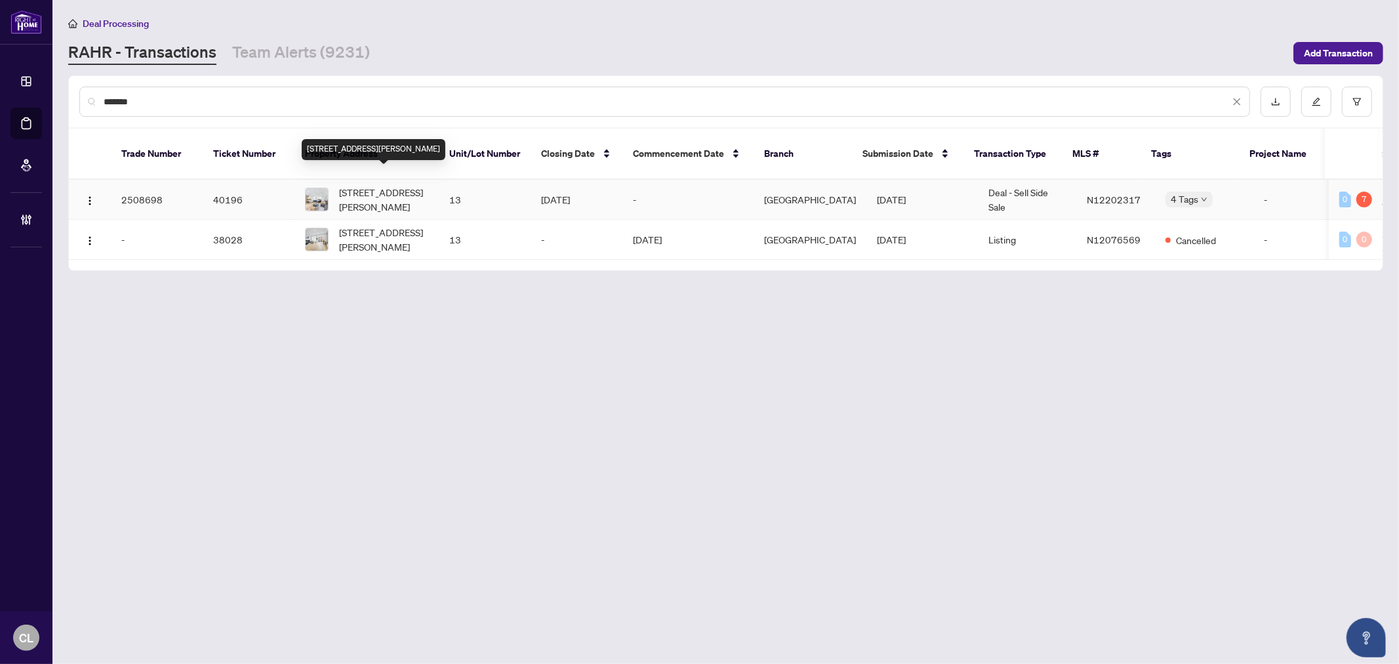
type input "*******"
click at [359, 192] on span "13-8777 Dufferin St, Vaughan, Ontario L4J 8W3, Canada" at bounding box center [383, 199] width 89 height 29
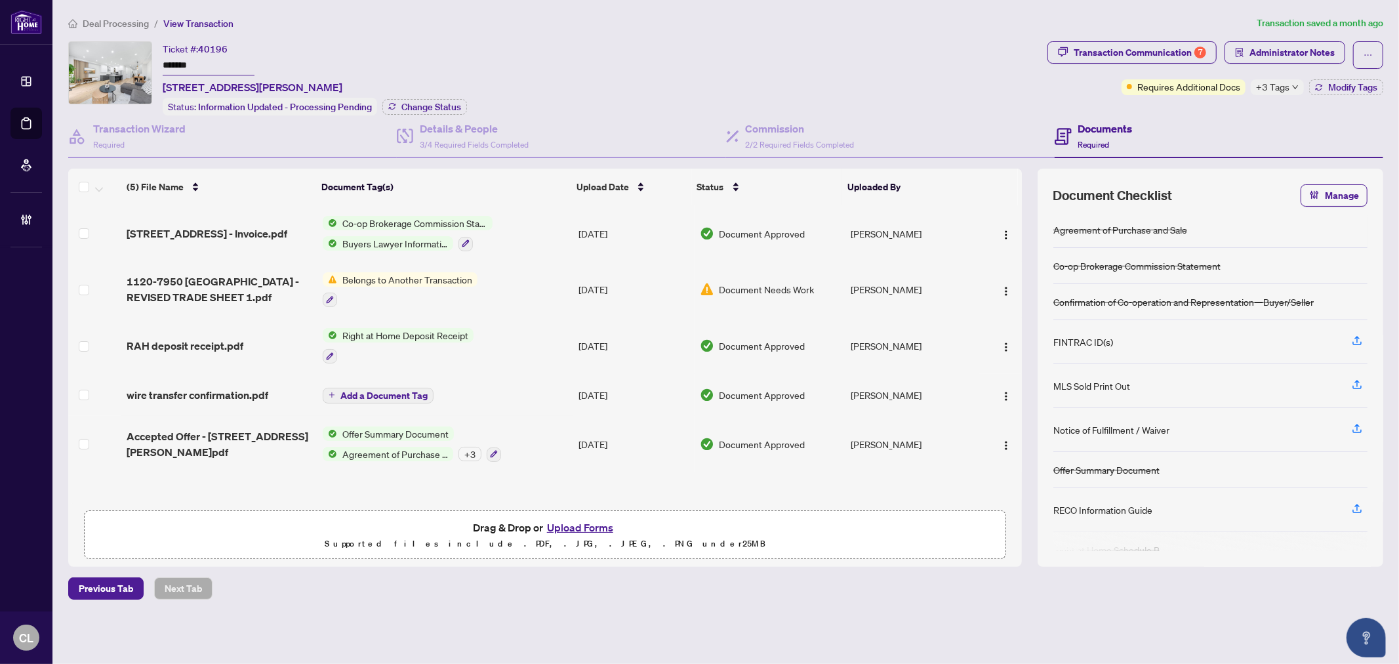
click at [1288, 89] on span "+3 Tags" at bounding box center [1272, 86] width 33 height 15
click at [1164, 53] on div "Transaction Communication 7" at bounding box center [1140, 52] width 132 height 21
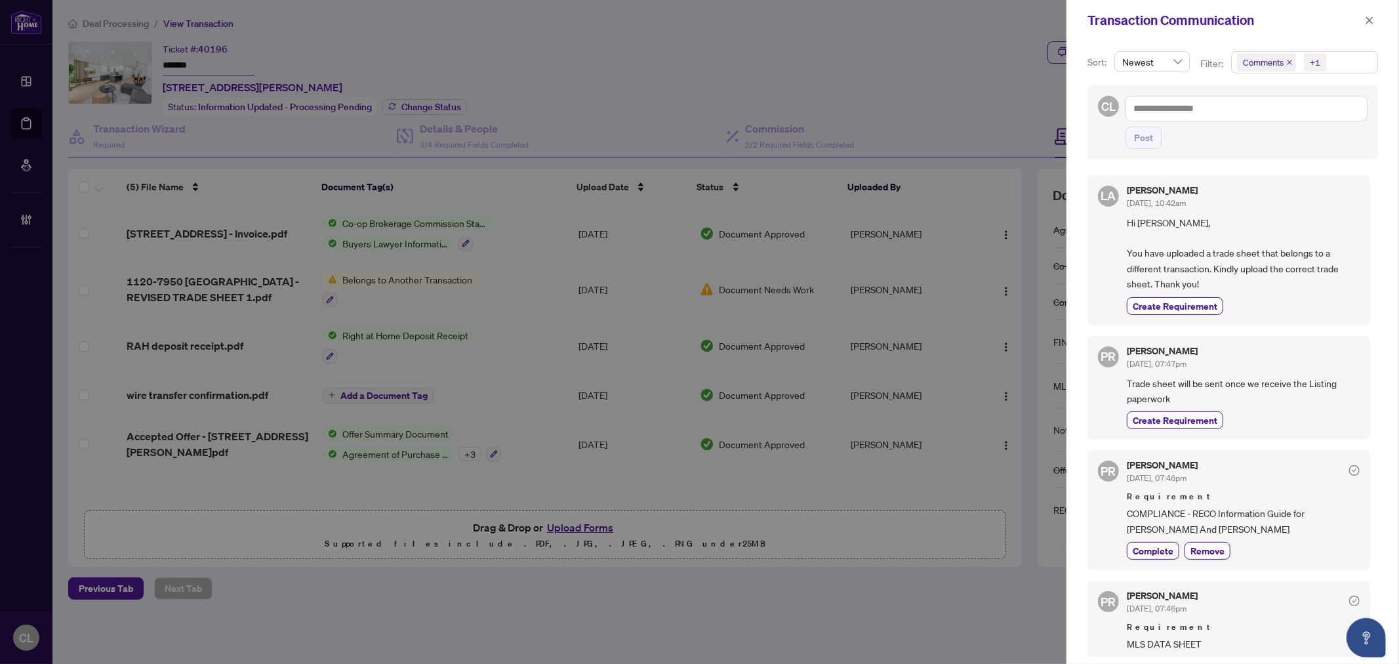
click at [1256, 64] on span "Comments" at bounding box center [1263, 62] width 41 height 13
click at [1246, 115] on span "Select Comments" at bounding box center [1244, 117] width 10 height 10
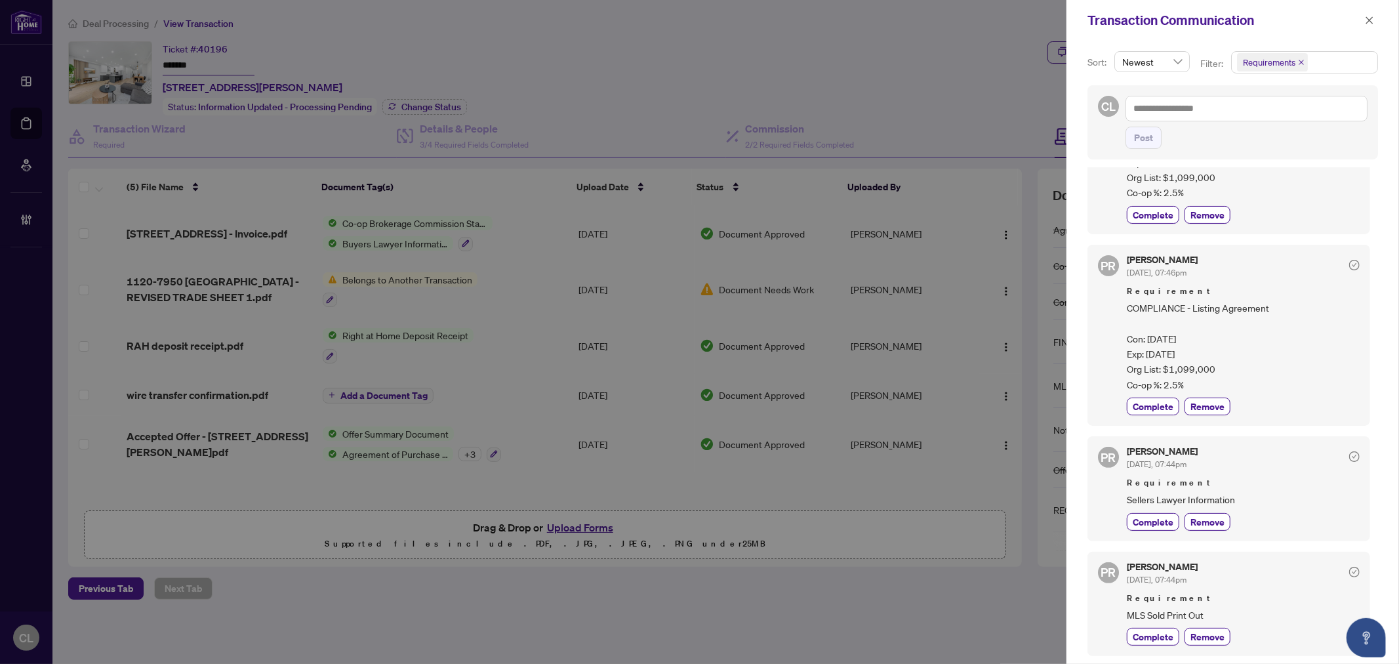
scroll to position [276, 0]
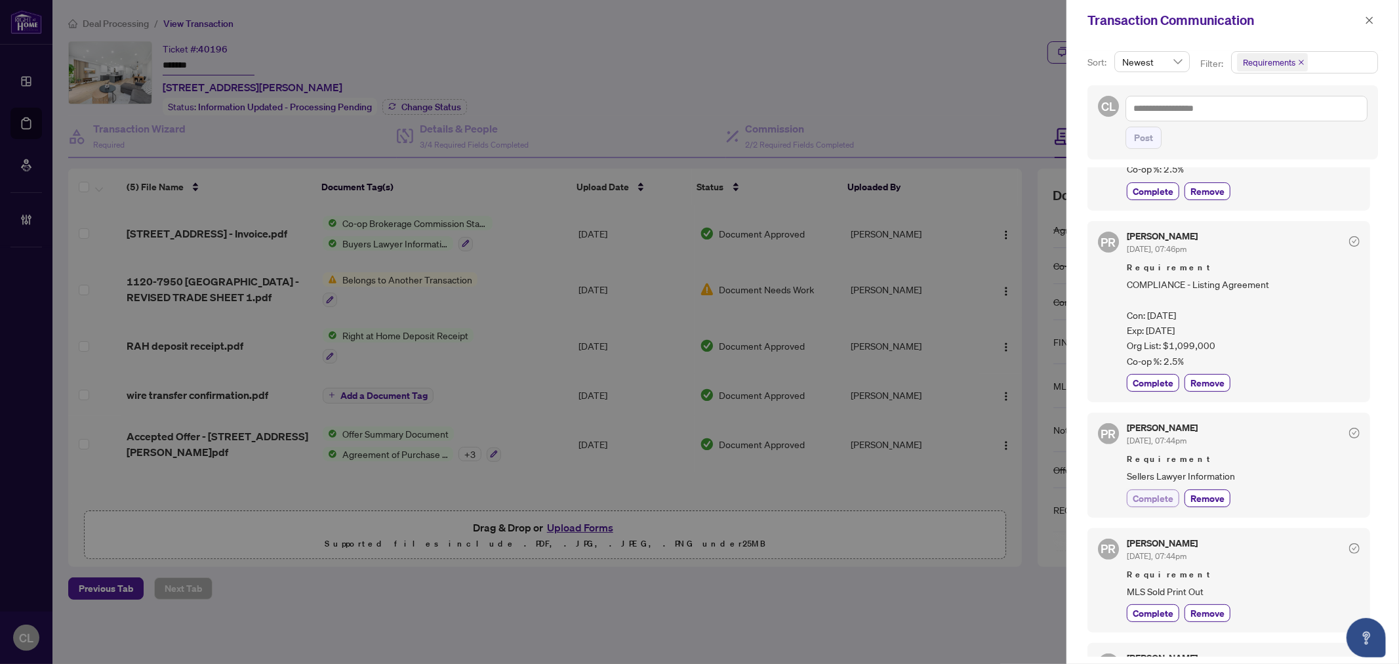
click at [1166, 492] on span "Complete" at bounding box center [1153, 498] width 41 height 14
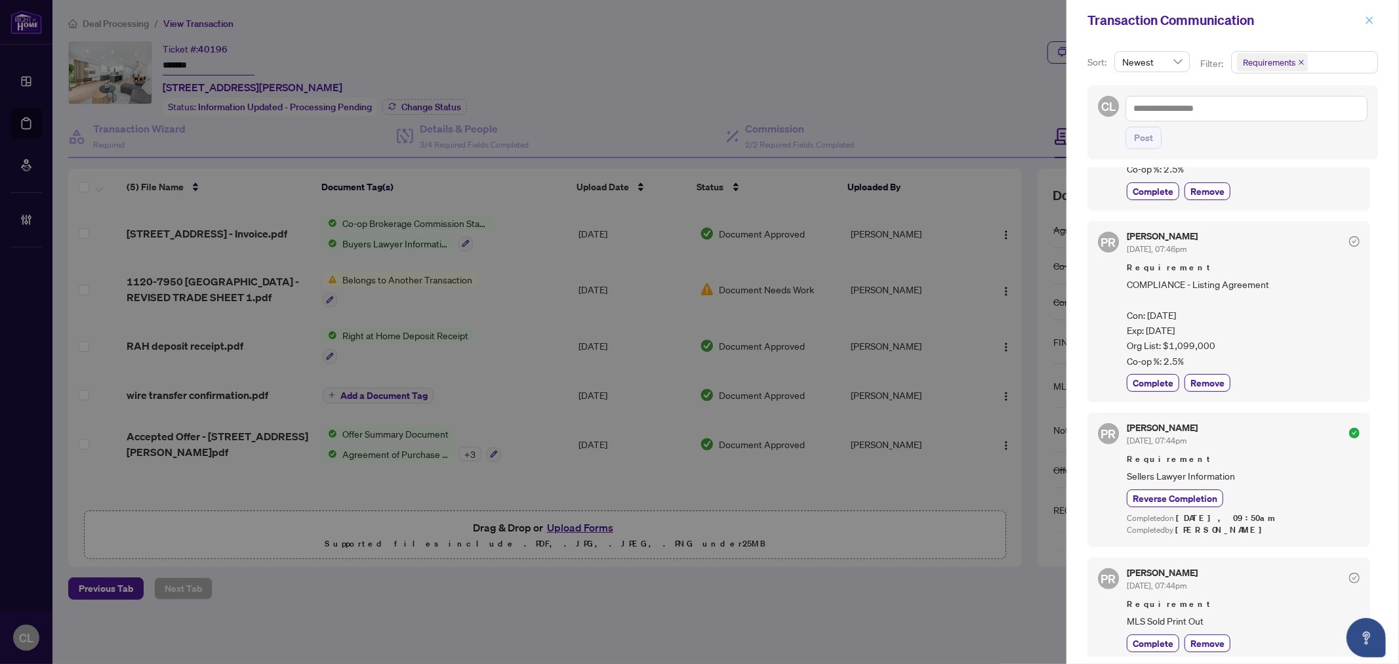
click at [1377, 20] on button "button" at bounding box center [1369, 20] width 17 height 16
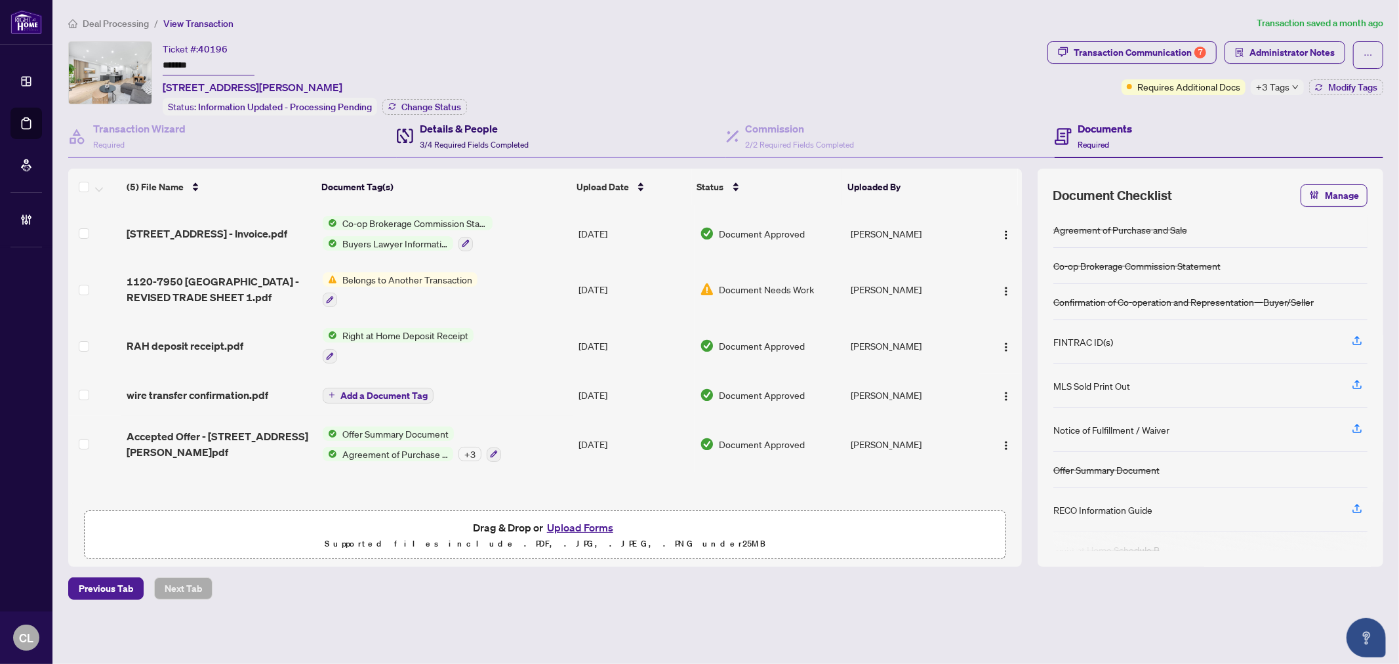
click at [418, 130] on div "Details & People 3/4 Required Fields Completed" at bounding box center [463, 136] width 132 height 31
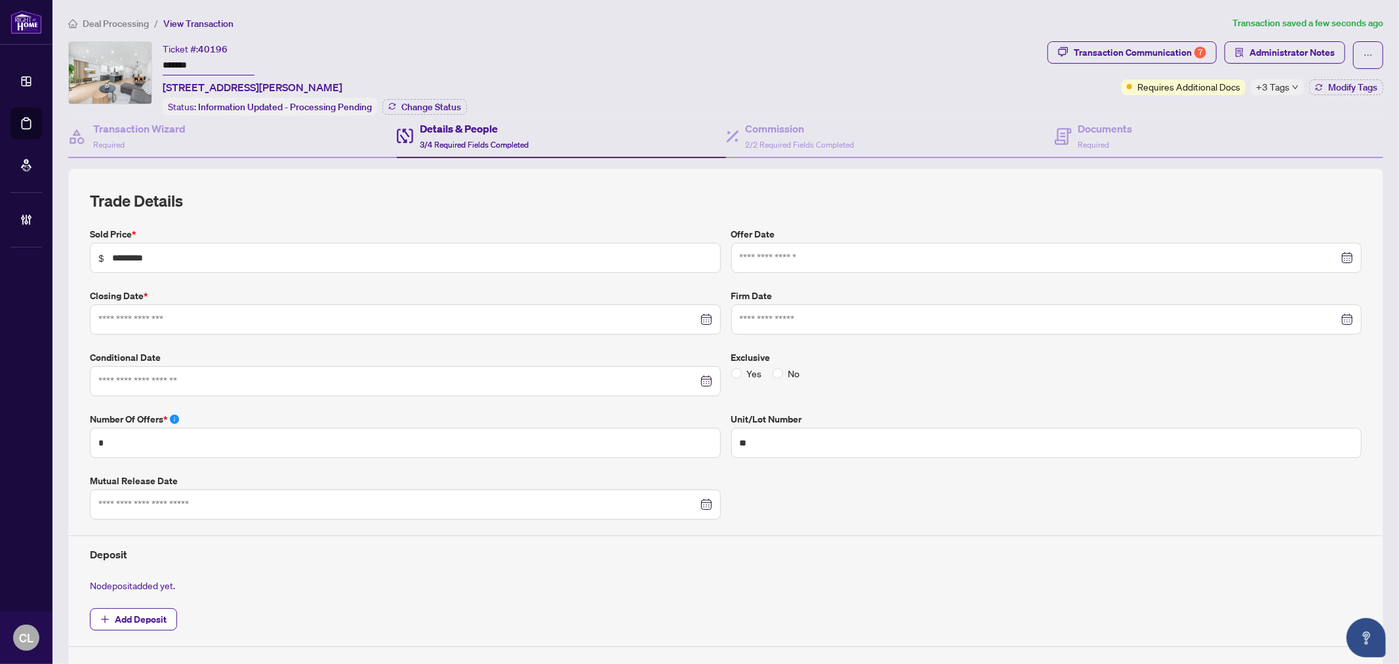
type input "**********"
click at [1110, 52] on div "Transaction Communication 7" at bounding box center [1140, 52] width 132 height 21
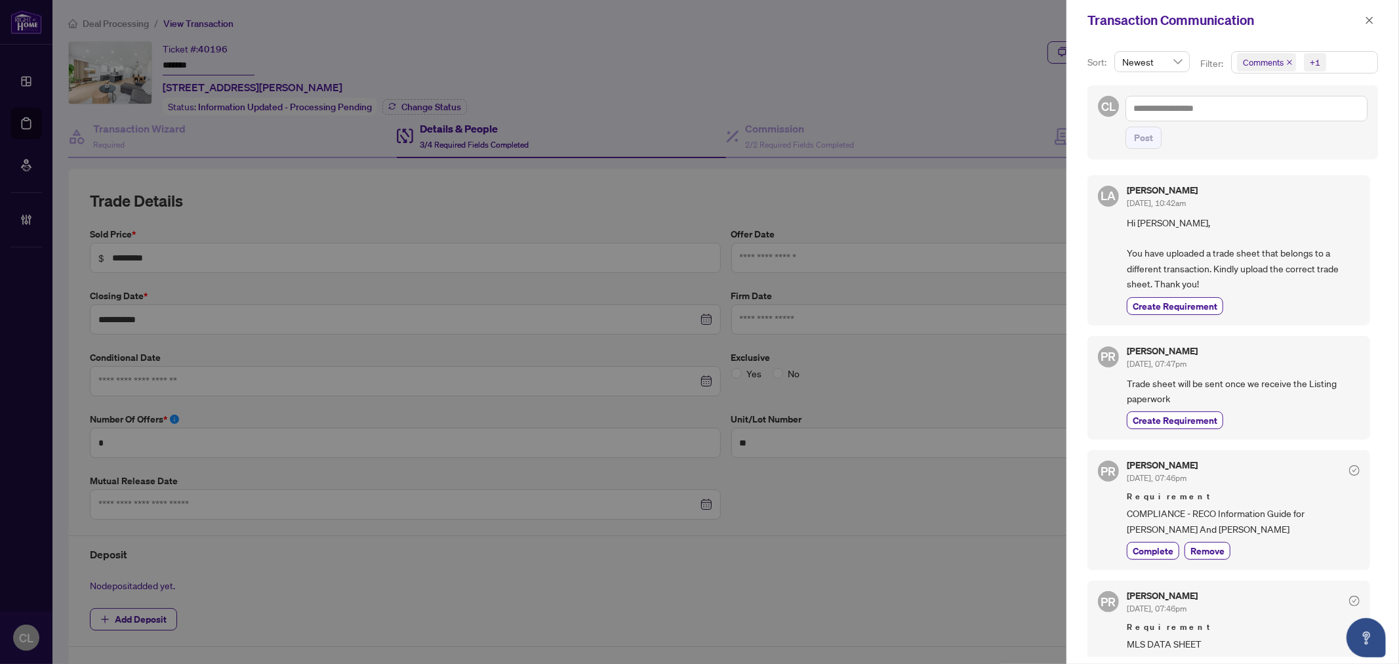
click at [1033, 81] on div at bounding box center [699, 332] width 1399 height 664
click at [1372, 21] on icon "close" at bounding box center [1369, 20] width 9 height 9
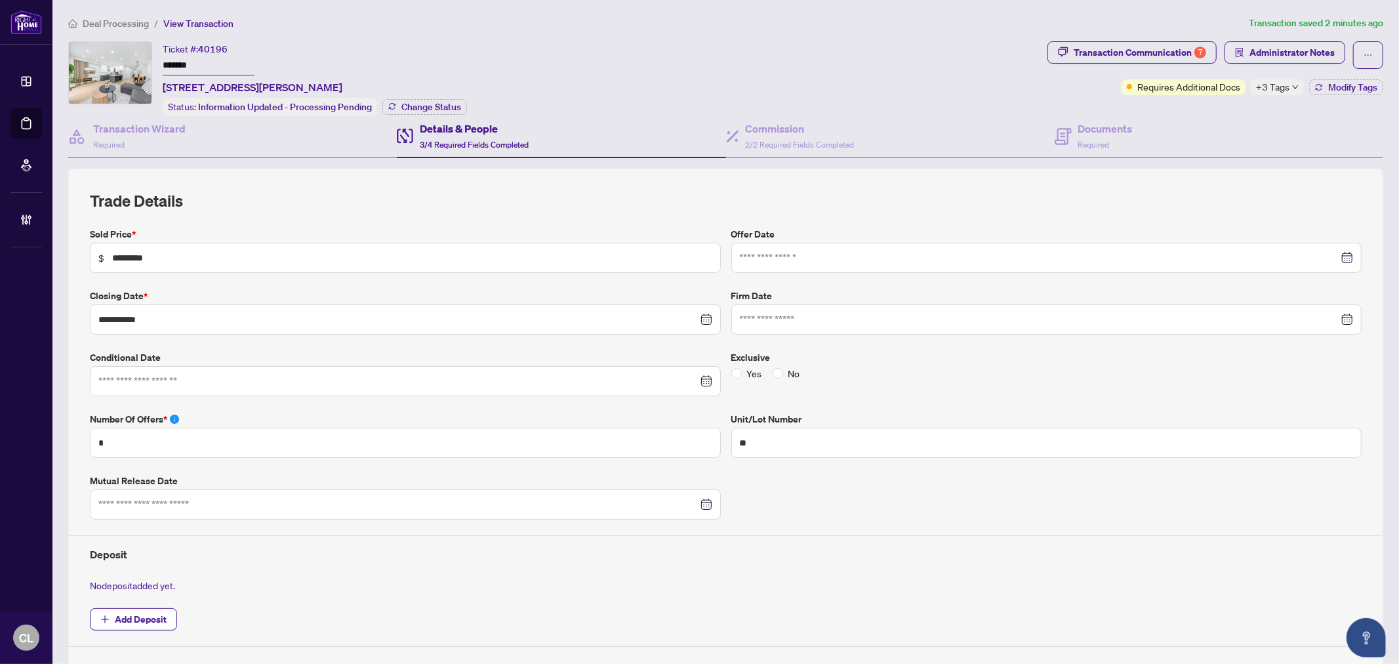
click at [132, 93] on img at bounding box center [110, 73] width 83 height 62
click at [1143, 47] on div "Transaction Communication 7" at bounding box center [1140, 52] width 132 height 21
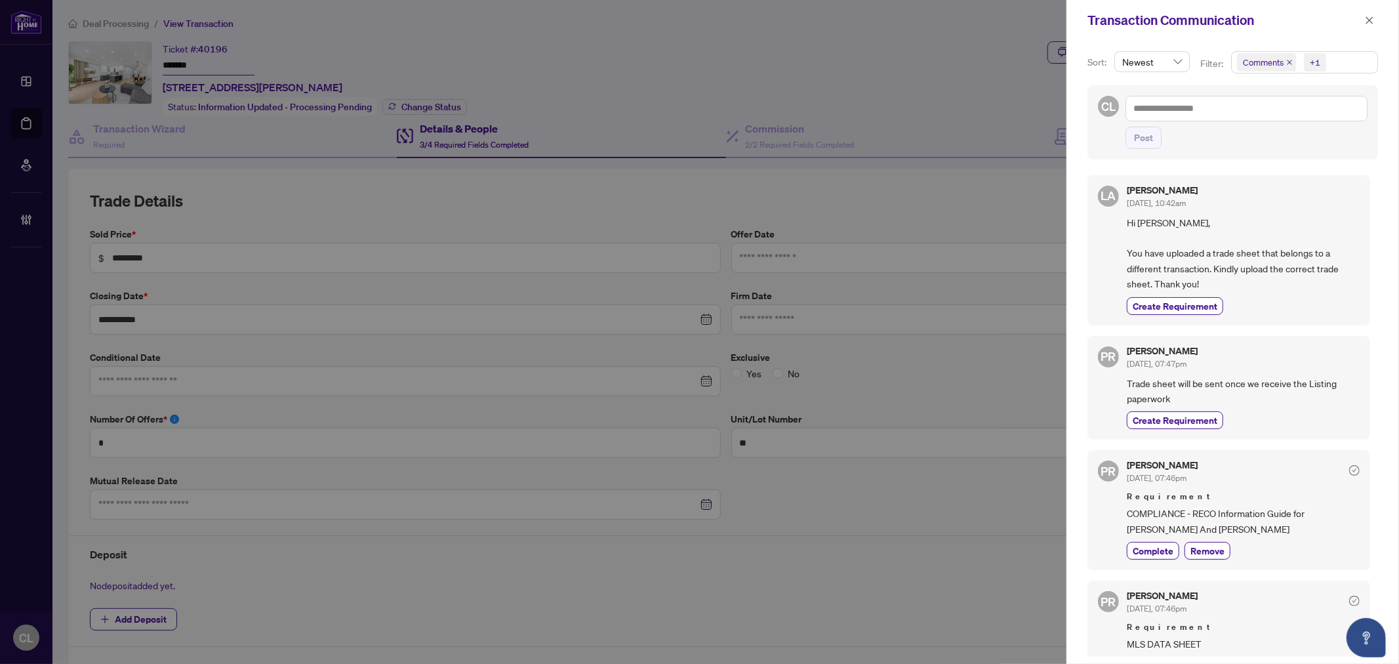
click at [1274, 70] on span "Comments" at bounding box center [1266, 62] width 59 height 18
click at [1244, 114] on span "Select Comments" at bounding box center [1244, 117] width 10 height 10
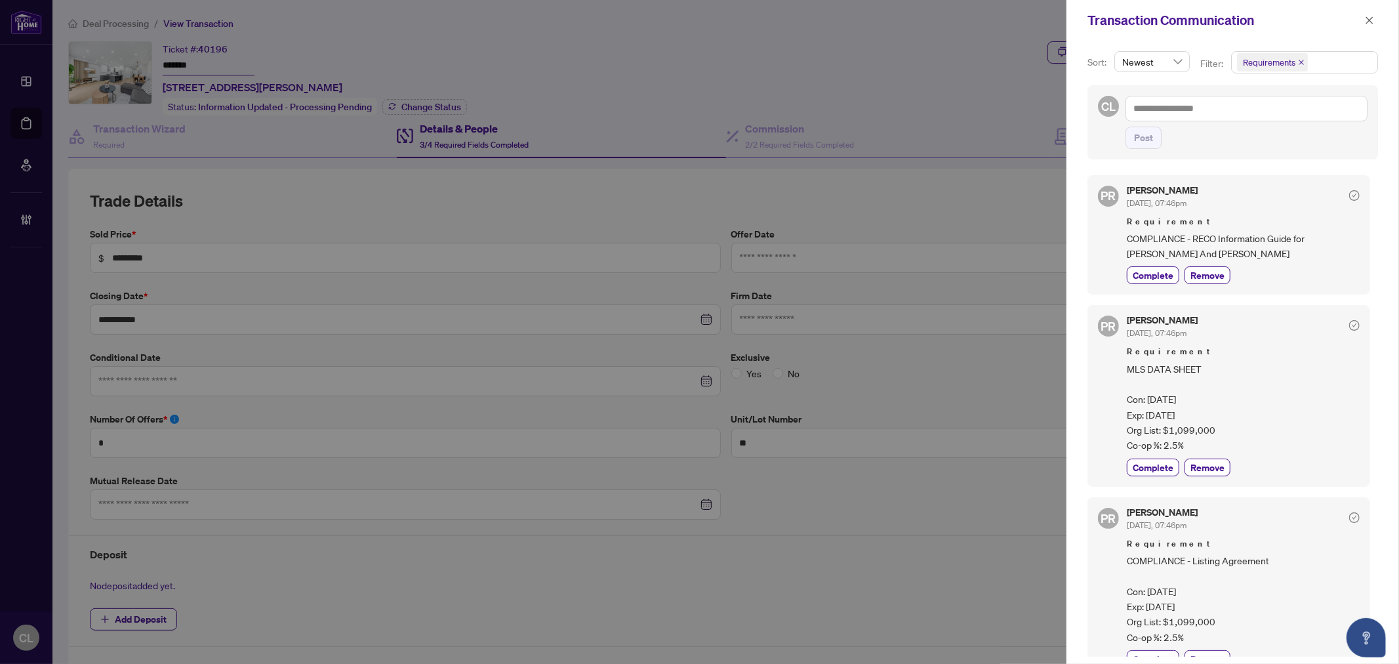
click at [1373, 348] on div "PR Puvitha Ramachandran Jun/26/2025, 07:46pm Requirement COMPLIANCE - RECO Info…" at bounding box center [1232, 411] width 291 height 489
drag, startPoint x: 1373, startPoint y: 352, endPoint x: 1377, endPoint y: 373, distance: 20.7
click at [1377, 373] on div "Sort: Newest Filter: Requirements Select All Comments Requirements Activity His…" at bounding box center [1233, 352] width 333 height 623
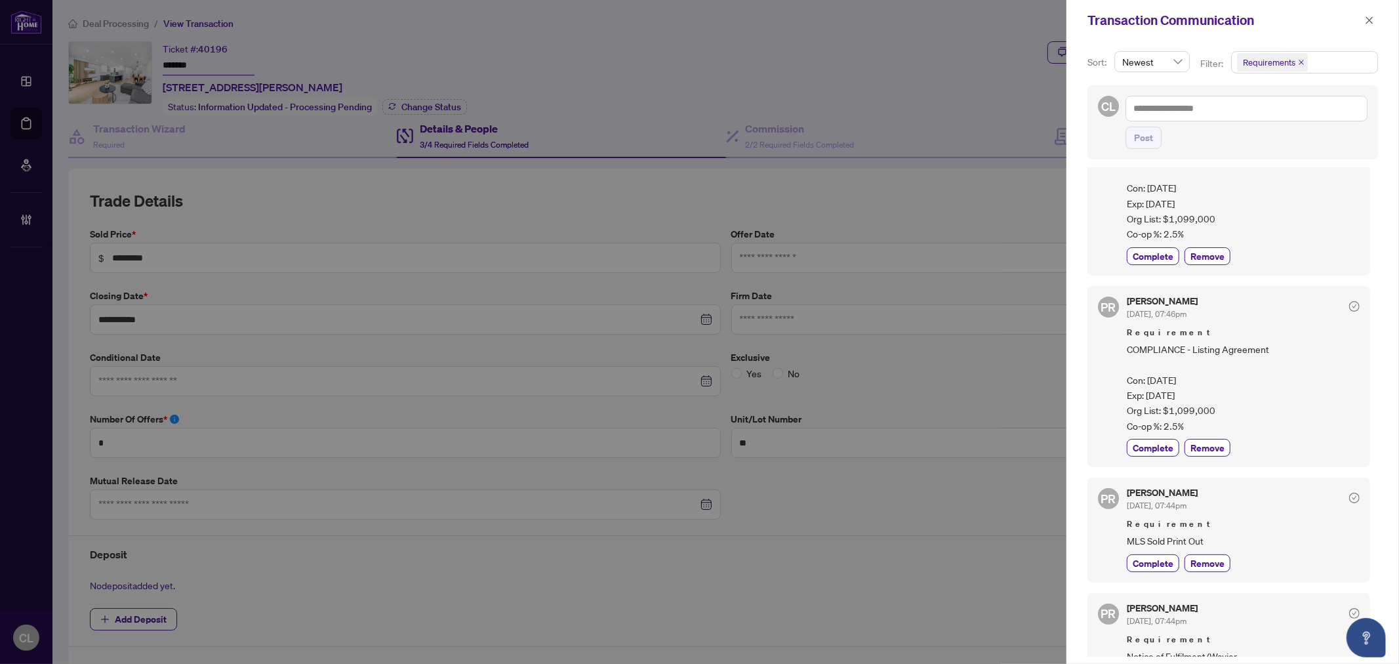
scroll to position [245, 0]
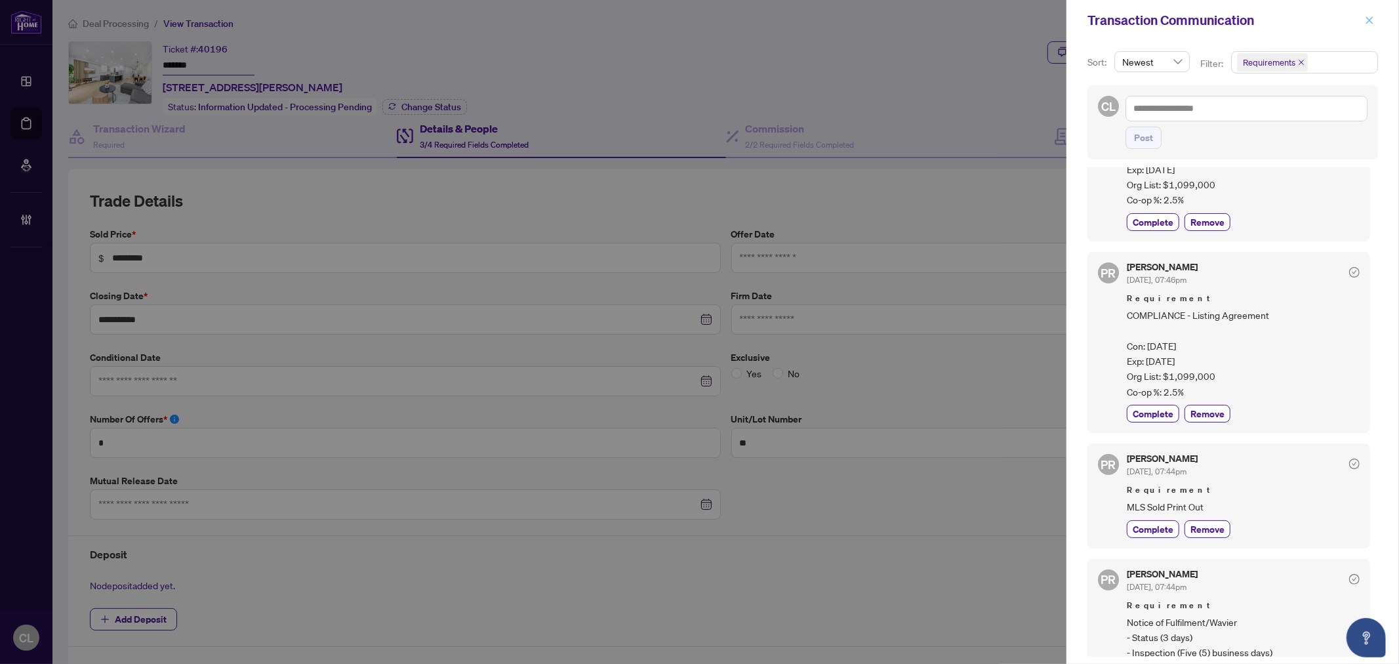
click at [1371, 11] on span "button" at bounding box center [1369, 20] width 9 height 21
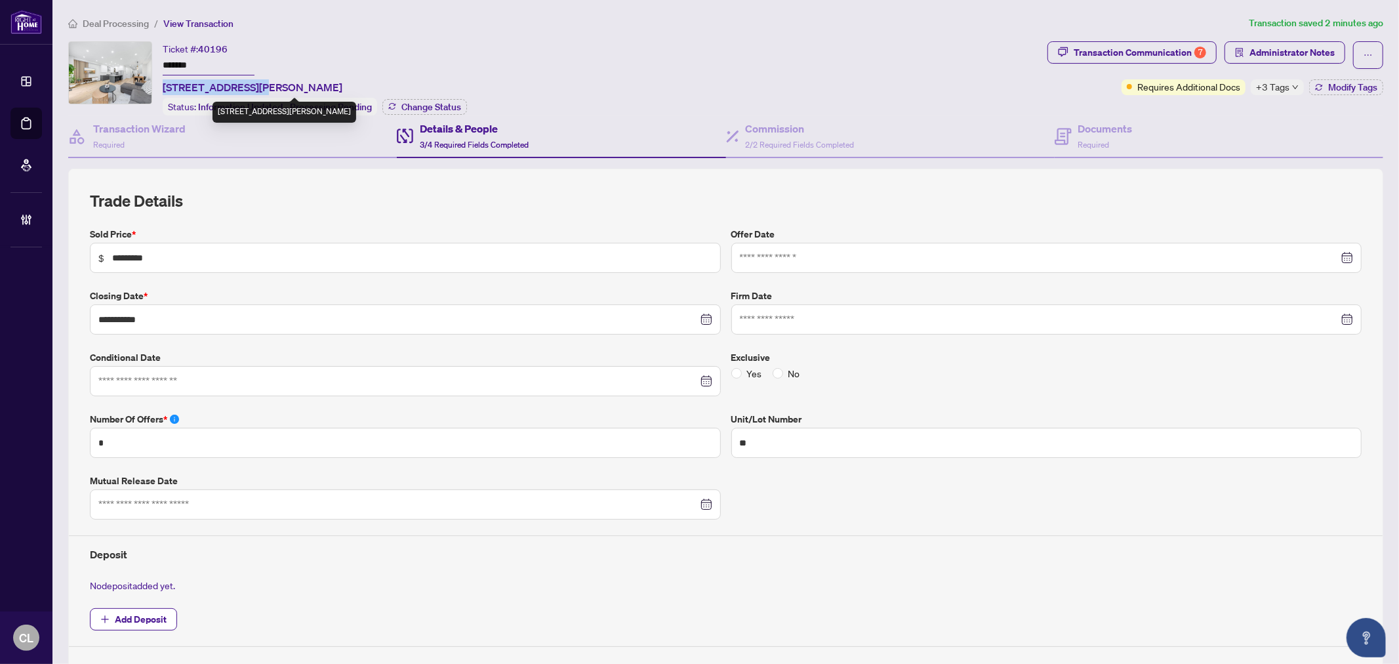
drag, startPoint x: 162, startPoint y: 86, endPoint x: 253, endPoint y: 79, distance: 91.4
click at [253, 79] on span "13-8777 Dufferin St, Vaughan, Ontario L4J 8W3, Canada" at bounding box center [253, 87] width 180 height 16
click at [253, 83] on span "13-8777 Dufferin St, Vaughan, Ontario L4J 8W3, Canada" at bounding box center [253, 87] width 180 height 16
drag, startPoint x: 256, startPoint y: 85, endPoint x: 164, endPoint y: 88, distance: 91.9
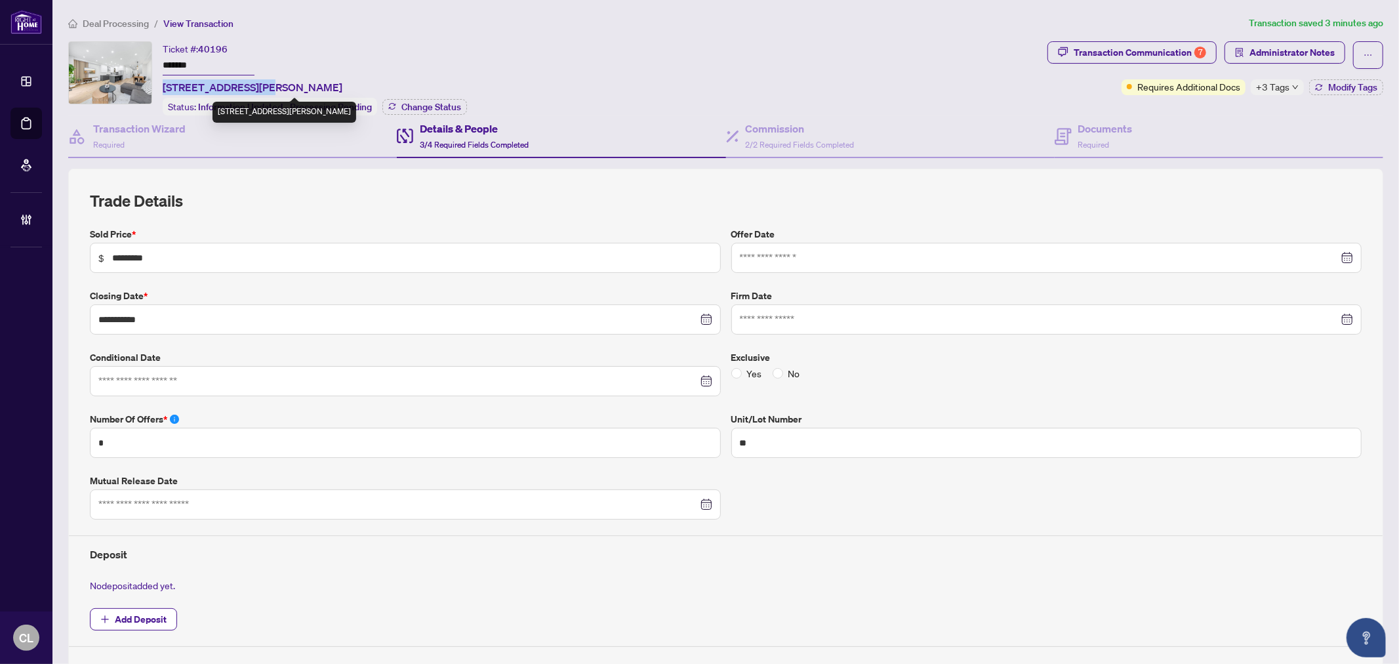
click at [164, 88] on span "13-8777 Dufferin St, Vaughan, Ontario L4J 8W3, Canada" at bounding box center [253, 87] width 180 height 16
copy span "13-8777 Dufferin St"
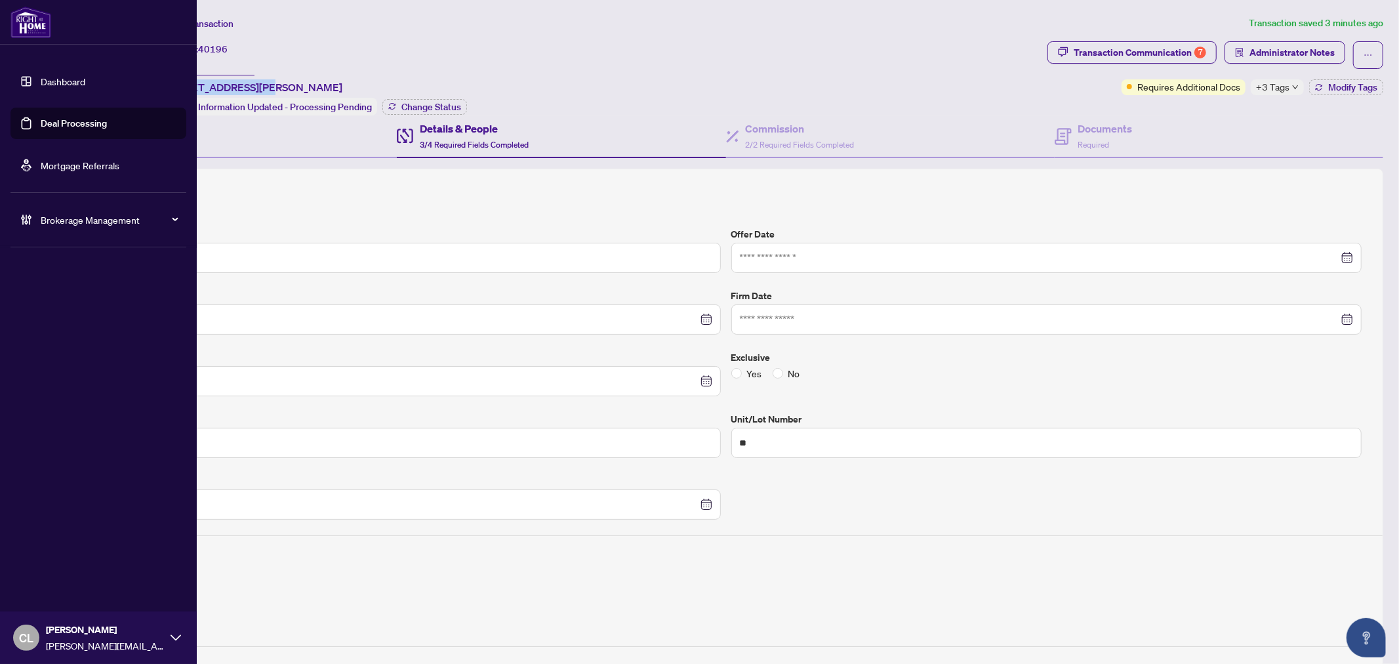
click at [72, 127] on link "Deal Processing" at bounding box center [74, 123] width 66 height 12
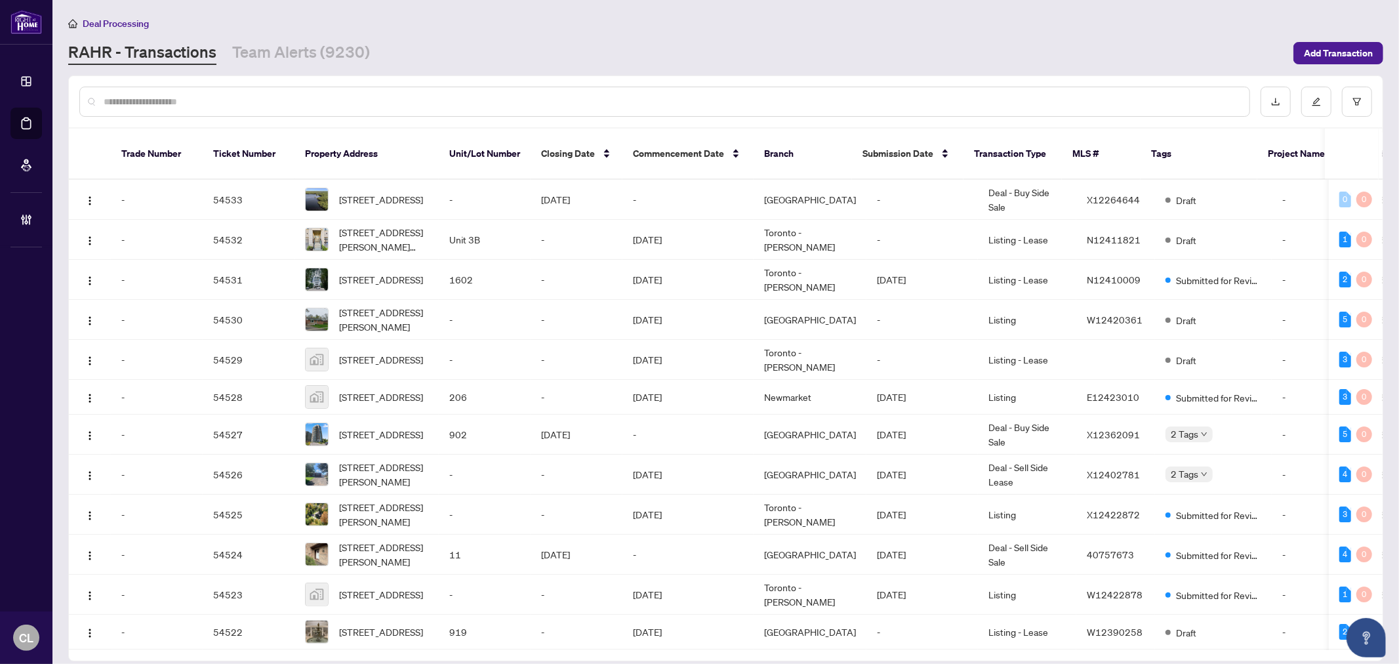
click at [236, 107] on input "text" at bounding box center [671, 101] width 1135 height 14
paste input "**********"
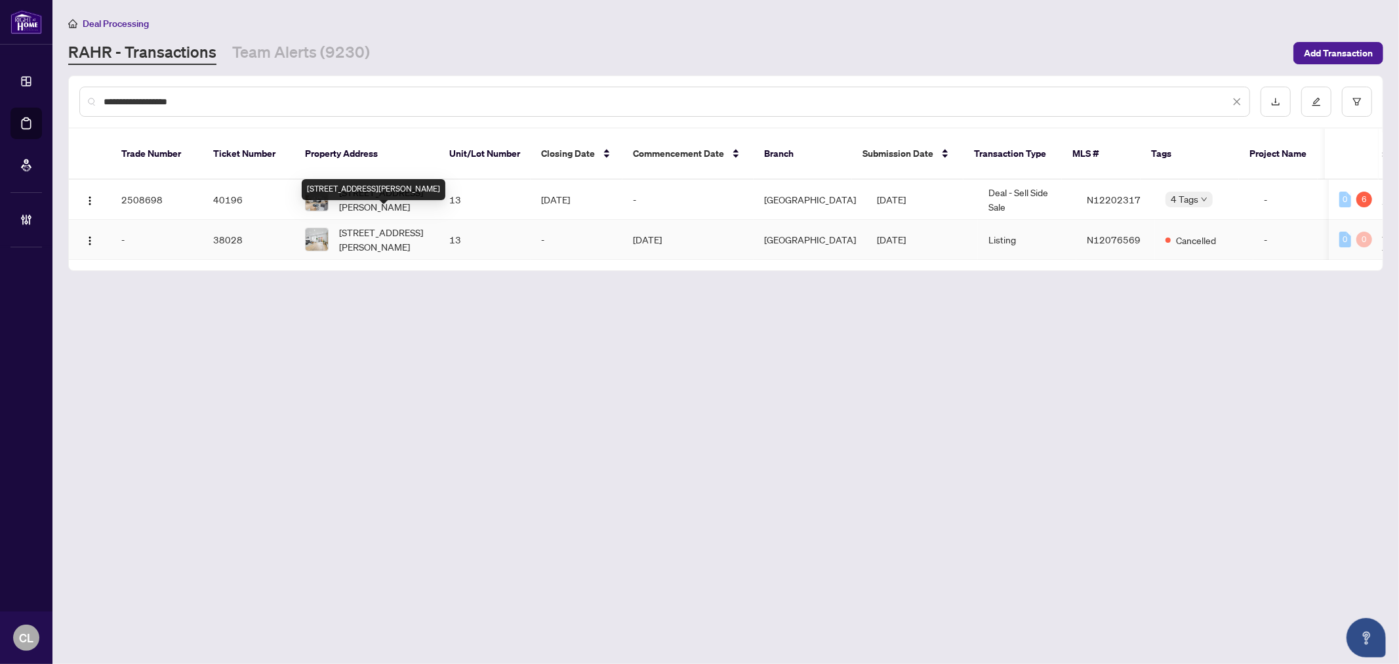
type input "**********"
click at [384, 225] on span "13-8777 Dufferin St, Vaughan, Ontario L4J 8W3, Canada" at bounding box center [383, 239] width 89 height 29
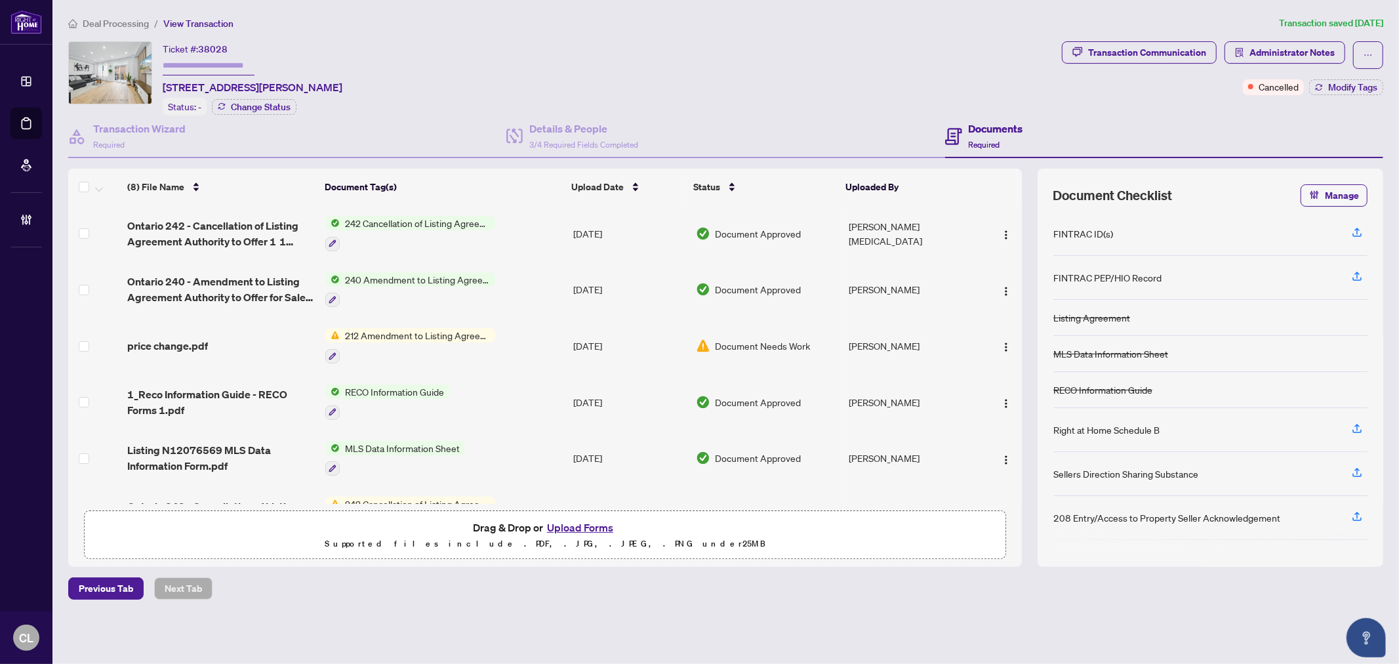
drag, startPoint x: 1021, startPoint y: 340, endPoint x: 1025, endPoint y: 388, distance: 48.0
click at [1025, 388] on div "(8) File Name Document Tag(s) Upload Date Status Uploaded By Ontario 242 - Canc…" at bounding box center [725, 368] width 1315 height 398
click at [1023, 382] on div "(8) File Name Document Tag(s) Upload Date Status Uploaded By Ontario 242 - Canc…" at bounding box center [725, 368] width 1315 height 398
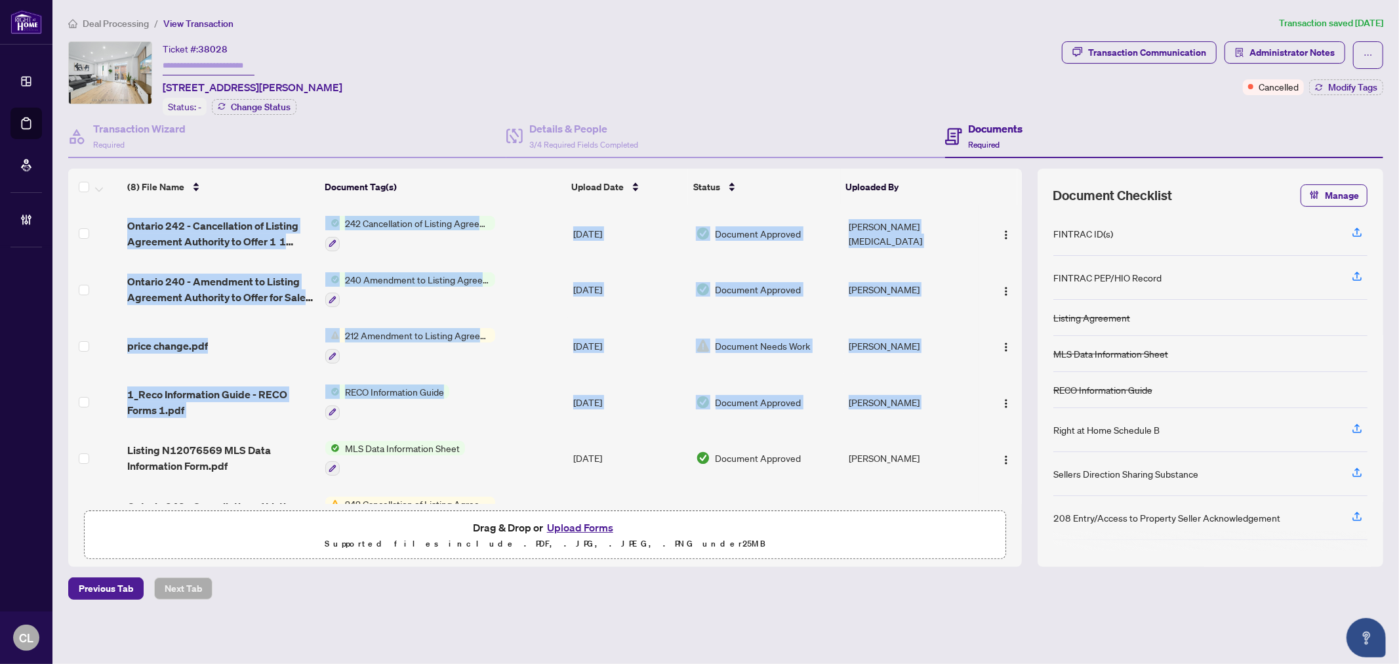
drag, startPoint x: 1018, startPoint y: 381, endPoint x: 1025, endPoint y: 426, distance: 45.8
click at [1025, 426] on div "(8) File Name Document Tag(s) Upload Date Status Uploaded By Ontario 242 - Canc…" at bounding box center [725, 368] width 1315 height 398
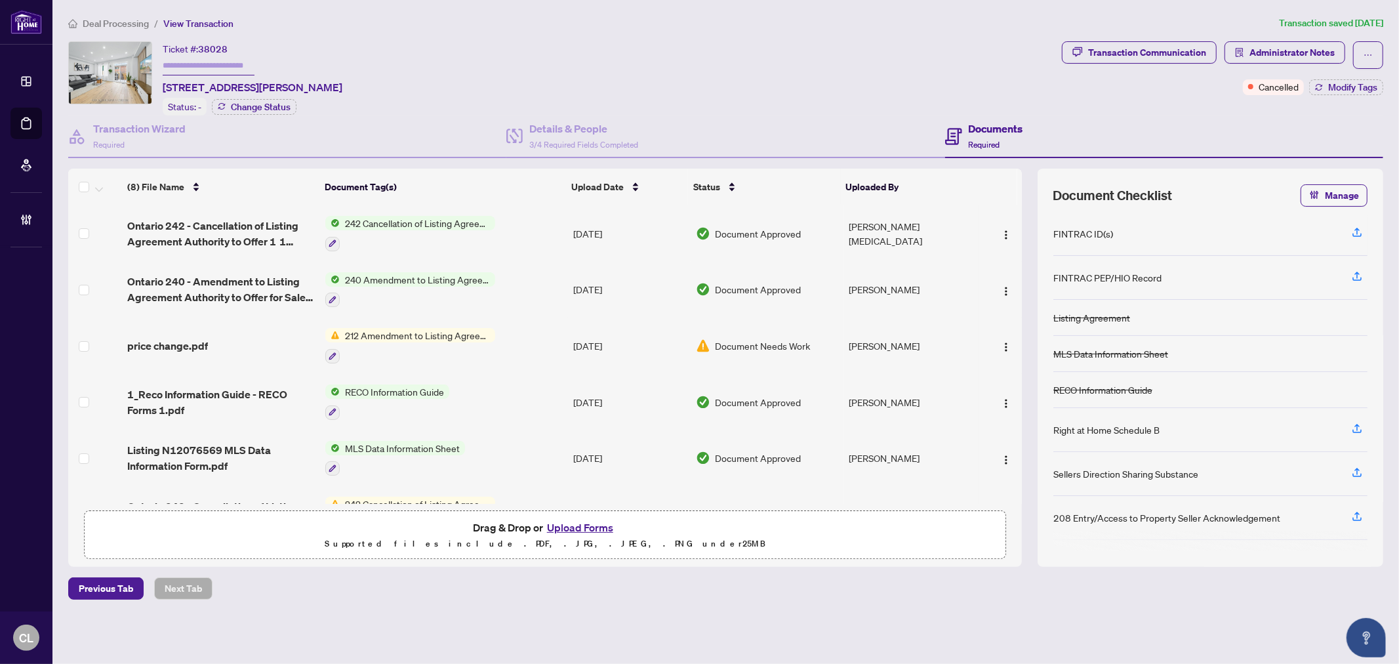
click at [1017, 346] on td at bounding box center [1000, 345] width 43 height 56
click at [233, 280] on span "Ontario 240 - Amendment to Listing Agreement Authority to Offer for Sale Price …" at bounding box center [221, 289] width 188 height 31
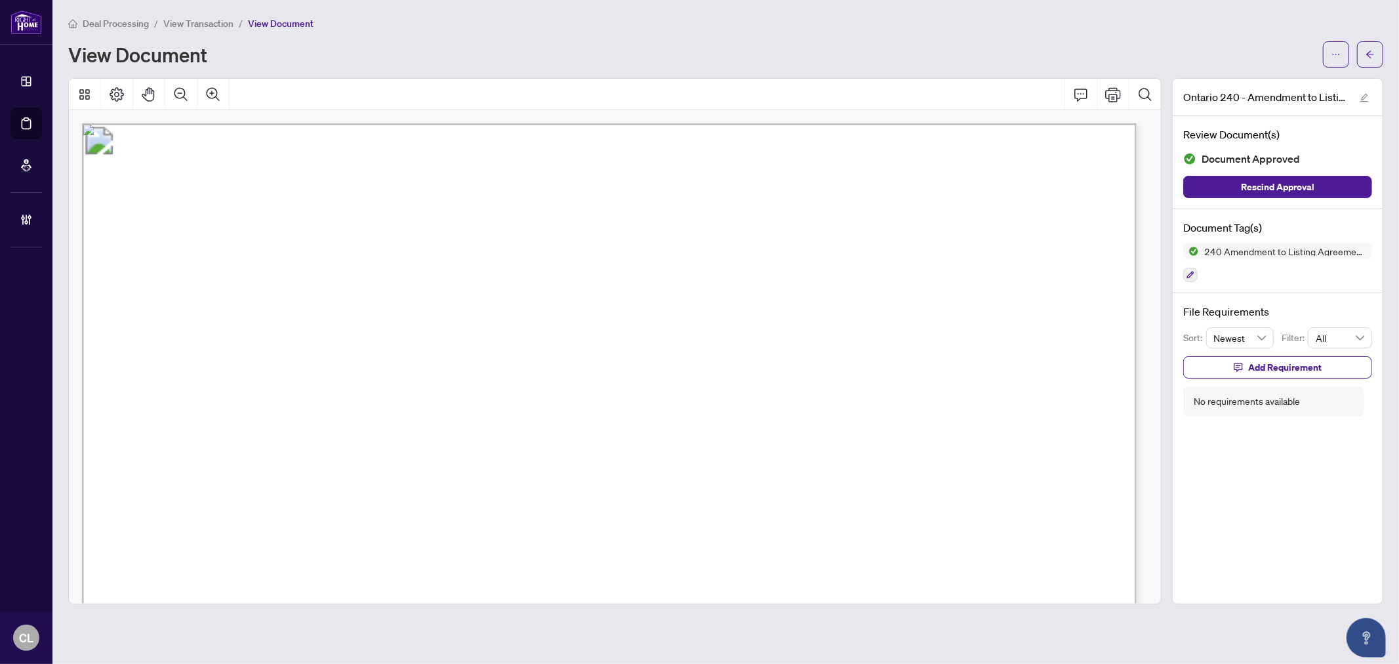
scroll to position [171, 0]
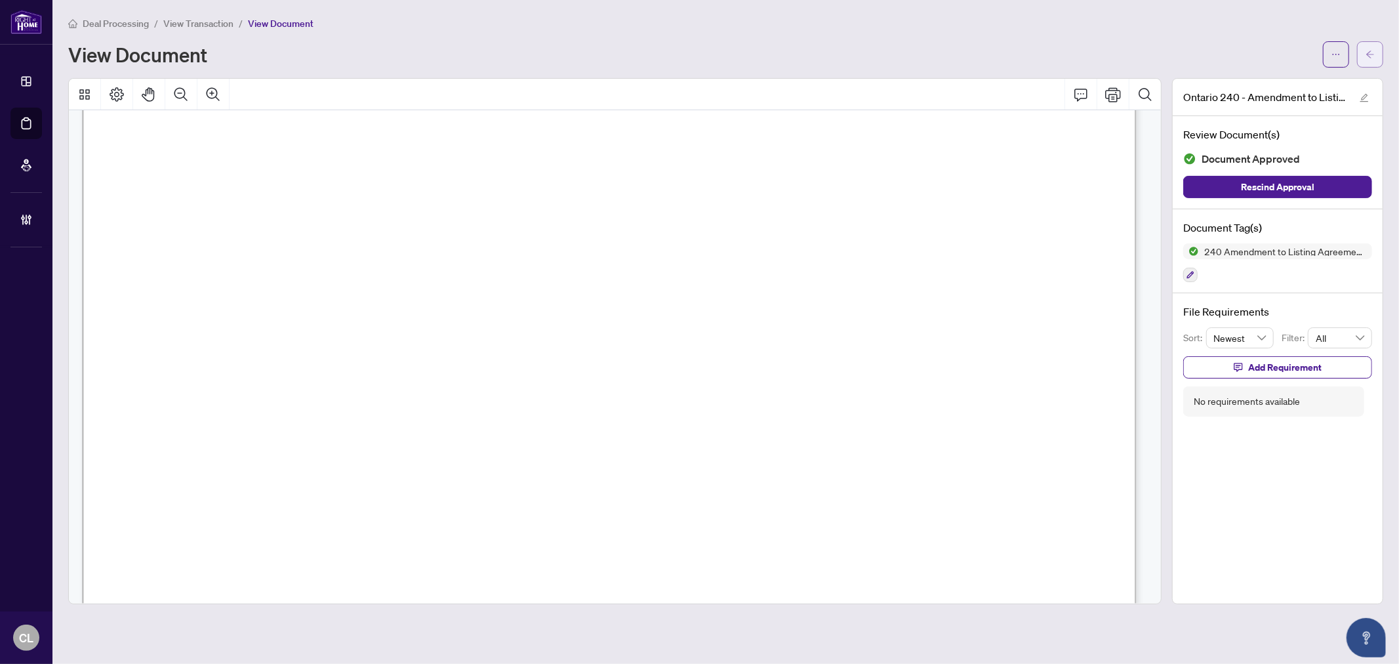
click at [1373, 48] on span "button" at bounding box center [1370, 54] width 9 height 21
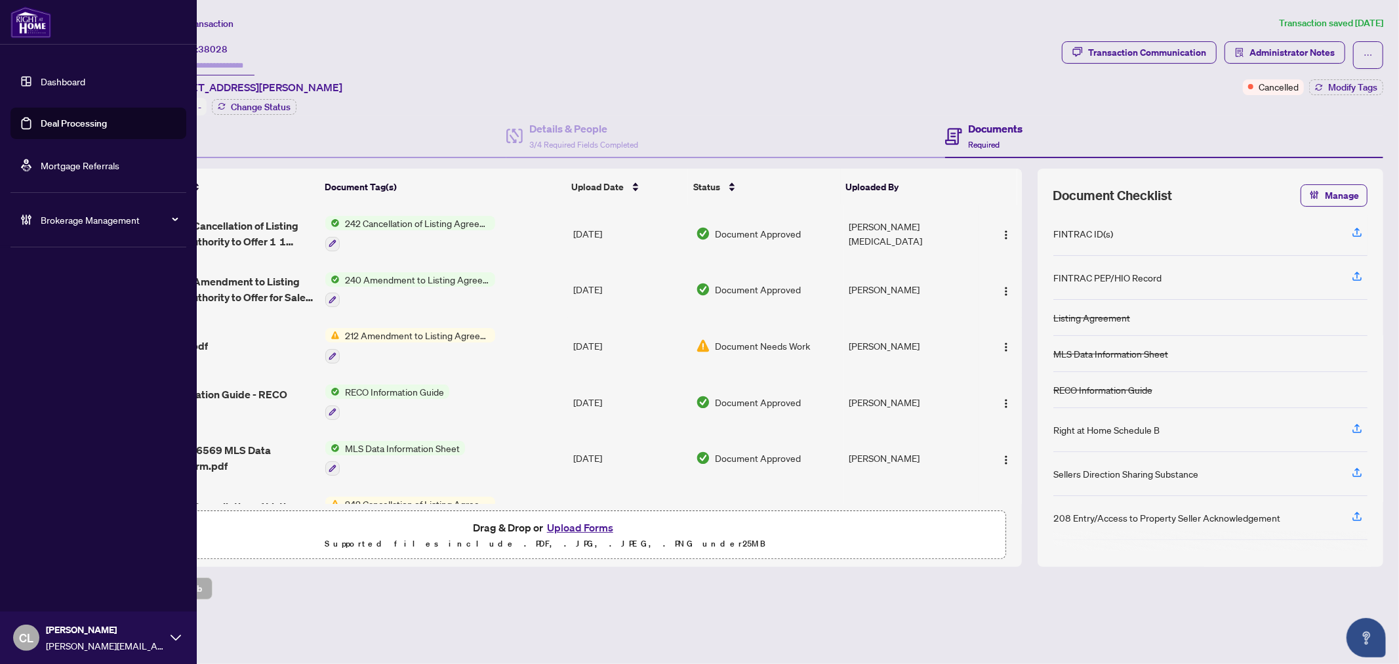
click at [41, 123] on link "Deal Processing" at bounding box center [74, 123] width 66 height 12
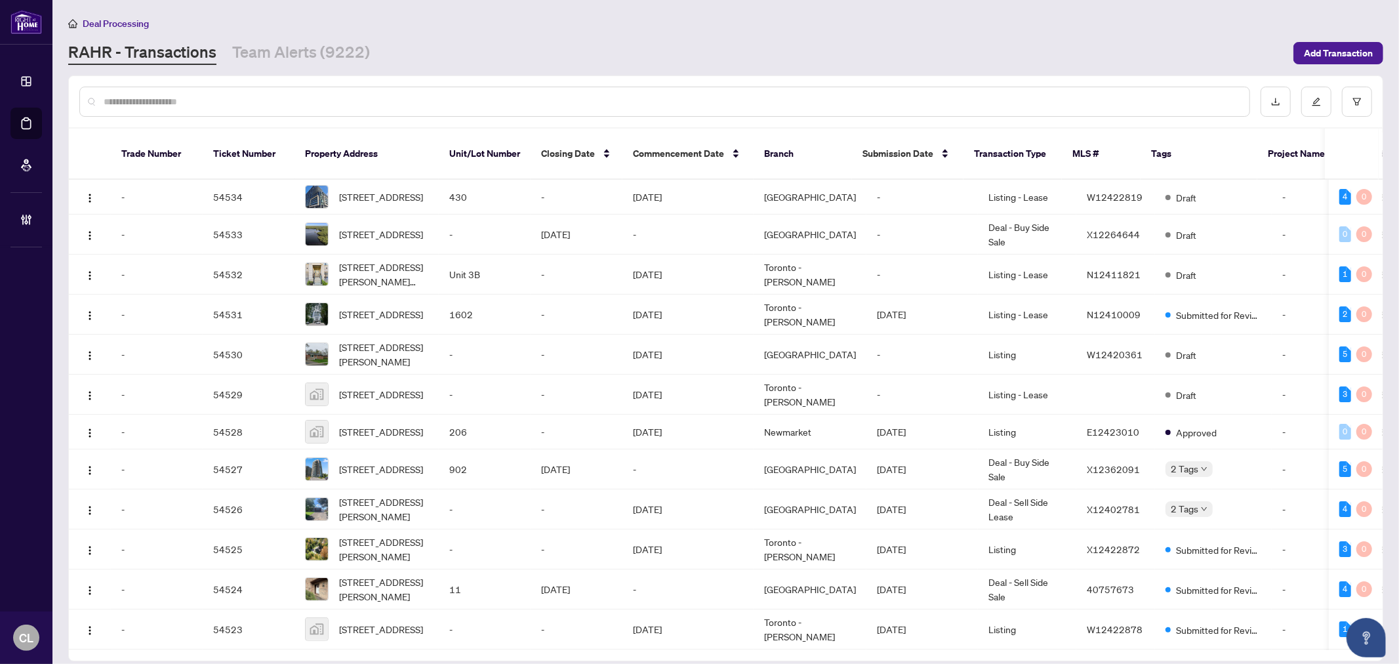
click at [364, 105] on input "text" at bounding box center [671, 101] width 1135 height 14
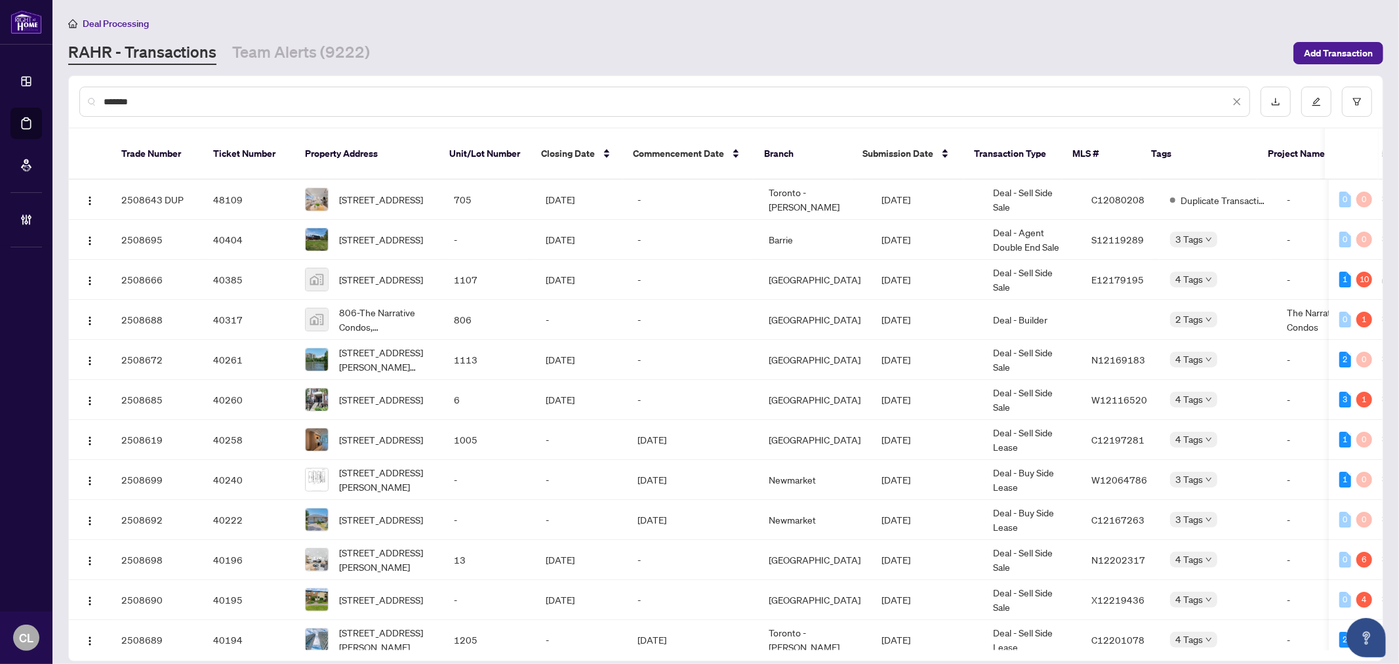
type input "*******"
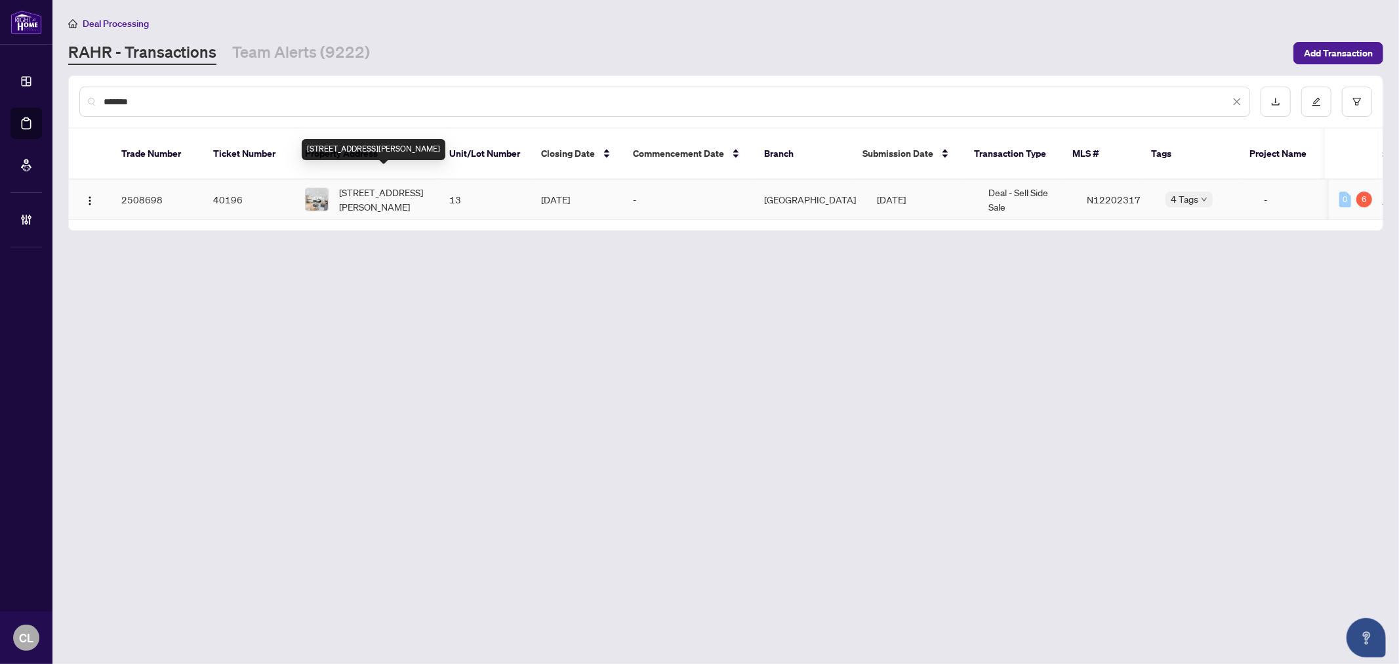
click at [391, 185] on span "13-8777 Dufferin St, Vaughan, Ontario L4J 8W3, Canada" at bounding box center [383, 199] width 89 height 29
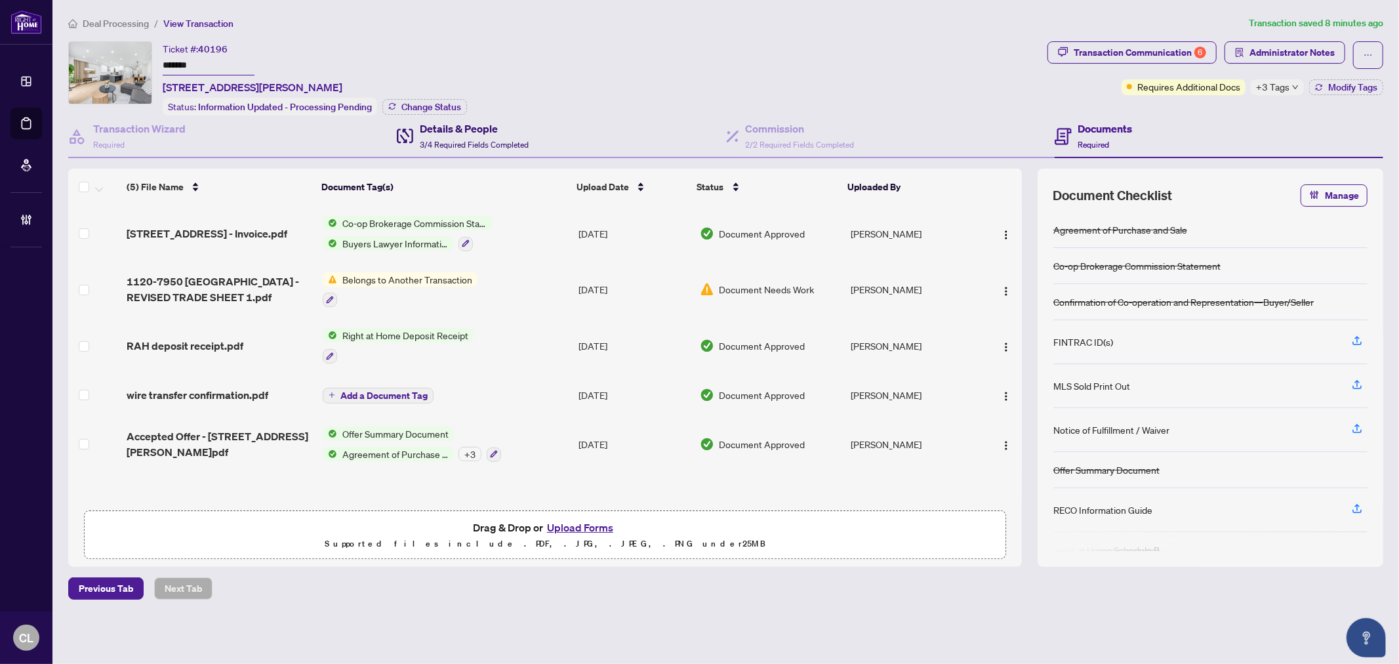
click at [464, 132] on h4 "Details & People" at bounding box center [474, 129] width 109 height 16
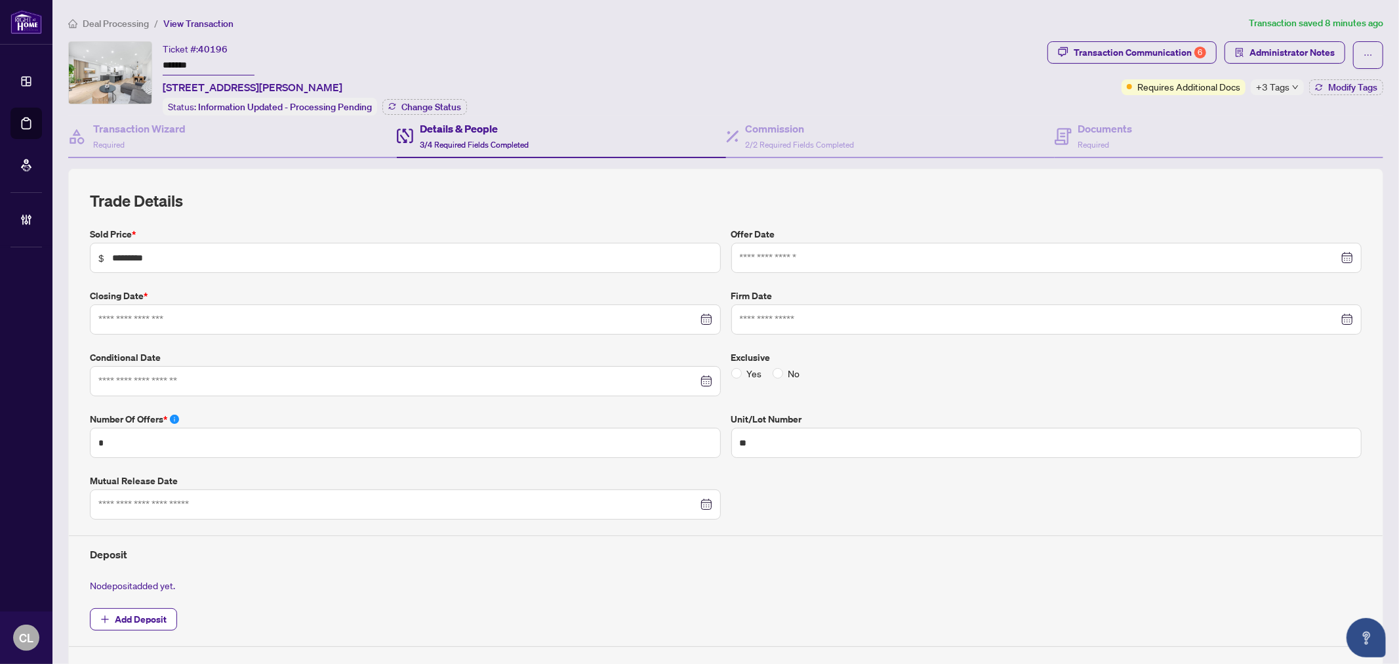
type input "**********"
click at [748, 128] on h4 "Commission" at bounding box center [800, 129] width 109 height 16
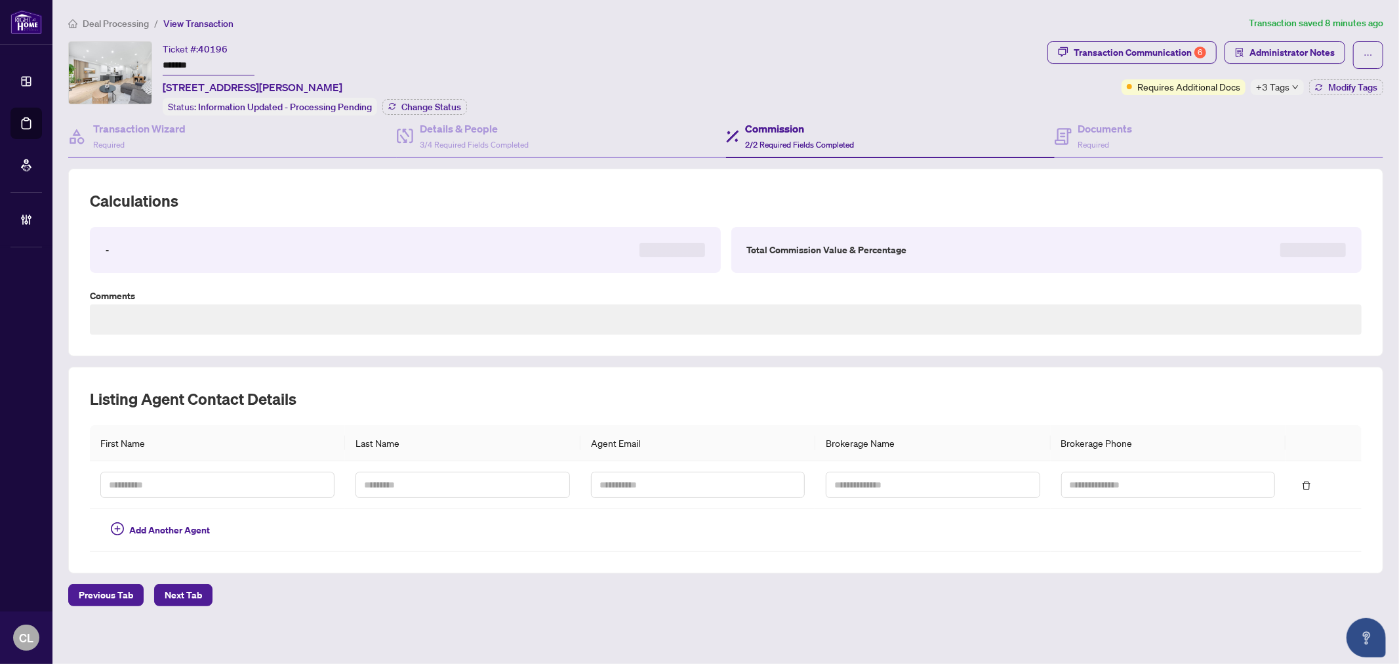
type textarea "**********"
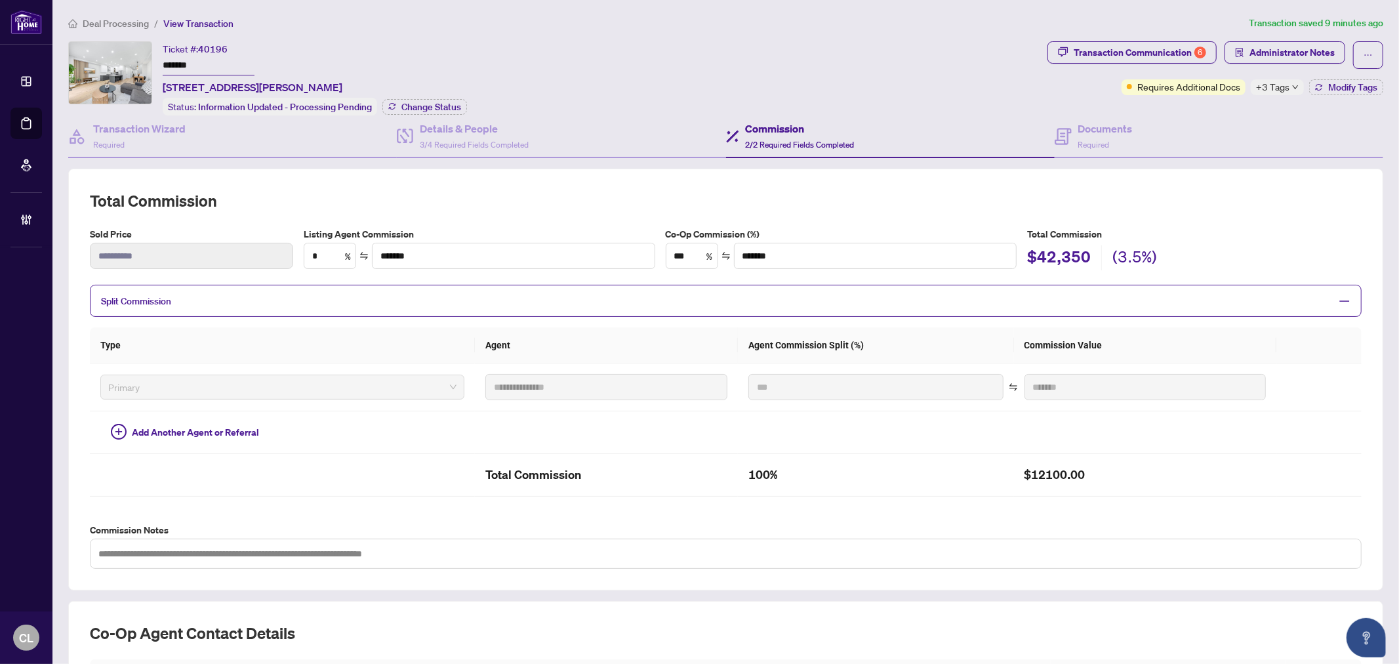
click at [1251, 192] on h2 "Total Commission" at bounding box center [726, 200] width 1272 height 21
click at [802, 81] on div "Ticket #: 40196 ******* 13-8777 Dufferin St, Vaughan, Ontario L4J 8W3, Canada S…" at bounding box center [555, 78] width 974 height 74
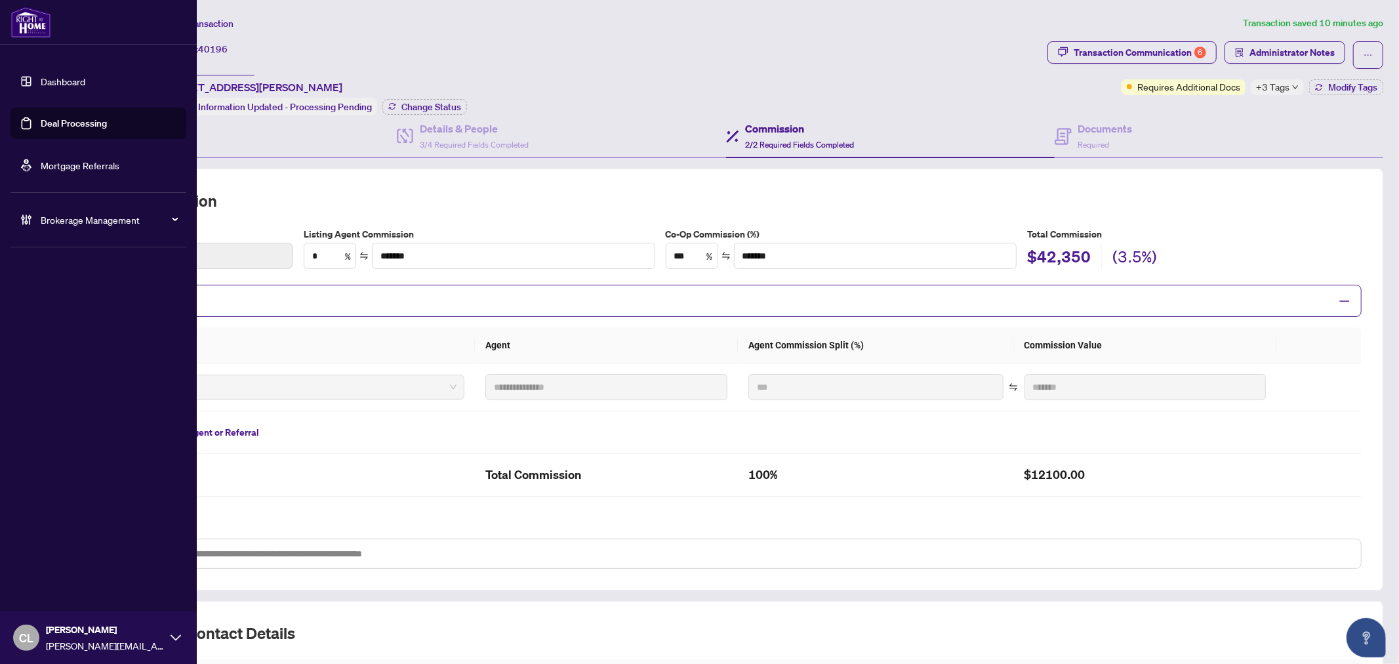
click at [77, 117] on link "Deal Processing" at bounding box center [74, 123] width 66 height 12
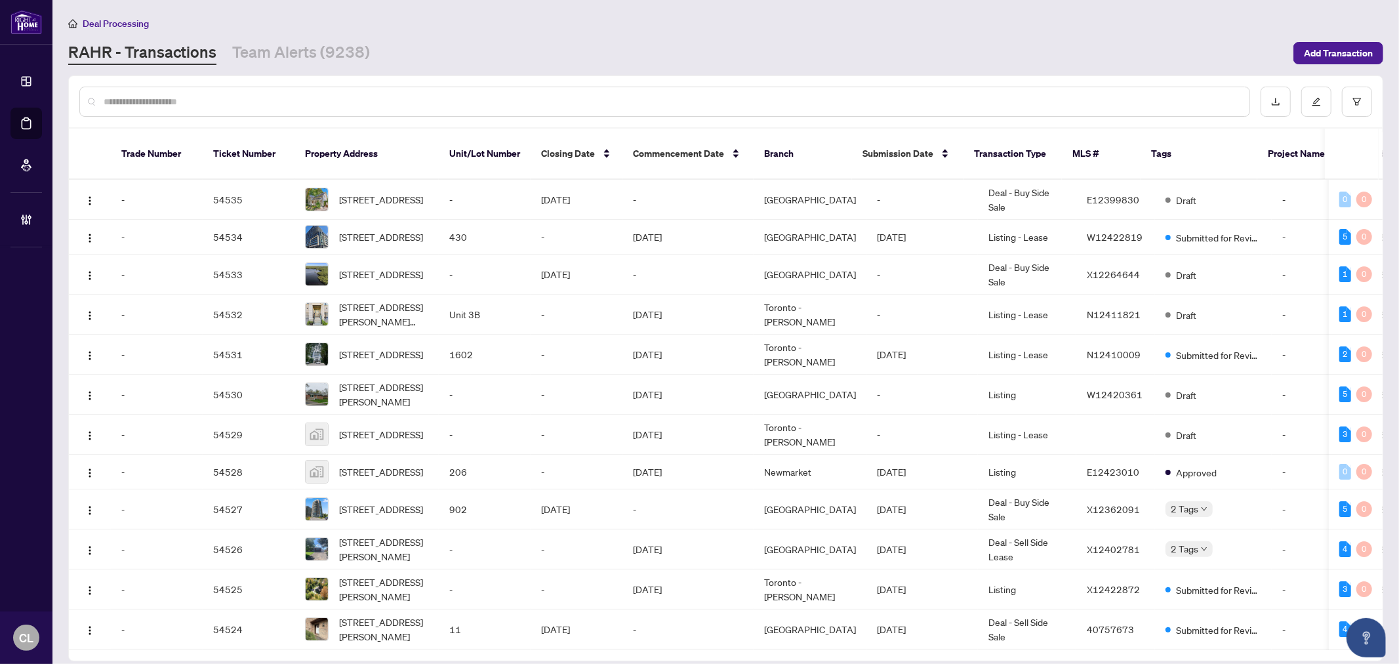
click at [245, 100] on input "text" at bounding box center [671, 101] width 1135 height 14
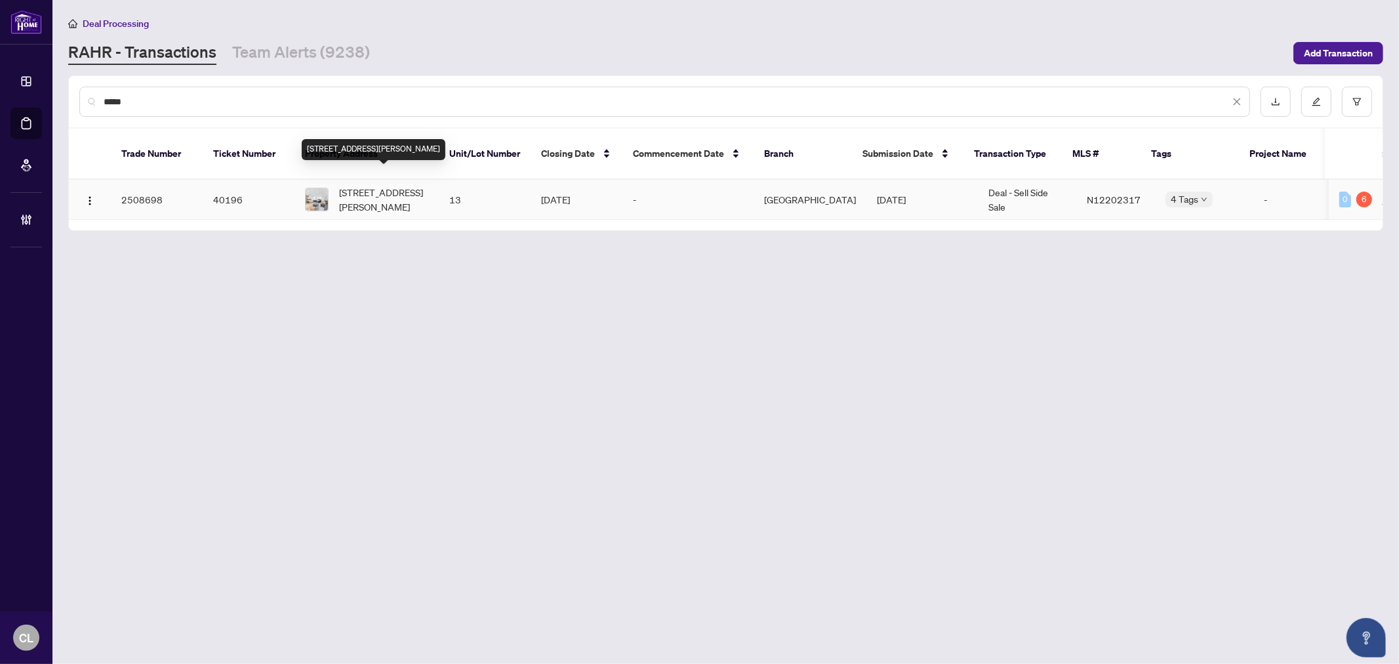
type input "*****"
click at [339, 185] on span "13-8777 Dufferin St, Vaughan, Ontario L4J 8W3, Canada" at bounding box center [383, 199] width 89 height 29
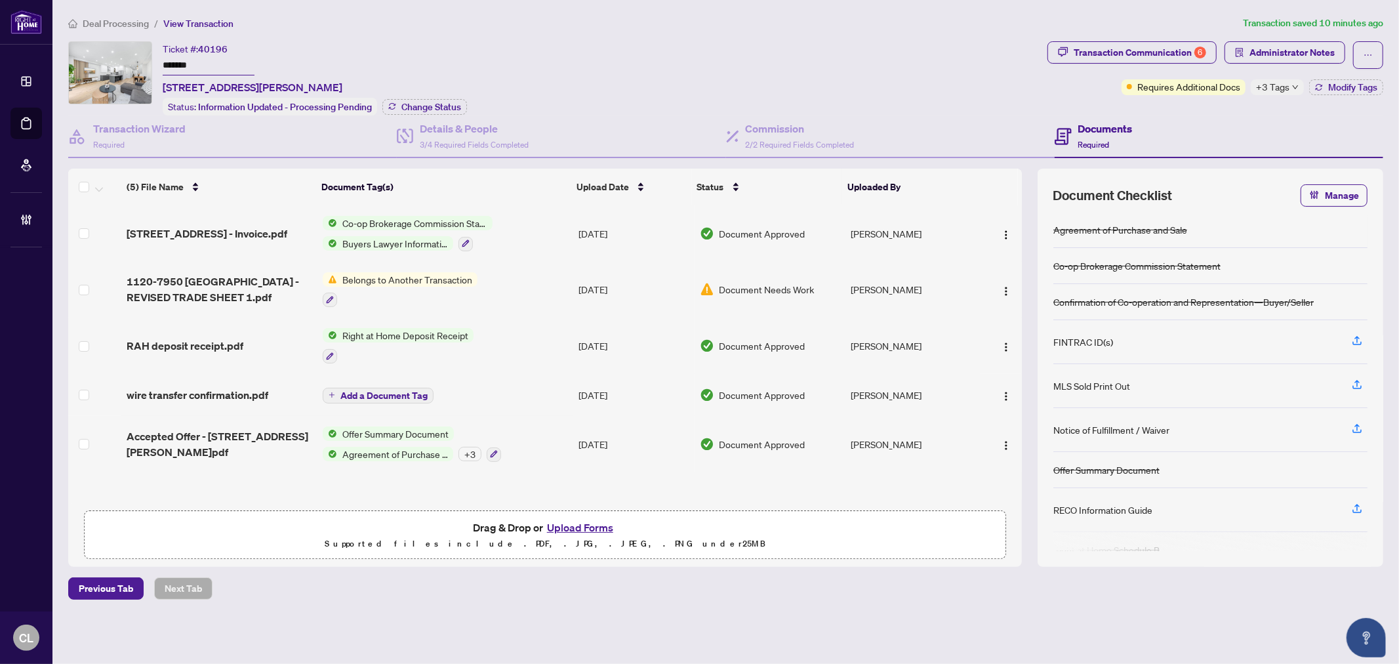
click at [587, 522] on button "Upload Forms" at bounding box center [580, 527] width 74 height 17
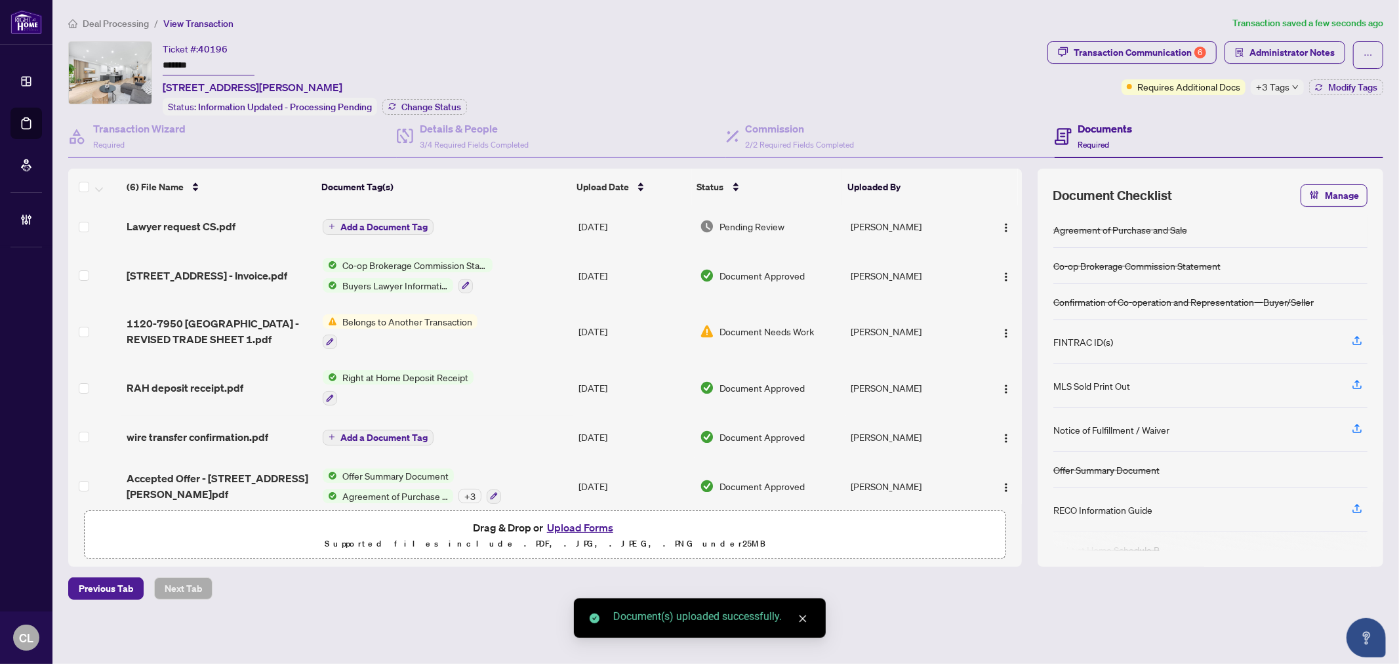
click at [365, 230] on button "Add a Document Tag" at bounding box center [378, 227] width 111 height 16
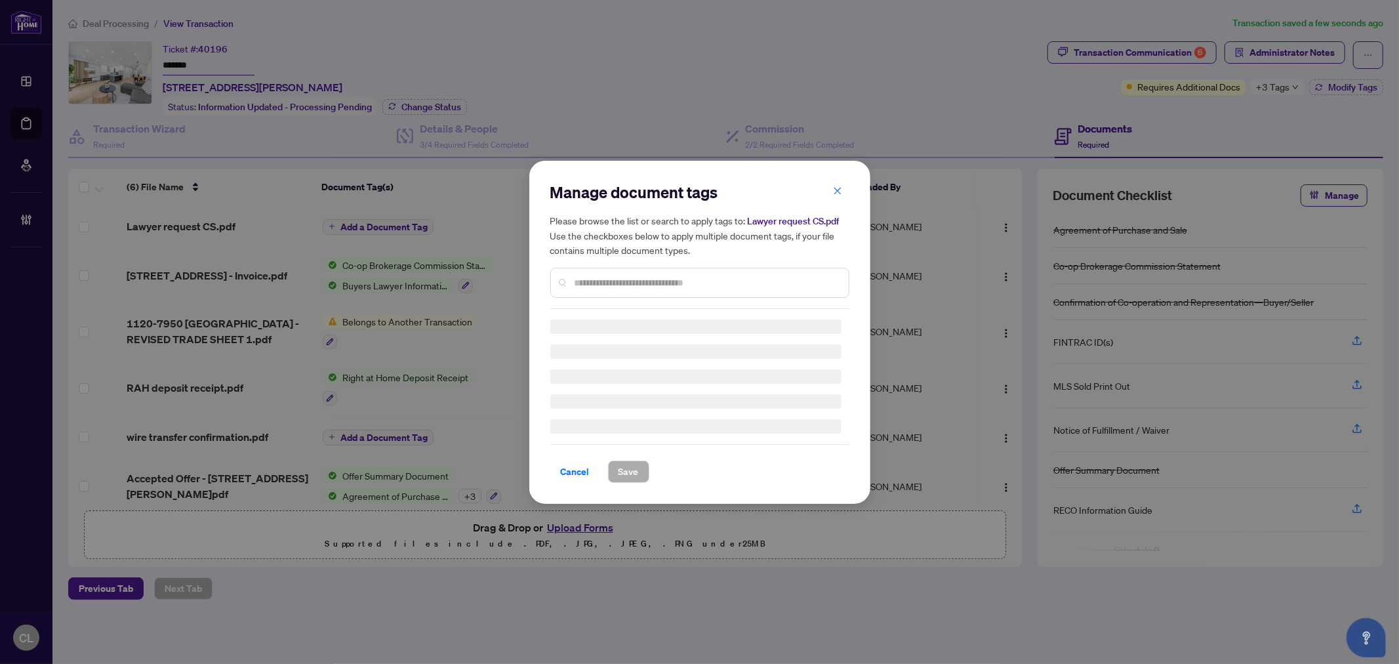
click at [624, 281] on div "Manage document tags Please browse the list or search to apply tags to: Lawyer …" at bounding box center [699, 245] width 299 height 127
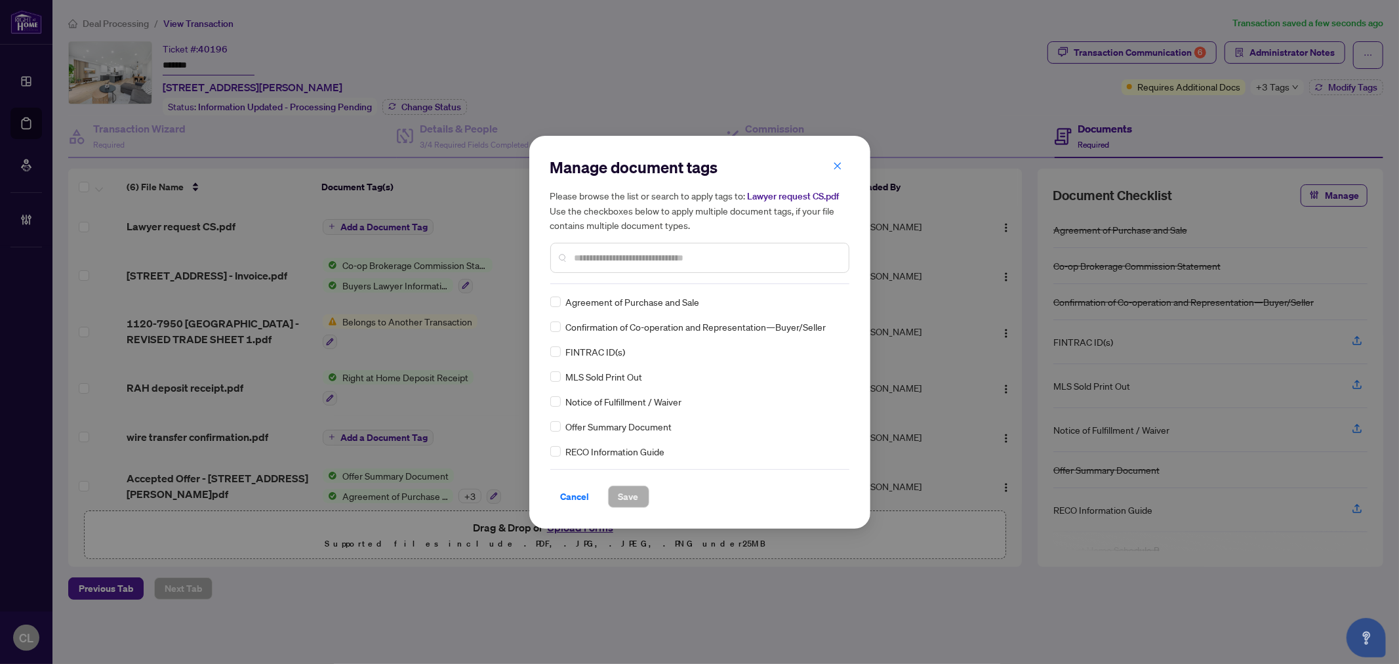
click at [628, 260] on input "text" at bounding box center [707, 258] width 264 height 14
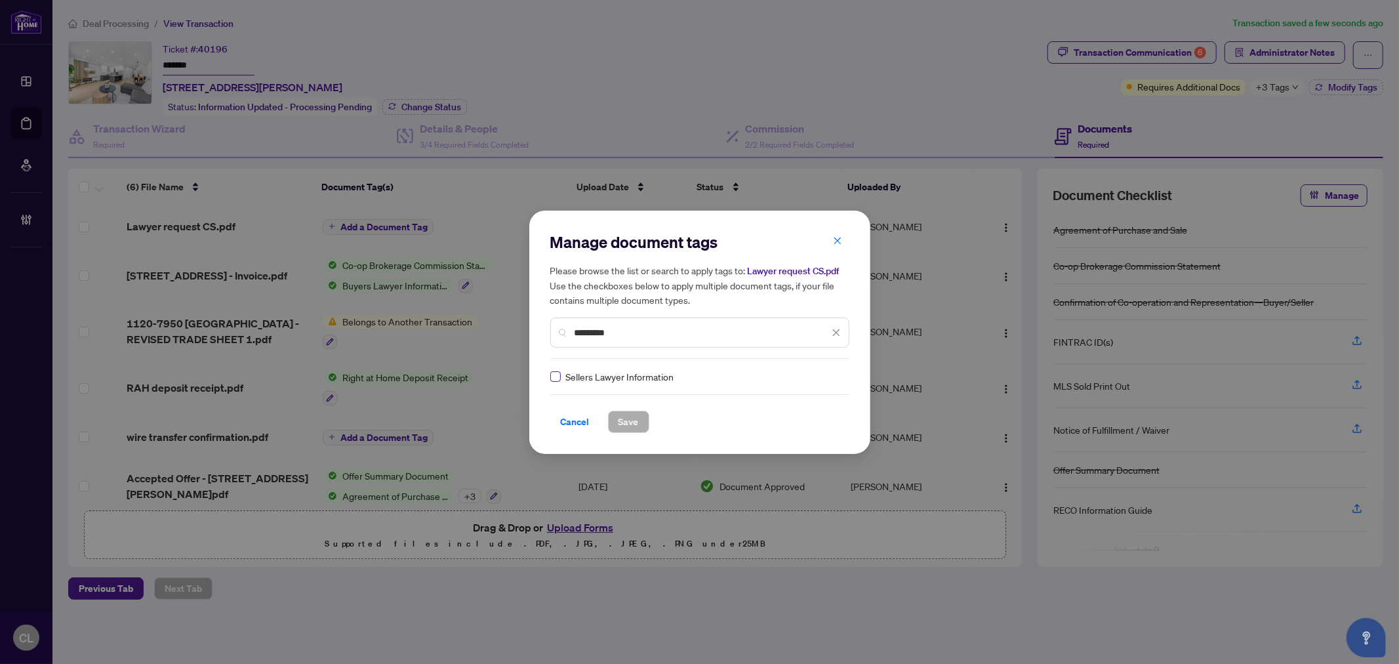
type input "*********"
click at [834, 377] on icon at bounding box center [837, 376] width 8 height 5
click at [815, 435] on div "Approved" at bounding box center [785, 440] width 84 height 14
click at [633, 424] on span "Save" at bounding box center [629, 421] width 20 height 21
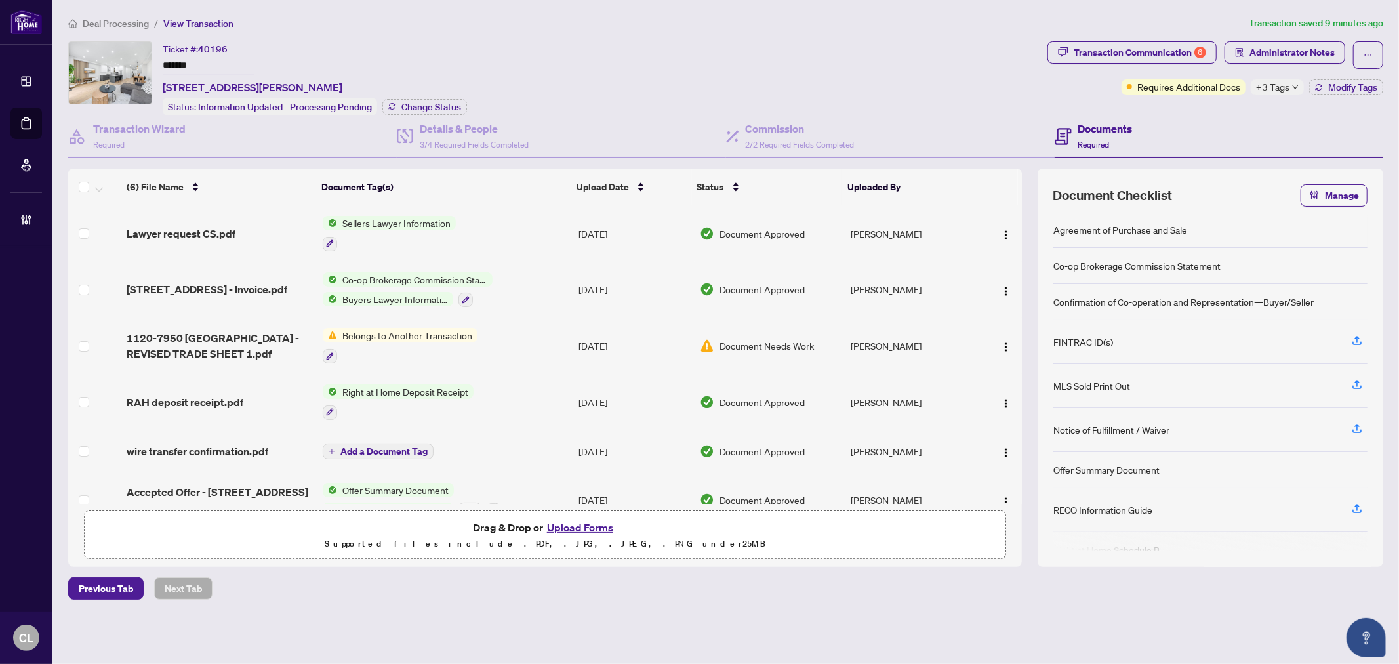
click at [600, 529] on button "Upload Forms" at bounding box center [580, 527] width 74 height 17
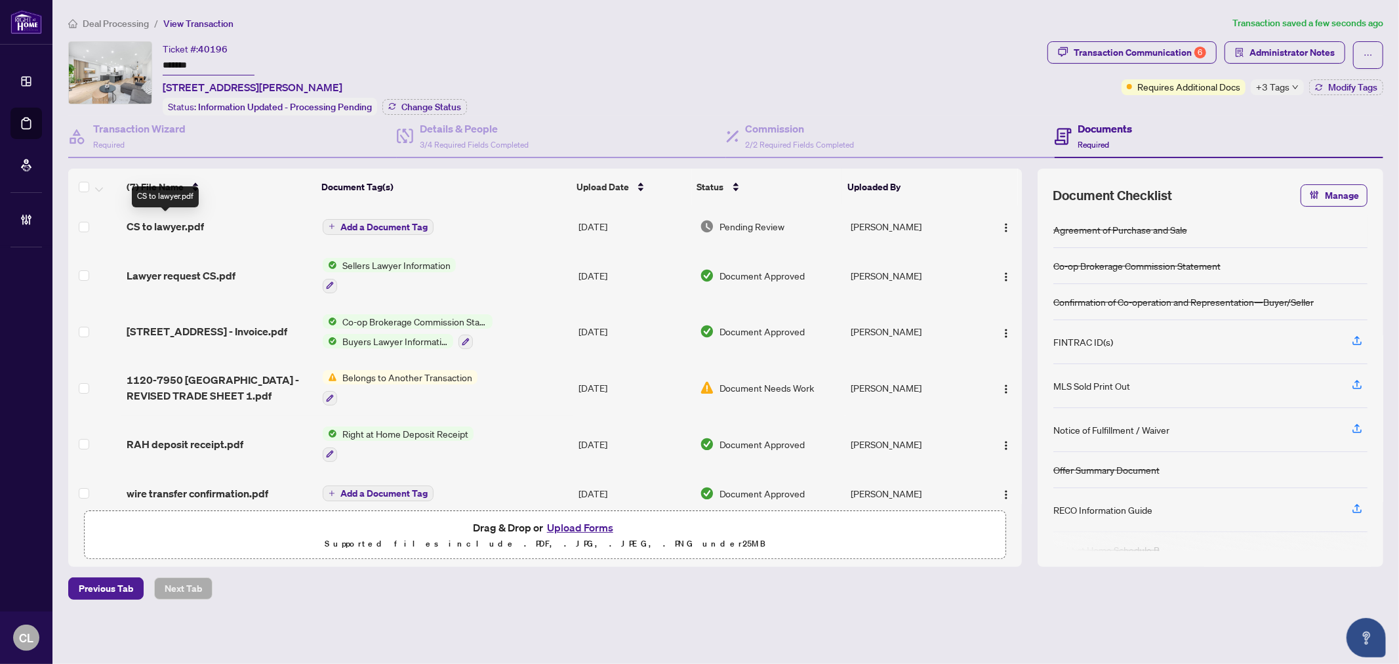
click at [184, 220] on span "CS to lawyer.pdf" at bounding box center [165, 226] width 77 height 16
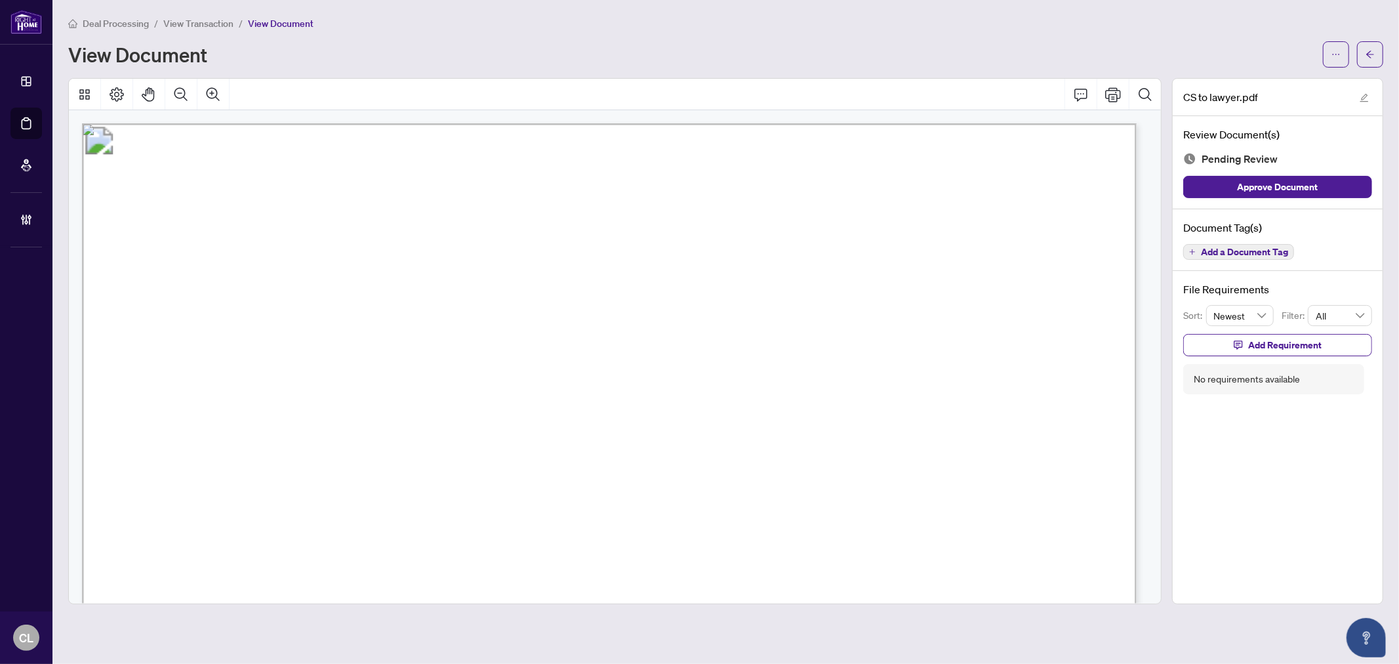
click at [1211, 253] on span "Add a Document Tag" at bounding box center [1244, 251] width 87 height 9
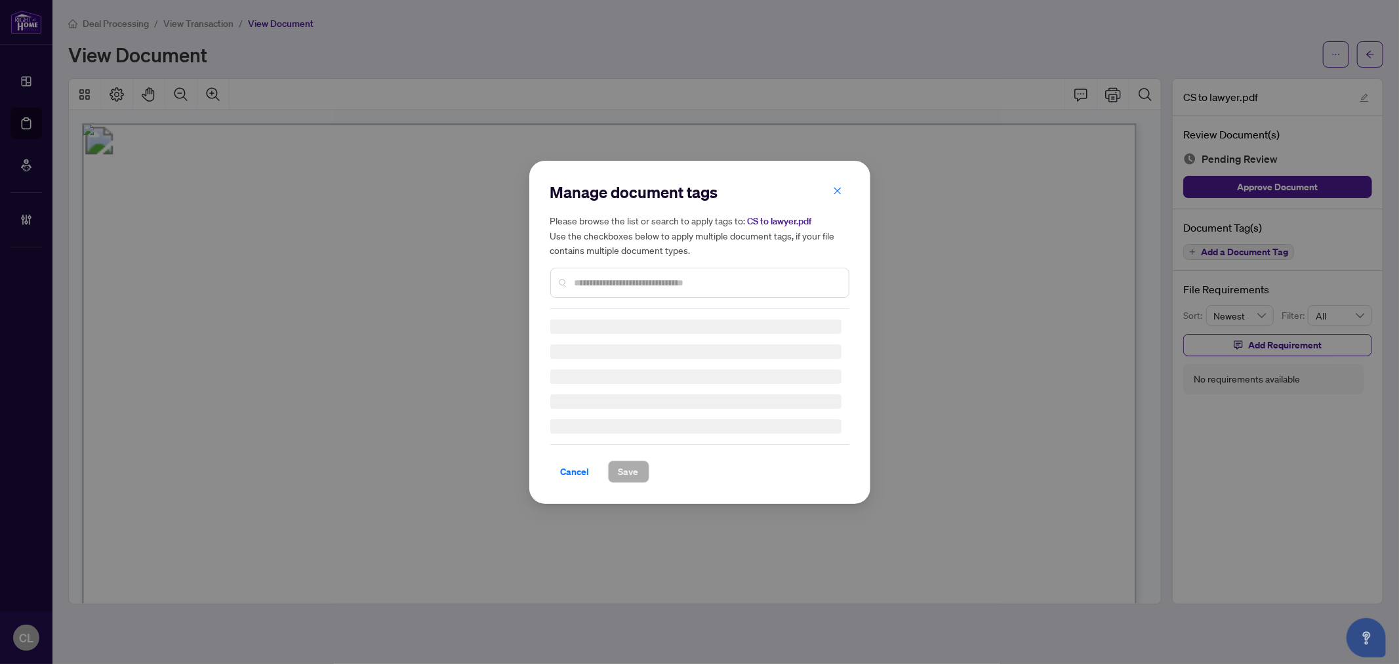
drag, startPoint x: 580, startPoint y: 285, endPoint x: 588, endPoint y: 285, distance: 7.9
click at [582, 285] on input "text" at bounding box center [707, 282] width 264 height 14
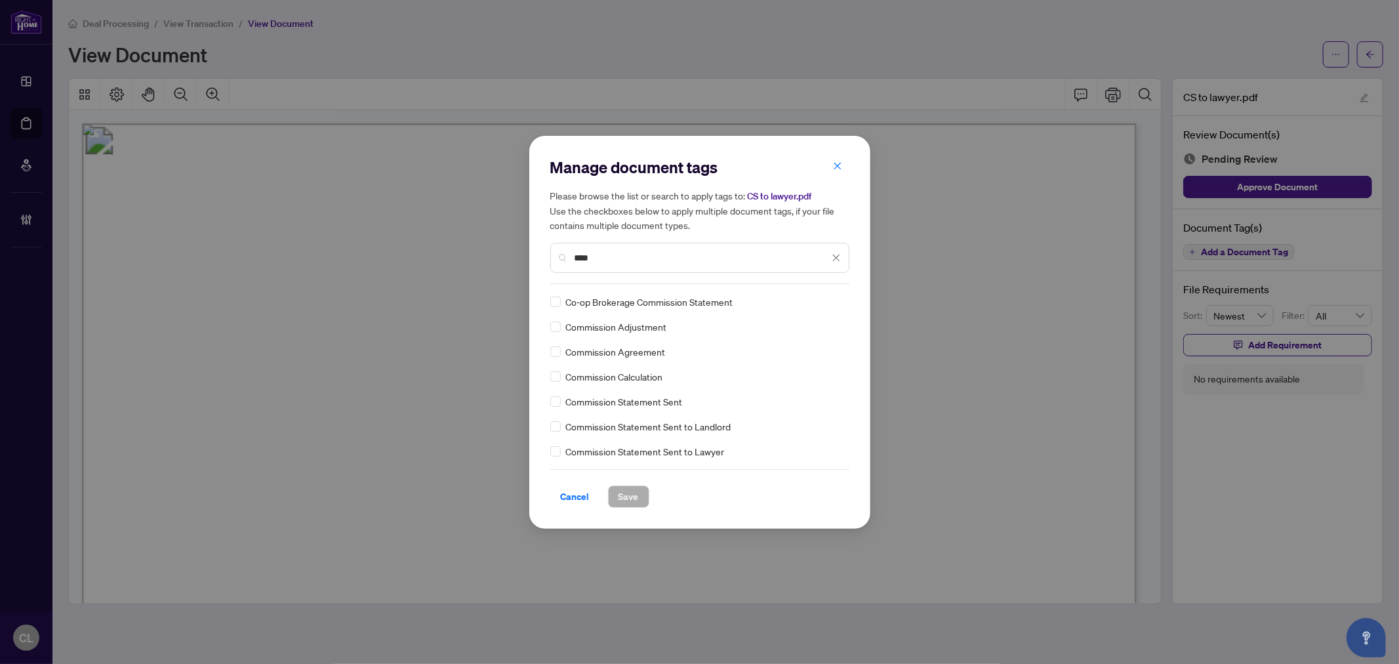
type input "****"
click at [834, 302] on icon at bounding box center [837, 301] width 8 height 5
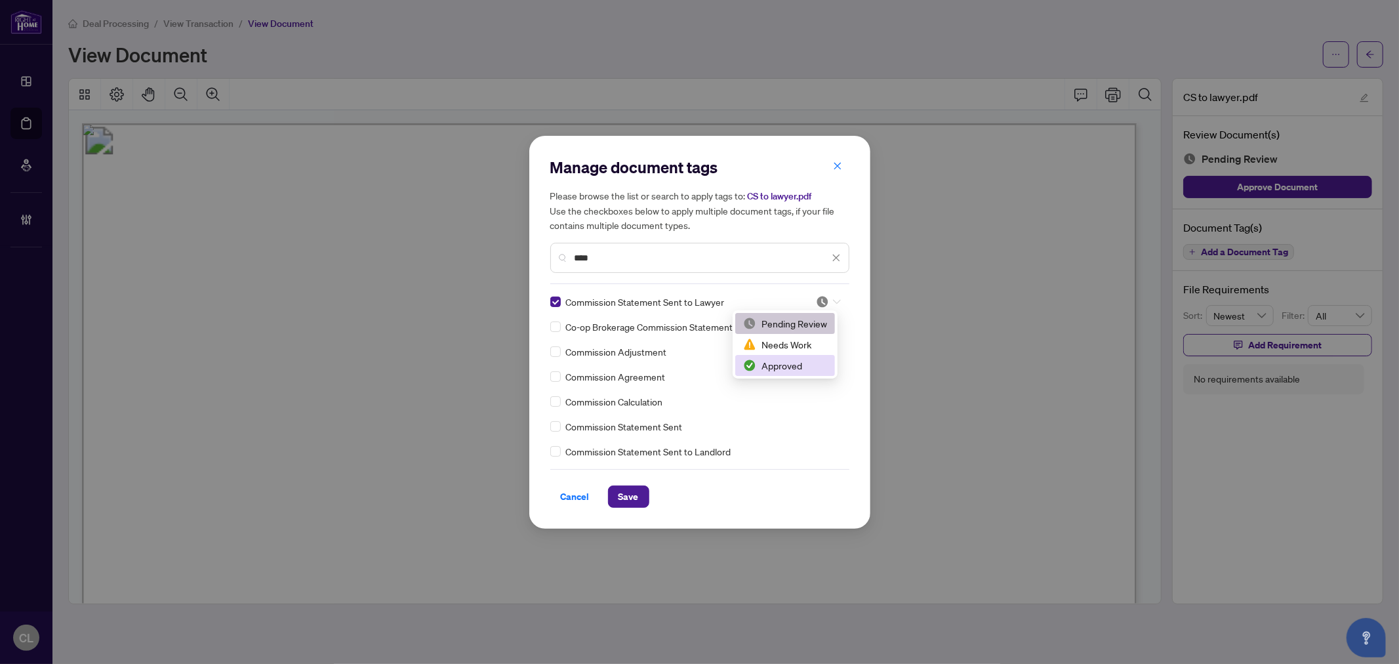
click at [803, 358] on div "Approved" at bounding box center [785, 365] width 84 height 14
click at [632, 487] on span "Save" at bounding box center [629, 496] width 20 height 21
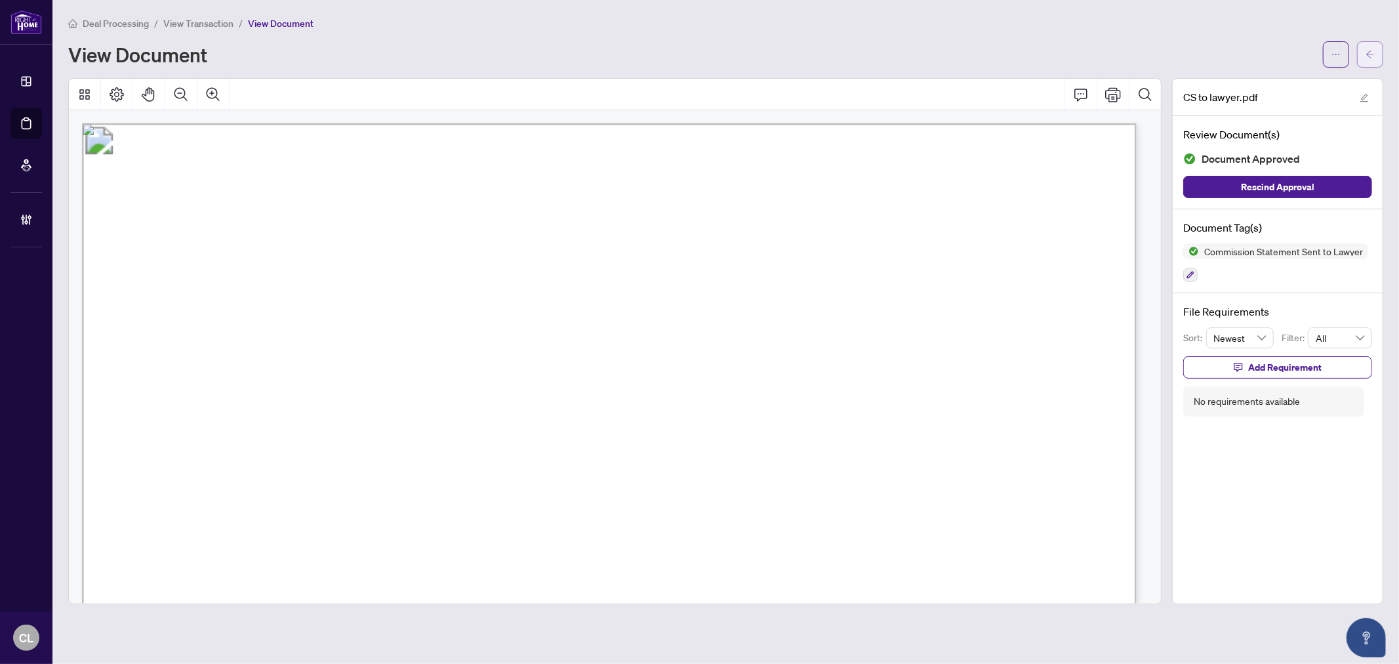
click at [1377, 54] on button "button" at bounding box center [1370, 54] width 26 height 26
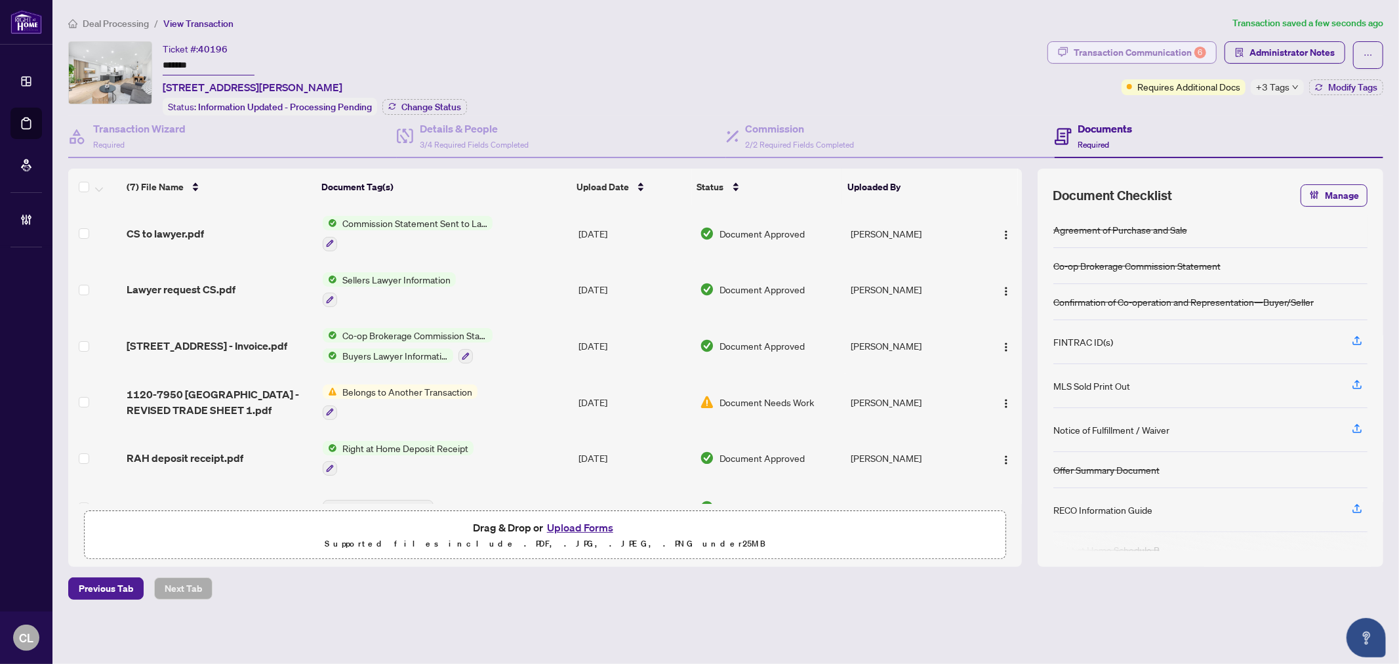
click at [1104, 55] on div "Transaction Communication 6" at bounding box center [1140, 52] width 132 height 21
type textarea "**********"
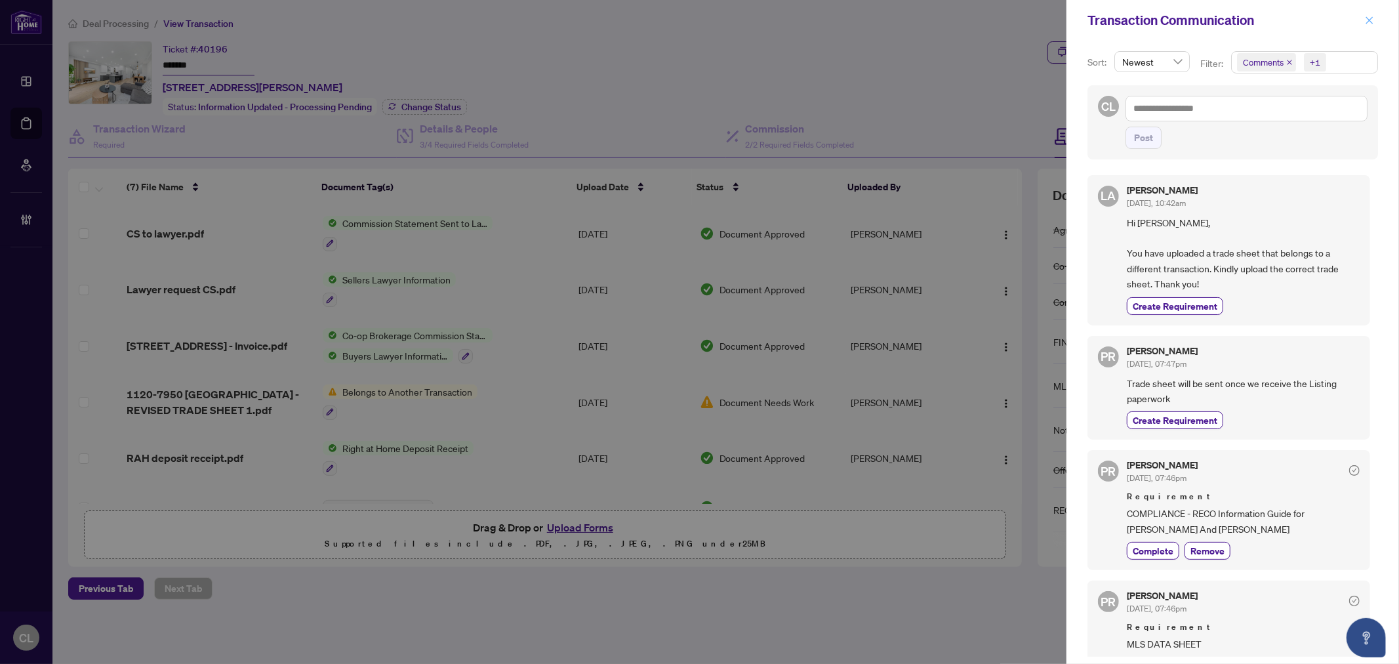
click at [1370, 21] on icon "close" at bounding box center [1369, 19] width 7 height 7
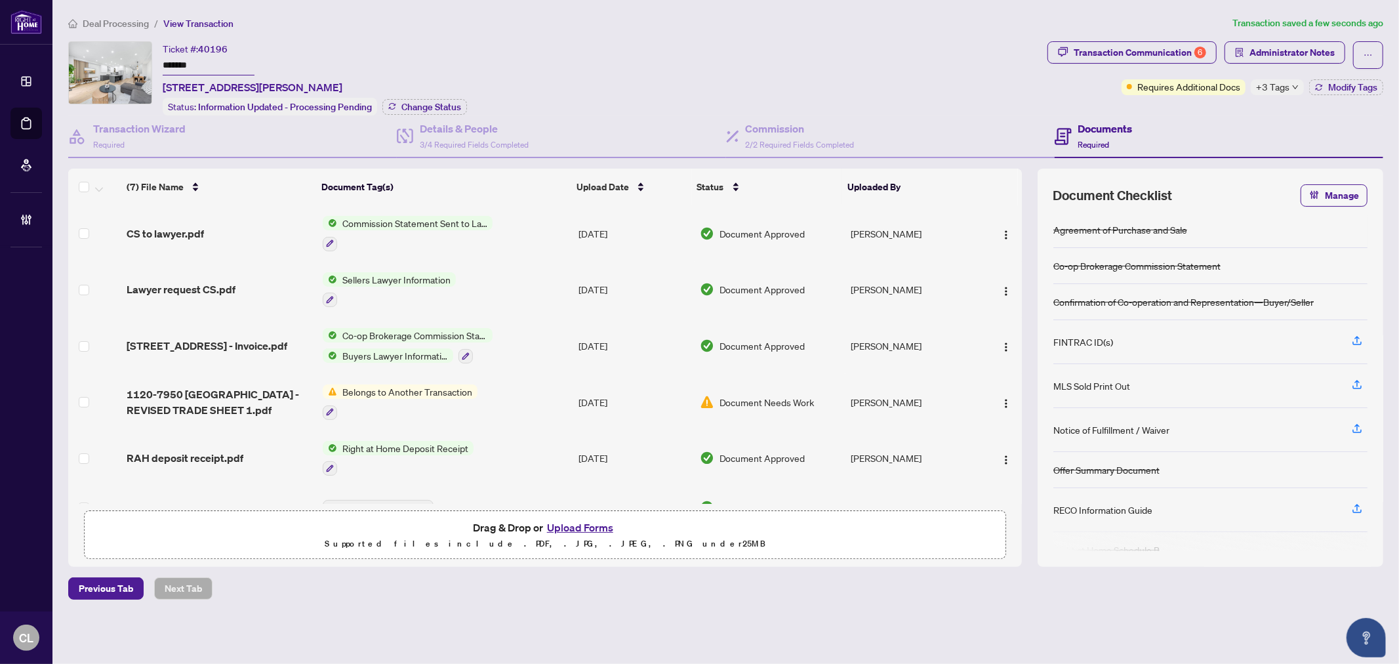
scroll to position [79, 0]
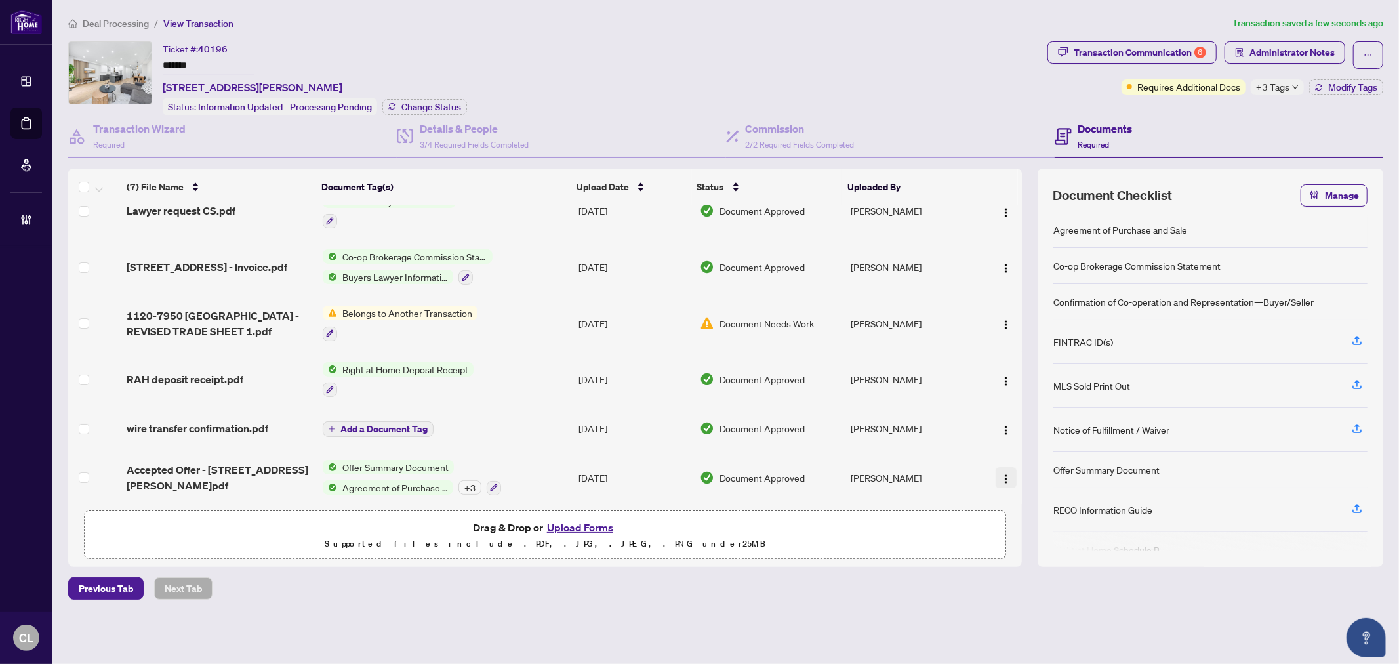
click at [1001, 474] on img "button" at bounding box center [1006, 479] width 10 height 10
click at [1046, 580] on span "Document Permissions" at bounding box center [1064, 579] width 125 height 14
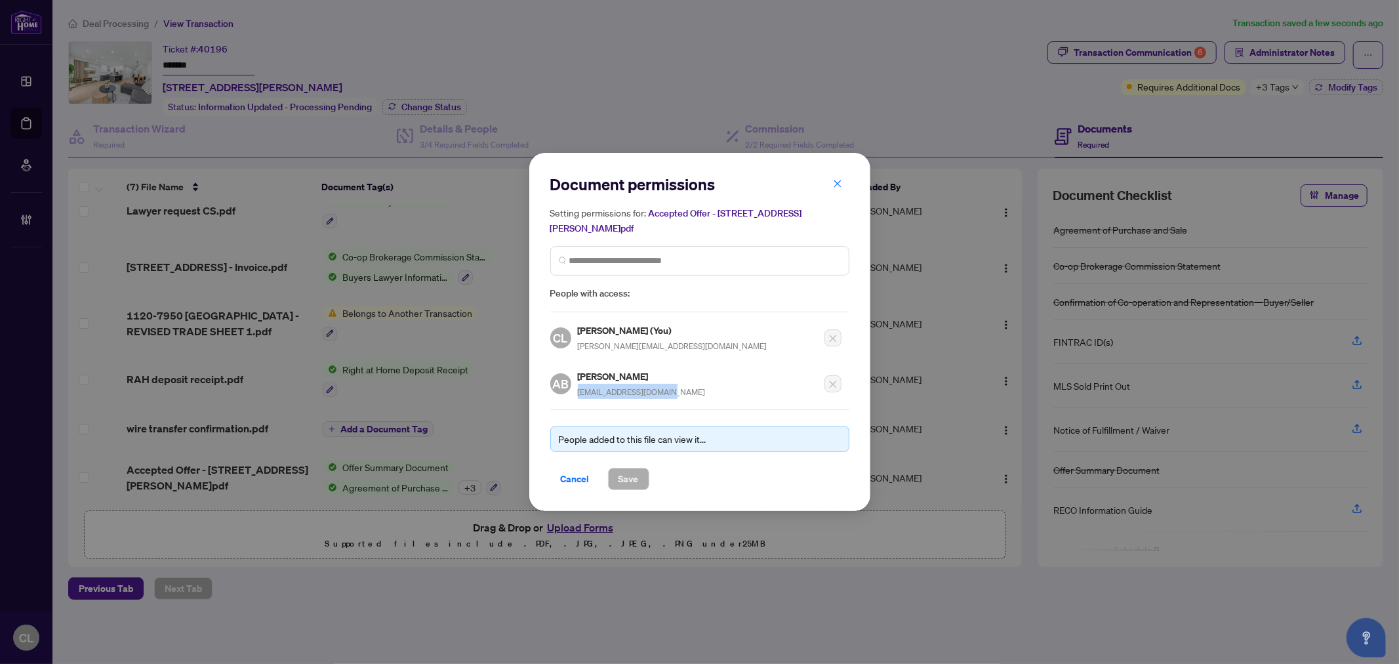
drag, startPoint x: 577, startPoint y: 392, endPoint x: 670, endPoint y: 394, distance: 92.5
click at [670, 394] on div "AB Alona Bernadski alonaestates@gmail.com" at bounding box center [695, 380] width 291 height 38
copy span "alonaestates@gmail.com"
drag, startPoint x: 841, startPoint y: 190, endPoint x: 821, endPoint y: 186, distance: 20.1
click at [841, 190] on span "button" at bounding box center [837, 183] width 9 height 21
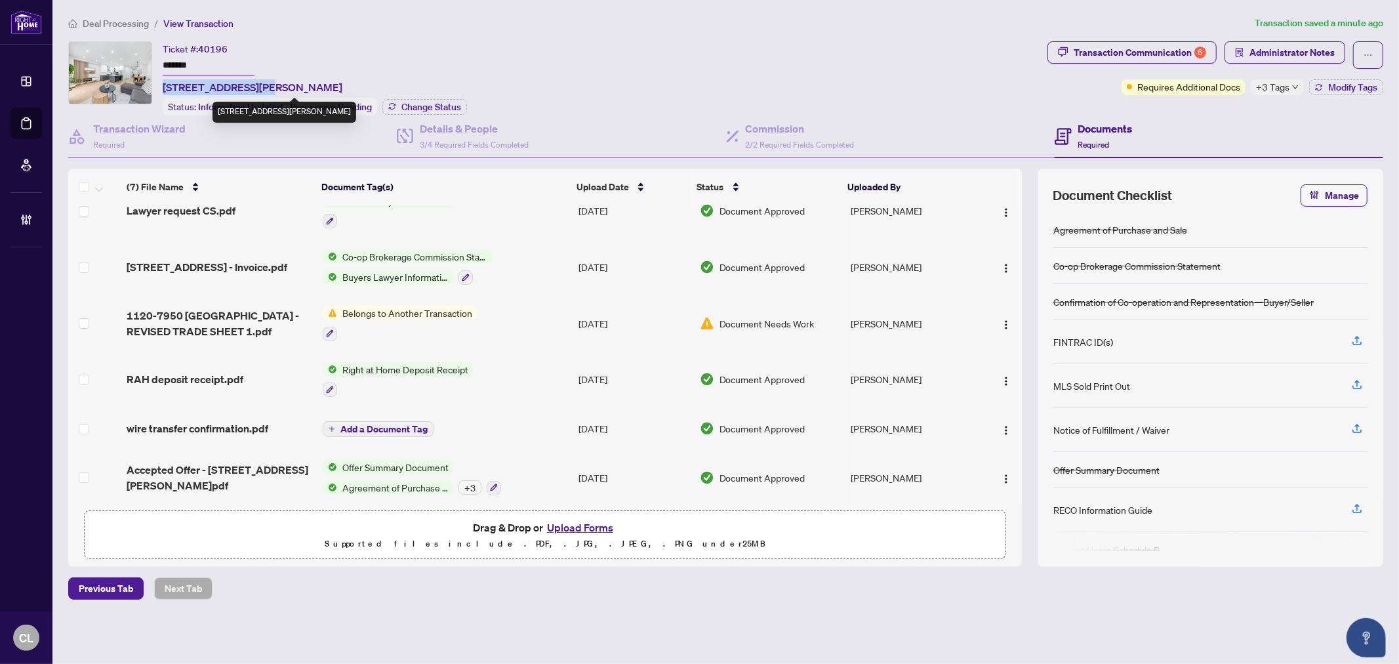
drag, startPoint x: 256, startPoint y: 83, endPoint x: 165, endPoint y: 85, distance: 91.2
click at [165, 85] on span "13-8777 Dufferin St, Vaughan, Ontario L4J 8W3, Canada" at bounding box center [253, 87] width 180 height 16
copy span "13-8777 Dufferin St"
click at [1150, 57] on div "Transaction Communication 6" at bounding box center [1140, 52] width 132 height 21
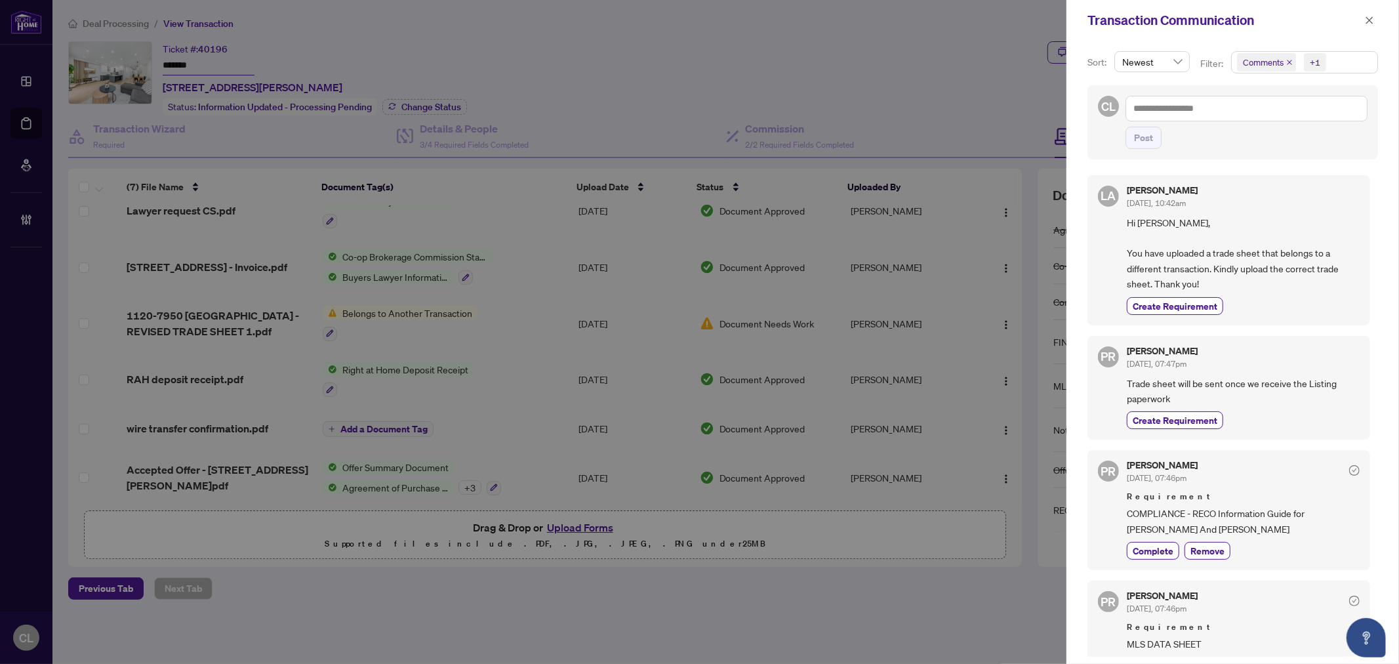
click at [931, 64] on div at bounding box center [699, 332] width 1399 height 664
click at [1365, 18] on icon "close" at bounding box center [1369, 20] width 9 height 9
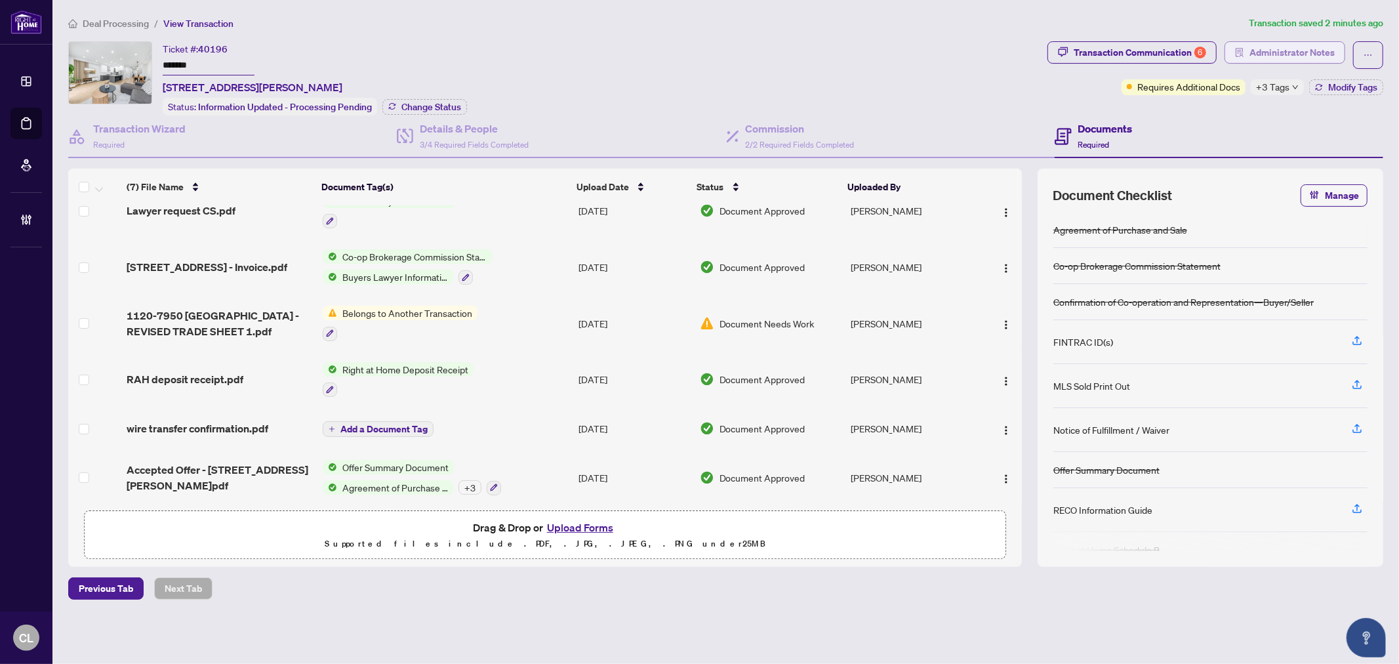
click at [1263, 54] on span "Administrator Notes" at bounding box center [1291, 52] width 85 height 21
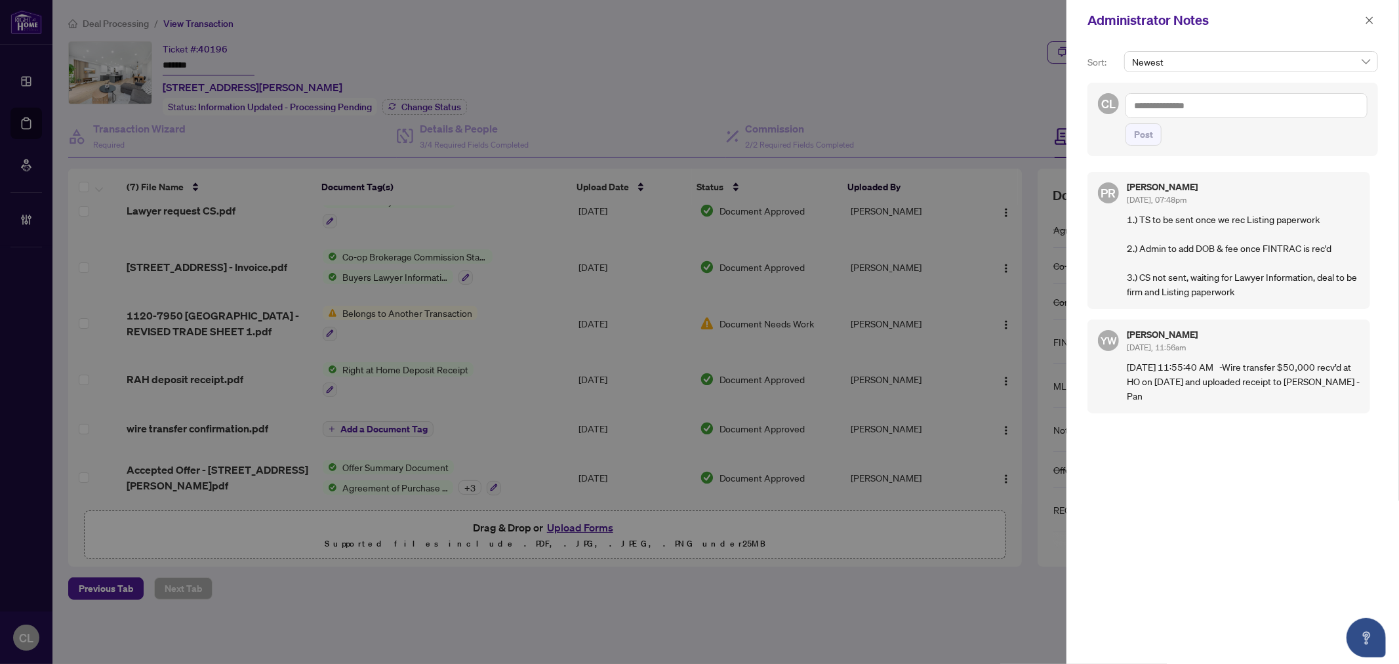
click at [1161, 110] on textarea at bounding box center [1247, 105] width 242 height 25
click at [1318, 114] on textarea "**********" at bounding box center [1247, 105] width 242 height 25
paste textarea "**********"
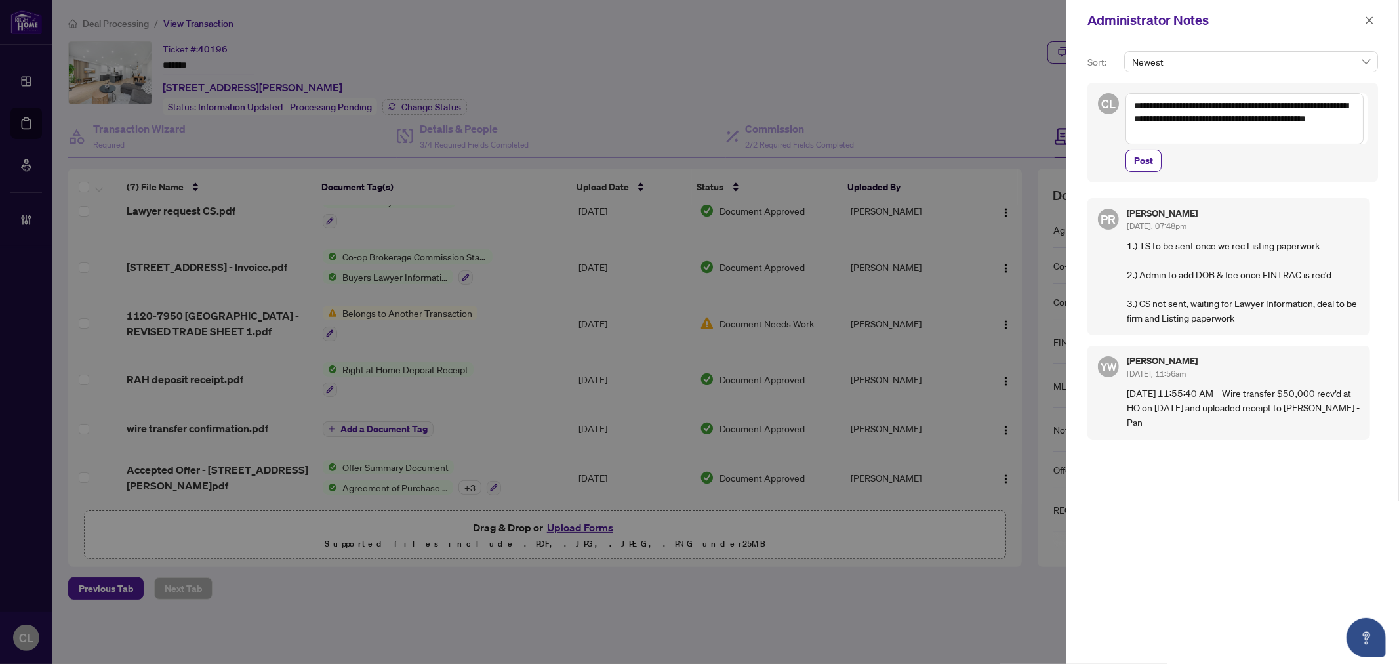
click at [1242, 134] on textarea "**********" at bounding box center [1245, 118] width 238 height 51
type textarea "**********"
click at [1143, 161] on span "Post" at bounding box center [1143, 160] width 19 height 21
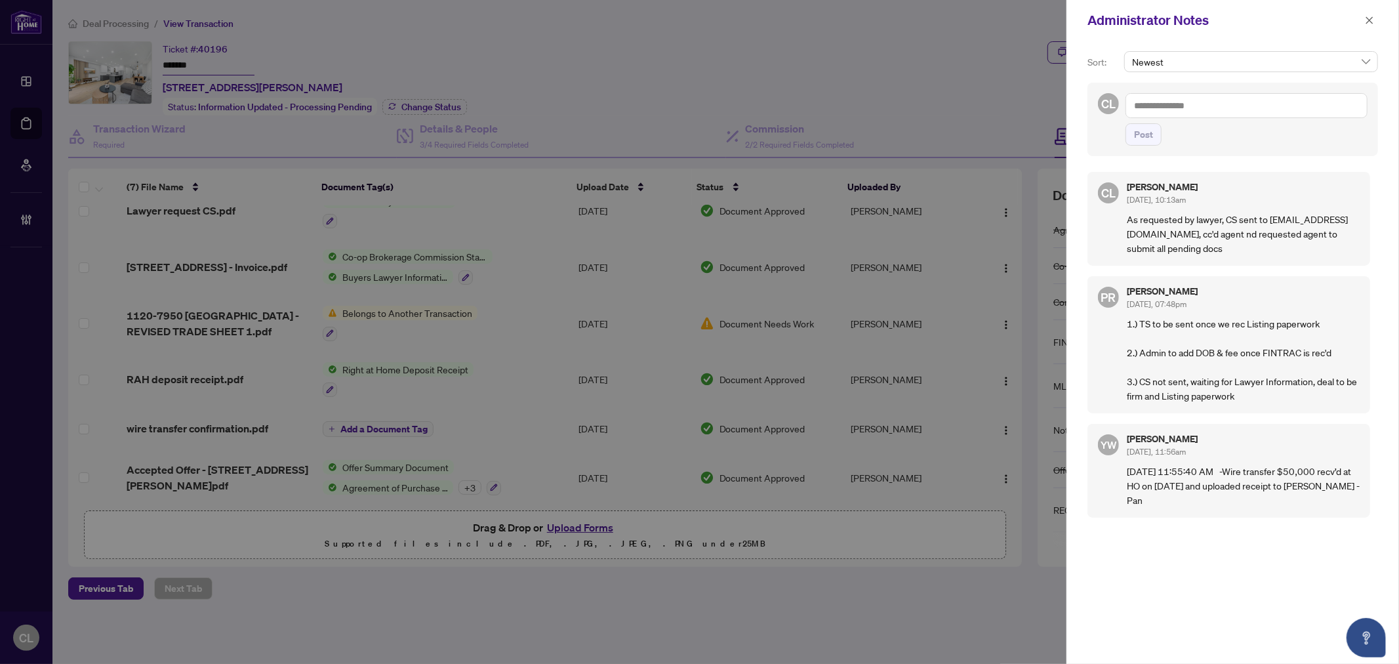
click at [947, 73] on div at bounding box center [699, 332] width 1399 height 664
click at [1368, 18] on icon "close" at bounding box center [1369, 19] width 7 height 7
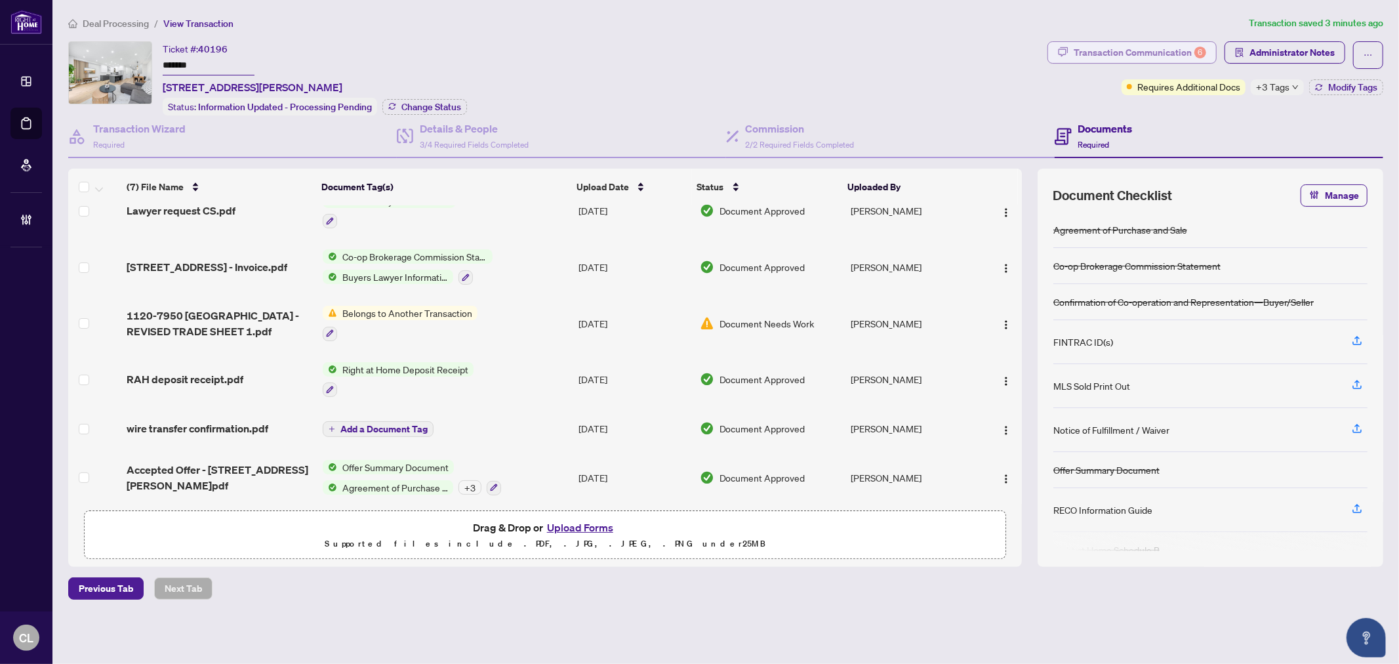
click at [1115, 56] on div "Transaction Communication 6" at bounding box center [1140, 52] width 132 height 21
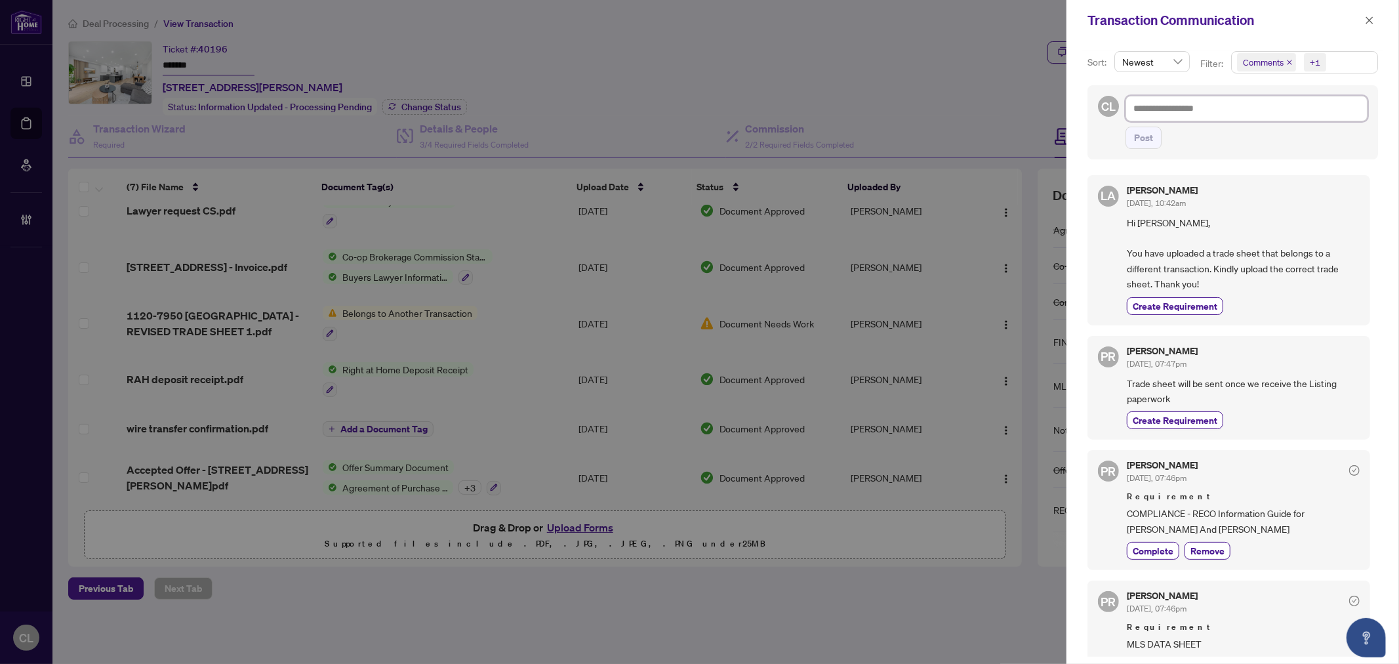
click at [1150, 110] on textarea at bounding box center [1247, 108] width 242 height 25
type textarea "*"
type textarea "**"
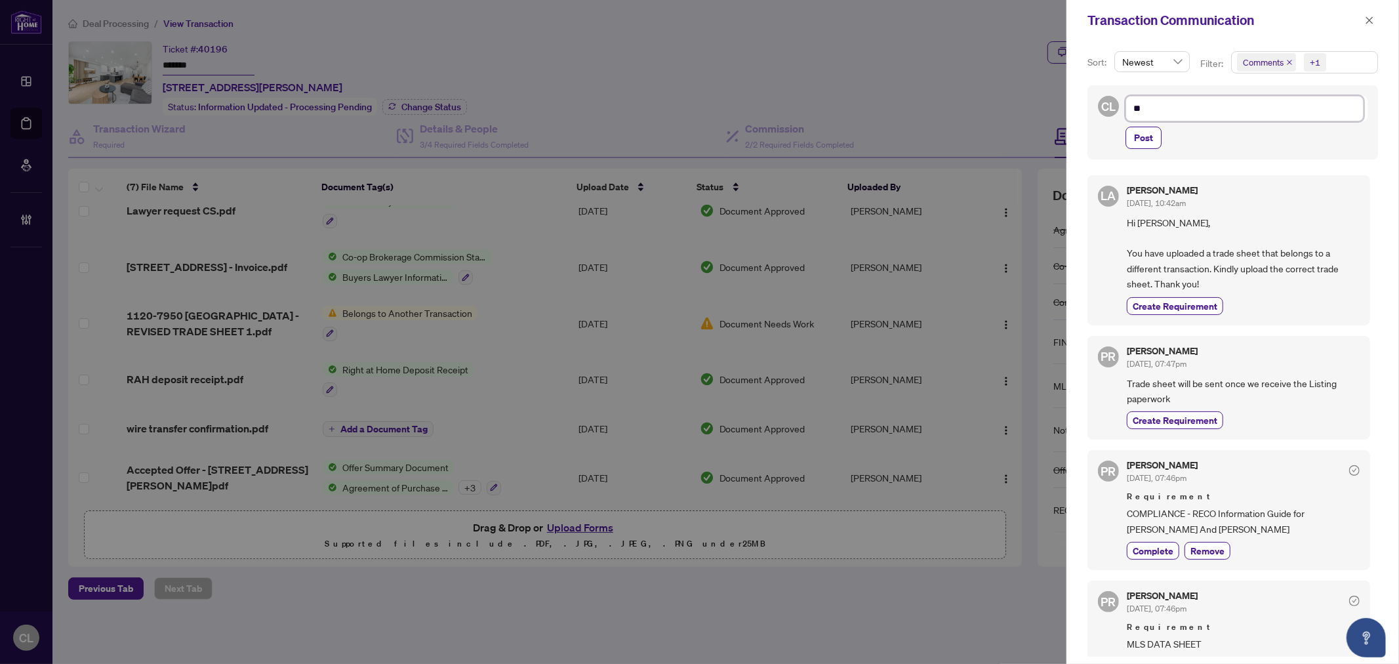
type textarea "**"
type textarea "****"
type textarea "*****"
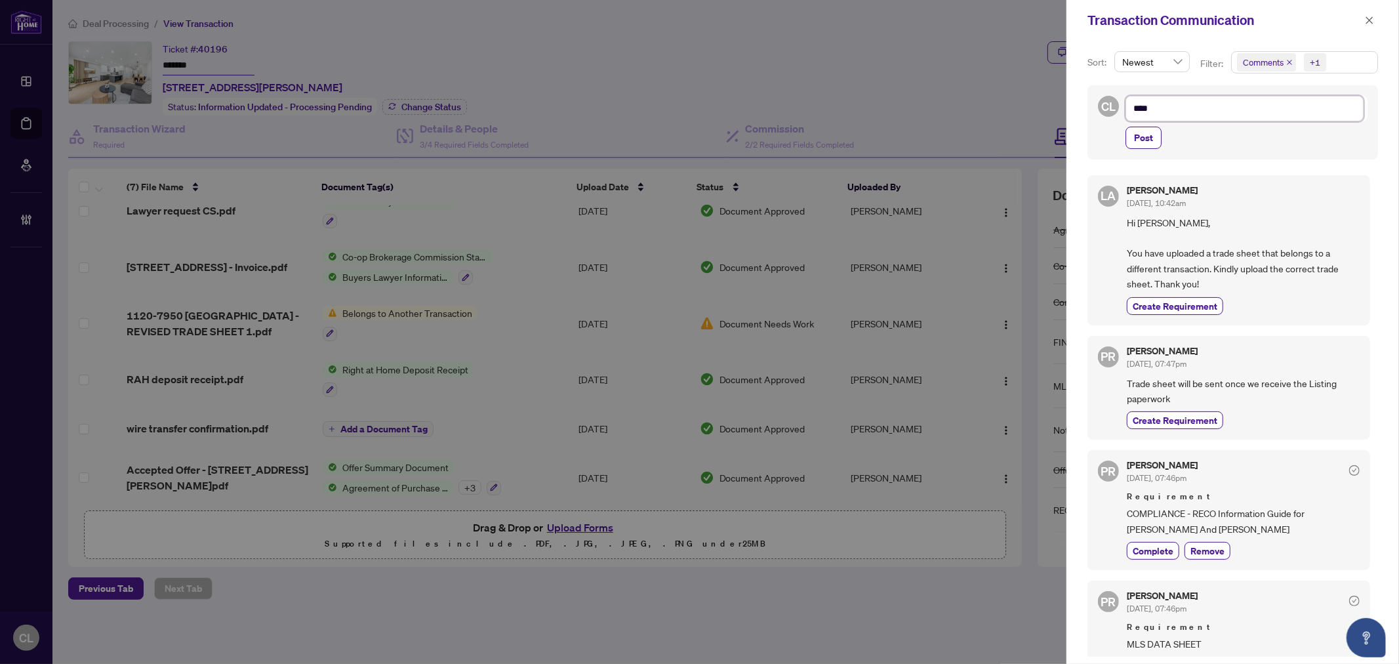
type textarea "*****"
type textarea "******"
type textarea "*******"
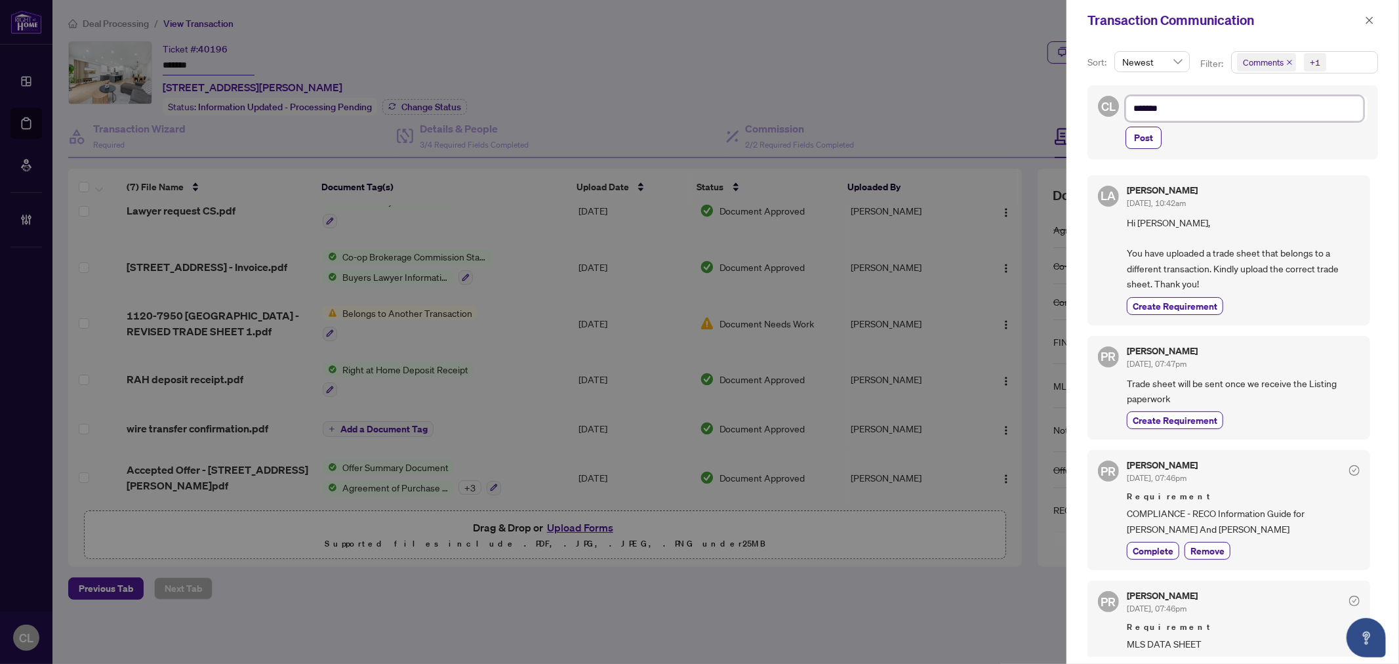
type textarea "********"
type textarea "*********"
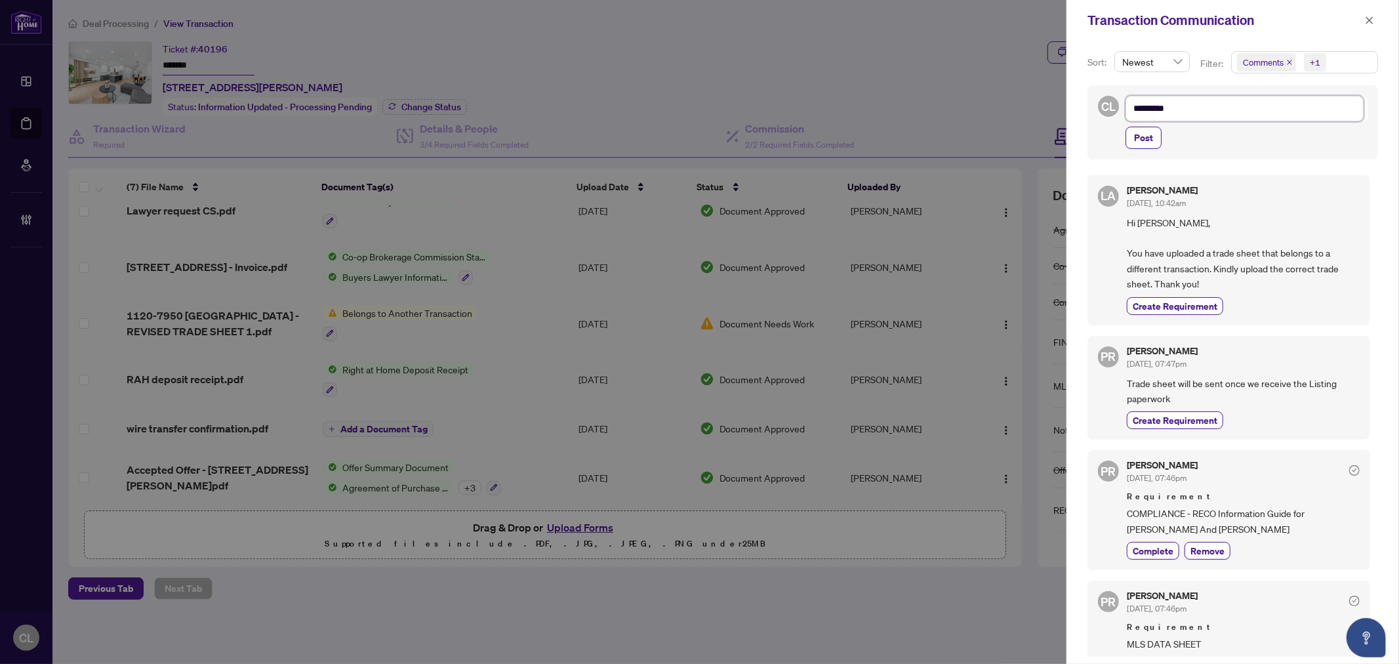
type textarea "*********"
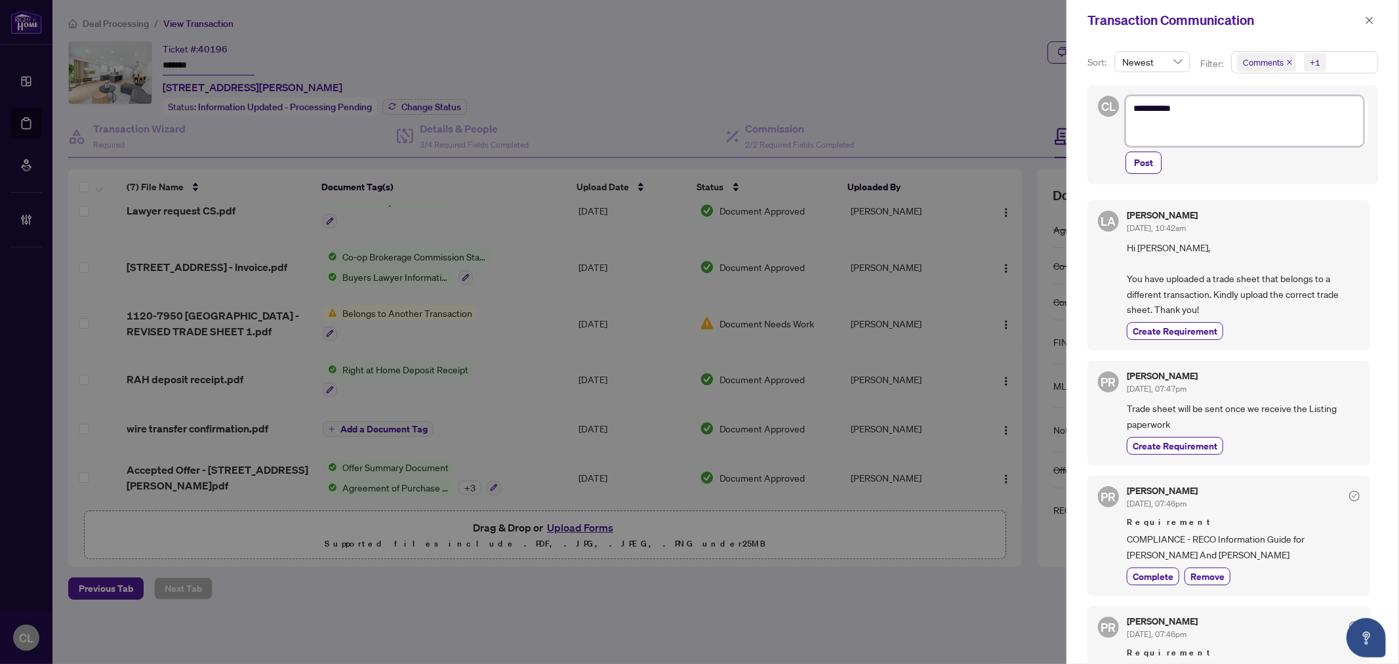
scroll to position [0, 0]
type textarea "*********"
click at [1145, 140] on textarea "*********" at bounding box center [1245, 123] width 238 height 54
paste textarea "**********"
type textarea "**********"
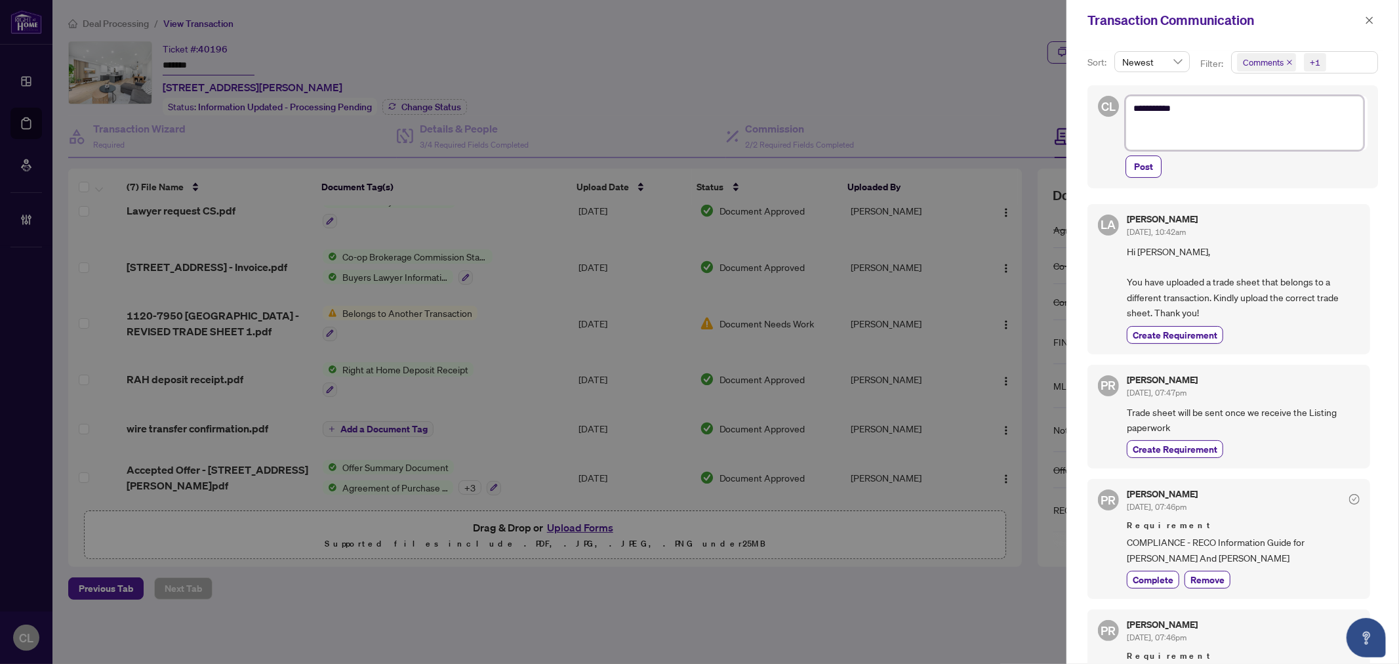
type textarea "**********"
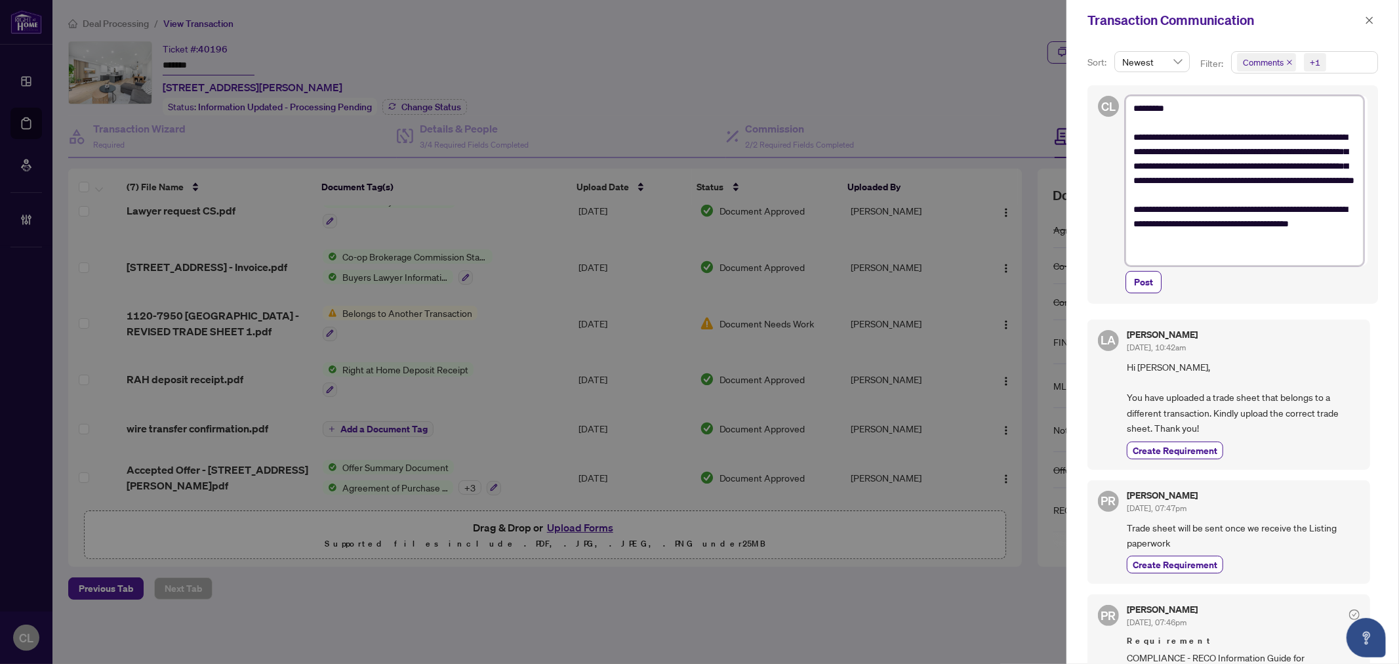
drag, startPoint x: 1175, startPoint y: 195, endPoint x: 1341, endPoint y: 194, distance: 165.9
click at [1341, 194] on textarea "**********" at bounding box center [1245, 180] width 238 height 169
type textarea "**********"
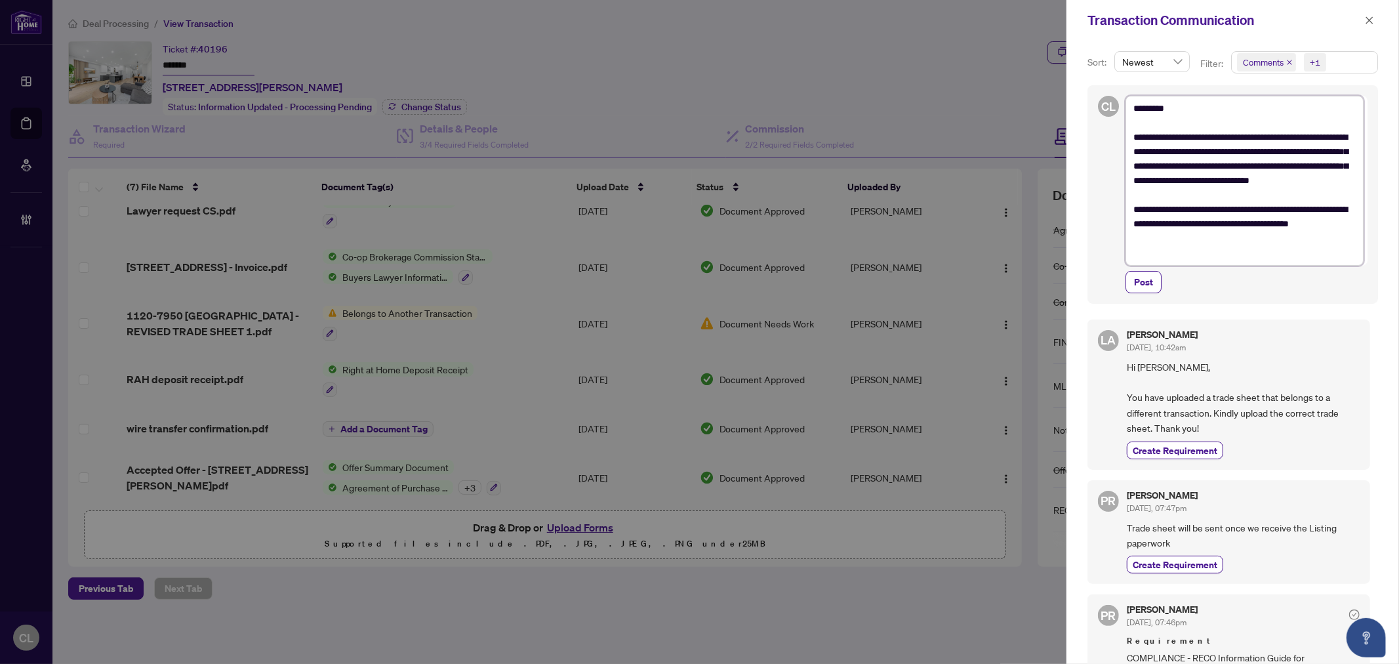
type textarea "**********"
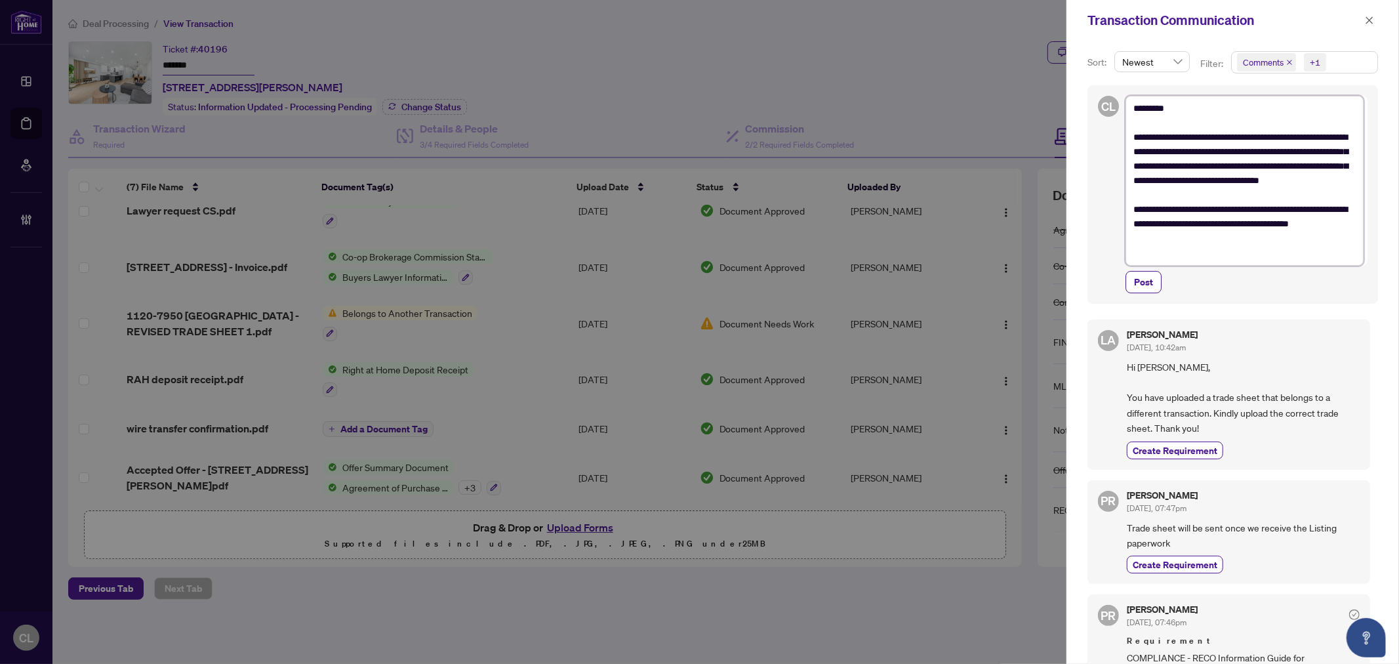
type textarea "**********"
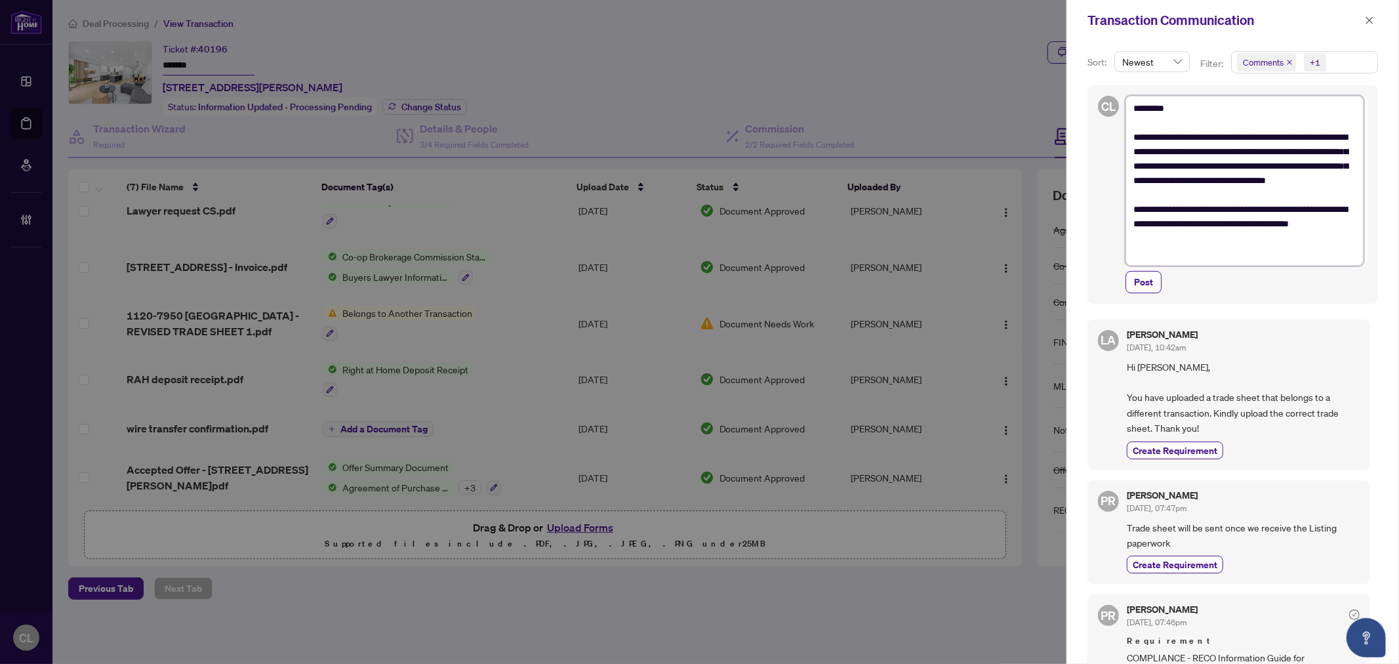
type textarea "**********"
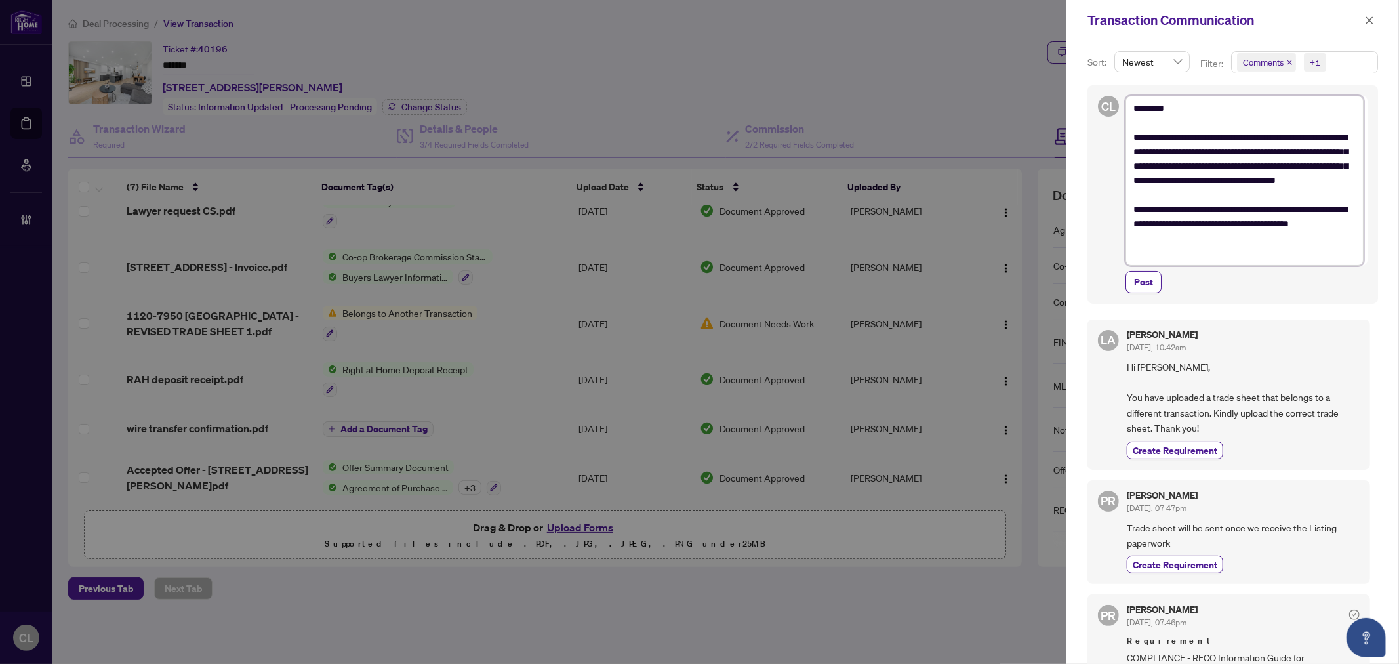
type textarea "**********"
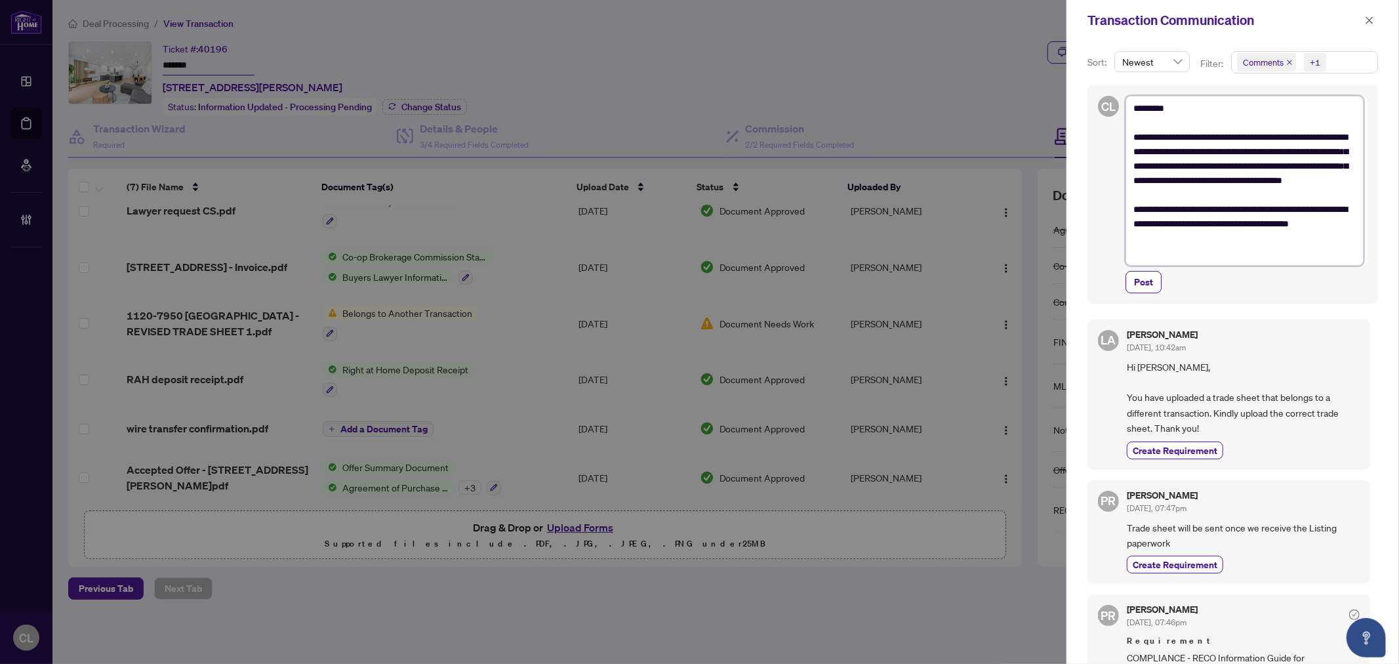
type textarea "**********"
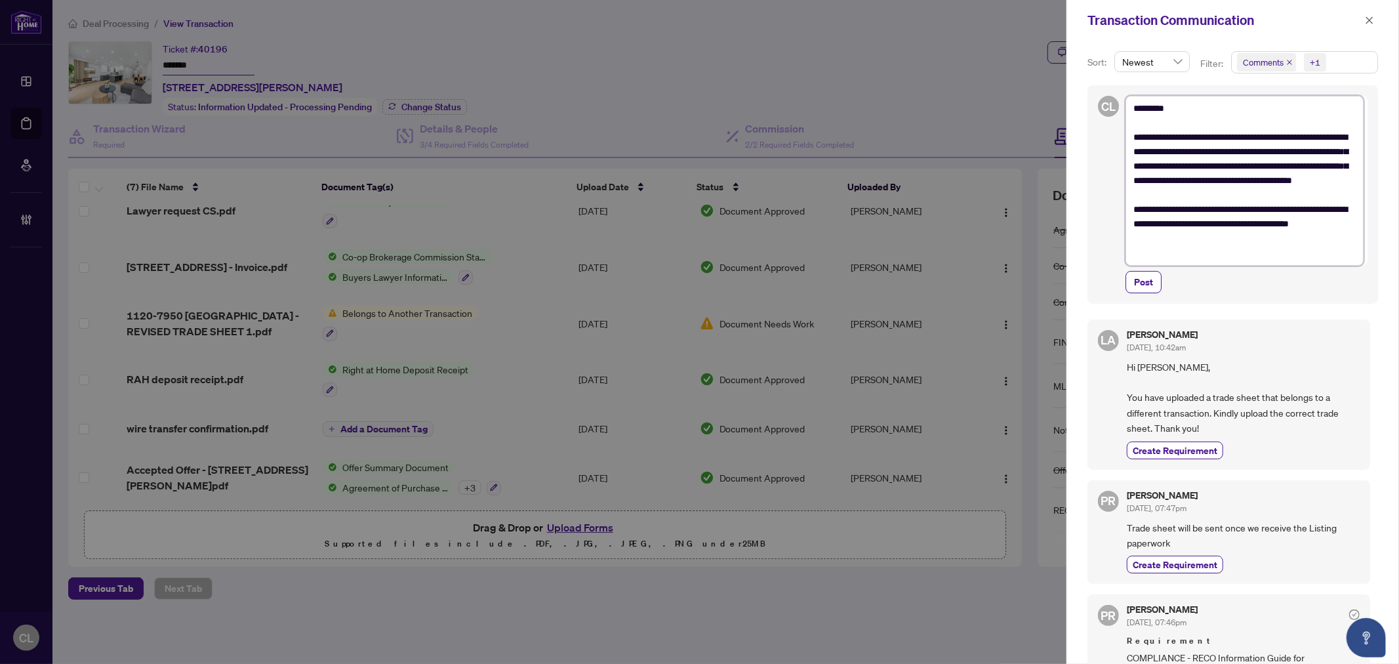
type textarea "**********"
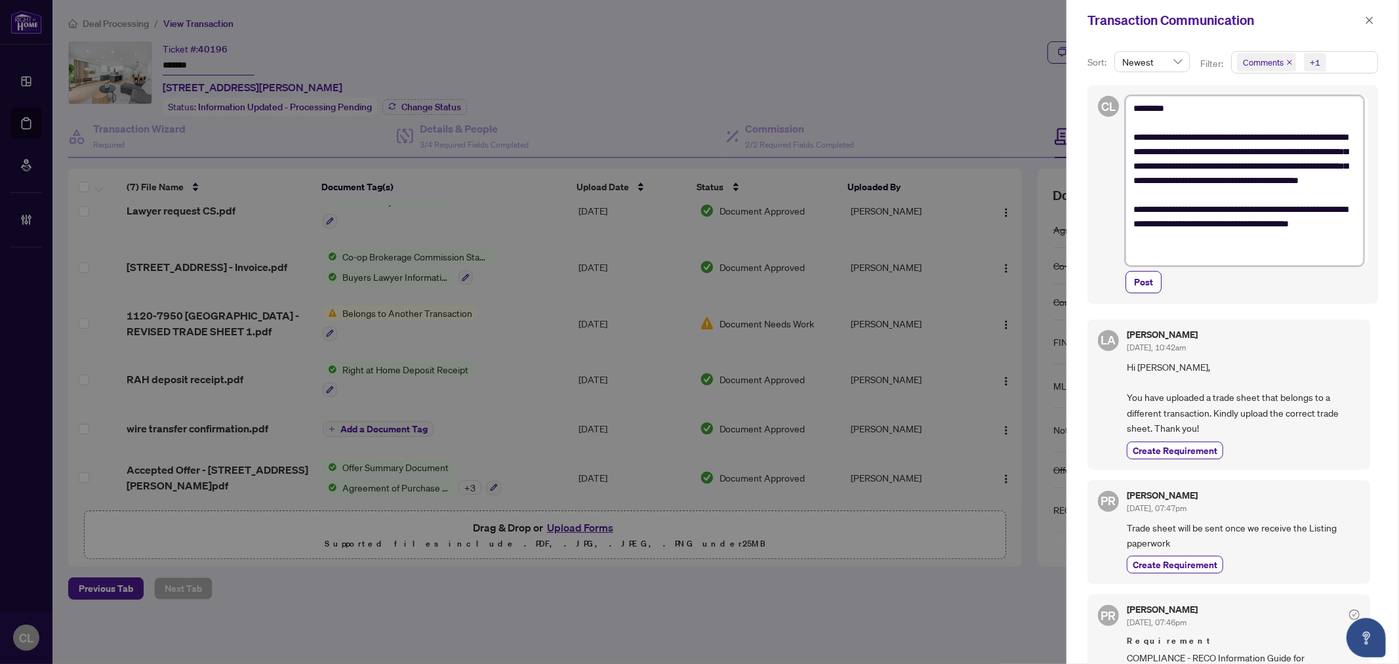
type textarea "**********"
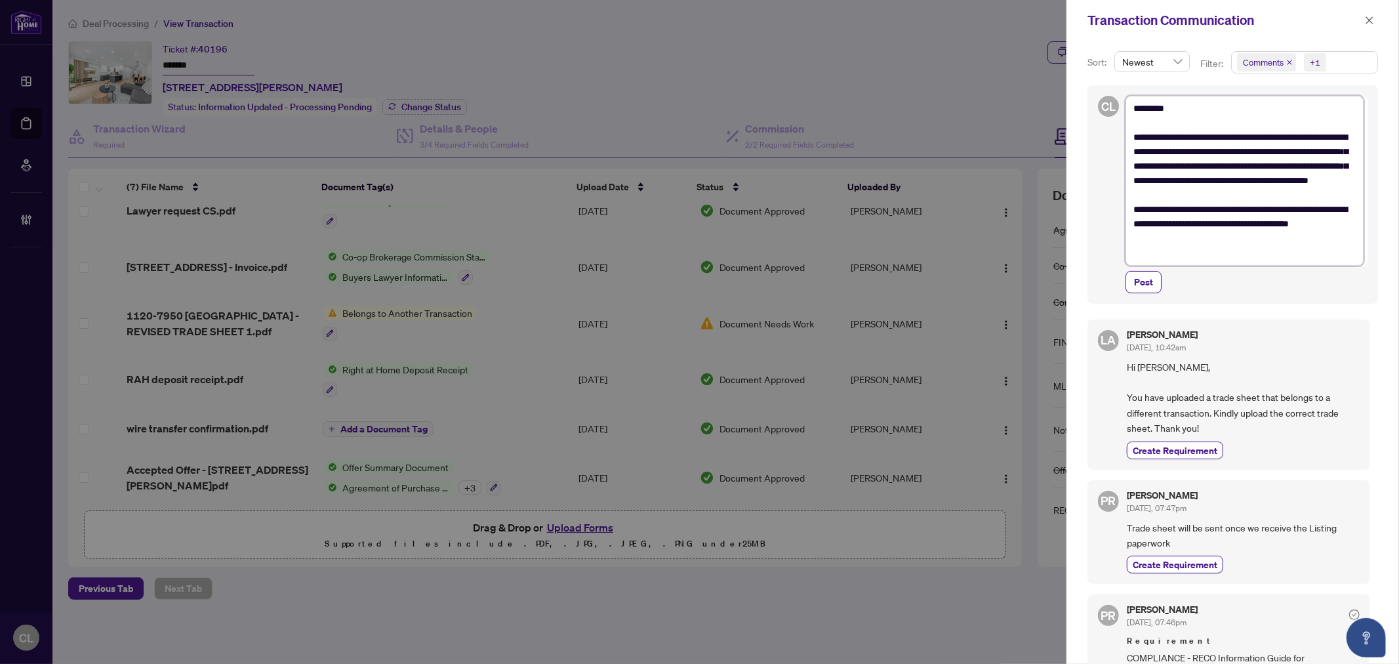
type textarea "**********"
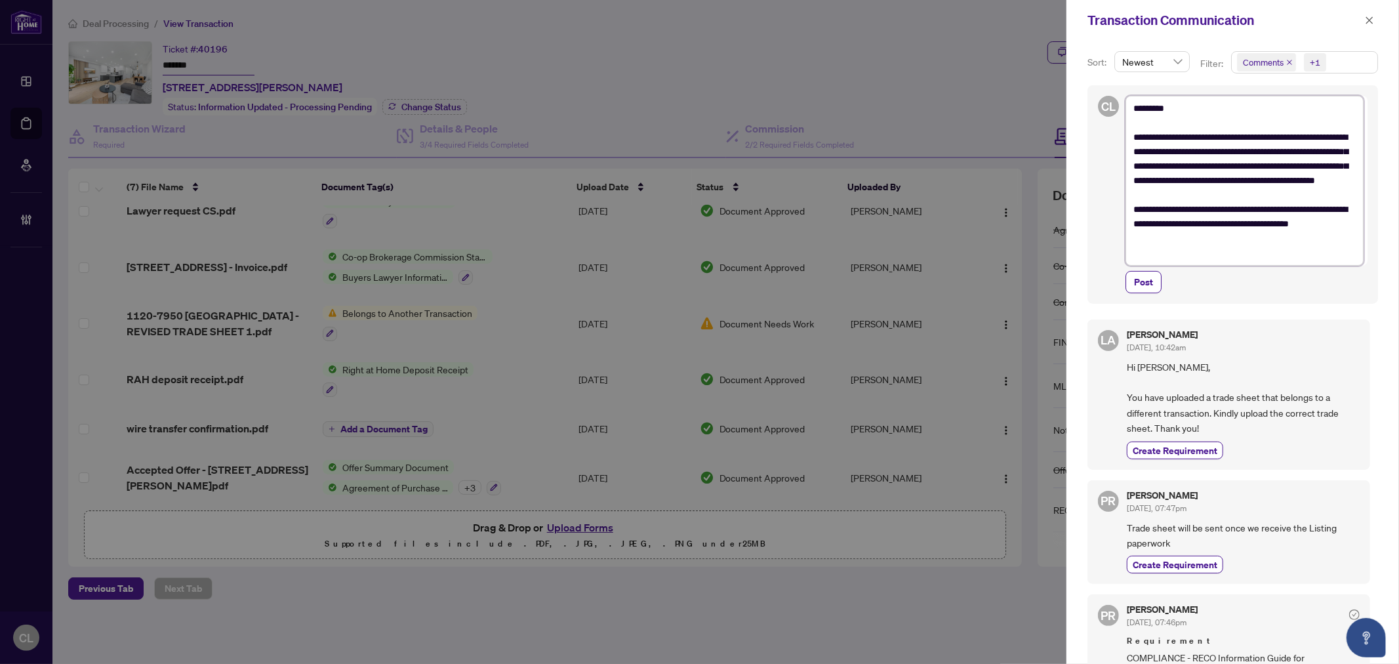
type textarea "**********"
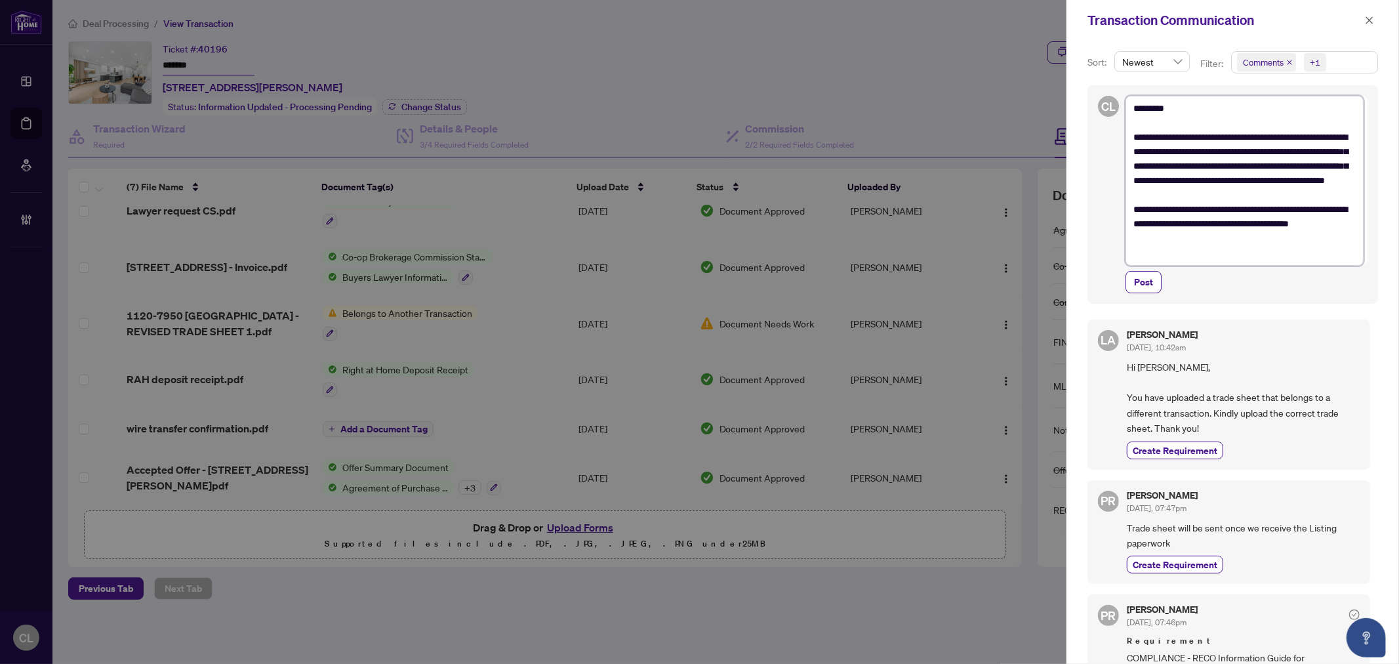
type textarea "**********"
click at [1143, 289] on span "Post" at bounding box center [1143, 282] width 19 height 21
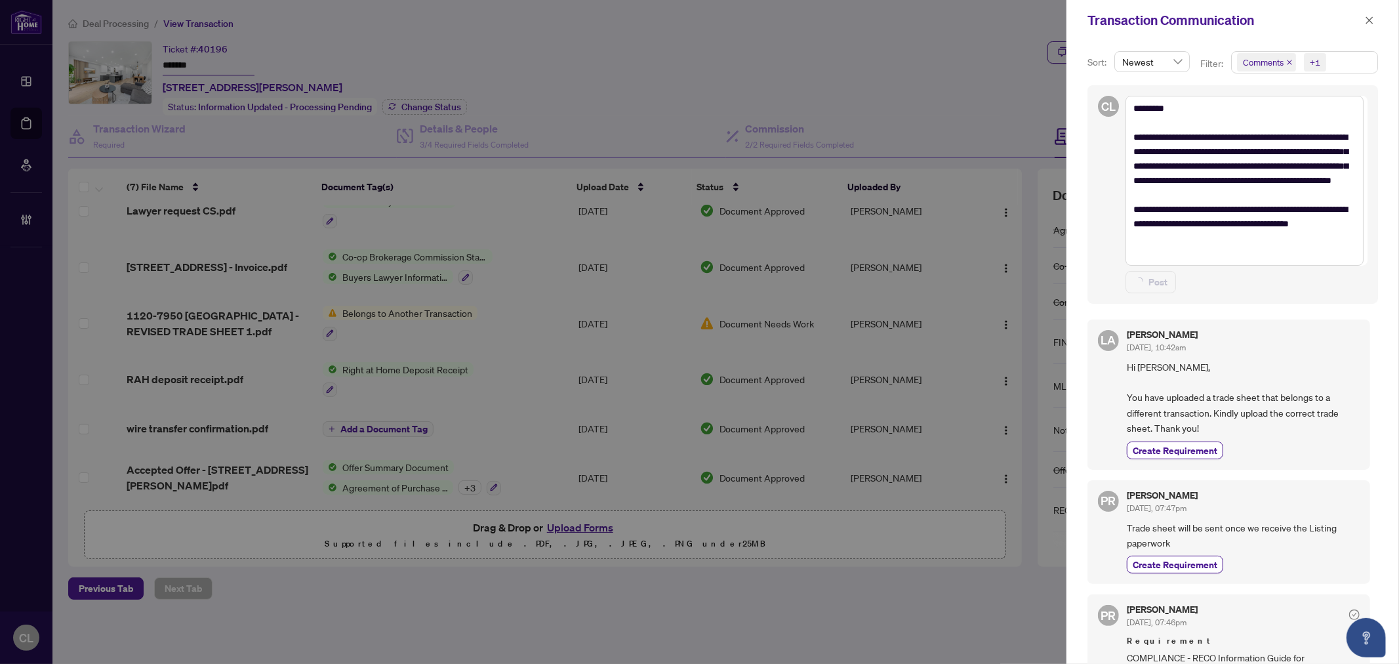
type textarea "**********"
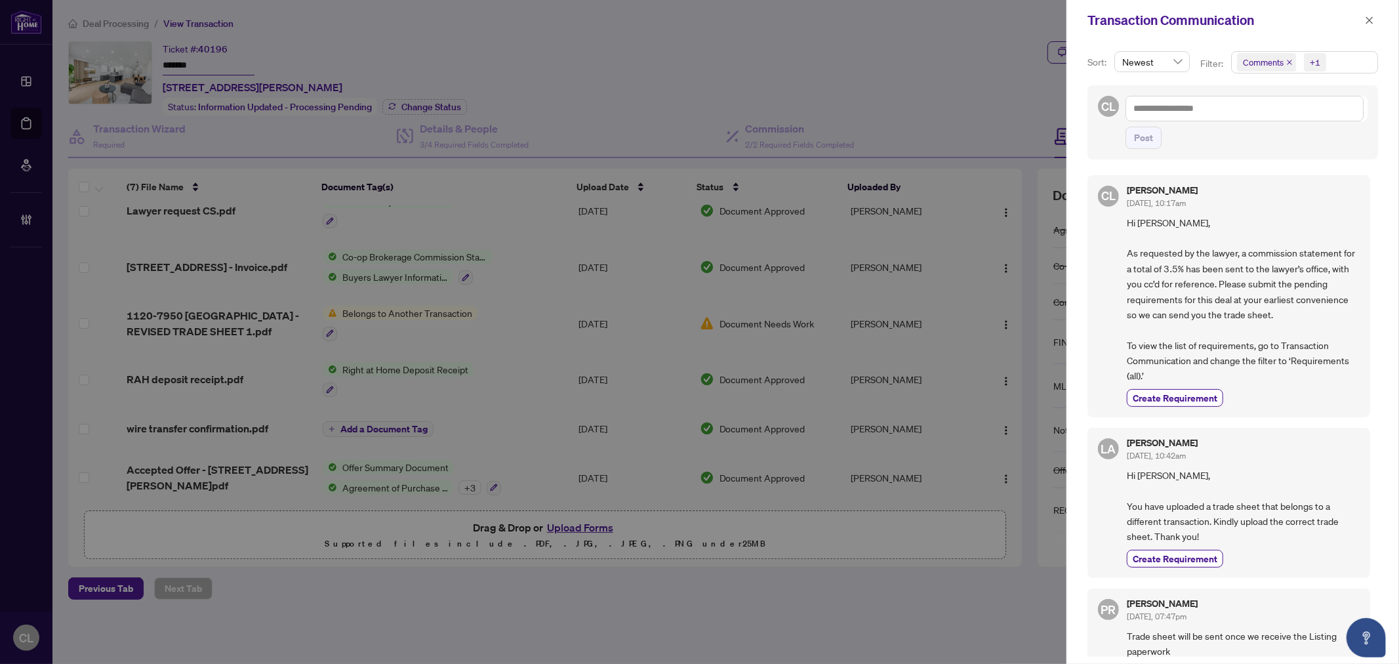
drag, startPoint x: 1019, startPoint y: 289, endPoint x: 1019, endPoint y: 179, distance: 109.5
click at [1019, 179] on div at bounding box center [699, 332] width 1399 height 664
click at [1372, 14] on span "button" at bounding box center [1369, 20] width 9 height 21
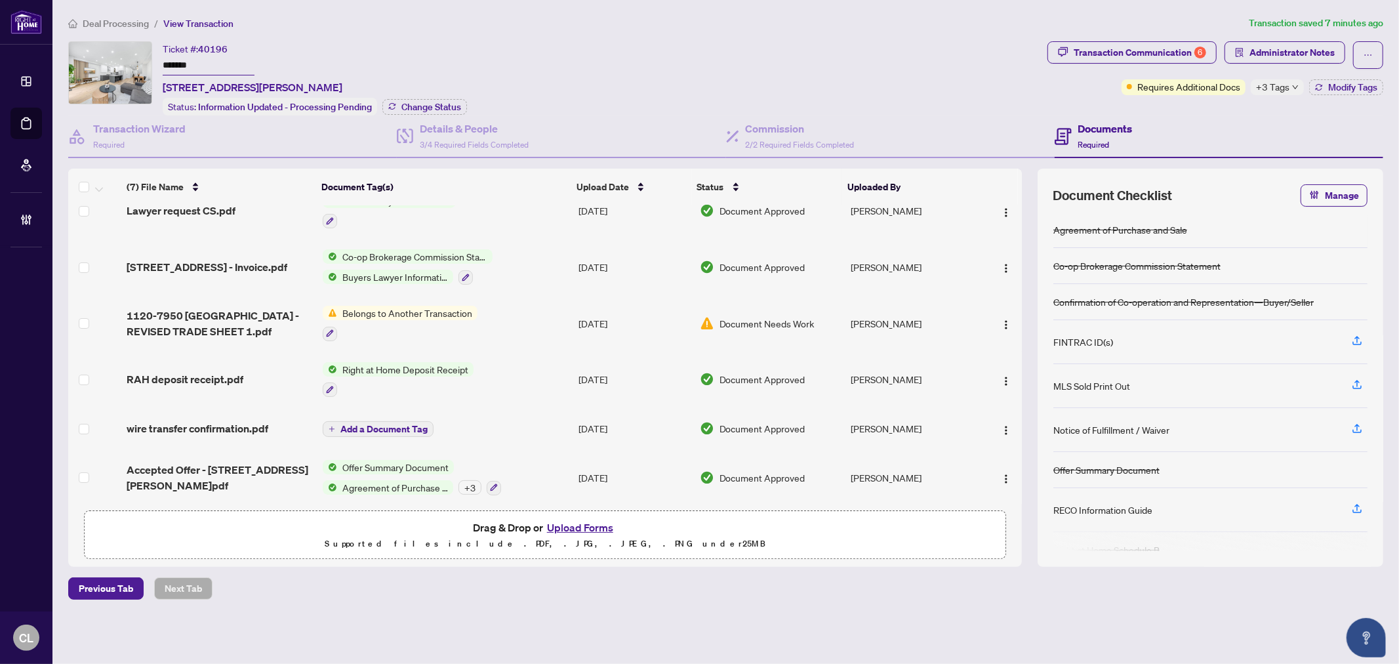
drag, startPoint x: 1023, startPoint y: 277, endPoint x: 1013, endPoint y: 198, distance: 79.4
click at [1013, 198] on div "(7) File Name Document Tag(s) Upload Date Status Uploaded By CS to lawyer.pdf C…" at bounding box center [725, 368] width 1315 height 398
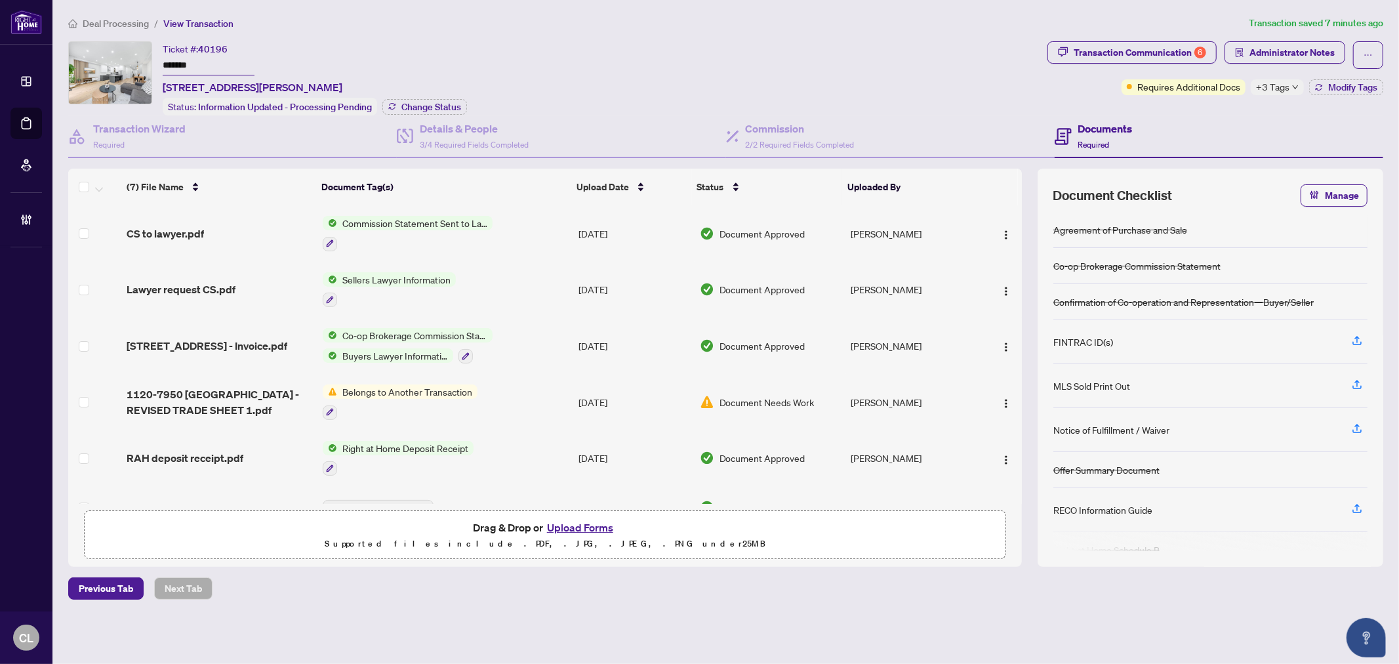
click at [610, 94] on div "Ticket #: 40196 ******* 13-8777 Dufferin St, Vaughan, Ontario L4J 8W3, Canada S…" at bounding box center [555, 78] width 974 height 74
click at [1362, 55] on button "button" at bounding box center [1368, 55] width 30 height 28
click at [956, 87] on div "Ticket #: 40196 ******* 13-8777 Dufferin St, Vaughan, Ontario L4J 8W3, Canada S…" at bounding box center [555, 78] width 974 height 74
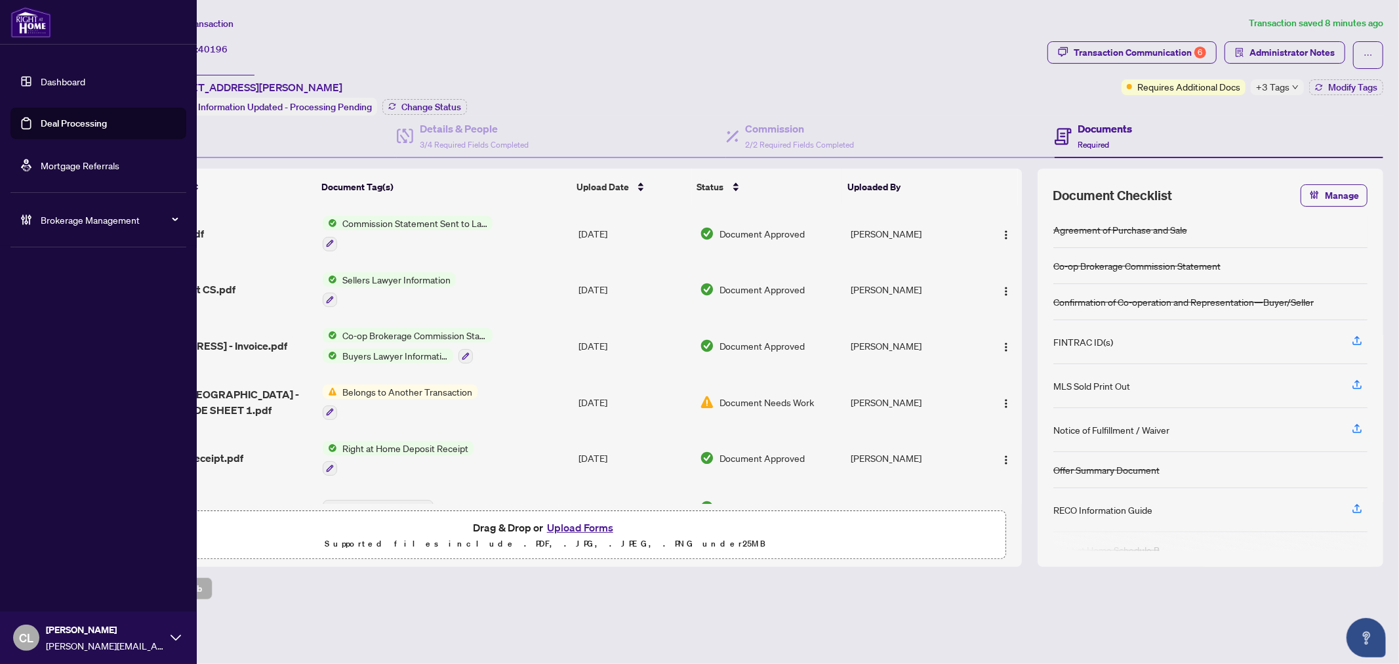
click at [41, 121] on link "Deal Processing" at bounding box center [74, 123] width 66 height 12
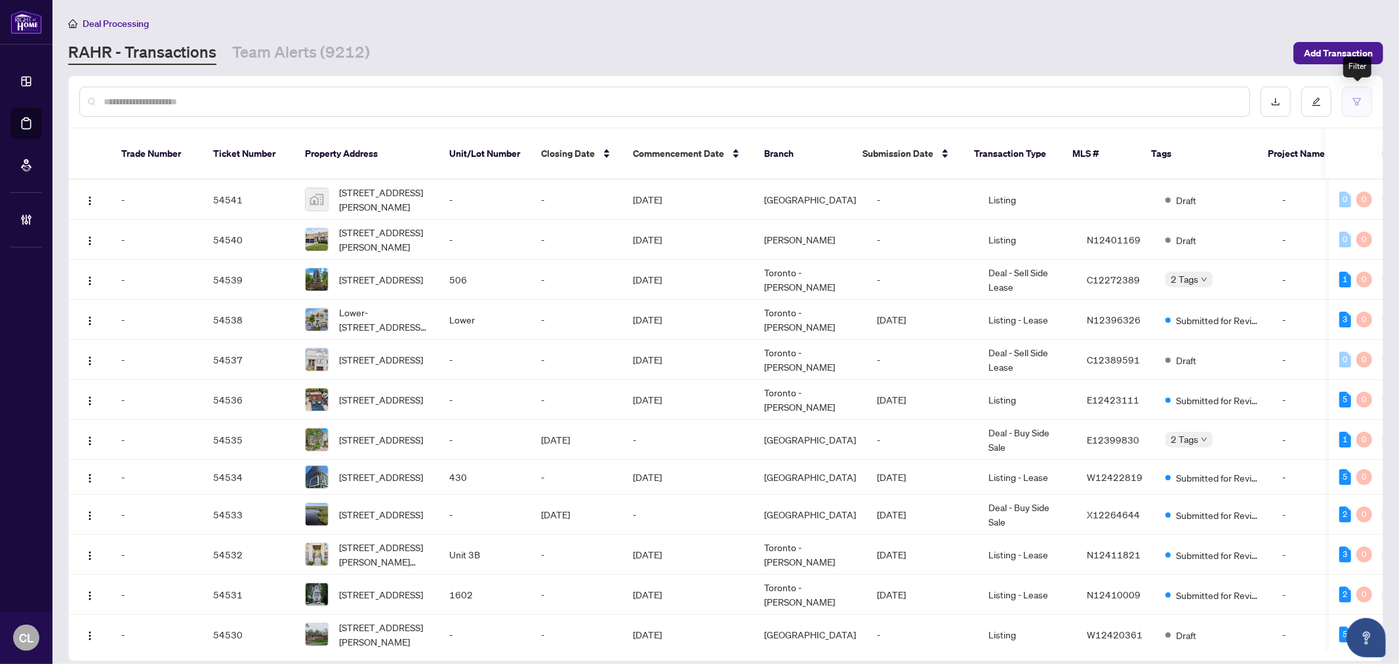
click at [1349, 101] on button "button" at bounding box center [1357, 102] width 30 height 30
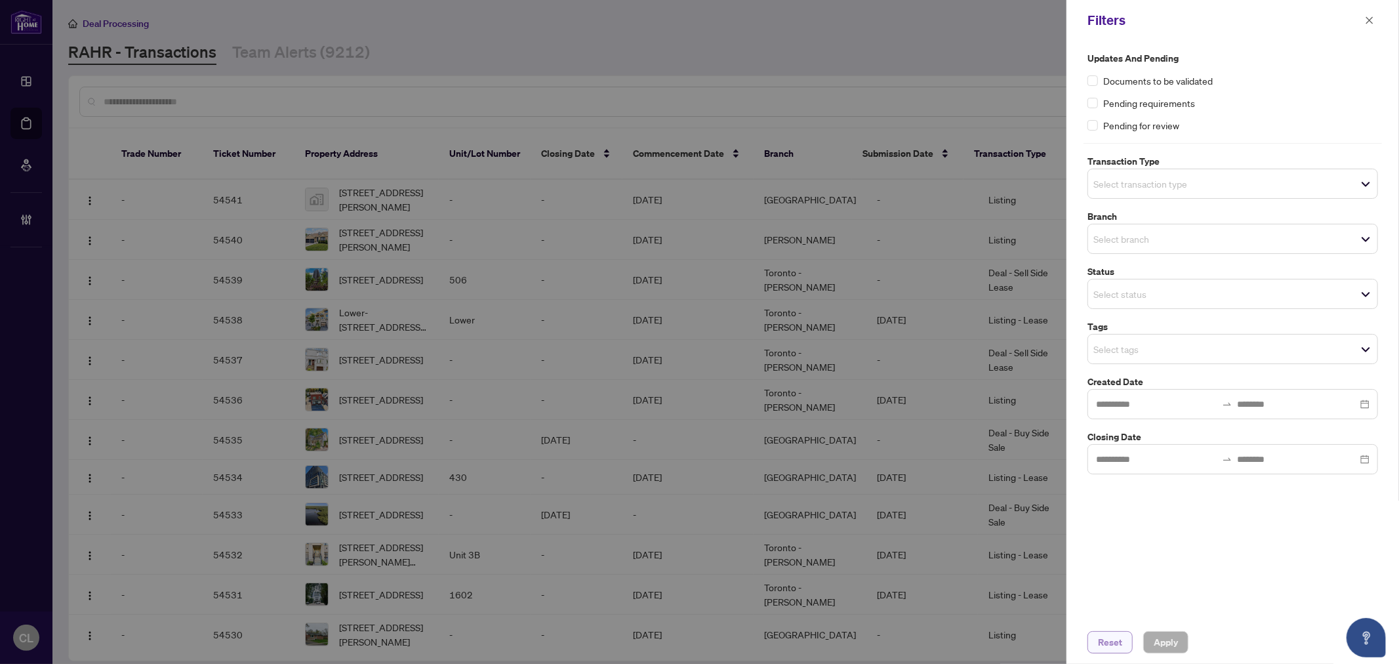
click at [1110, 646] on span "Reset" at bounding box center [1110, 642] width 24 height 21
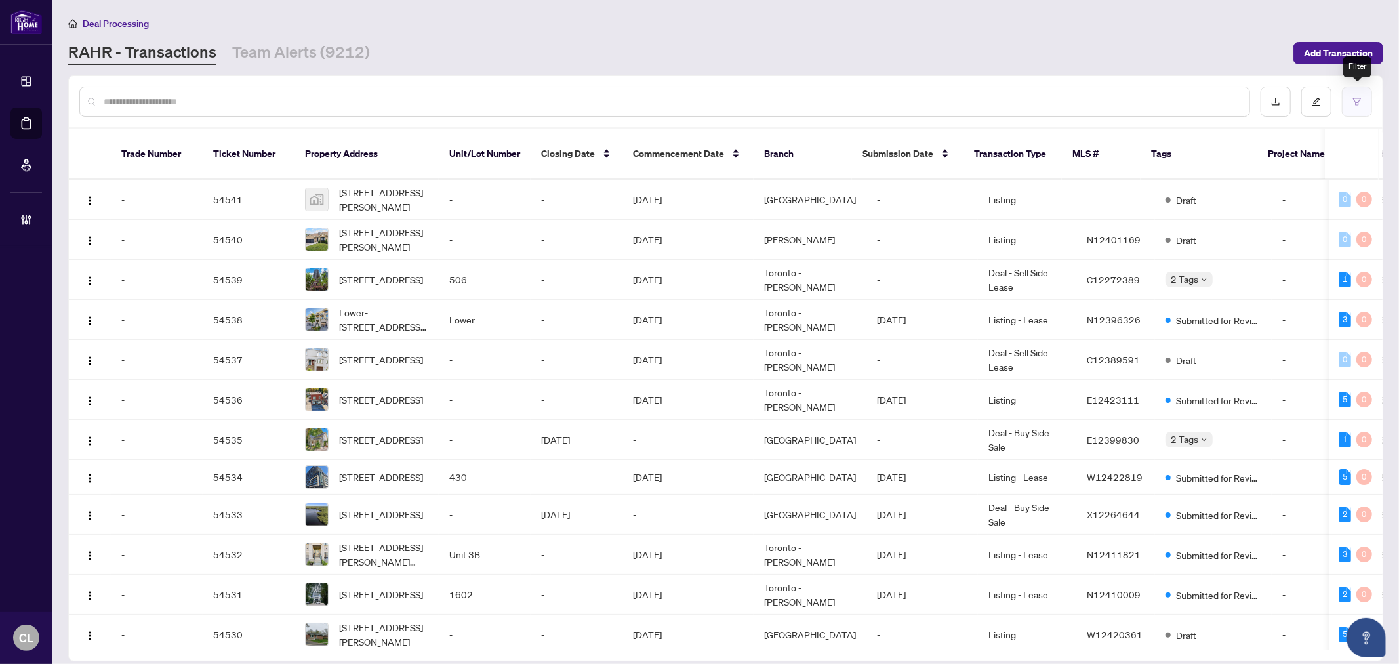
click at [1345, 101] on button "button" at bounding box center [1357, 102] width 30 height 30
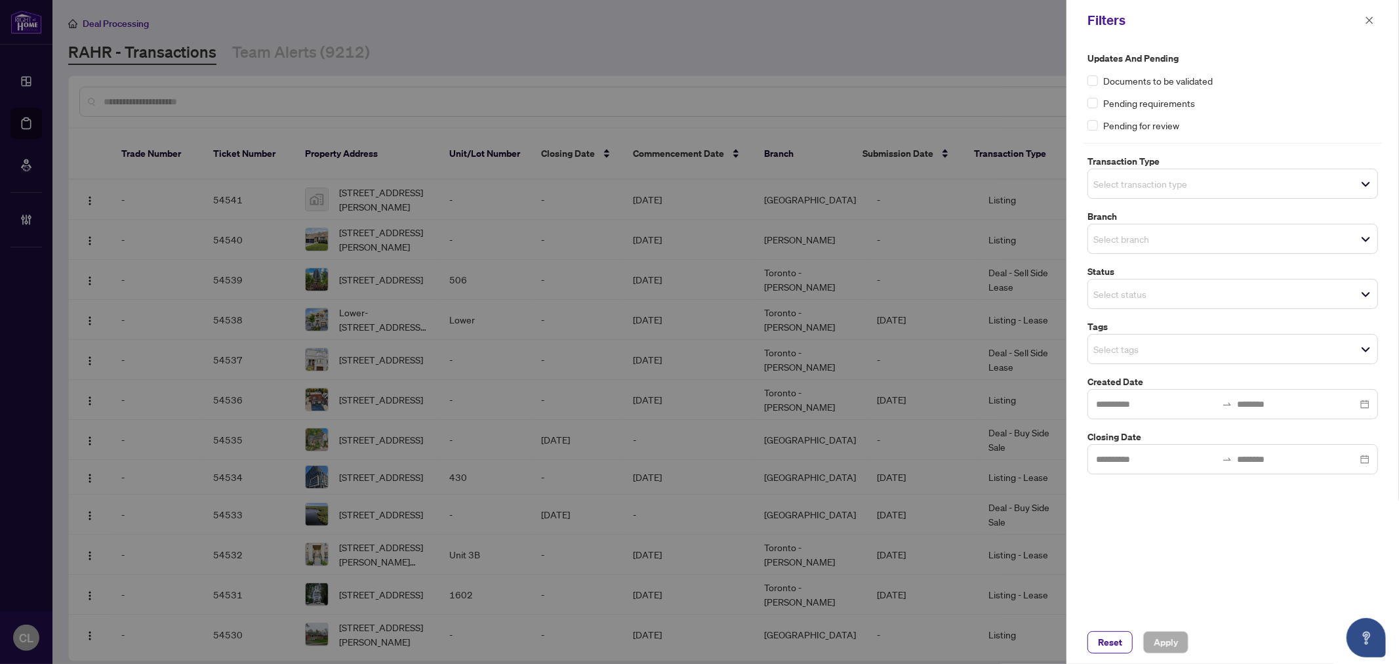
click at [888, 43] on div at bounding box center [699, 332] width 1399 height 664
click at [1368, 20] on icon "close" at bounding box center [1369, 20] width 9 height 9
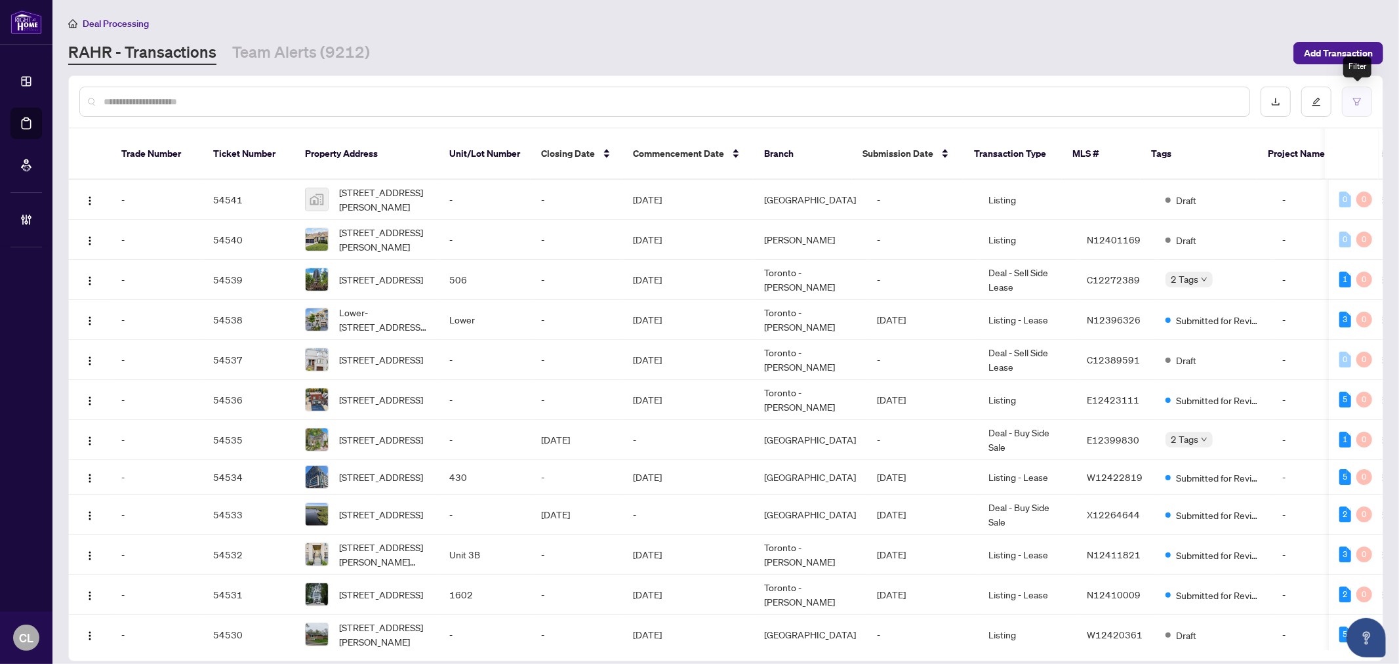
click at [1358, 98] on icon "filter" at bounding box center [1357, 101] width 8 height 7
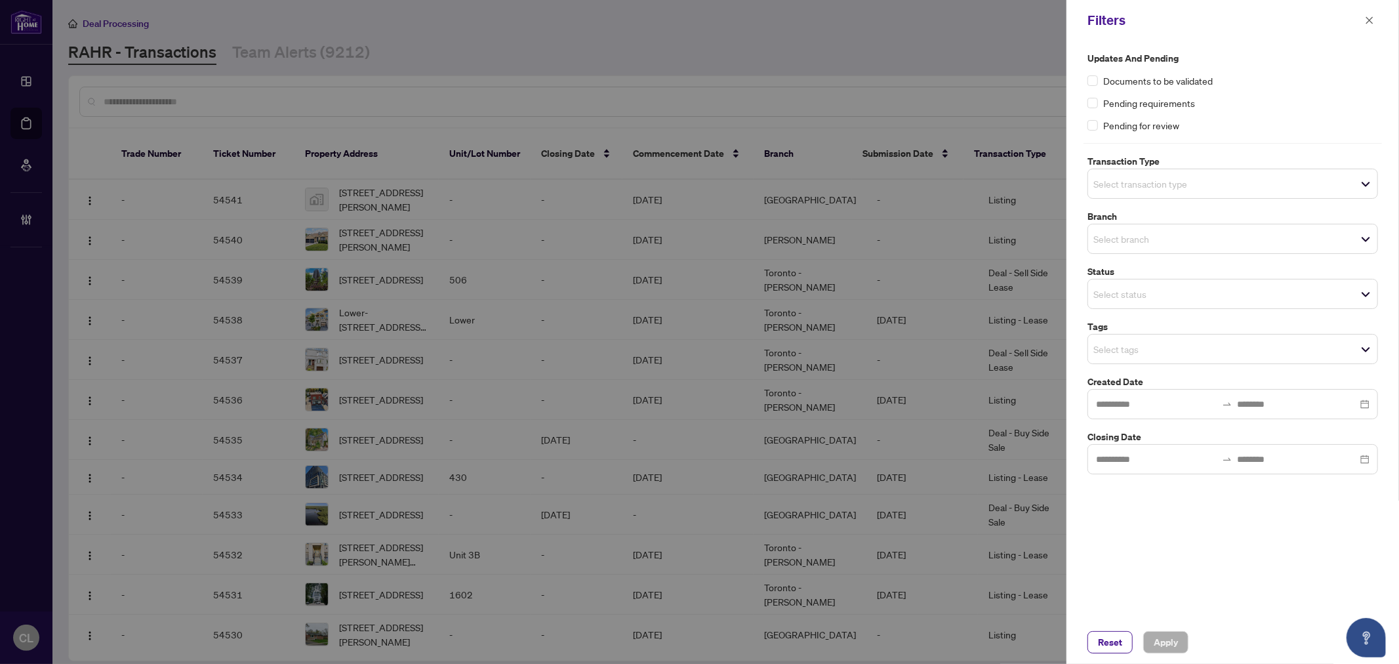
click at [1107, 182] on input "search" at bounding box center [1139, 184] width 92 height 16
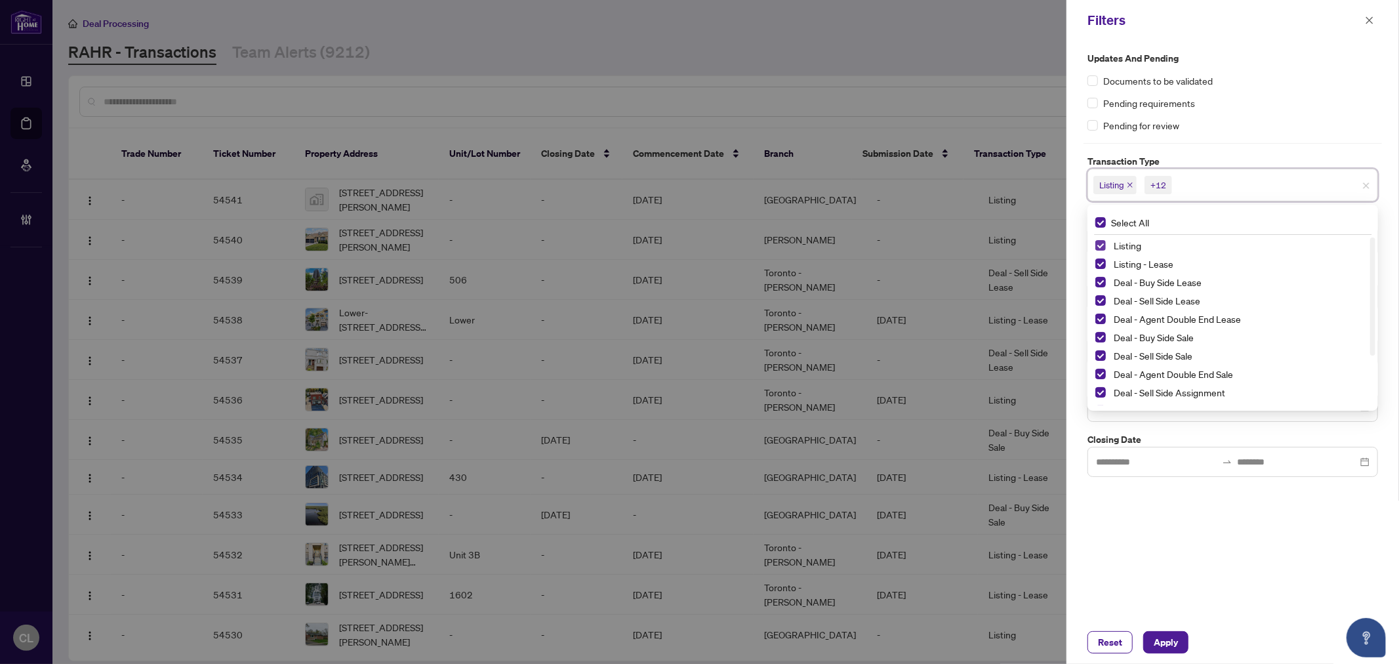
click at [1104, 241] on span "Select Listing" at bounding box center [1100, 245] width 10 height 10
click at [1099, 260] on span "Select Listing - Lease" at bounding box center [1100, 263] width 10 height 10
click at [941, 64] on div at bounding box center [699, 332] width 1399 height 664
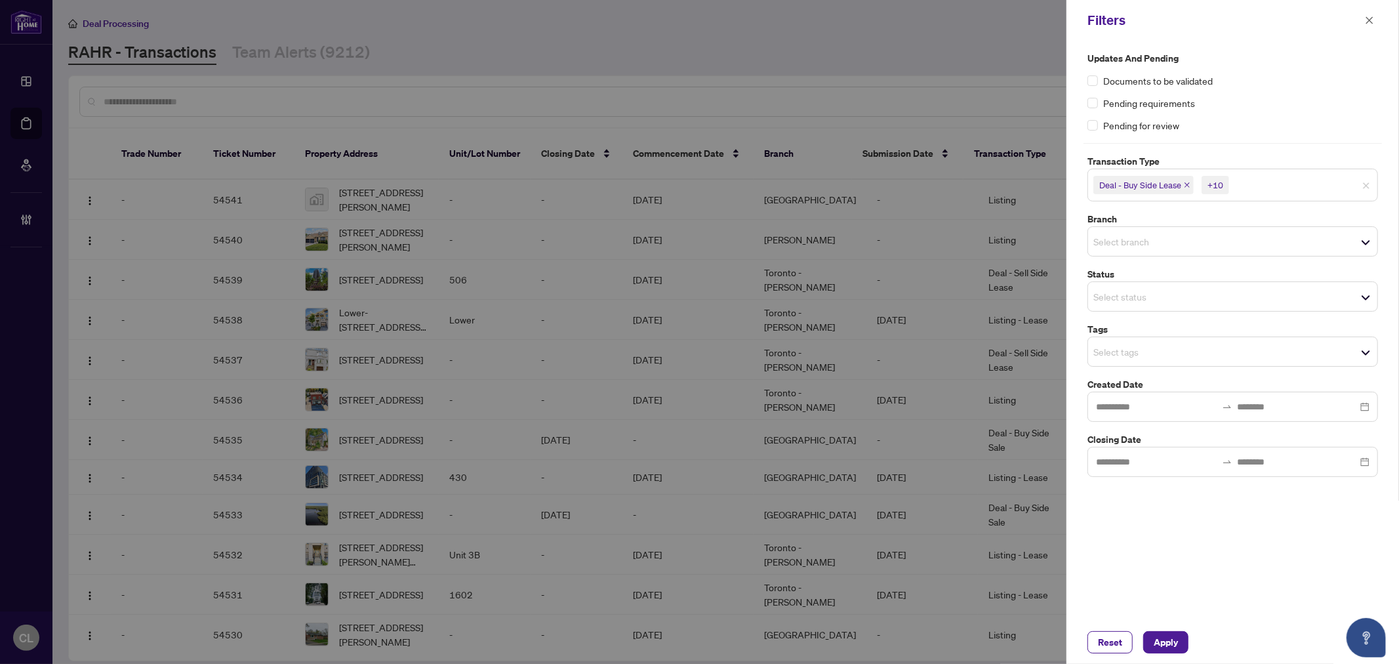
click at [1112, 240] on input "search" at bounding box center [1139, 242] width 92 height 16
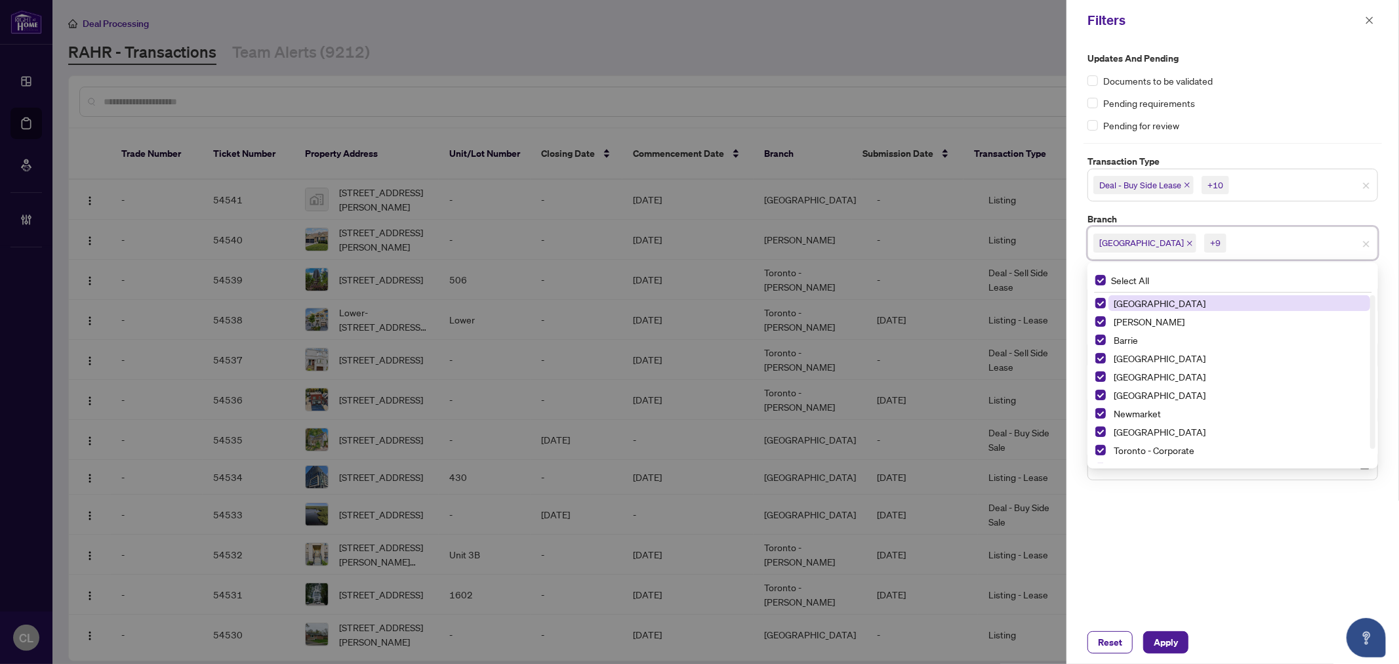
click at [936, 60] on div at bounding box center [699, 332] width 1399 height 664
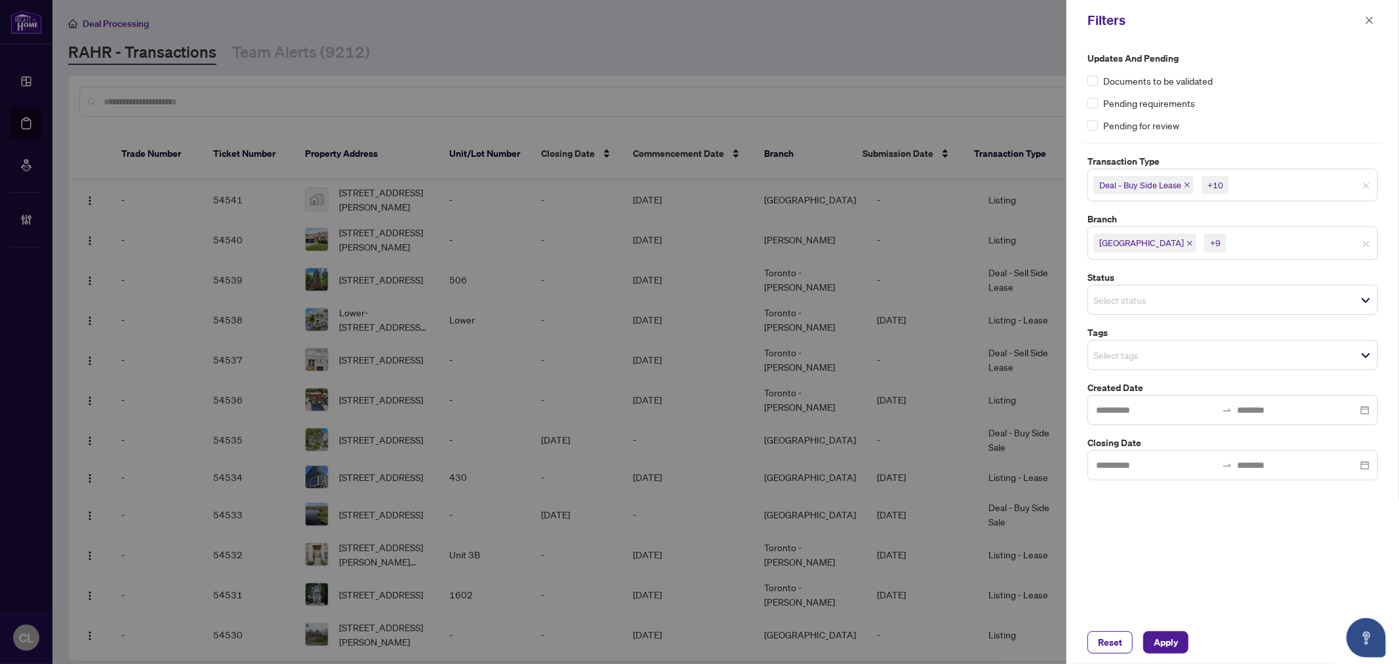
click at [1111, 356] on input "search" at bounding box center [1139, 355] width 92 height 16
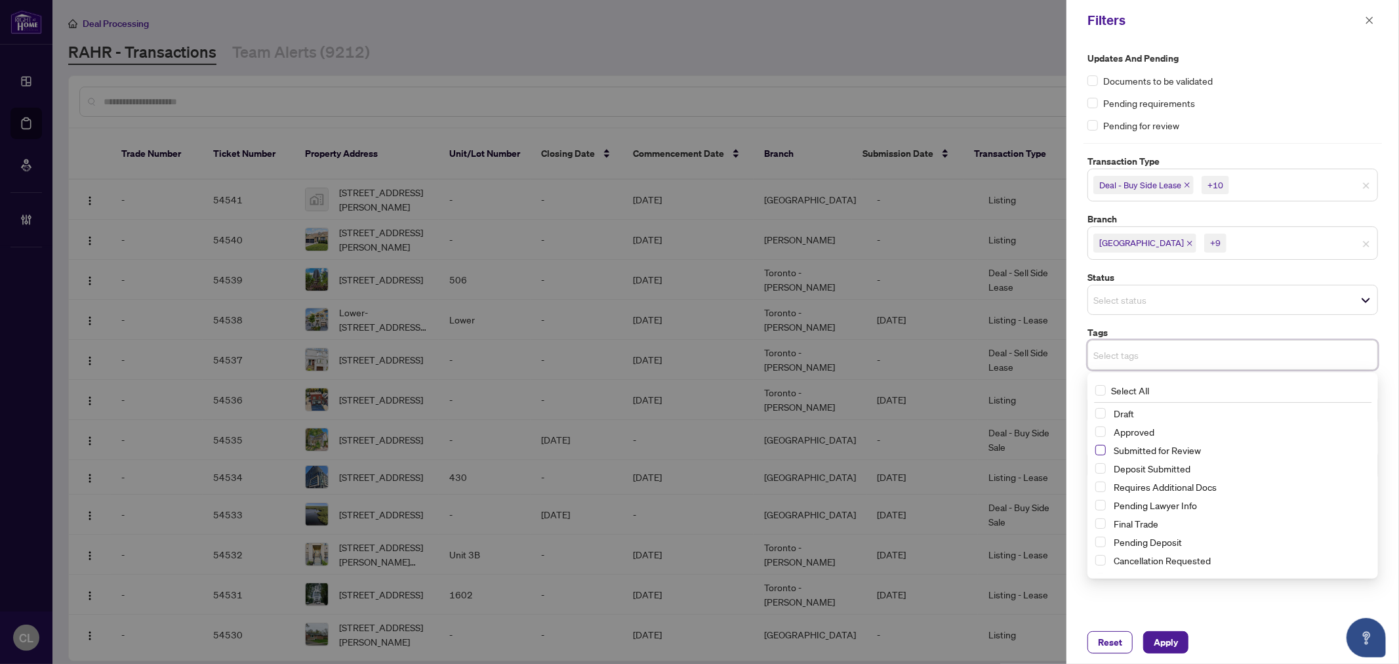
click at [1100, 448] on span "Select Submitted for Review" at bounding box center [1100, 450] width 10 height 10
click at [1047, 54] on div at bounding box center [699, 332] width 1399 height 664
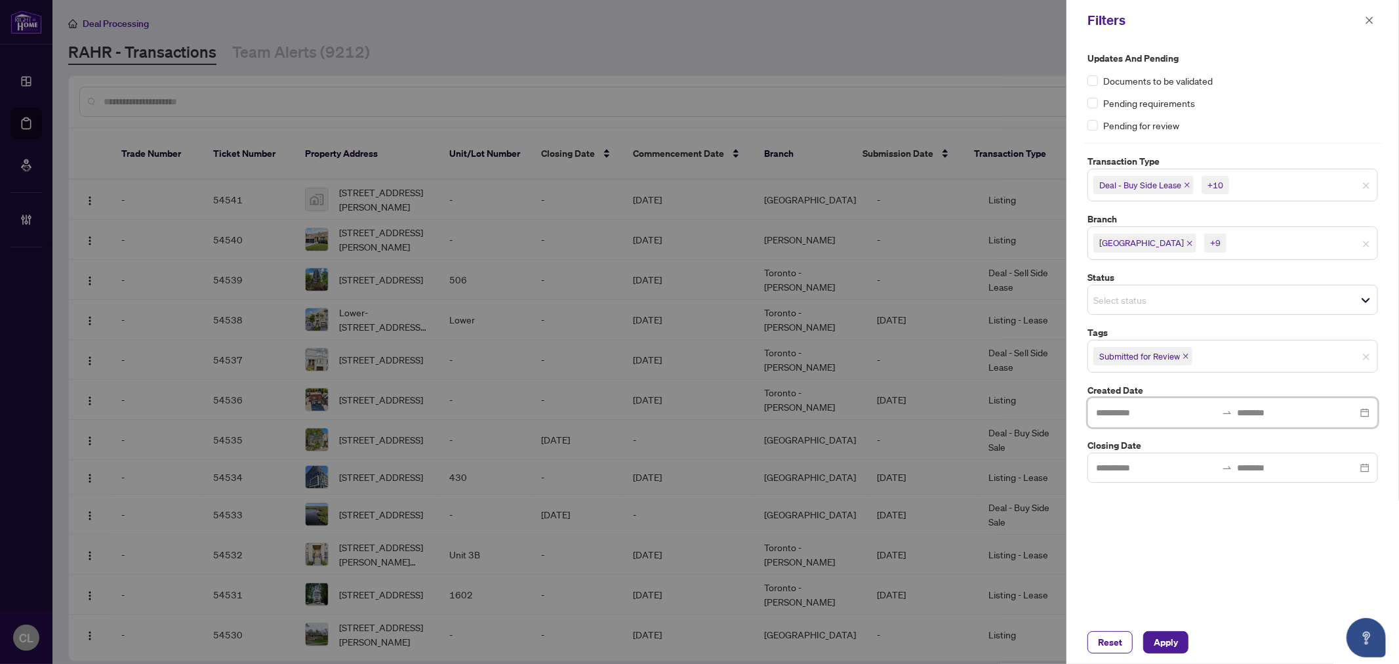
click at [1112, 410] on input at bounding box center [1156, 412] width 121 height 14
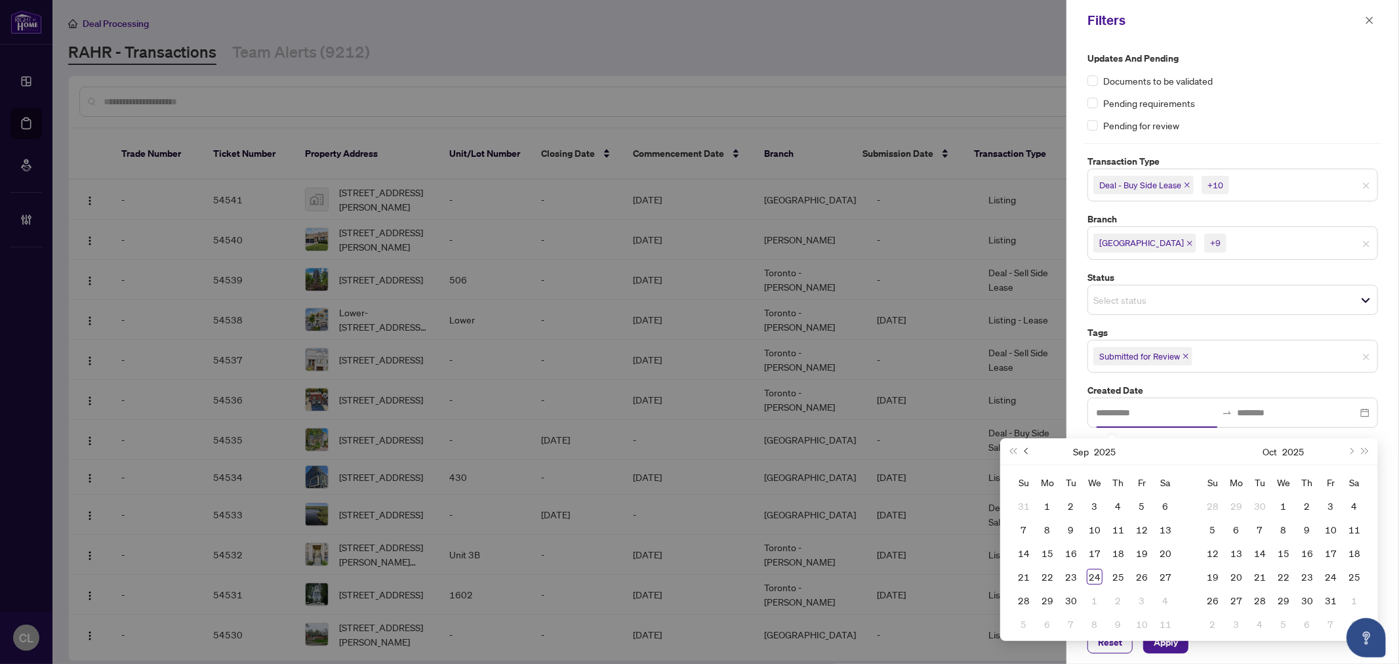
click at [1028, 453] on span "Previous month (PageUp)" at bounding box center [1028, 451] width 7 height 7
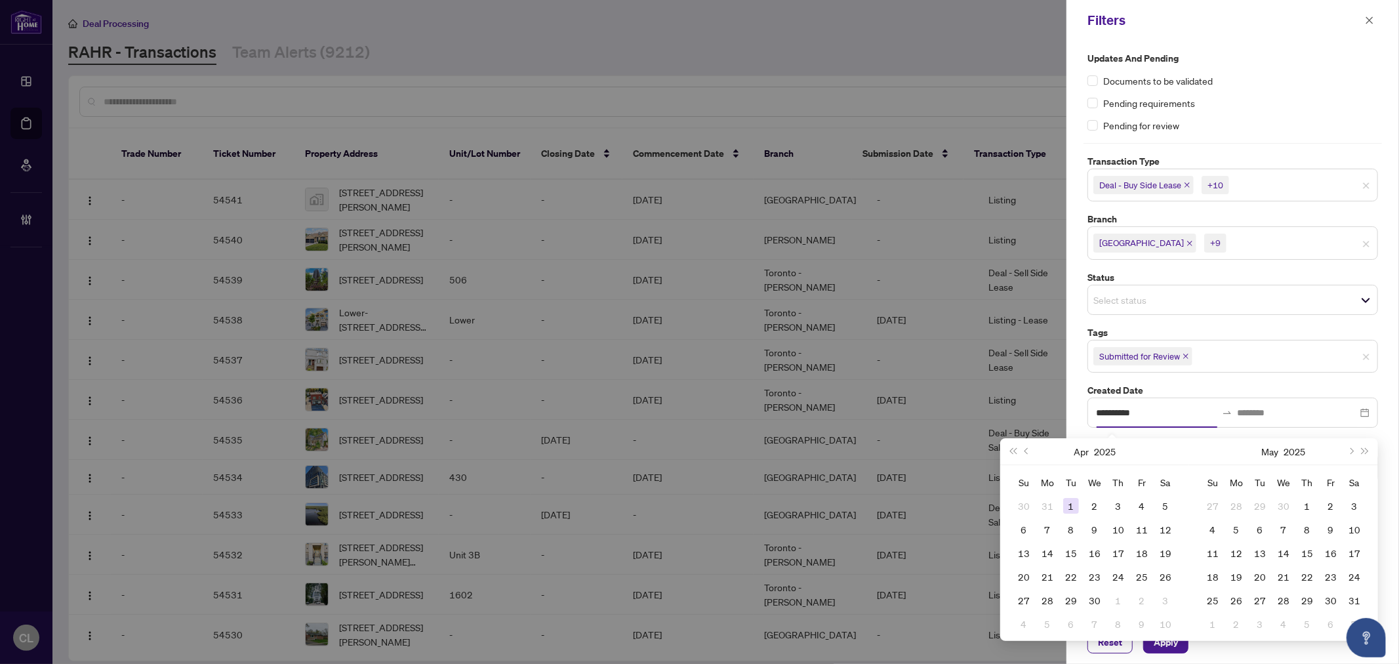
type input "**********"
click at [1070, 508] on div "1" at bounding box center [1071, 506] width 16 height 16
click at [1352, 451] on span "Next month (PageDown)" at bounding box center [1350, 451] width 7 height 7
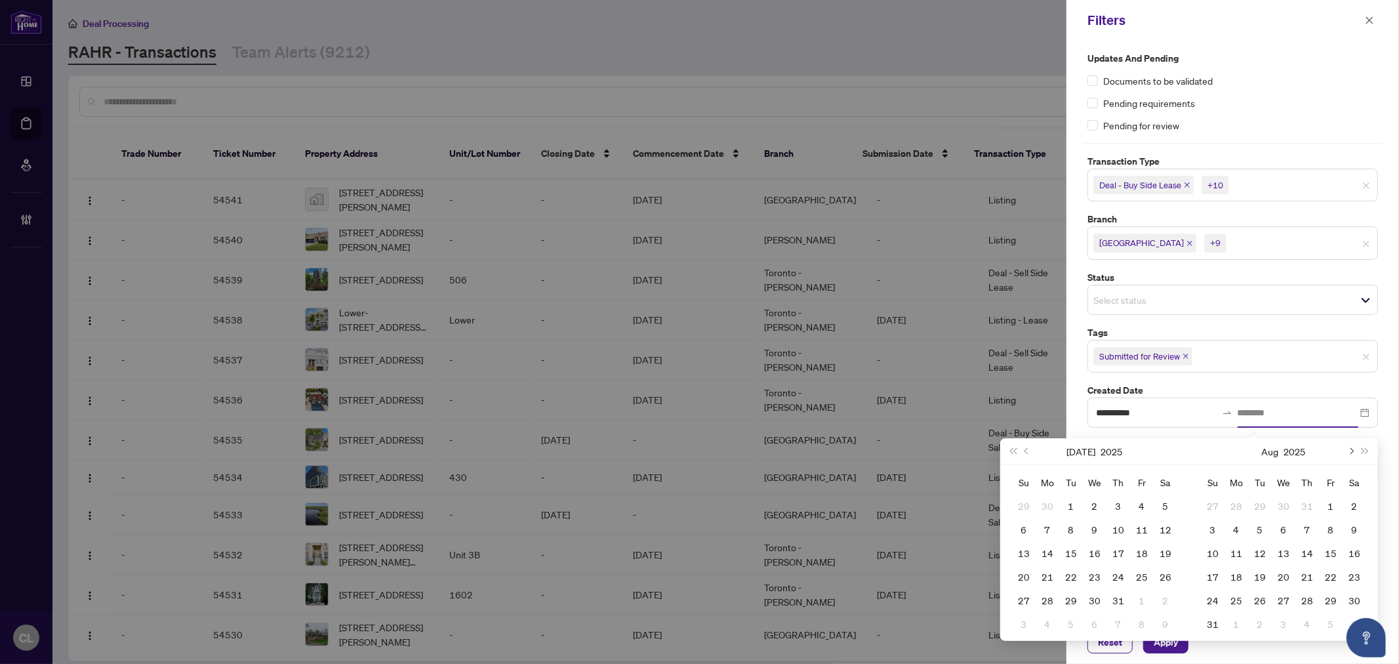
click at [1352, 451] on span "Next month (PageDown)" at bounding box center [1350, 451] width 7 height 7
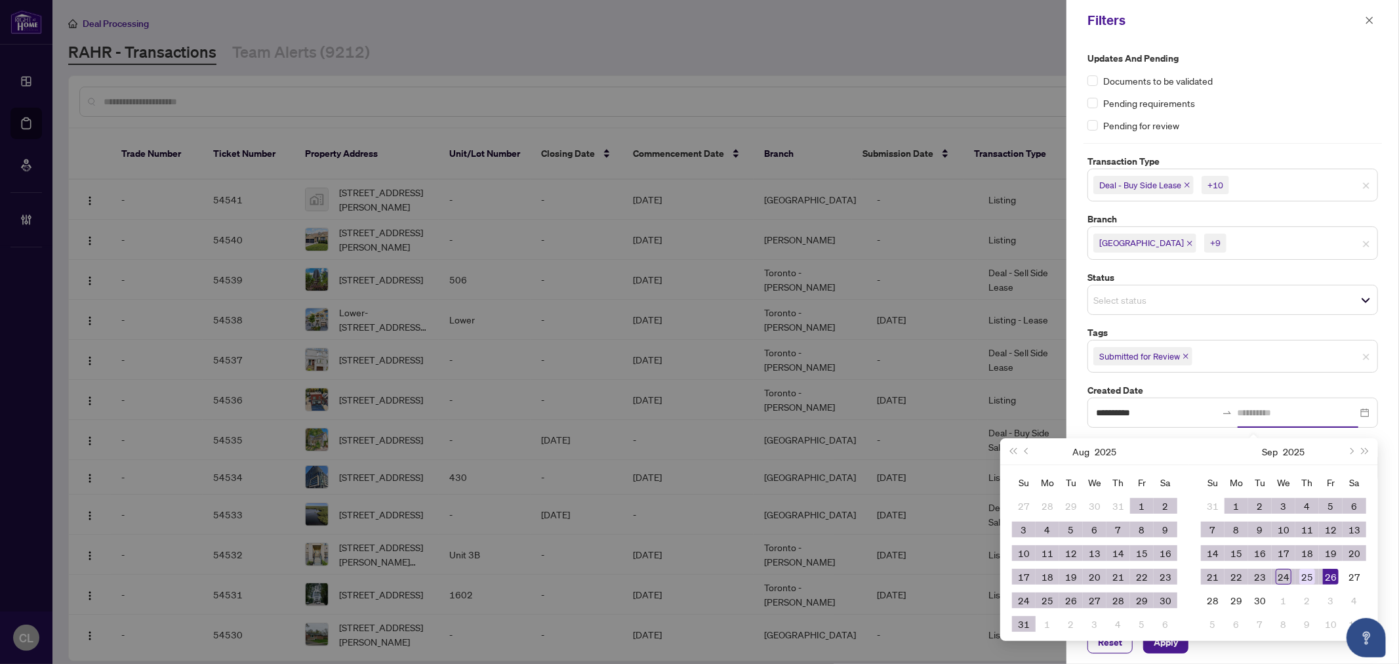
type input "**********"
click at [1303, 571] on div "25" at bounding box center [1307, 577] width 16 height 16
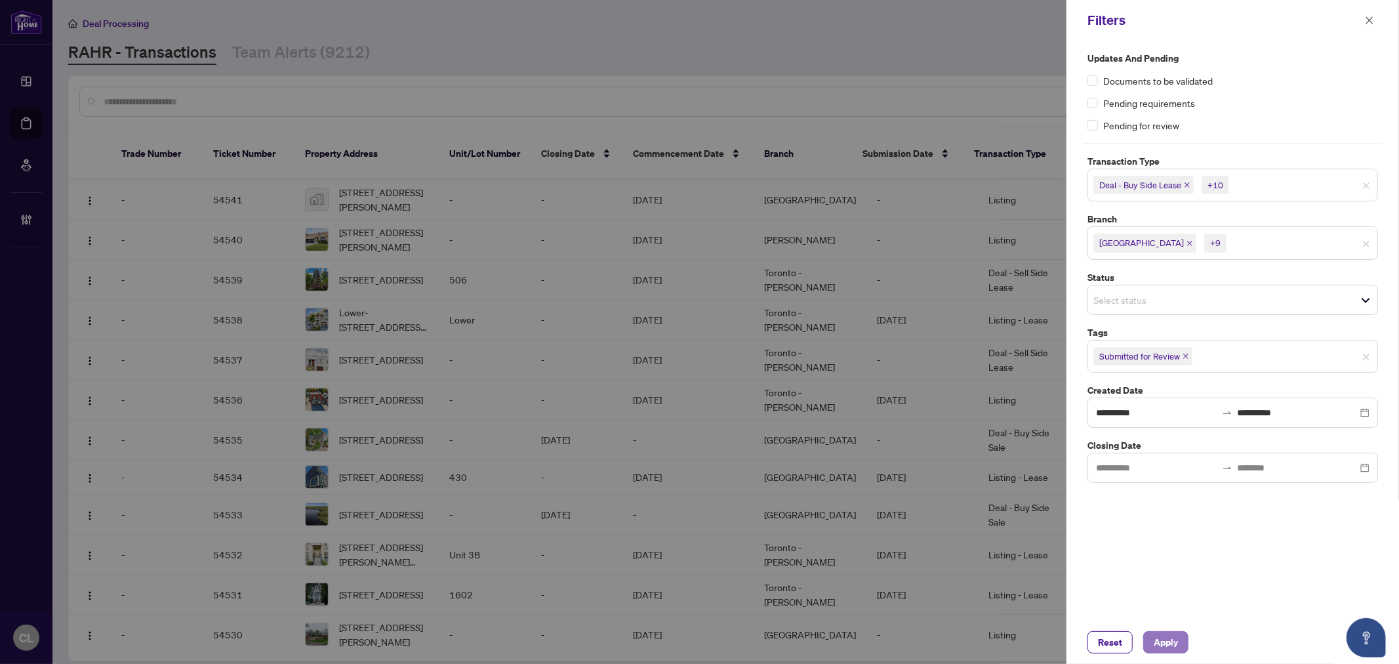
click at [1178, 647] on span "Apply" at bounding box center [1166, 642] width 24 height 21
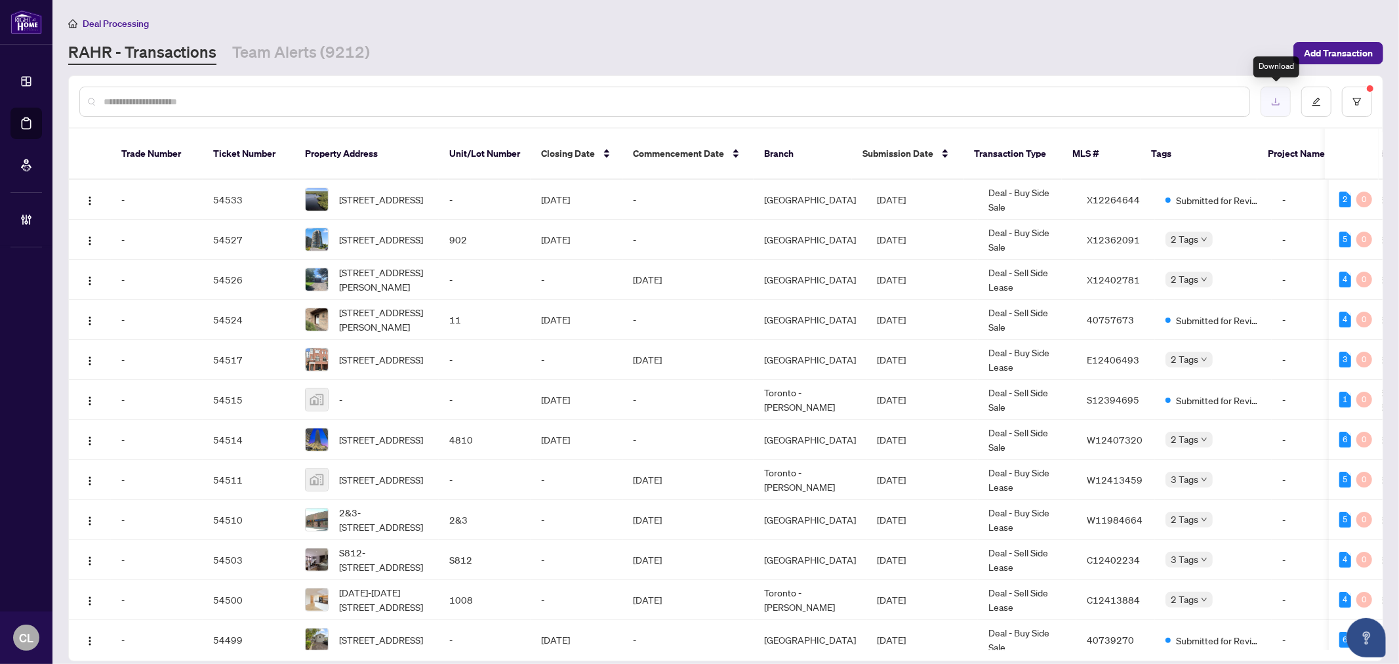
click at [1278, 102] on icon "download" at bounding box center [1275, 101] width 9 height 9
click at [199, 102] on input "text" at bounding box center [671, 101] width 1135 height 14
type input "*****"
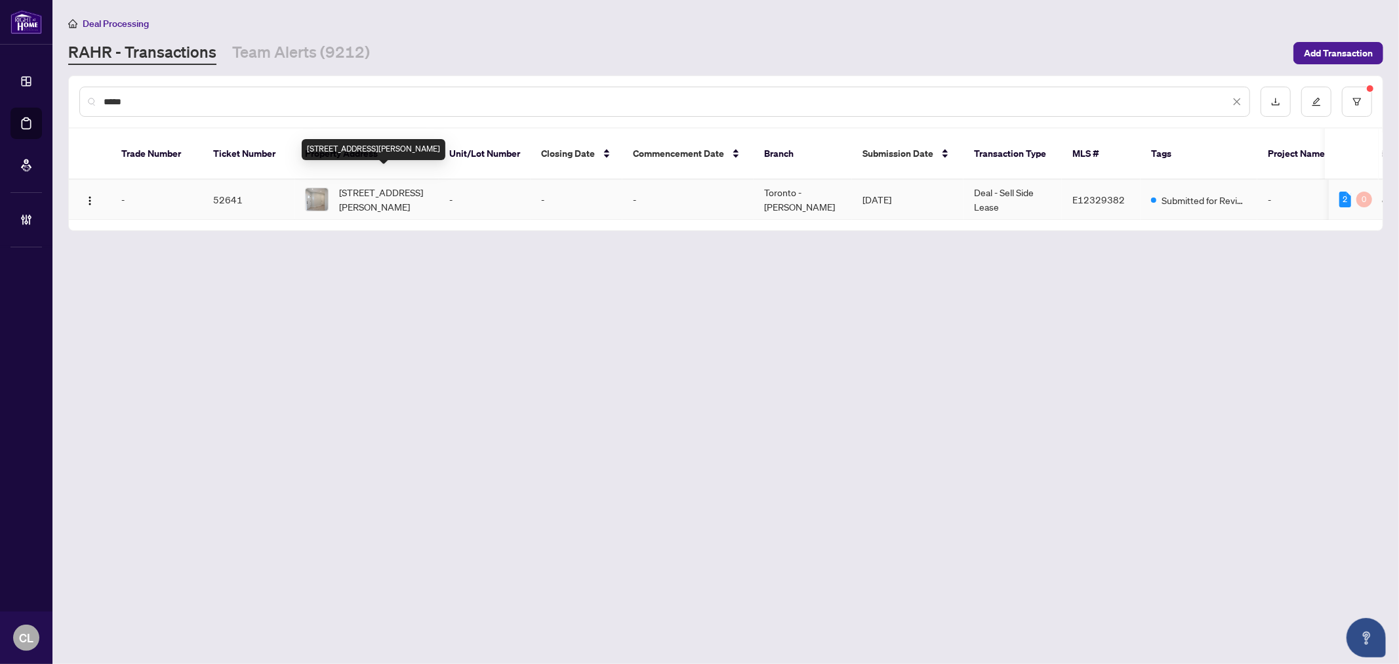
click at [380, 192] on span "590 Springview Dr, Pickering, Ontario L1X 4X4, Canada" at bounding box center [383, 199] width 89 height 29
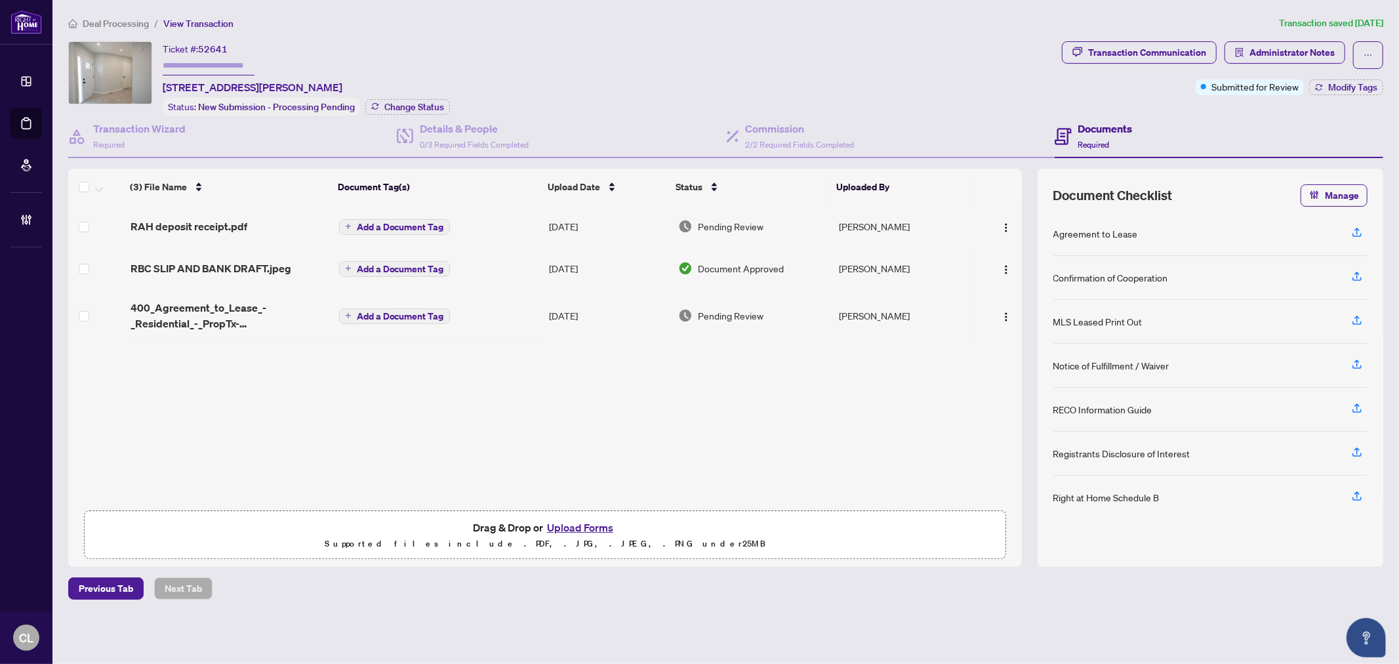
click at [218, 311] on span "400_Agreement_to_Lease_-_Residential_-_PropTx-OREA-2.pdf" at bounding box center [230, 315] width 198 height 31
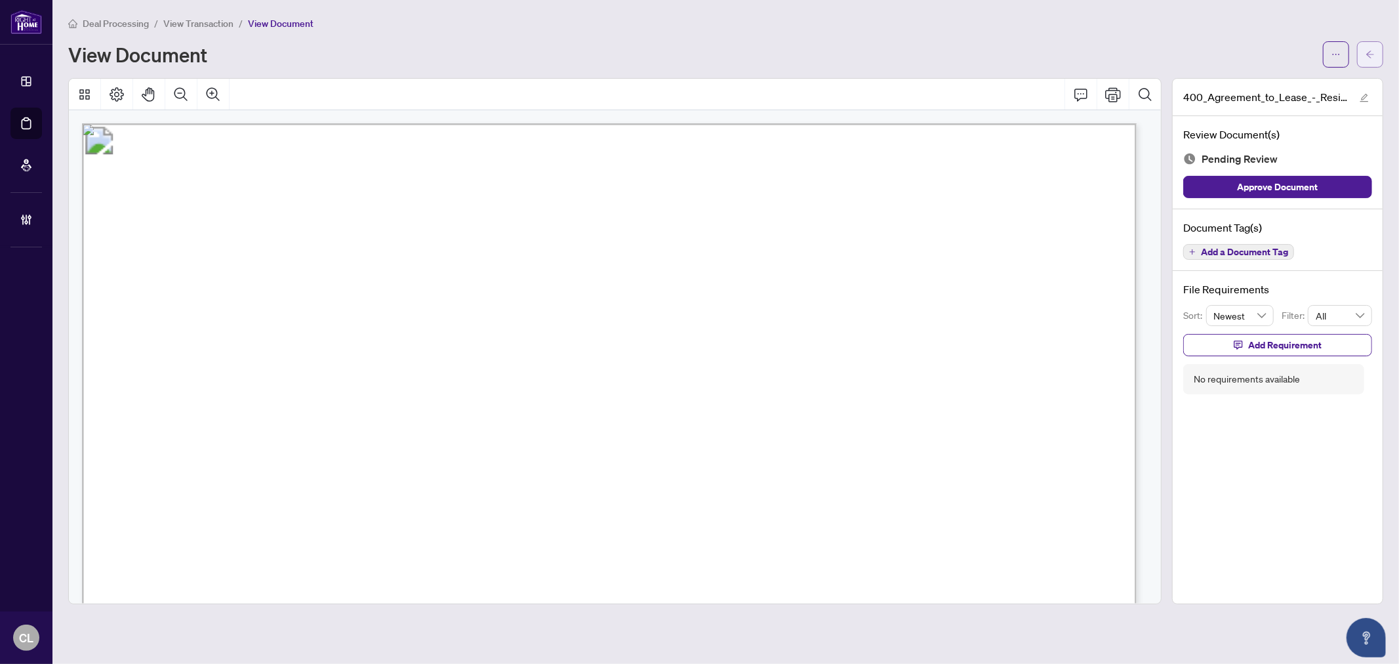
click at [1375, 51] on button "button" at bounding box center [1370, 54] width 26 height 26
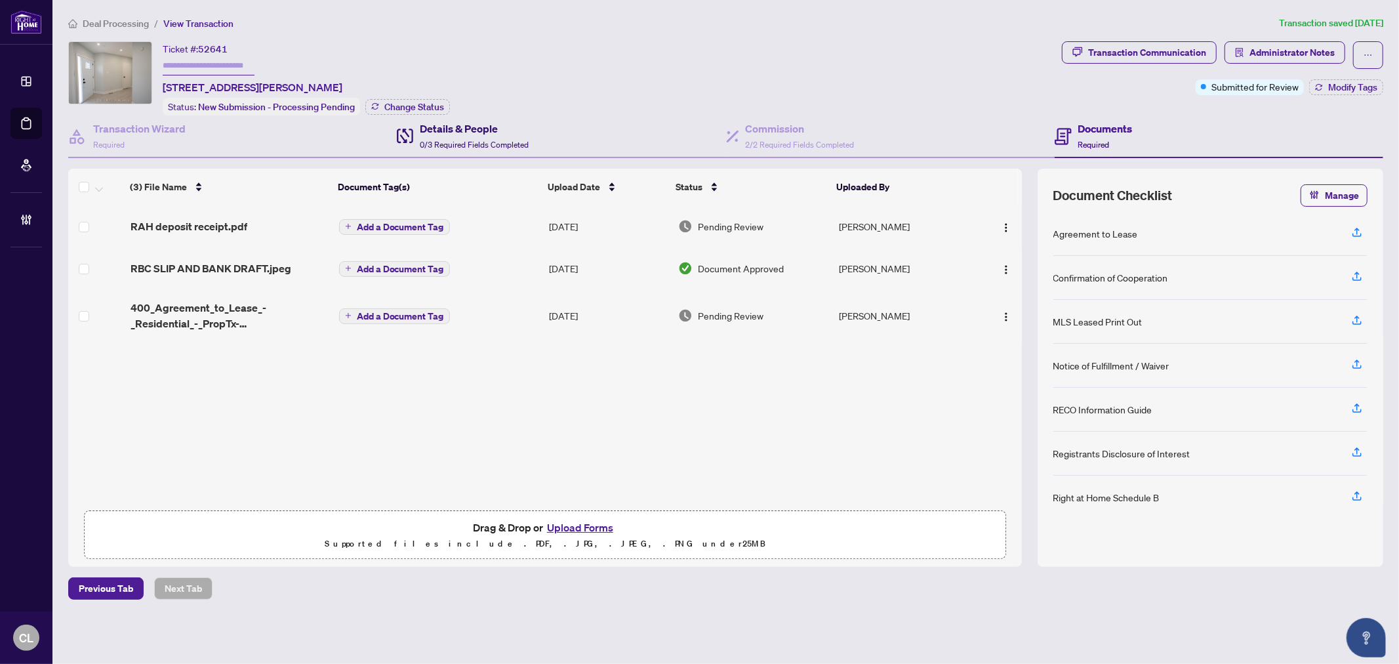
click at [429, 121] on h4 "Details & People" at bounding box center [474, 129] width 109 height 16
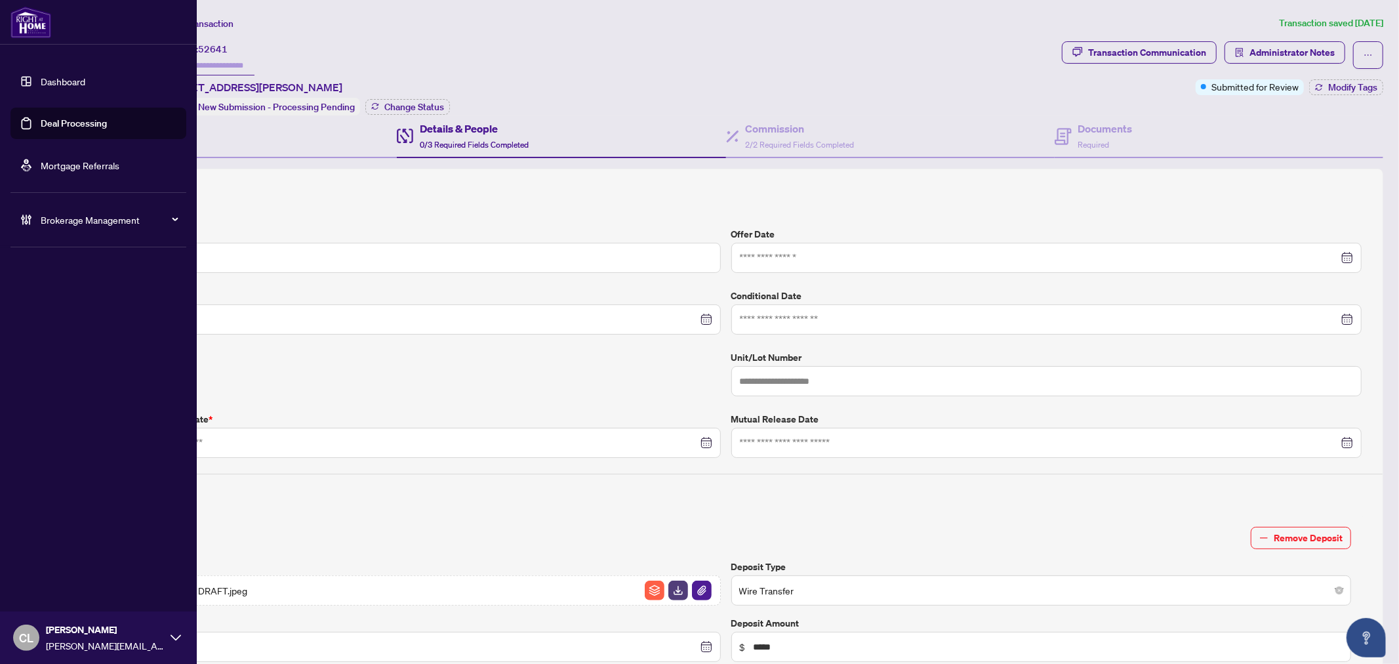
click at [46, 121] on link "Deal Processing" at bounding box center [74, 123] width 66 height 12
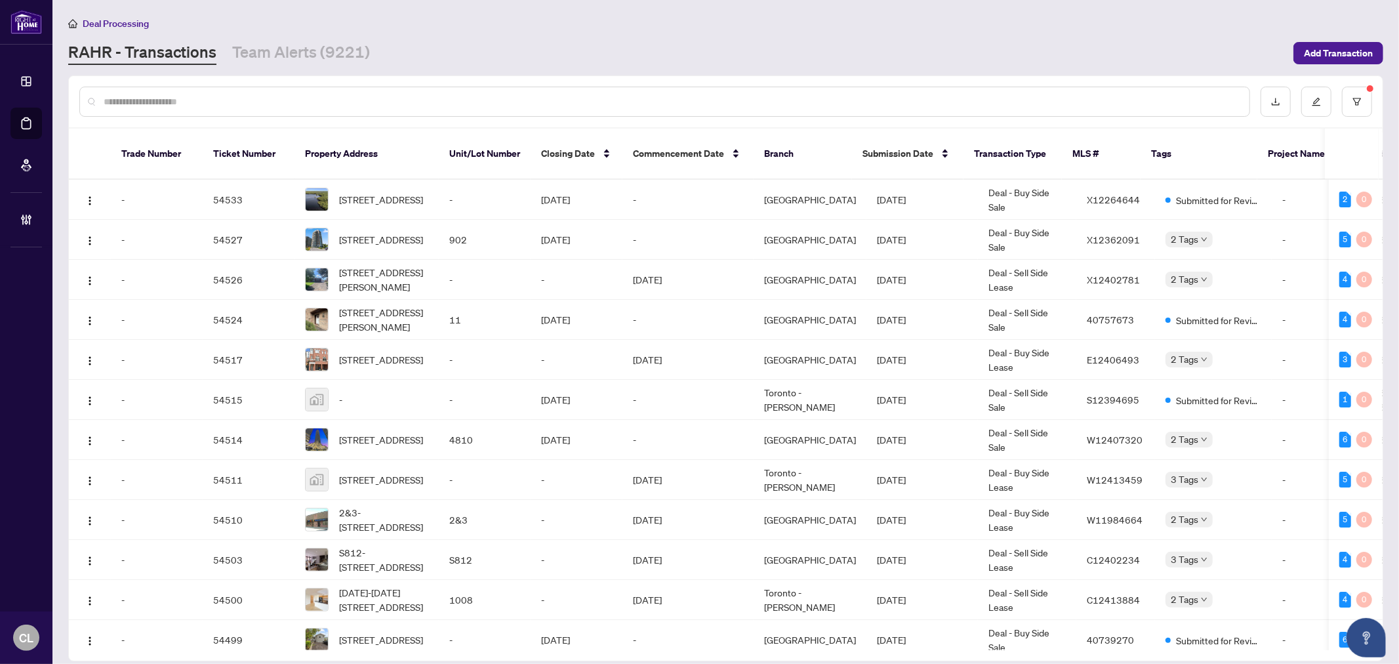
click at [251, 102] on input "text" at bounding box center [671, 101] width 1135 height 14
type input "*****"
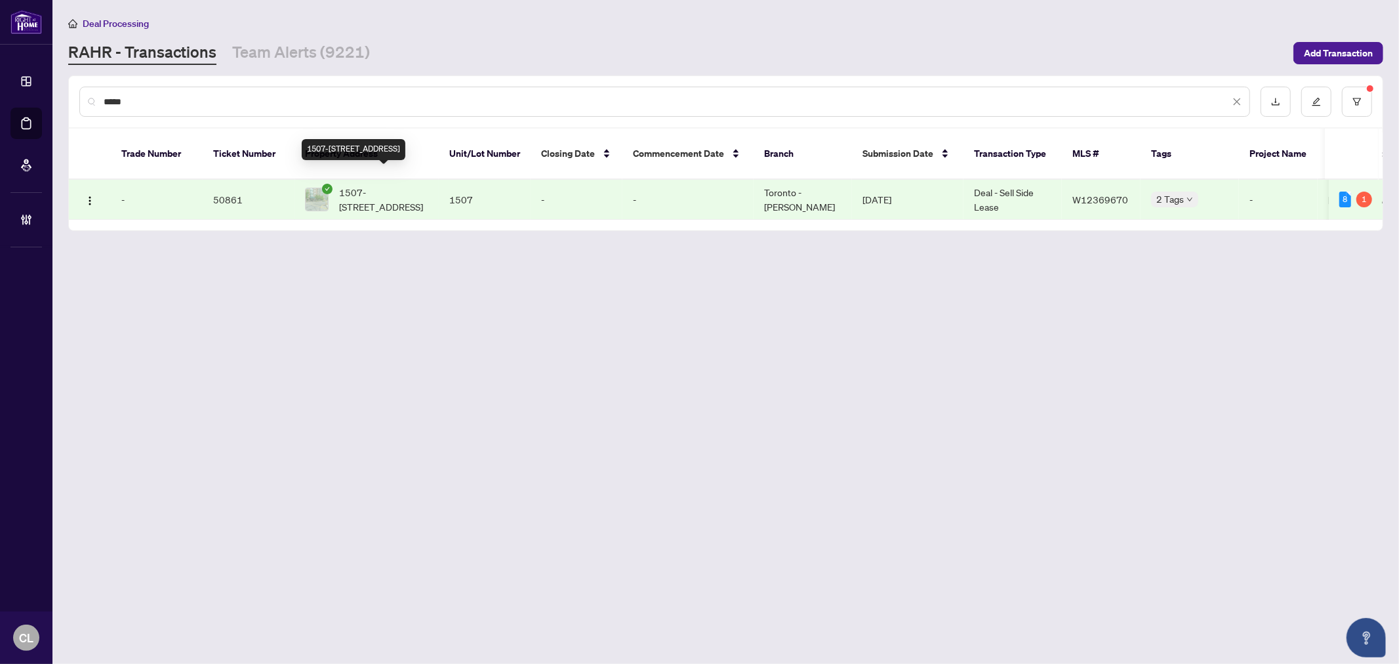
click at [388, 187] on span "1507-135 Hillcrest Ave, Mississauga, Ontario L5B 4B1, Canada" at bounding box center [383, 199] width 89 height 29
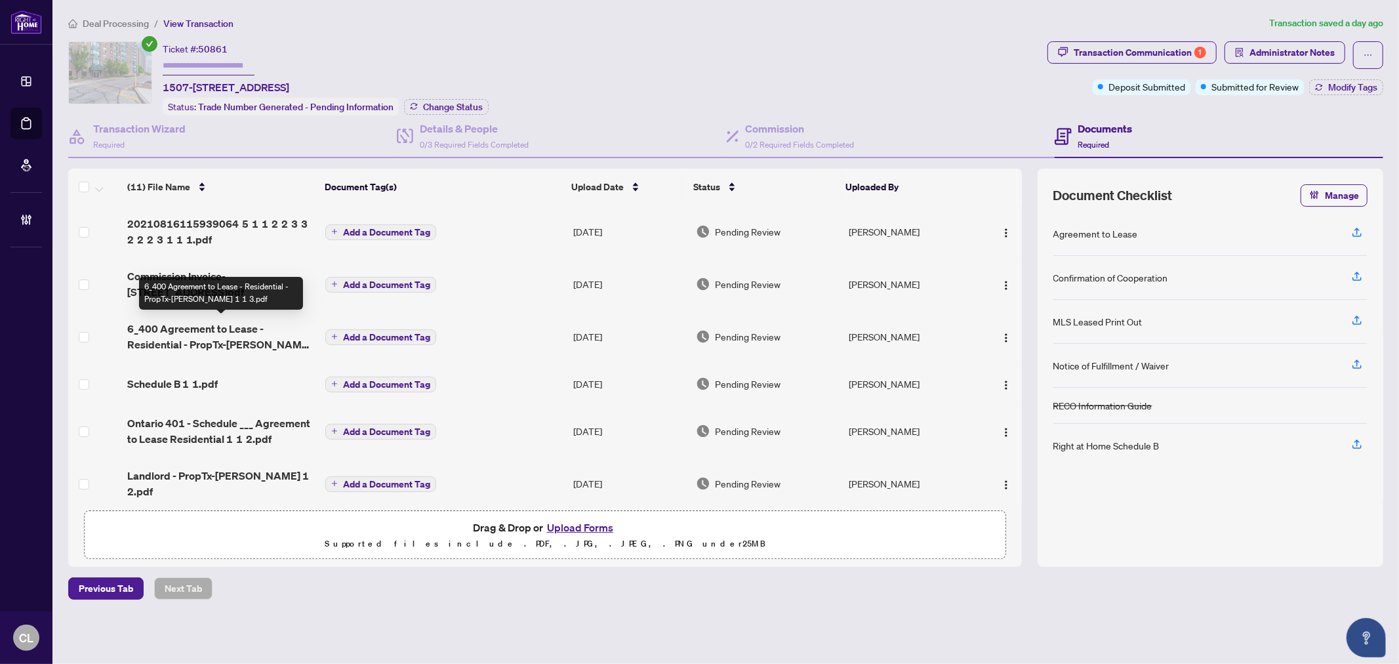
click at [217, 327] on span "6_400 Agreement to Lease - Residential - PropTx-OREA 1 1 3.pdf" at bounding box center [221, 336] width 188 height 31
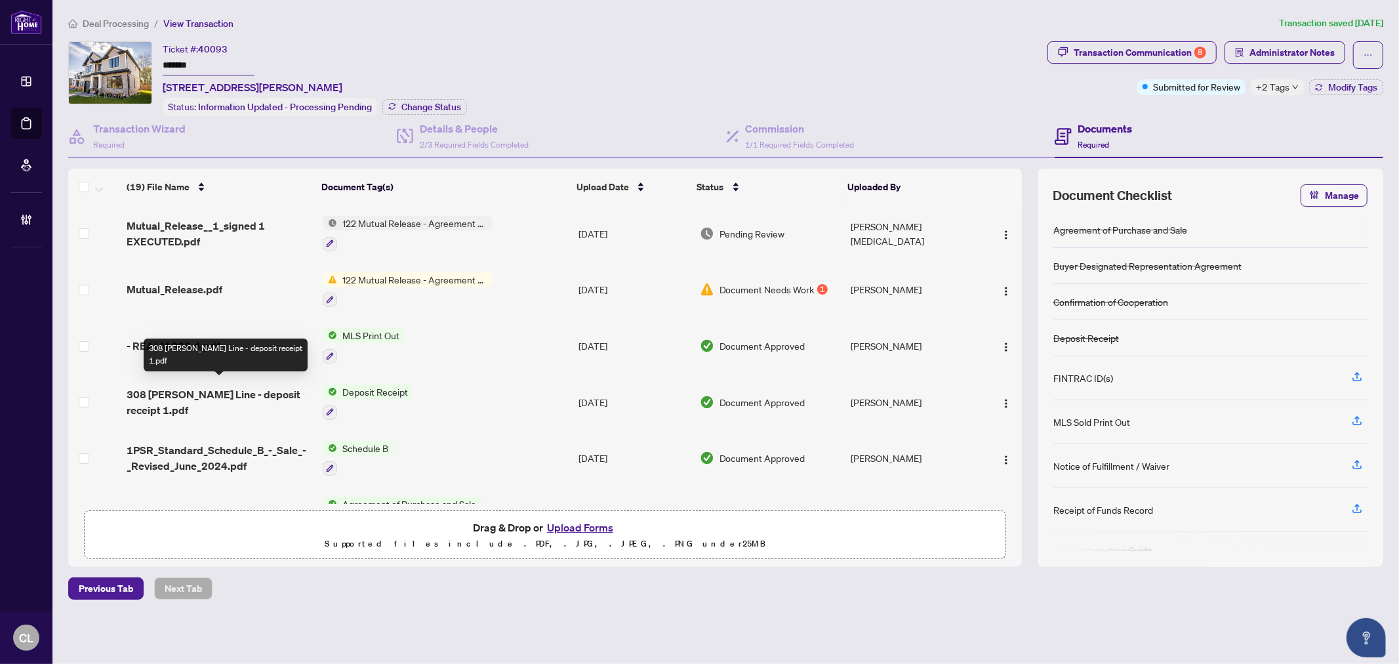
click at [244, 390] on span "308 Appleby Line - deposit receipt 1.pdf" at bounding box center [219, 401] width 185 height 31
click at [226, 391] on span "308 [PERSON_NAME] Line - deposit receipt 1.pdf" at bounding box center [219, 401] width 185 height 31
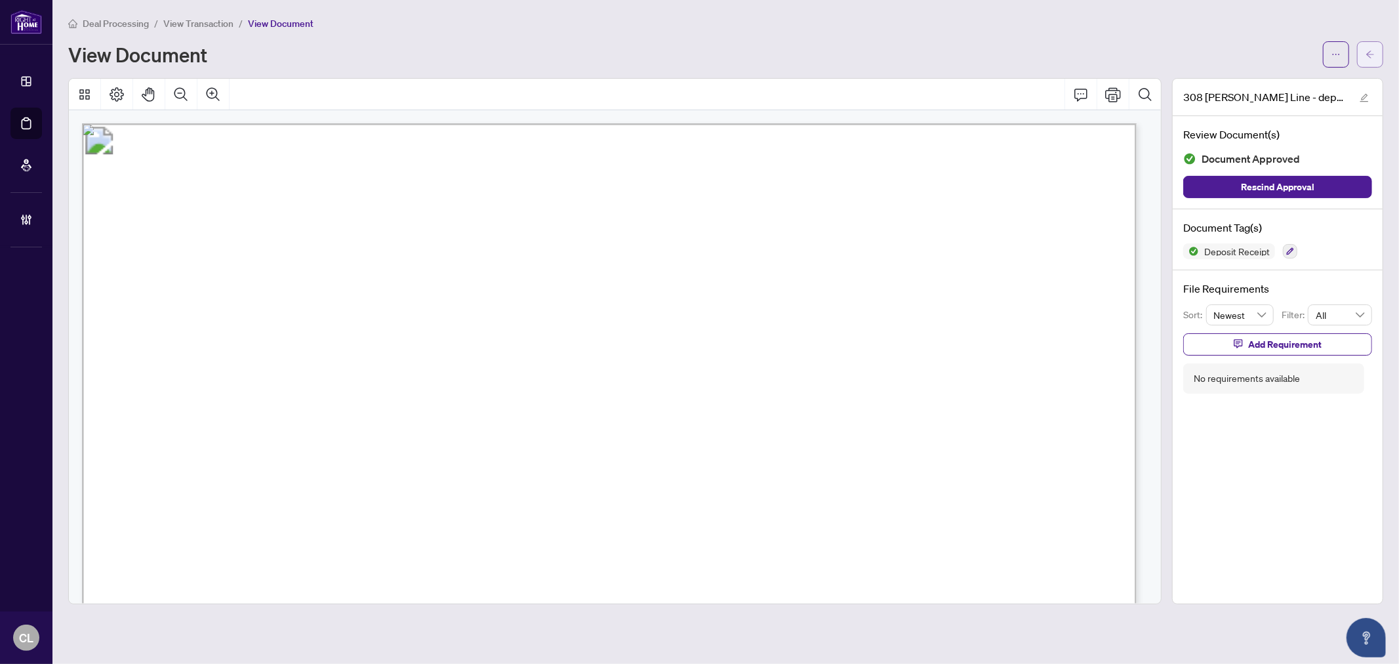
click at [1371, 52] on icon "arrow-left" at bounding box center [1370, 54] width 9 height 9
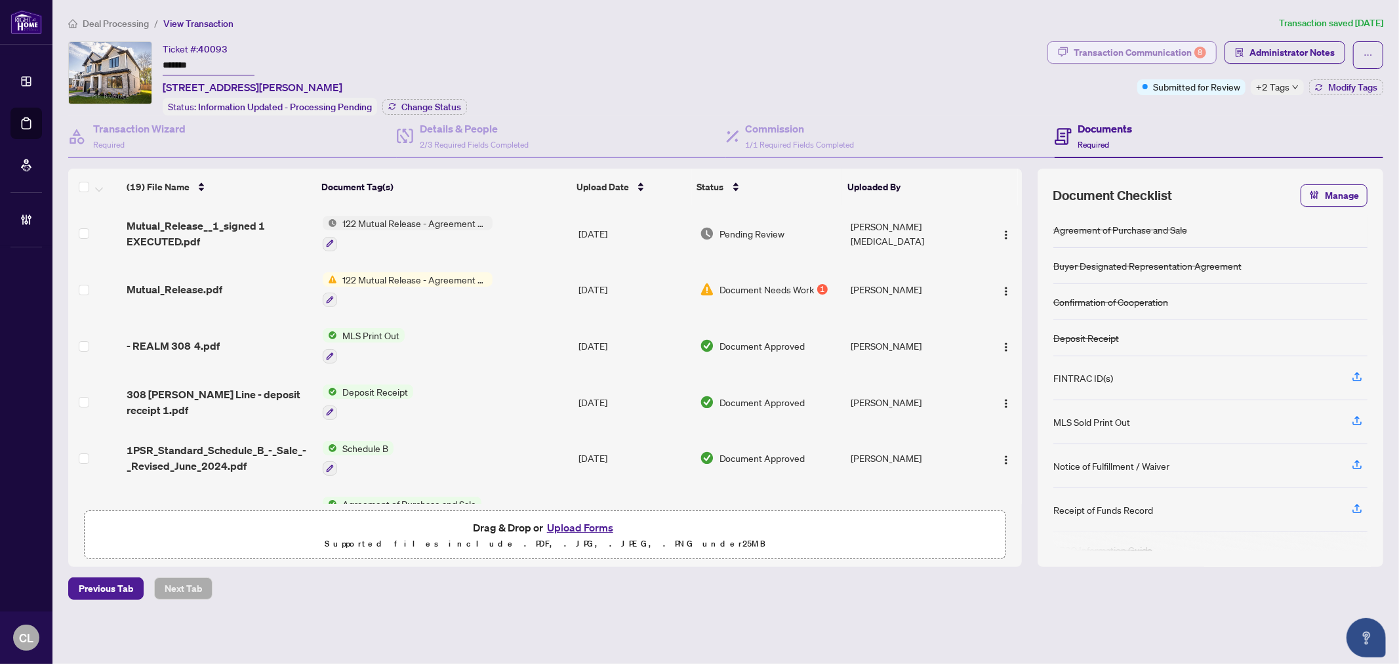
click at [1179, 53] on div "Transaction Communication 8" at bounding box center [1140, 52] width 132 height 21
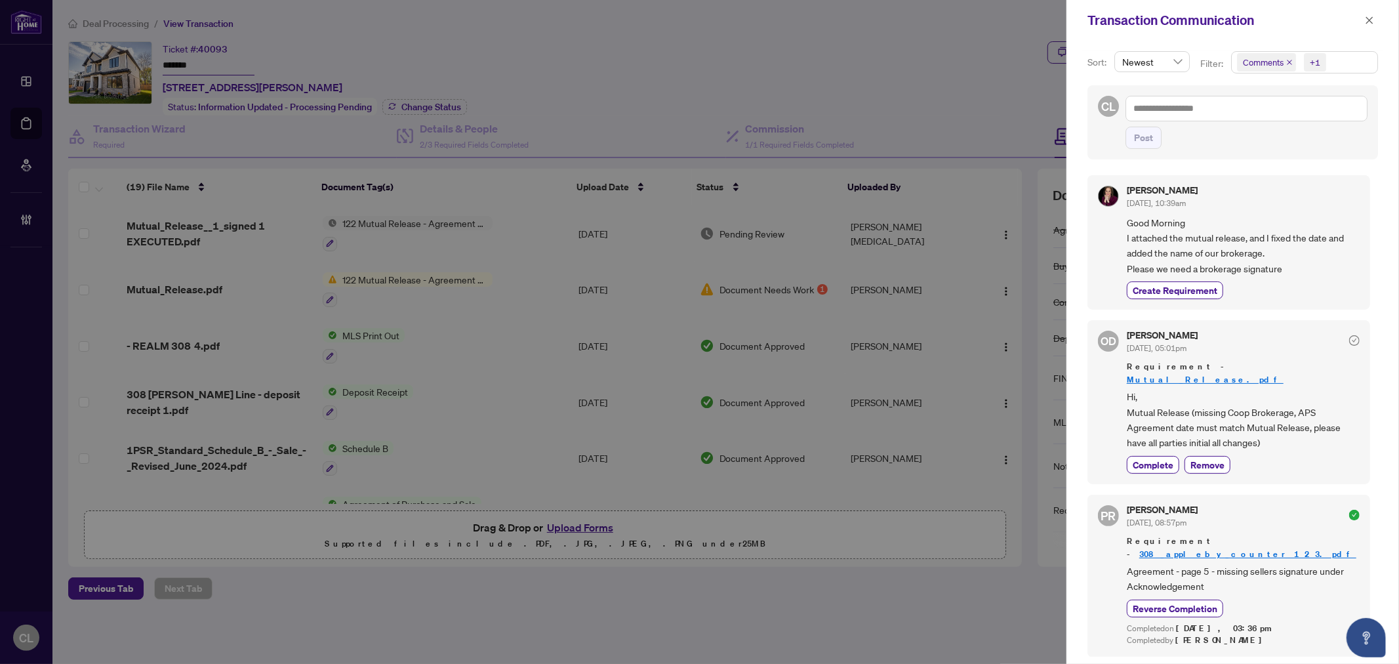
click at [914, 93] on div at bounding box center [699, 332] width 1399 height 664
click at [1368, 18] on icon "close" at bounding box center [1369, 19] width 7 height 7
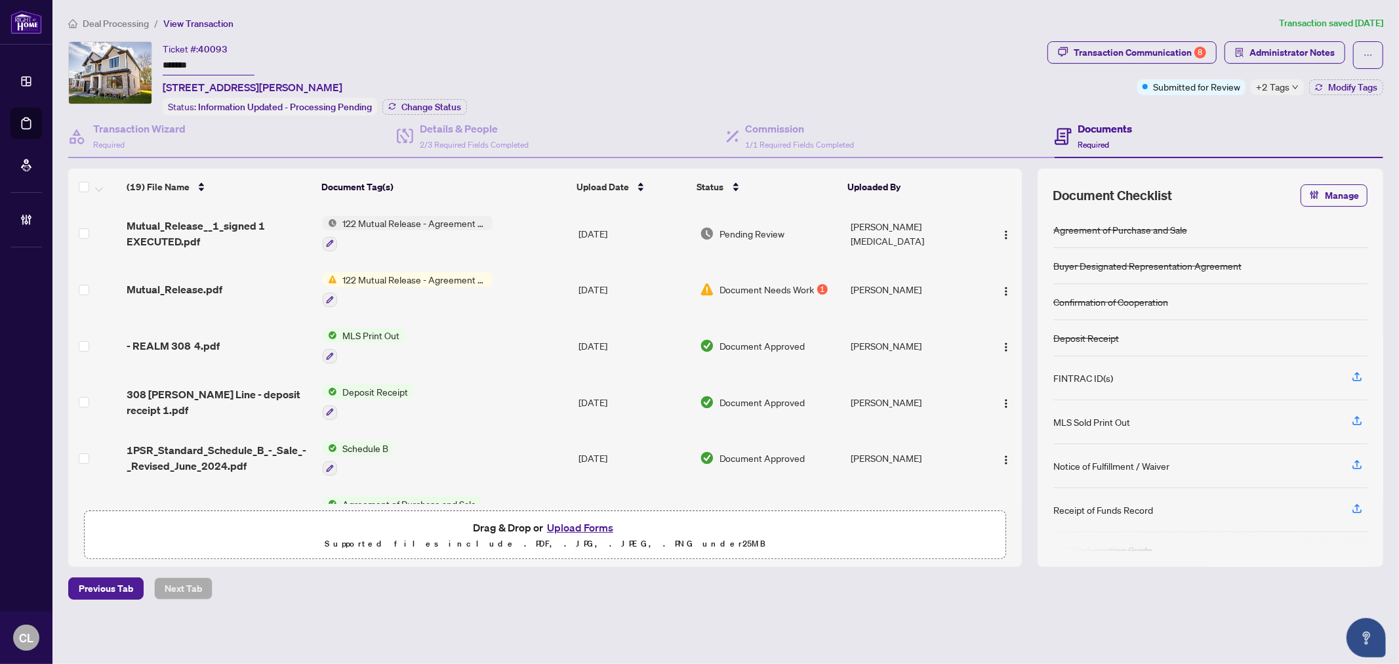
click at [154, 232] on span "Mutual_Release__1_signed 1 EXECUTED.pdf" at bounding box center [219, 233] width 185 height 31
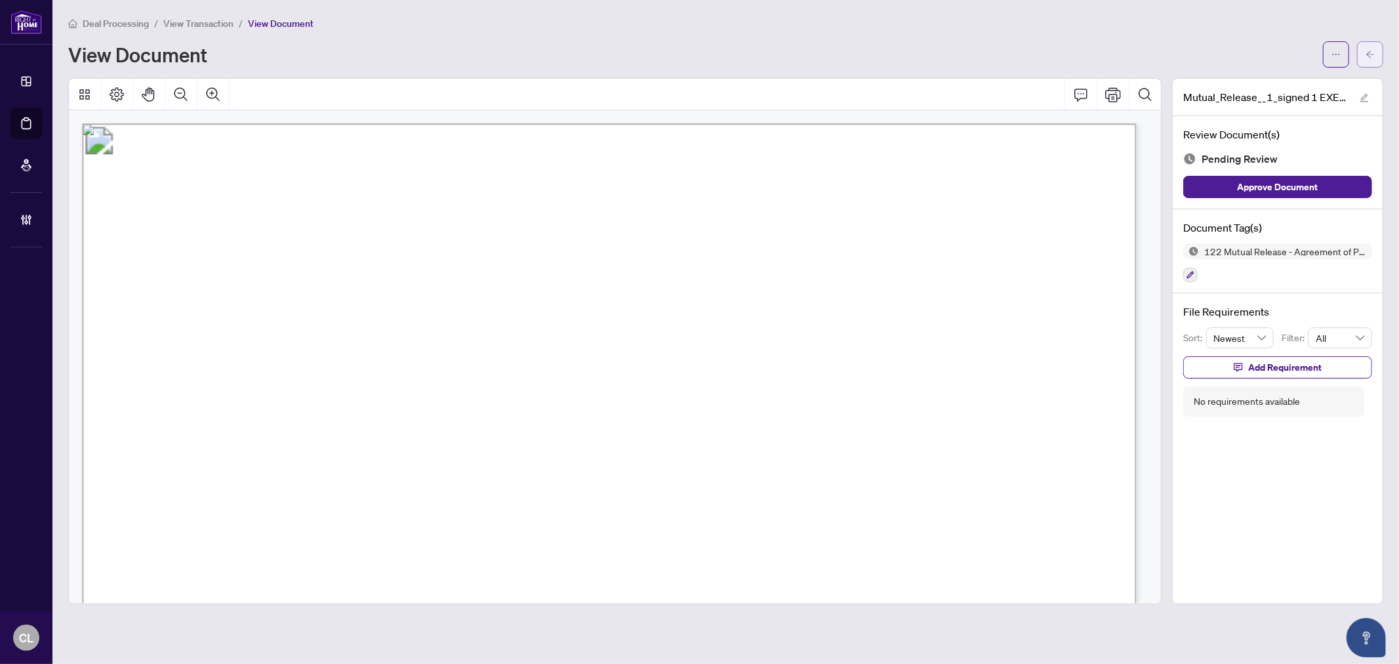
click at [1364, 53] on button "button" at bounding box center [1370, 54] width 26 height 26
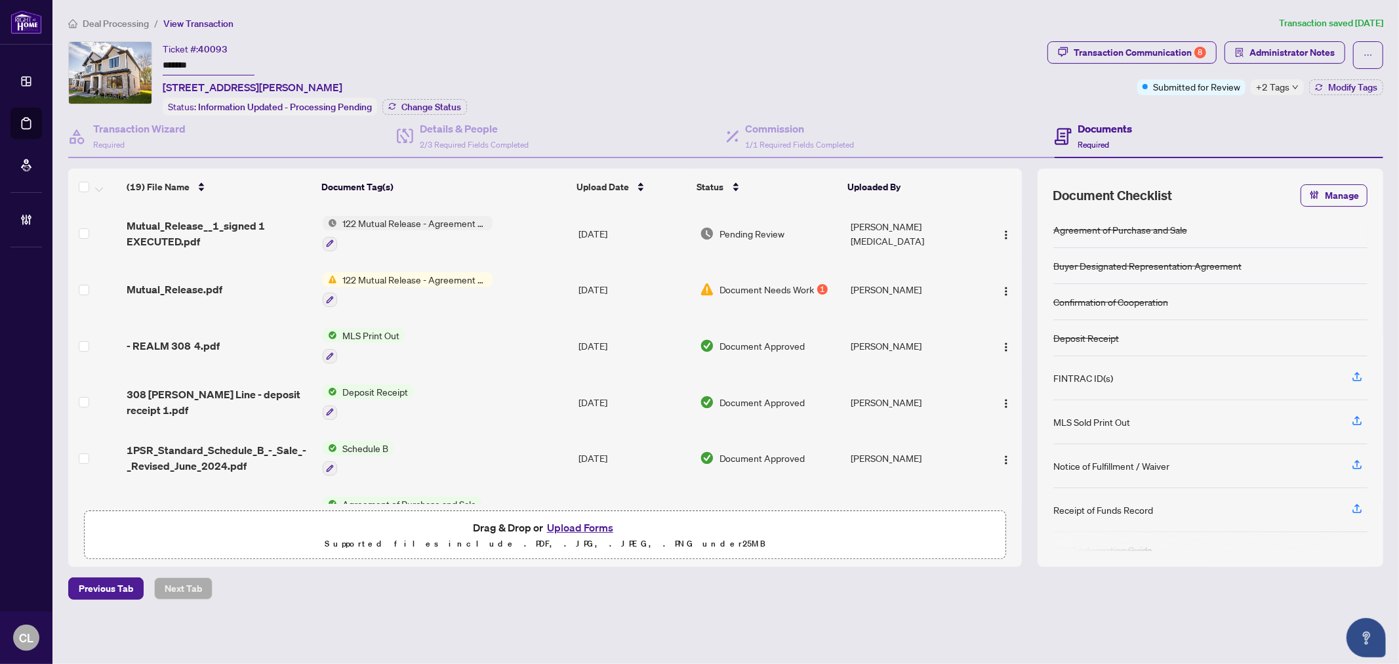
click at [376, 218] on span "122 Mutual Release - Agreement of Purchase and Sale" at bounding box center [414, 223] width 155 height 14
click at [197, 228] on span "Mutual_Release__1_signed 1 EXECUTED.pdf" at bounding box center [219, 233] width 185 height 31
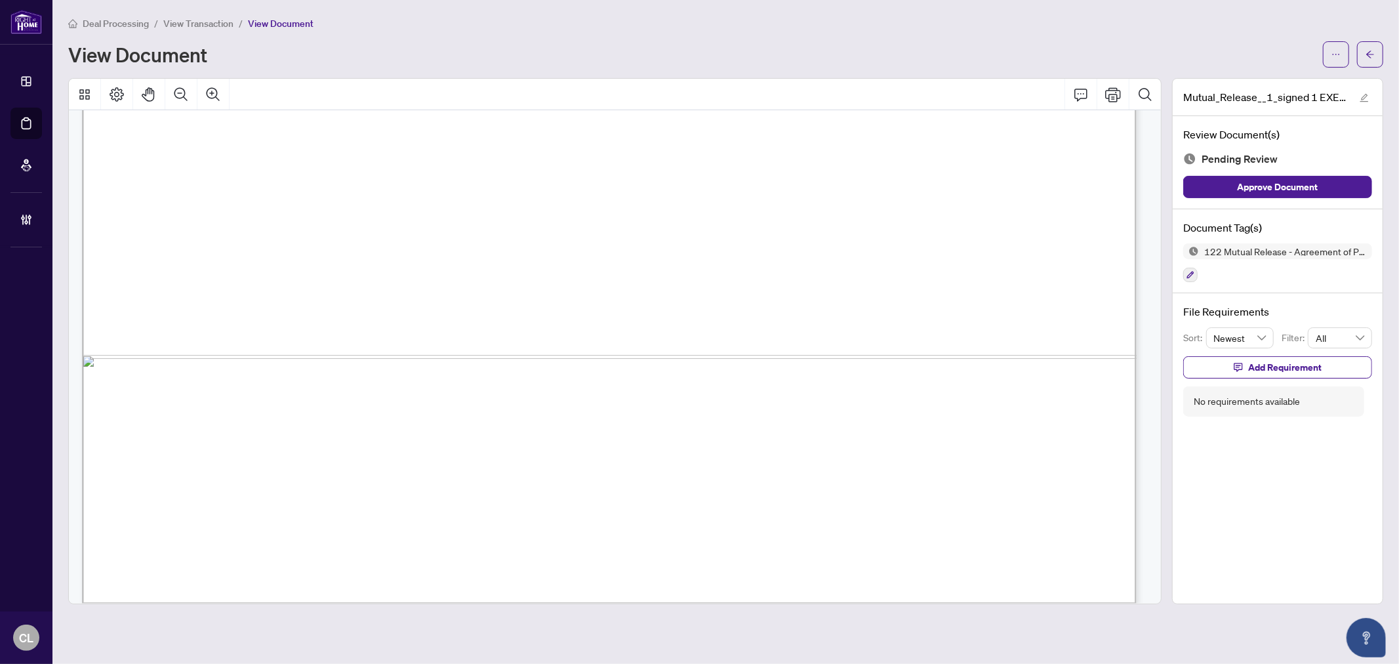
scroll to position [897, 0]
click at [1192, 272] on icon "button" at bounding box center [1191, 275] width 8 height 8
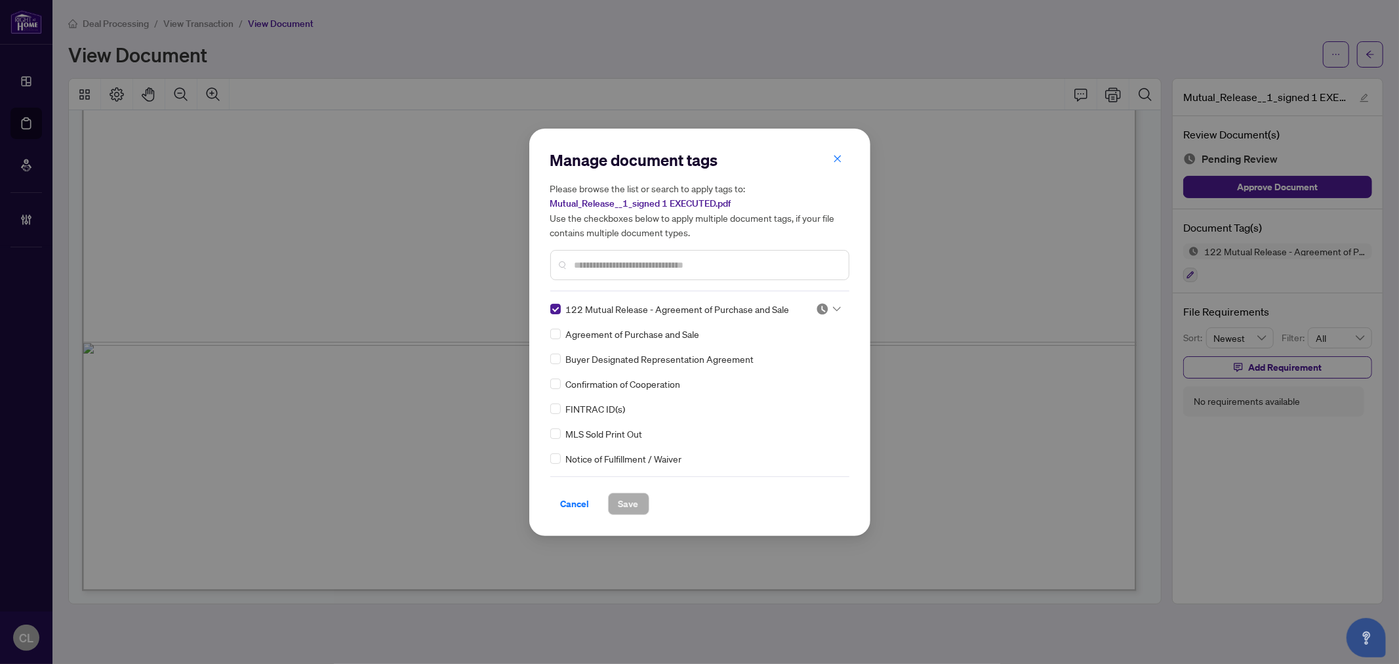
click at [834, 306] on icon at bounding box center [837, 308] width 8 height 5
click at [798, 369] on div "Approved" at bounding box center [785, 372] width 84 height 14
click at [643, 502] on button "Save" at bounding box center [628, 504] width 41 height 22
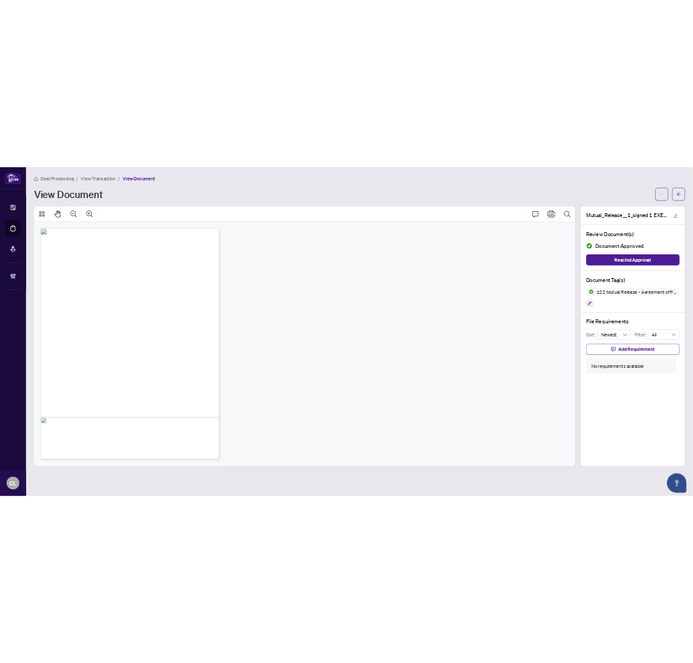
scroll to position [0, 0]
